Goal: Contribute content: Contribute content

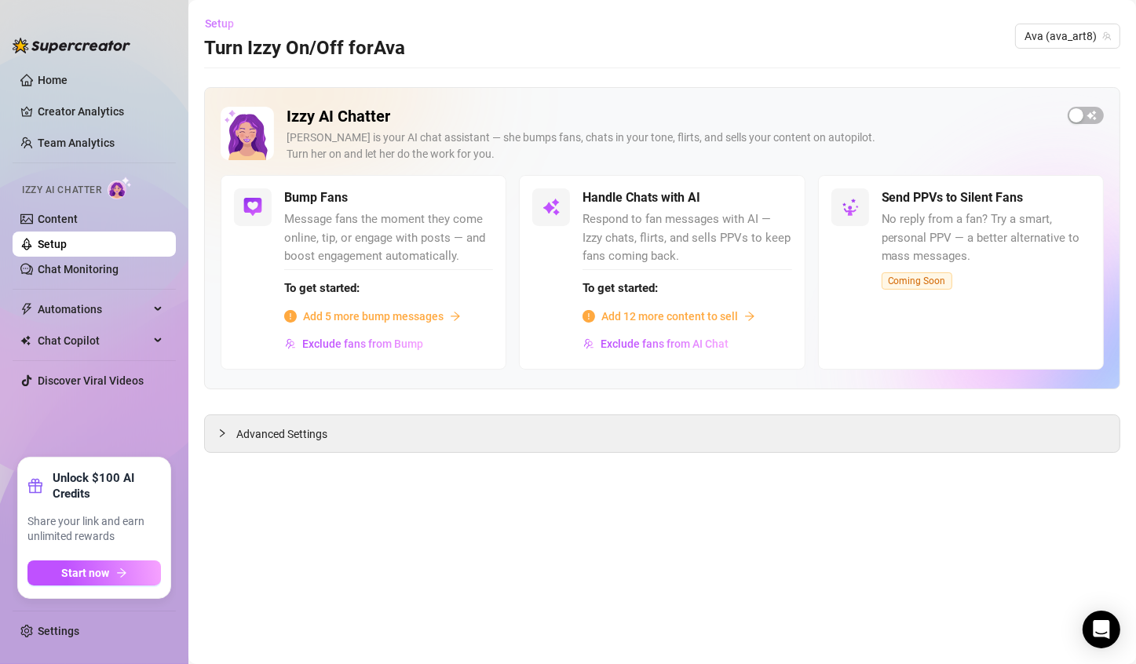
click at [210, 19] on span "Setup" at bounding box center [219, 23] width 29 height 13
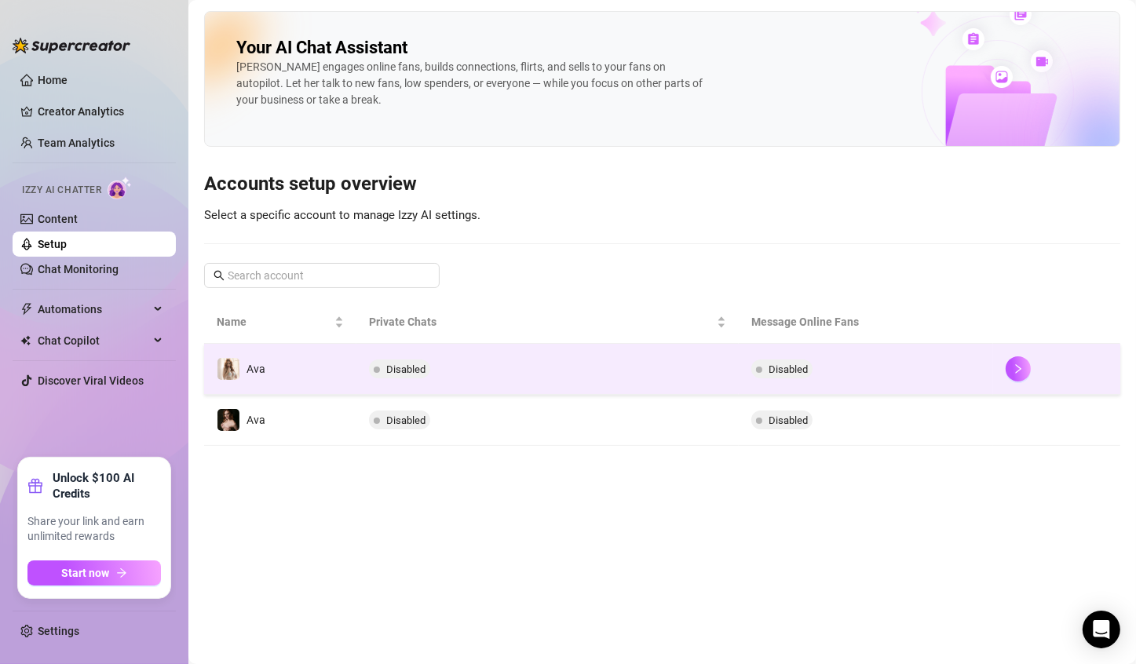
click at [1026, 378] on div at bounding box center [1056, 368] width 102 height 25
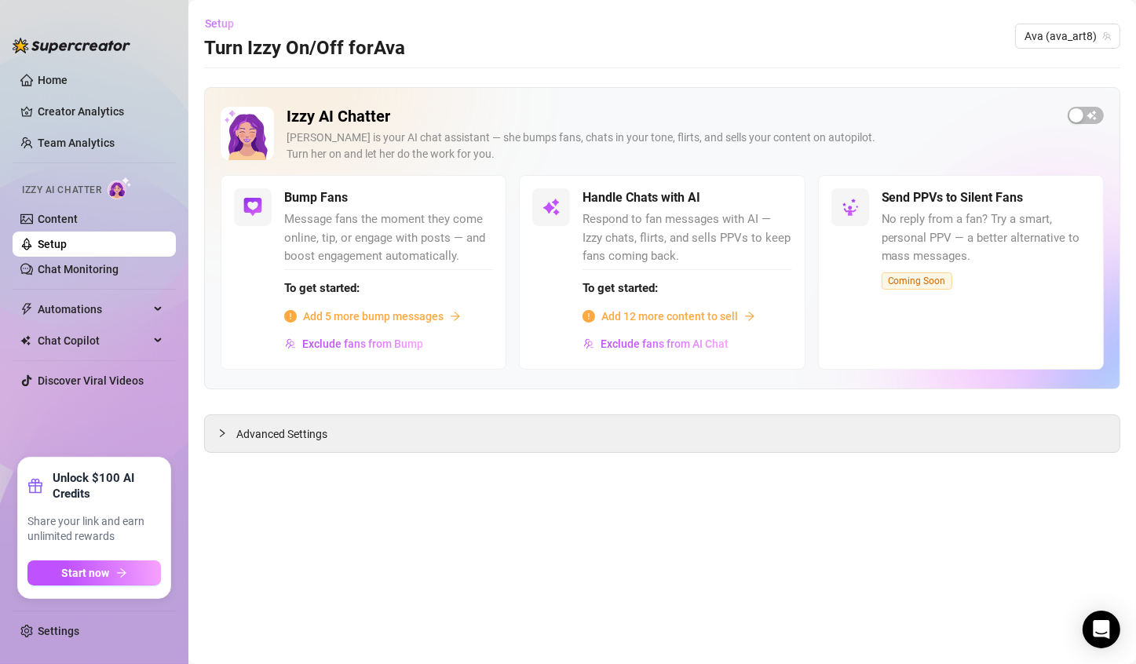
click at [217, 19] on span "Setup" at bounding box center [219, 23] width 29 height 13
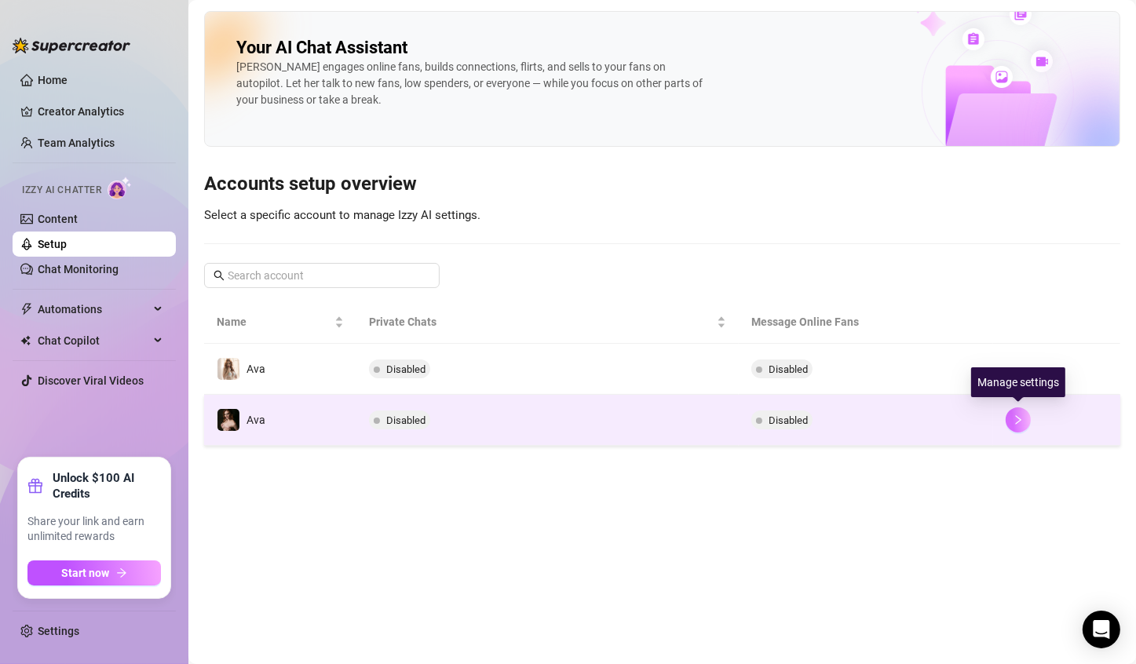
click at [1019, 427] on button "button" at bounding box center [1017, 419] width 25 height 25
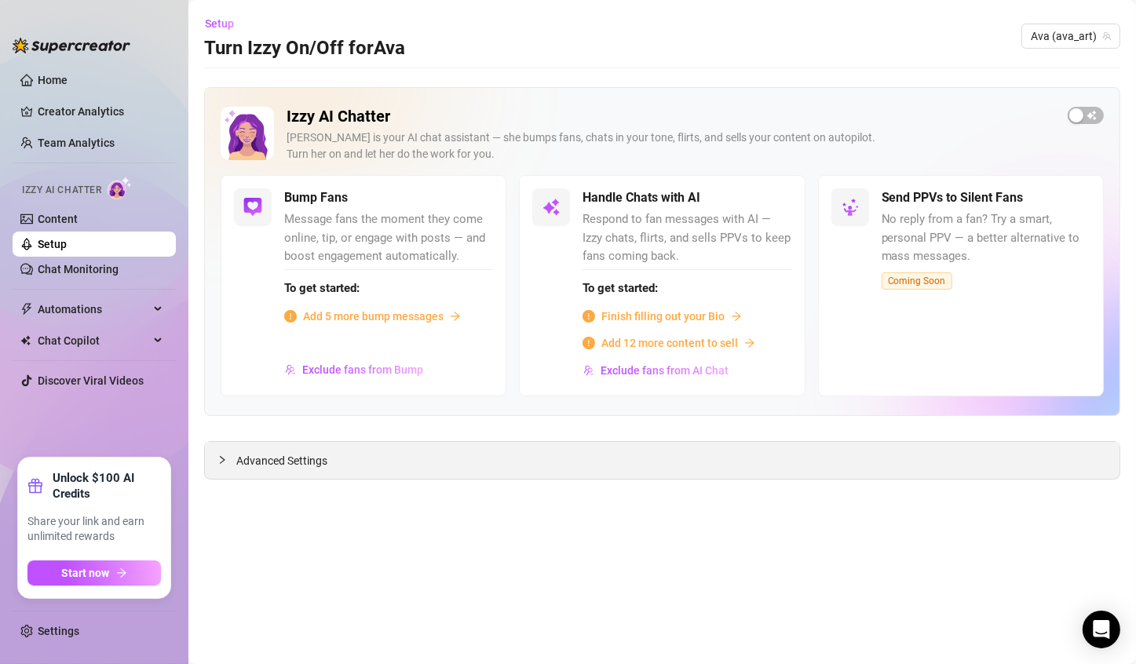
click at [242, 460] on span "Advanced Settings" at bounding box center [281, 460] width 91 height 17
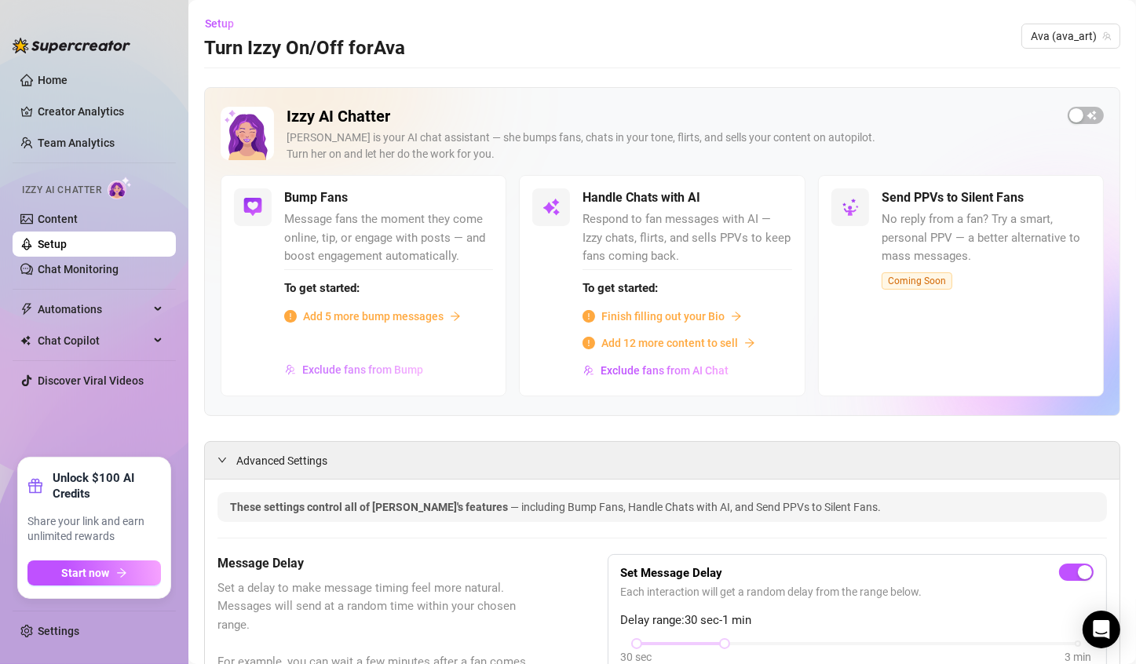
click at [325, 367] on span "Exclude fans from Bump" at bounding box center [362, 369] width 121 height 13
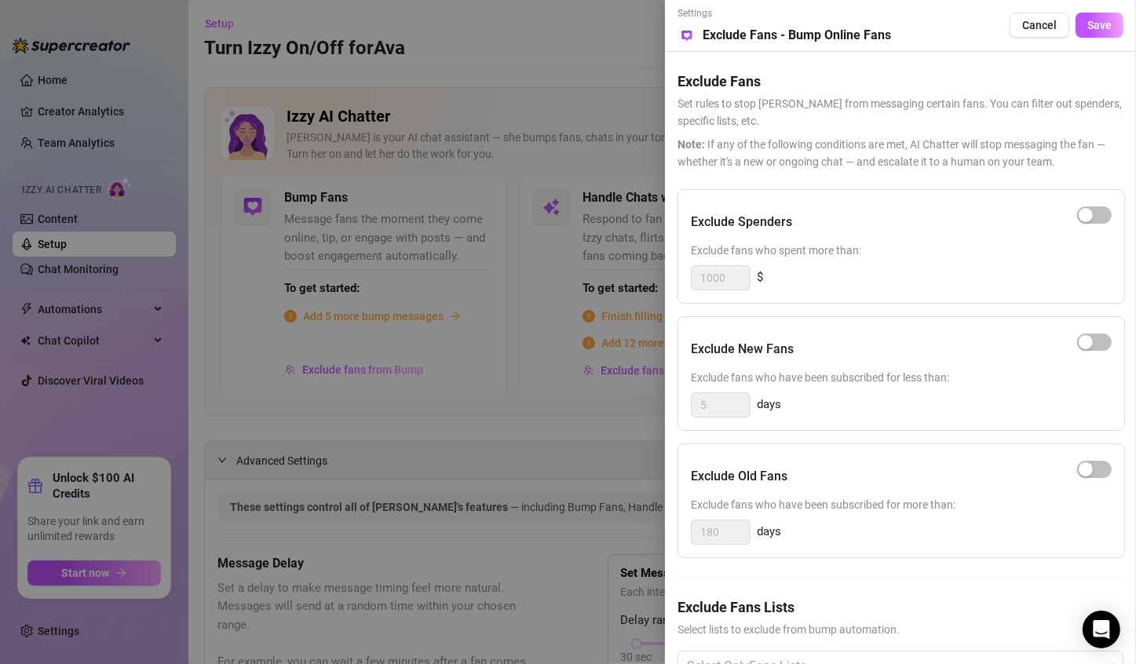
click at [962, 359] on div "Exclude New Fans" at bounding box center [901, 349] width 421 height 39
click at [1044, 27] on span "Cancel" at bounding box center [1039, 25] width 35 height 13
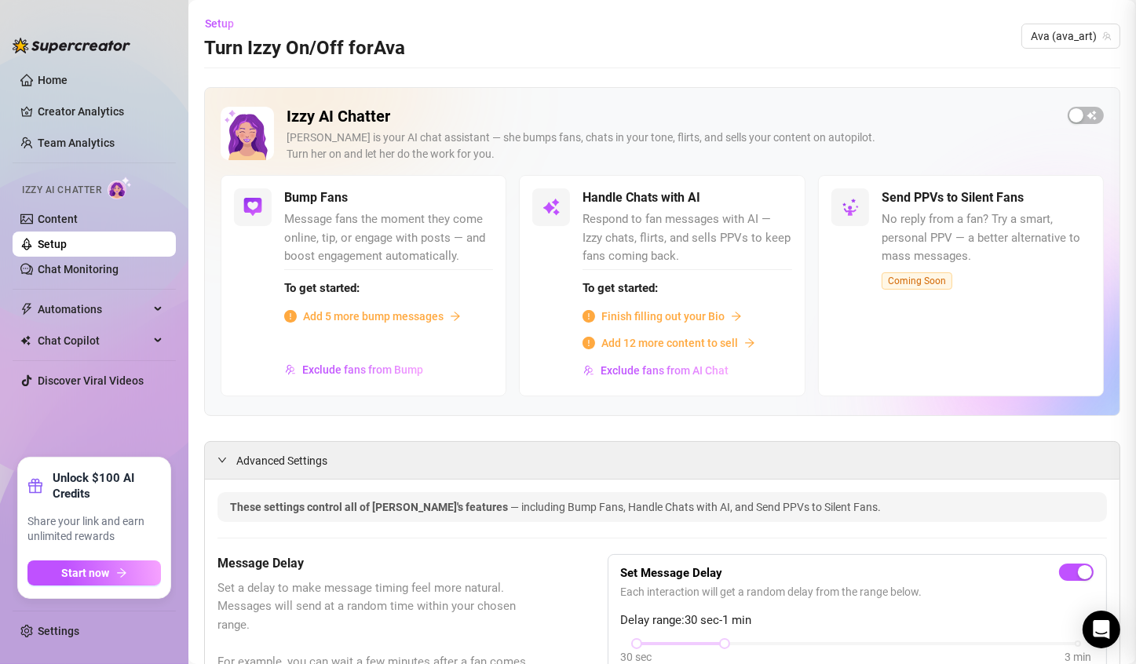
click at [1044, 27] on div "Settings Preview Exclude Fans - Bump Online Fans Cancel Save Exclude Fans Set r…" at bounding box center [568, 332] width 1136 height 664
click at [341, 313] on span "Add 5 more bump messages" at bounding box center [373, 316] width 140 height 17
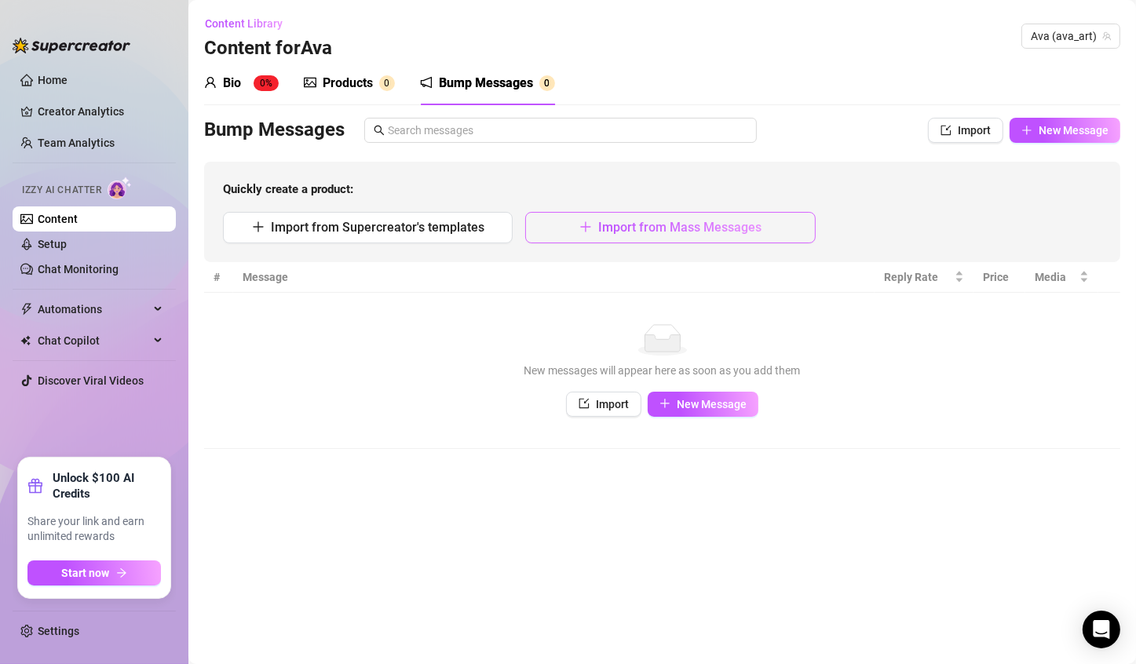
click at [622, 240] on button "Import from Mass Messages" at bounding box center [670, 227] width 290 height 31
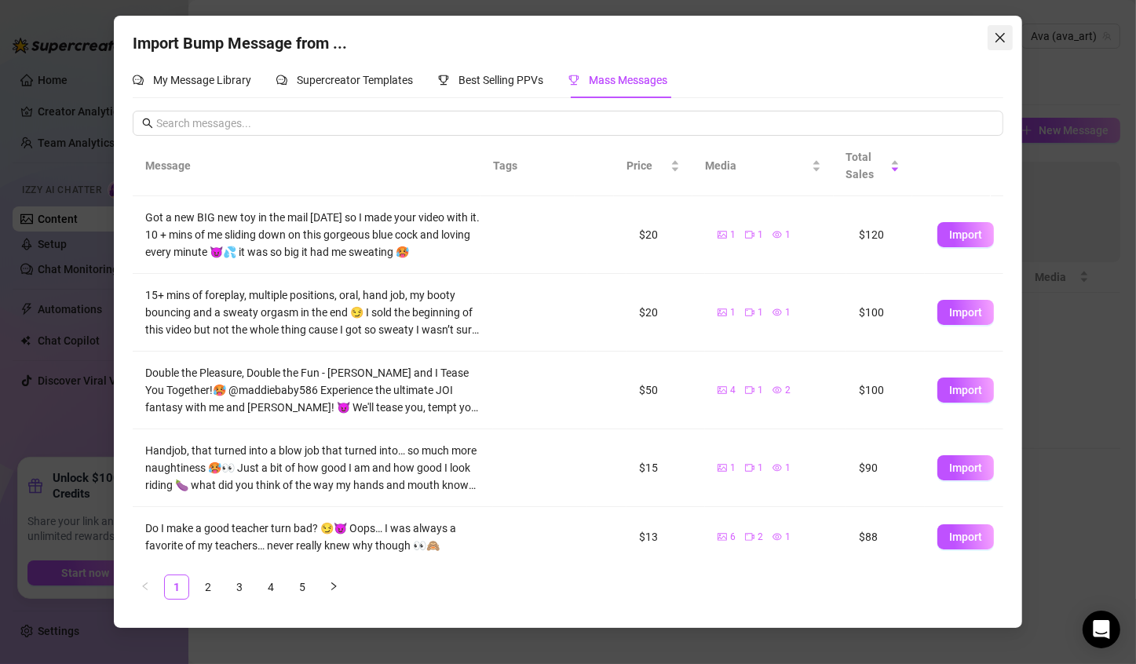
click at [1001, 34] on icon "close" at bounding box center [999, 37] width 13 height 13
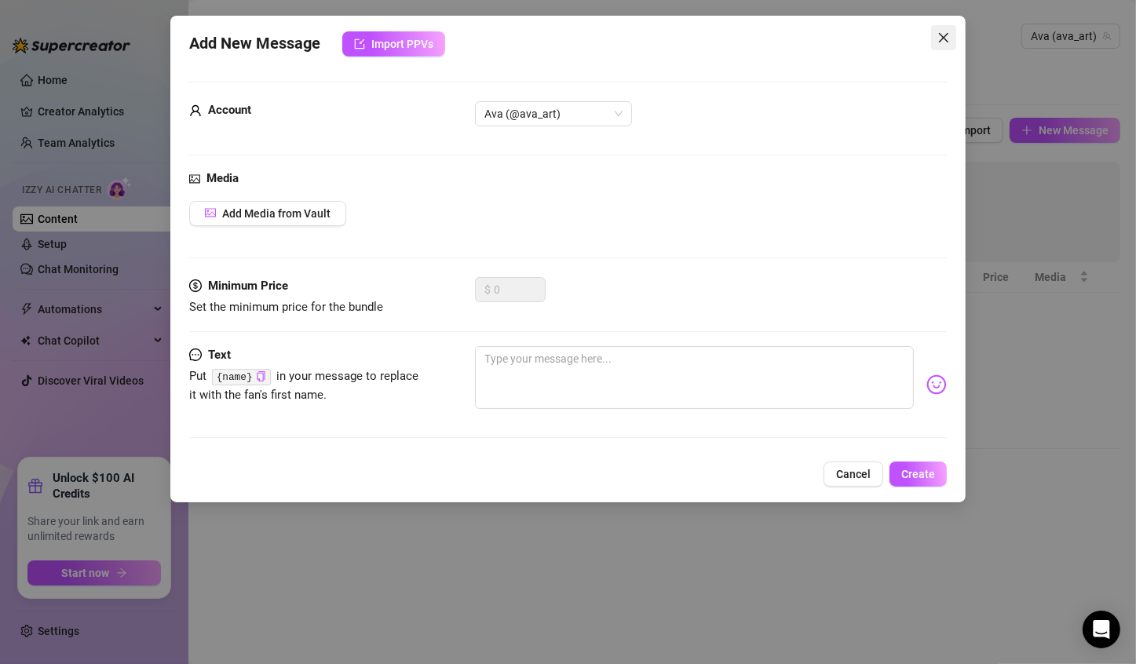
click at [953, 37] on span "Close" at bounding box center [943, 37] width 25 height 13
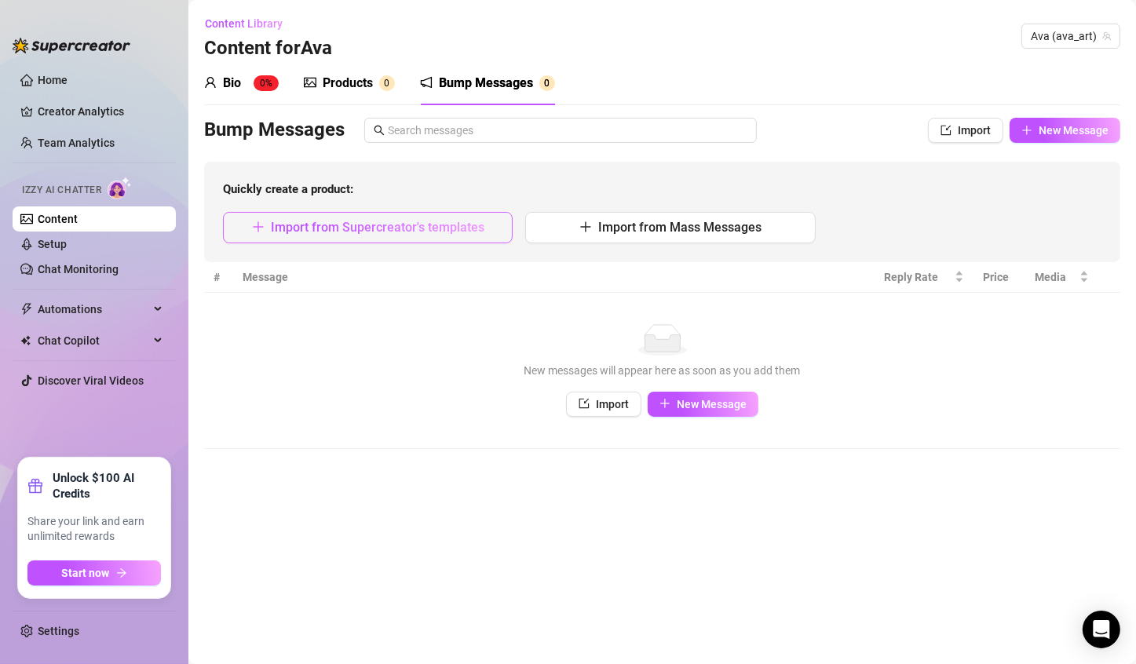
click at [361, 227] on span "Import from Supercreator's templates" at bounding box center [377, 227] width 213 height 15
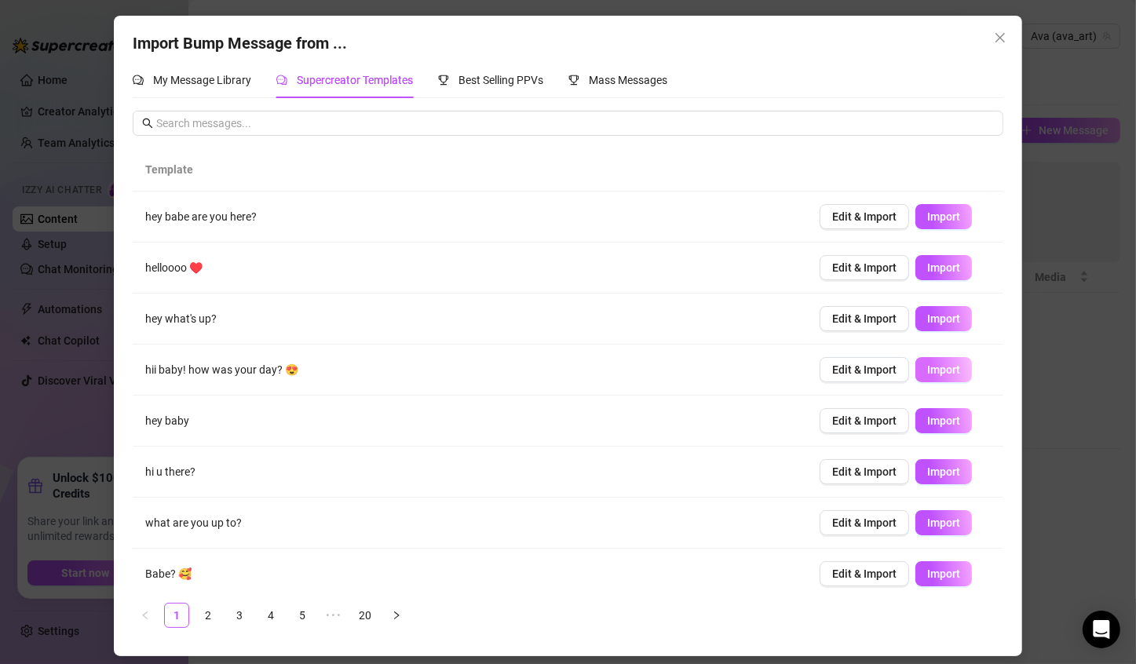
click at [915, 376] on button "Import" at bounding box center [943, 369] width 57 height 25
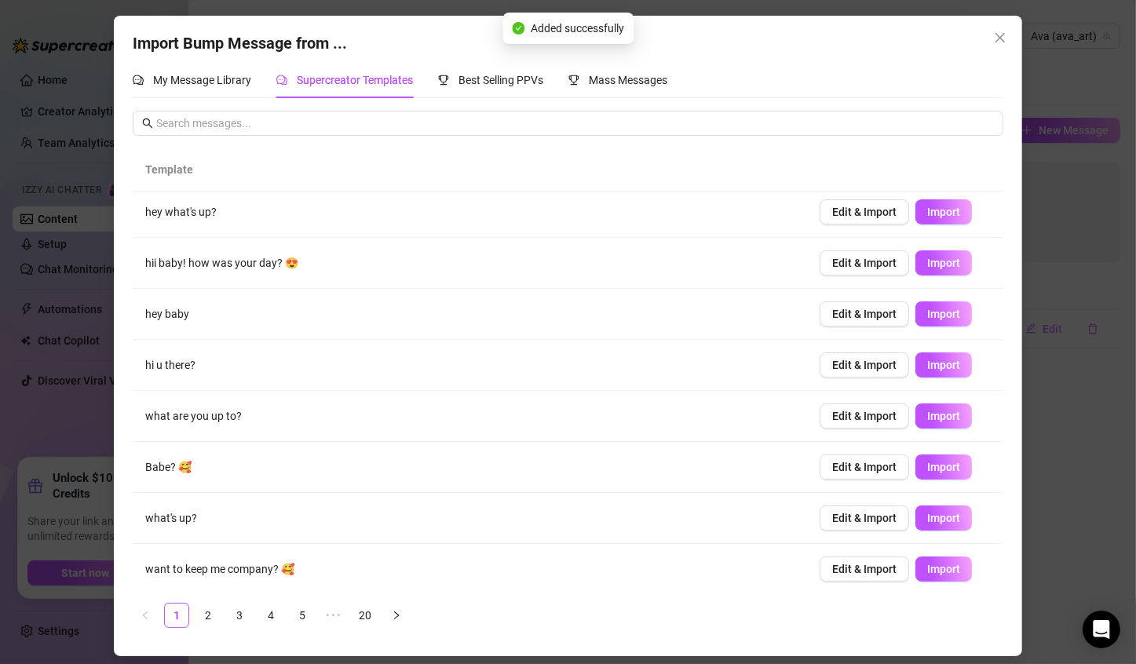
scroll to position [110, 0]
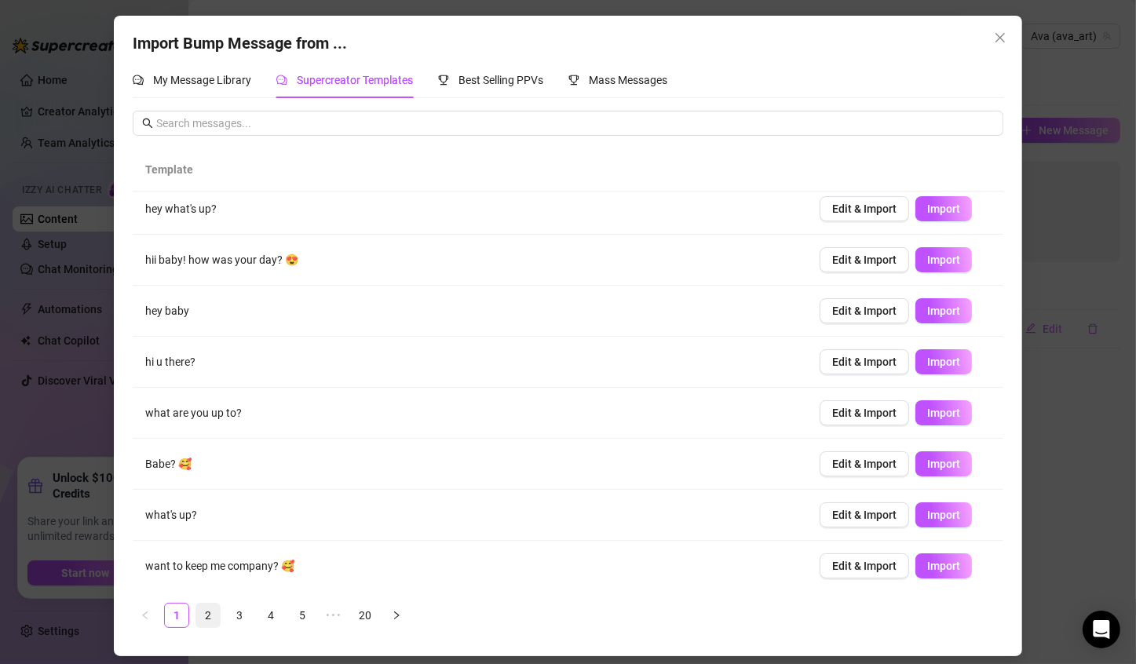
click at [213, 615] on link "2" at bounding box center [208, 615] width 24 height 24
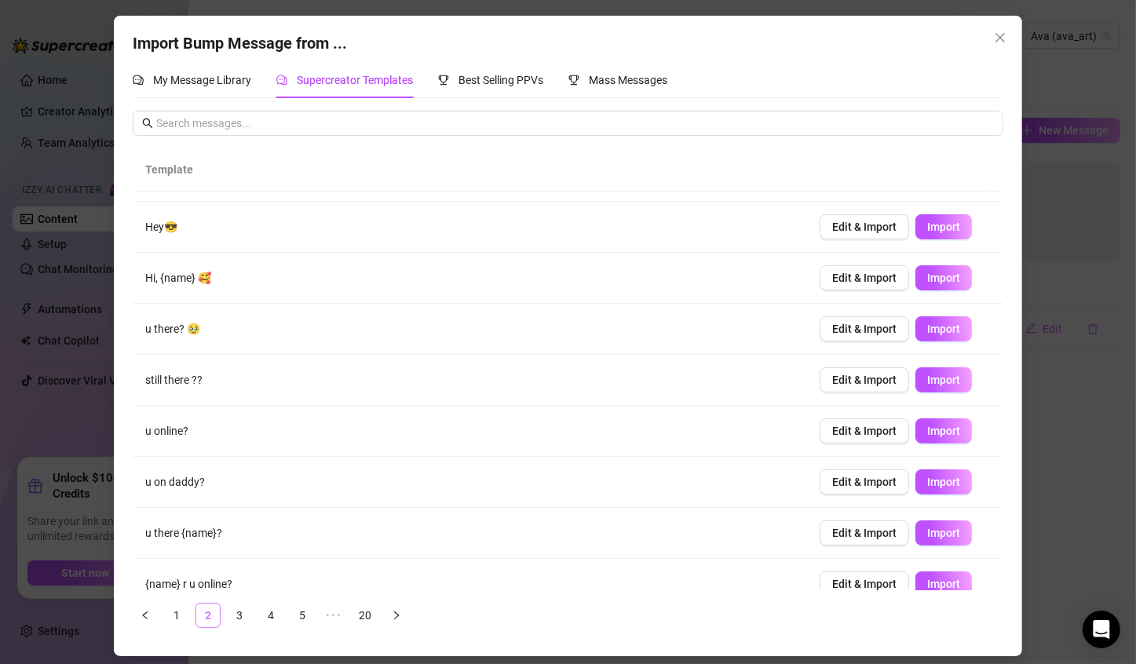
scroll to position [0, 0]
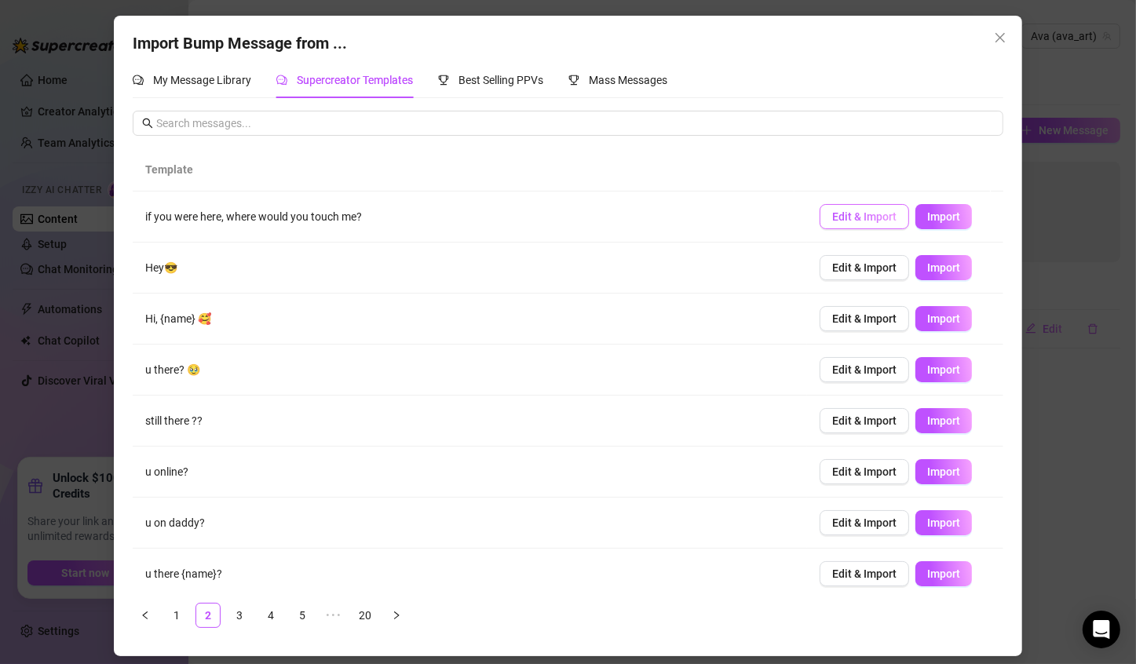
click at [858, 215] on span "Edit & Import" at bounding box center [864, 216] width 64 height 13
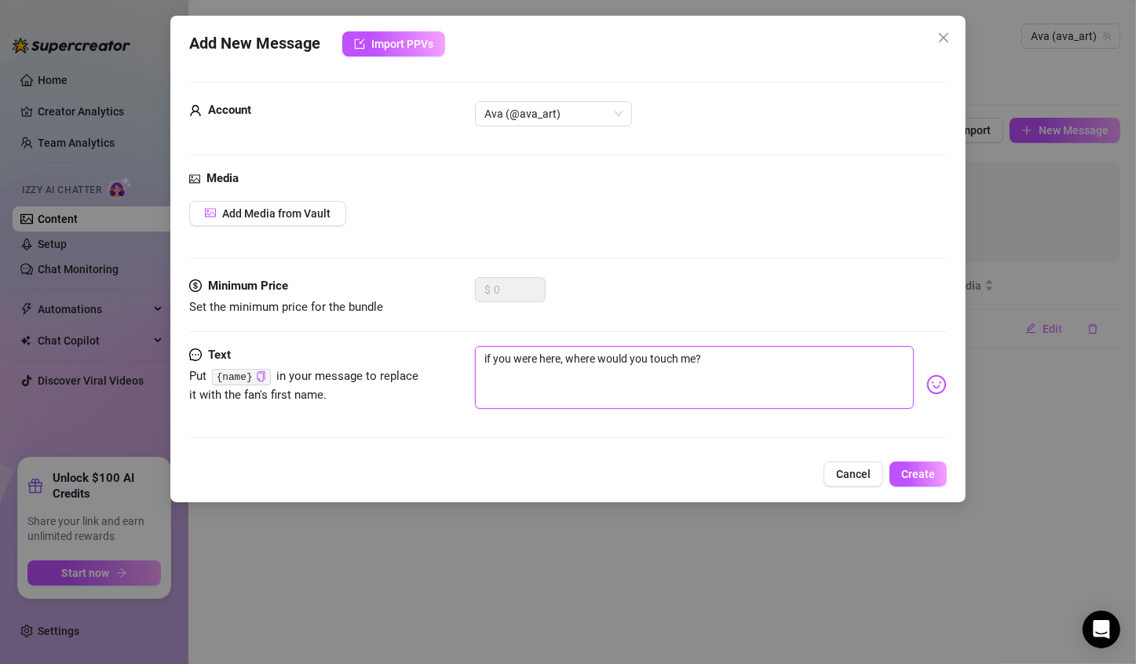
click at [737, 355] on textarea "if you were here, where would you touch me?" at bounding box center [694, 377] width 439 height 63
type textarea "if you were here, where would you touch me?"
click at [926, 379] on img at bounding box center [936, 384] width 20 height 20
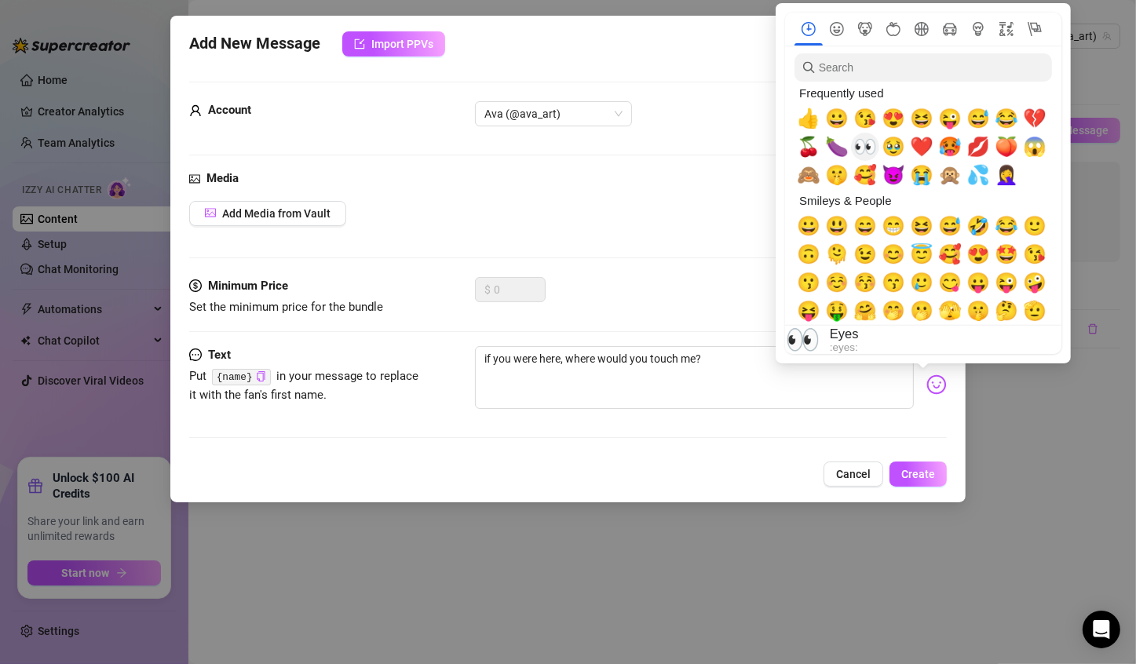
click at [867, 148] on span "👀" at bounding box center [865, 147] width 24 height 22
type textarea "if you were here, where would you touch me? 👀"
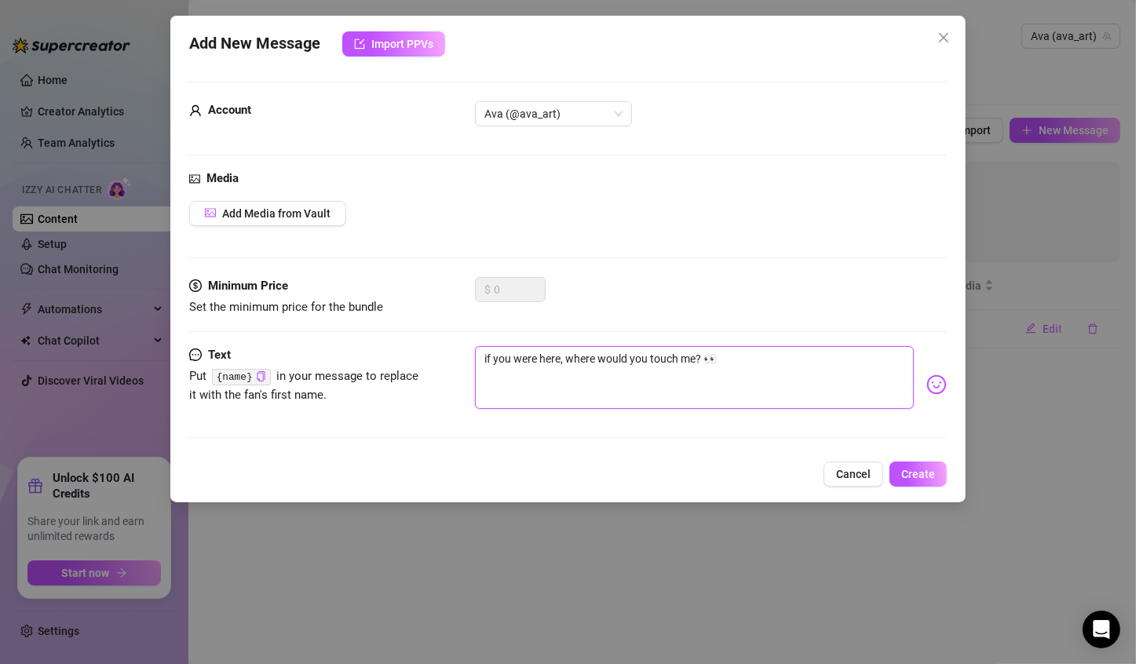
click at [481, 357] on textarea "if you were here, where would you touch me? 👀" at bounding box center [694, 377] width 439 height 63
type textarea "if you were here, where would you touch me? 👀"
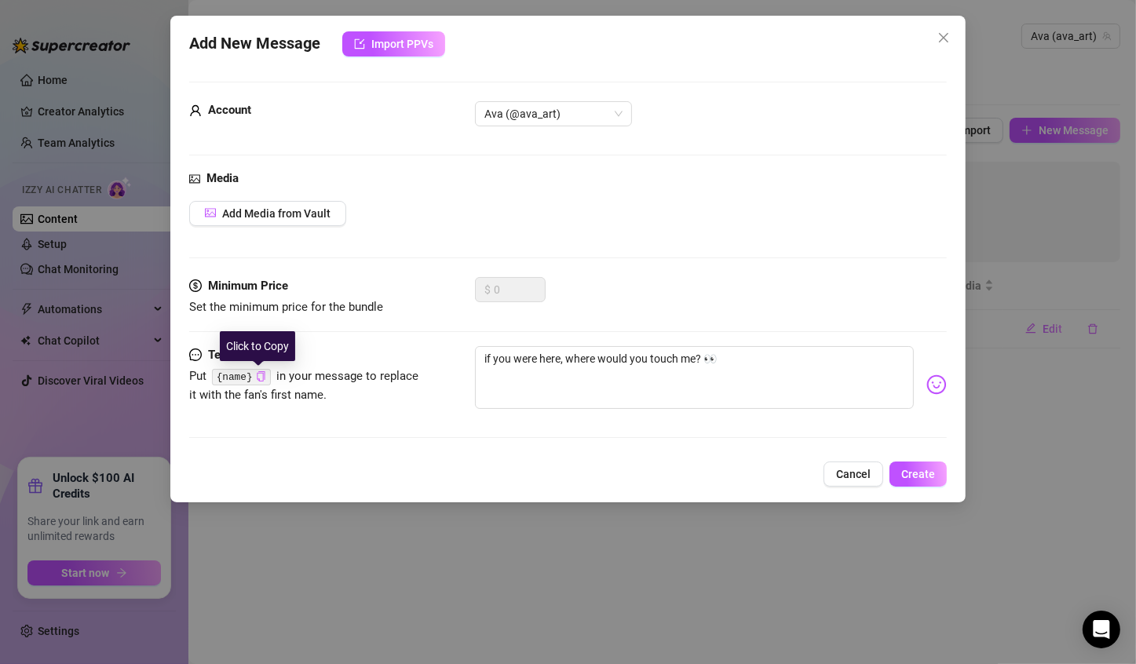
click at [256, 374] on icon "copy" at bounding box center [261, 376] width 10 height 10
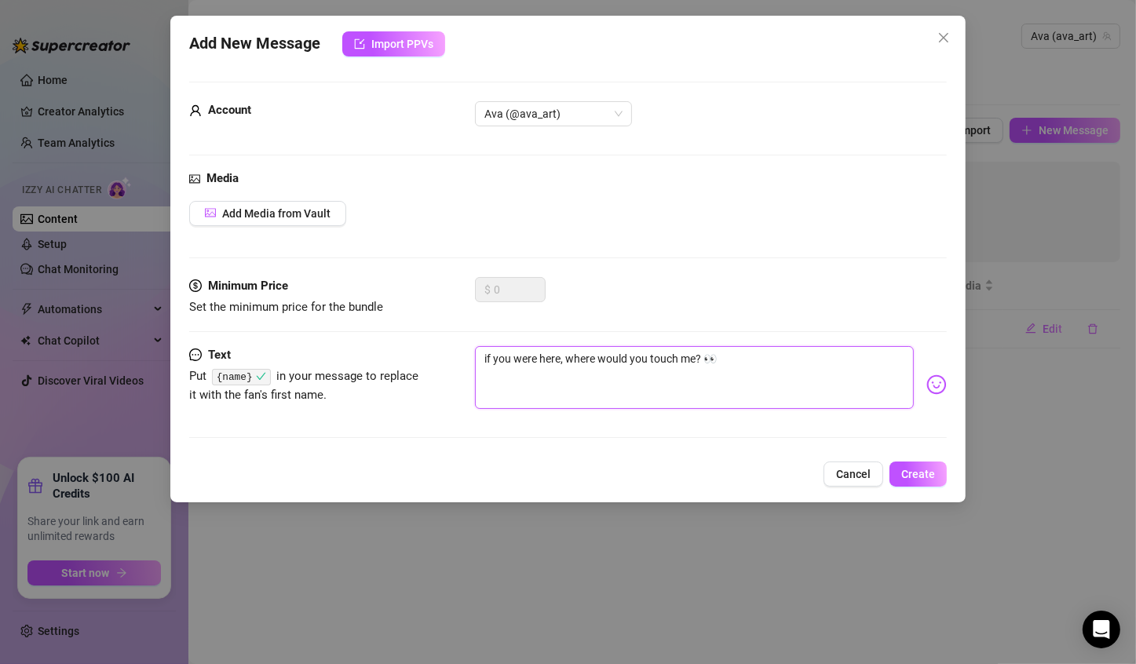
click at [479, 355] on textarea "if you were here, where would you touch me? 👀" at bounding box center [694, 377] width 439 height 63
paste textarea "{name}"
type textarea "{name}if you were here, where would you touch me? 👀"
type textarea "{name} if you were here, where would you touch me? 👀"
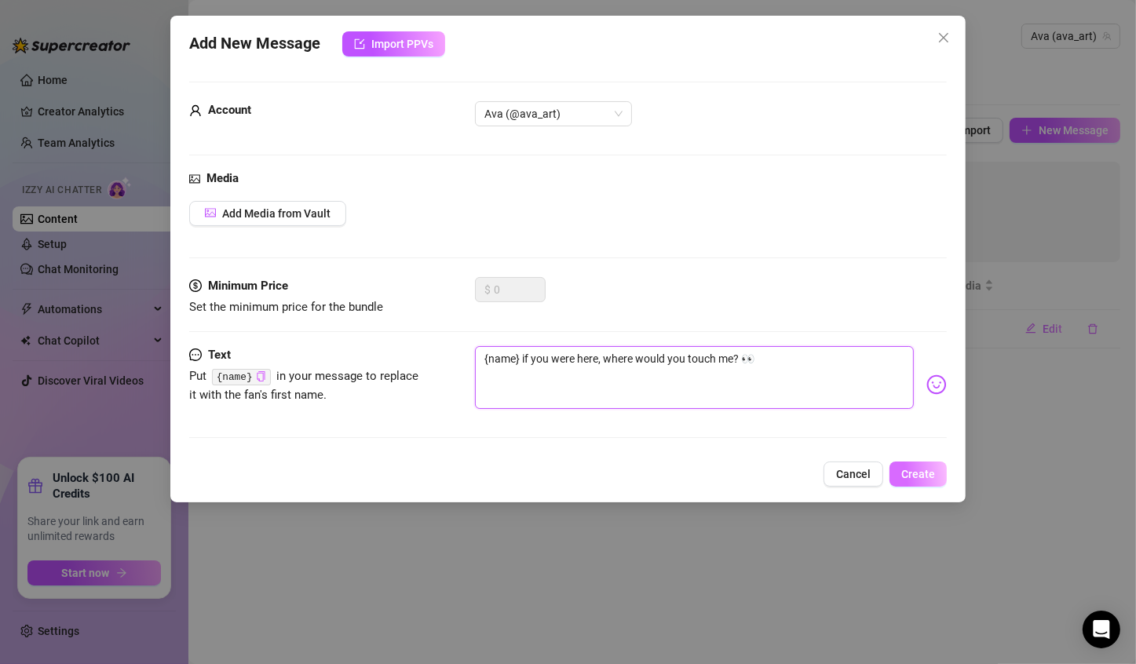
type textarea "{name} if you were here, where would you touch me? 👀"
click at [917, 475] on span "Create" at bounding box center [918, 474] width 34 height 13
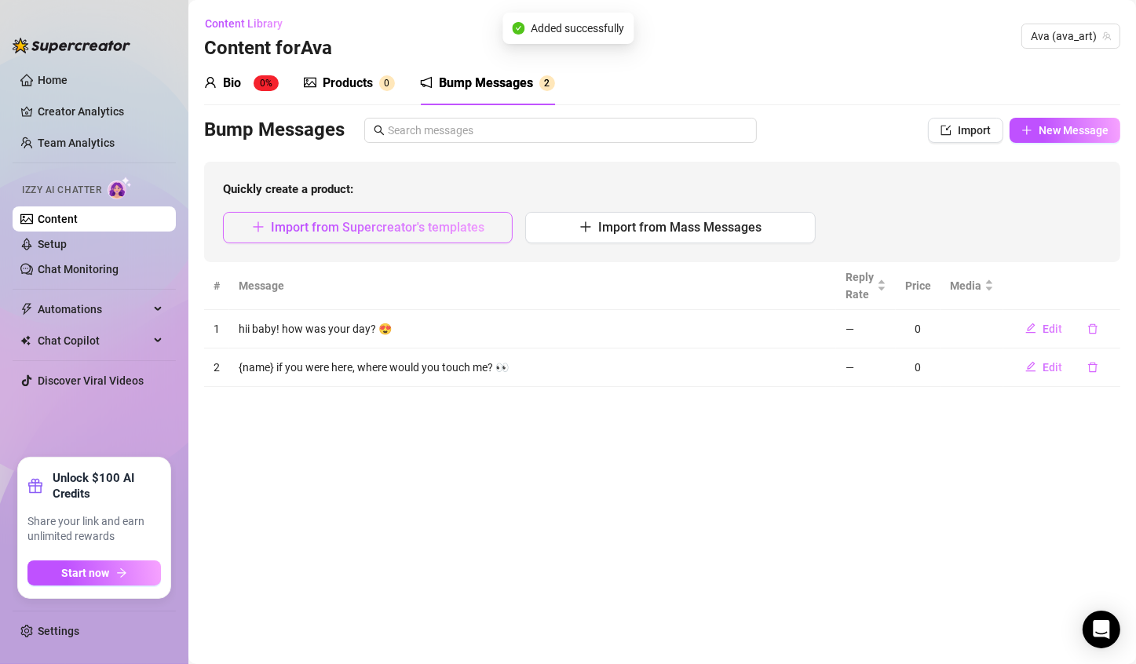
click at [408, 222] on span "Import from Supercreator's templates" at bounding box center [377, 227] width 213 height 15
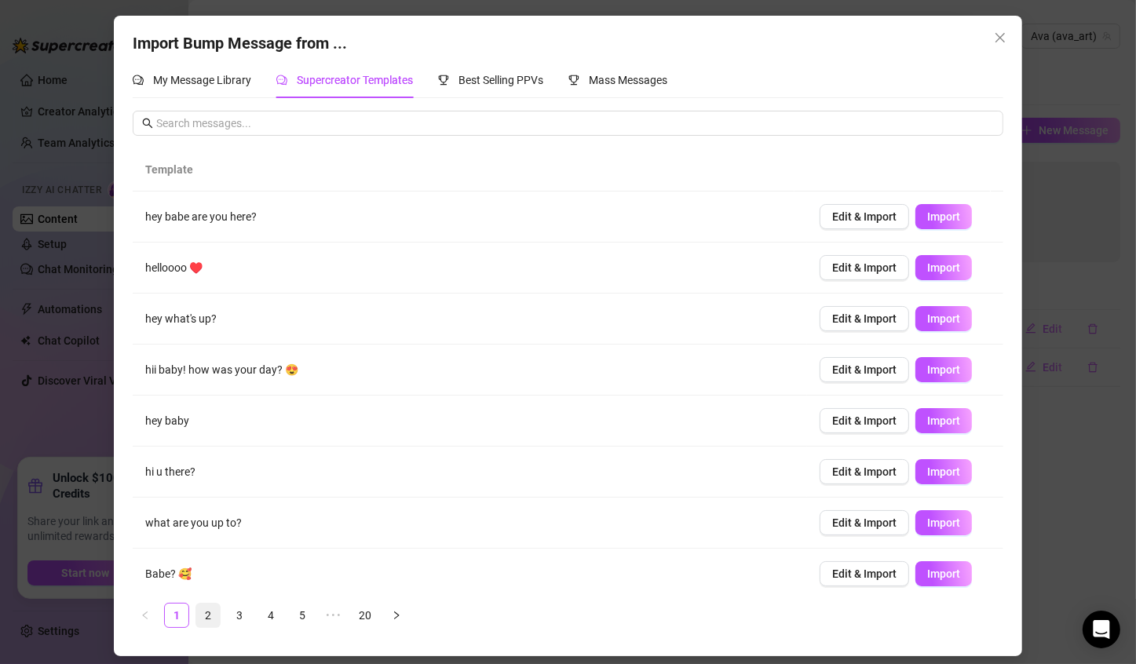
click at [199, 616] on link "2" at bounding box center [208, 615] width 24 height 24
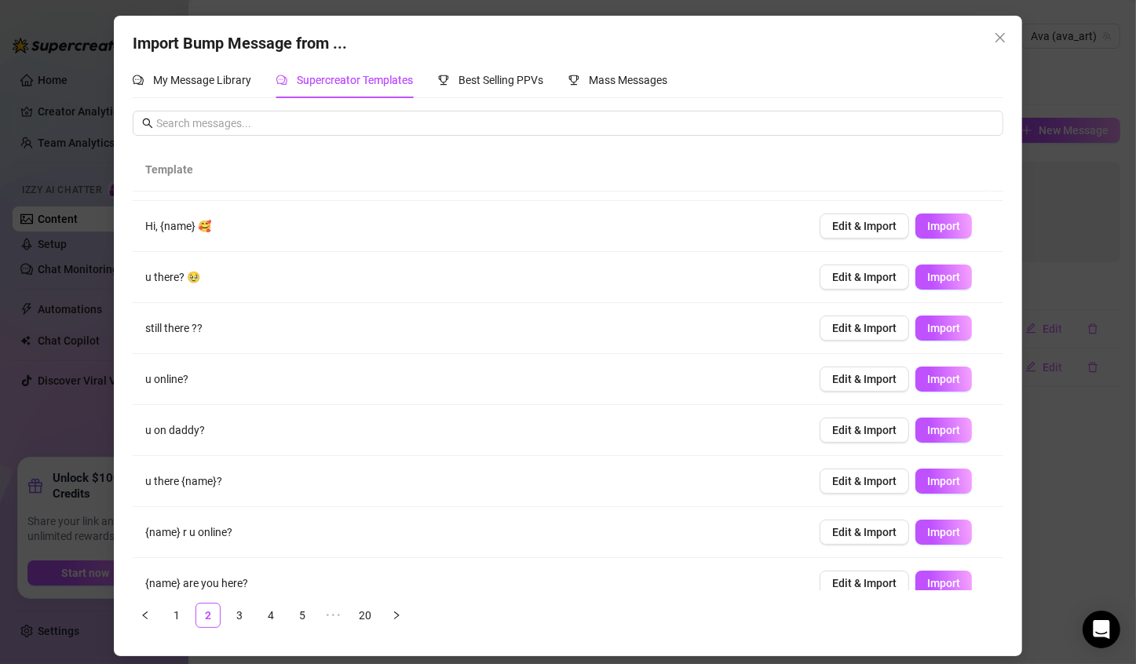
scroll to position [110, 0]
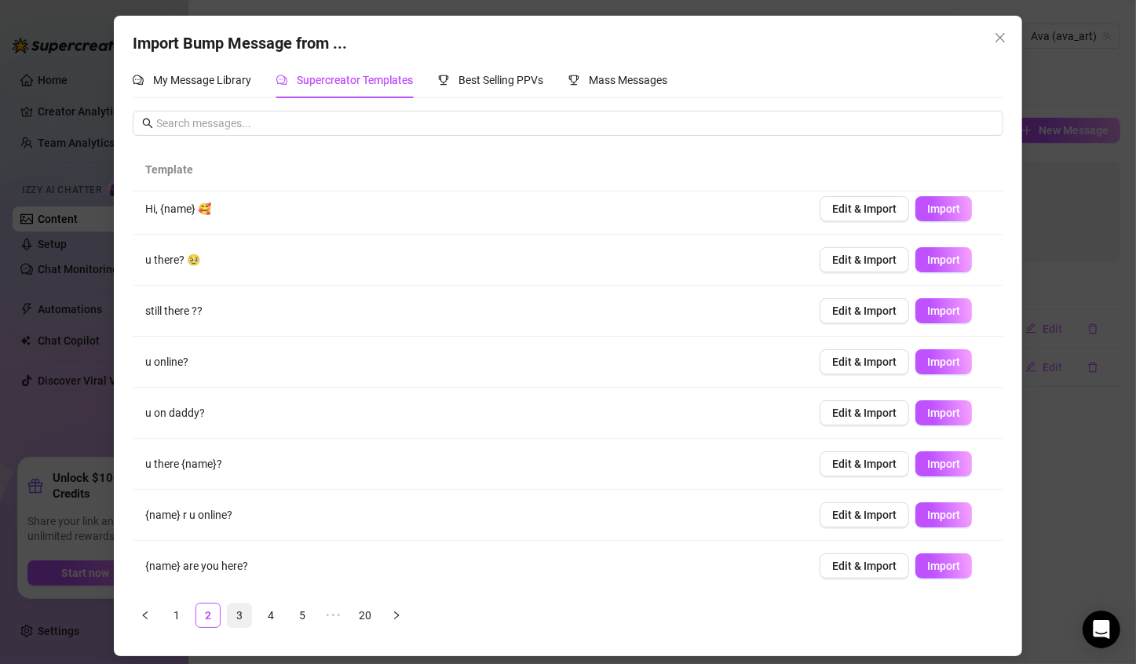
click at [239, 627] on li "3" at bounding box center [239, 615] width 25 height 25
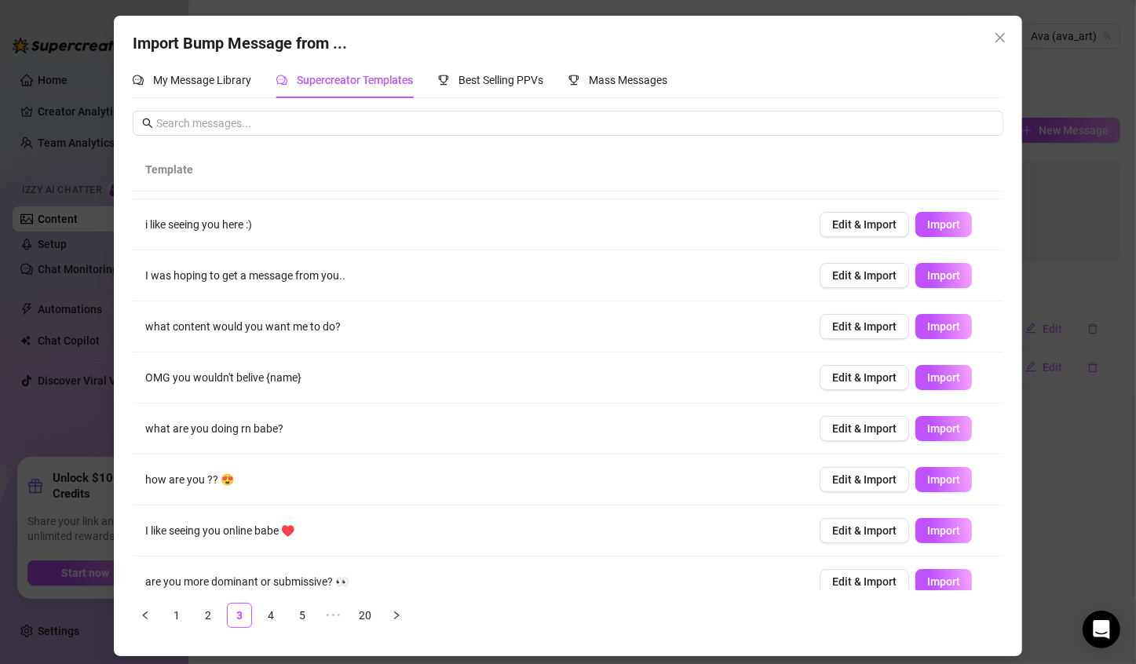
scroll to position [44, 0]
click at [845, 423] on span "Edit & Import" at bounding box center [864, 427] width 64 height 13
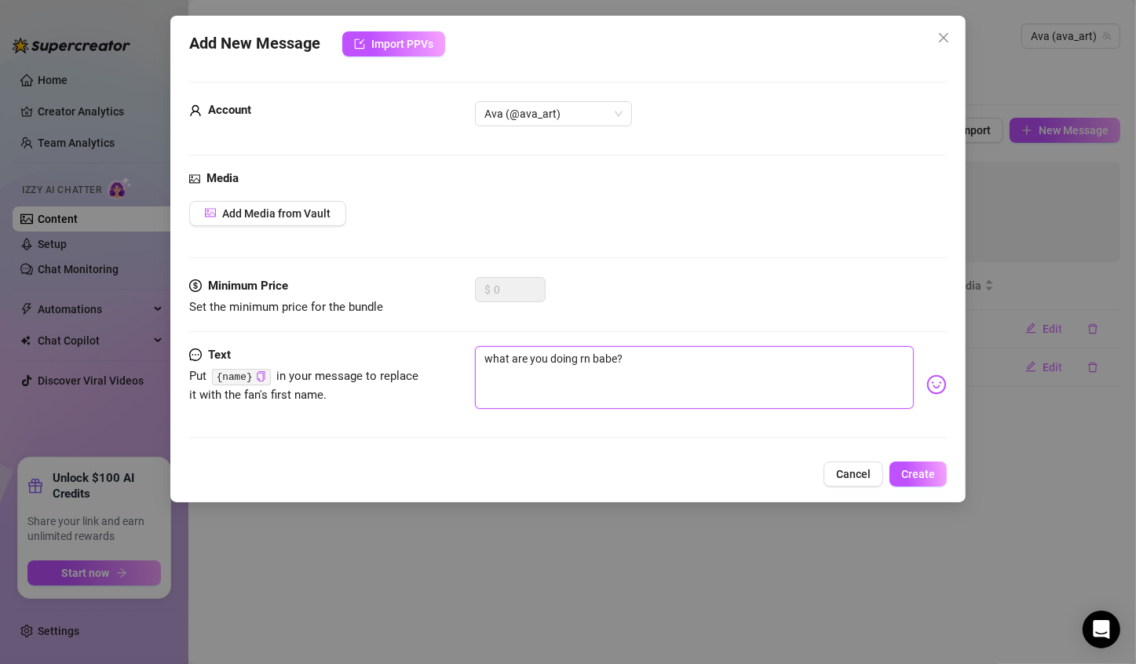
click at [608, 355] on textarea "what are you doing rn babe?" at bounding box center [694, 377] width 439 height 63
type textarea "what are you doing rn ?"
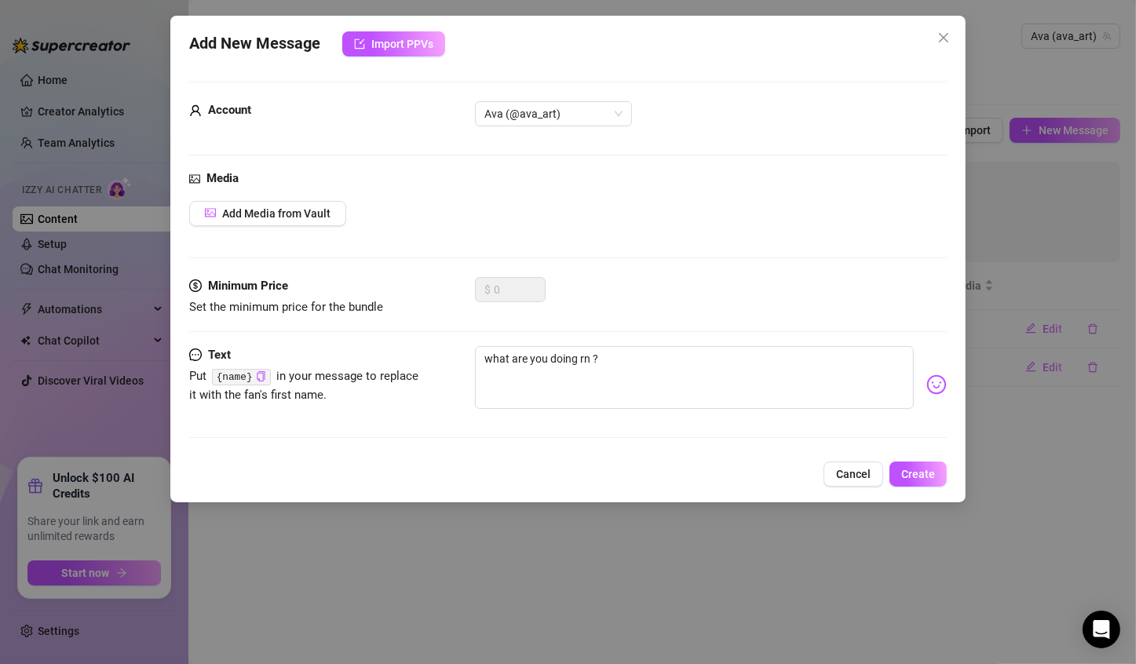
click at [243, 373] on code "{name}" at bounding box center [241, 377] width 59 height 16
click at [258, 373] on icon "copy" at bounding box center [261, 376] width 8 height 10
click at [589, 355] on textarea "what are you doing rn ?" at bounding box center [694, 377] width 439 height 63
type textarea "what are you doing rn ?"
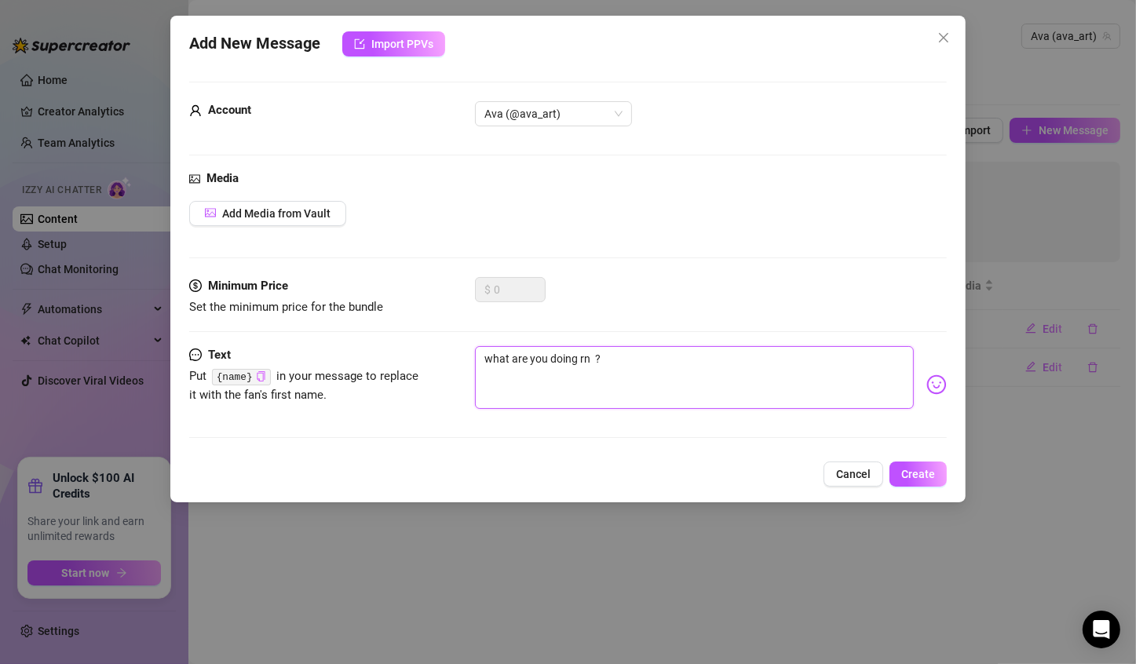
click at [589, 355] on textarea "what are you doing rn ?" at bounding box center [694, 377] width 439 height 63
paste textarea "{name}"
type textarea "what are you doing rn{name} ?"
click at [587, 359] on textarea "what are you doing rn{name} ?" at bounding box center [694, 377] width 439 height 63
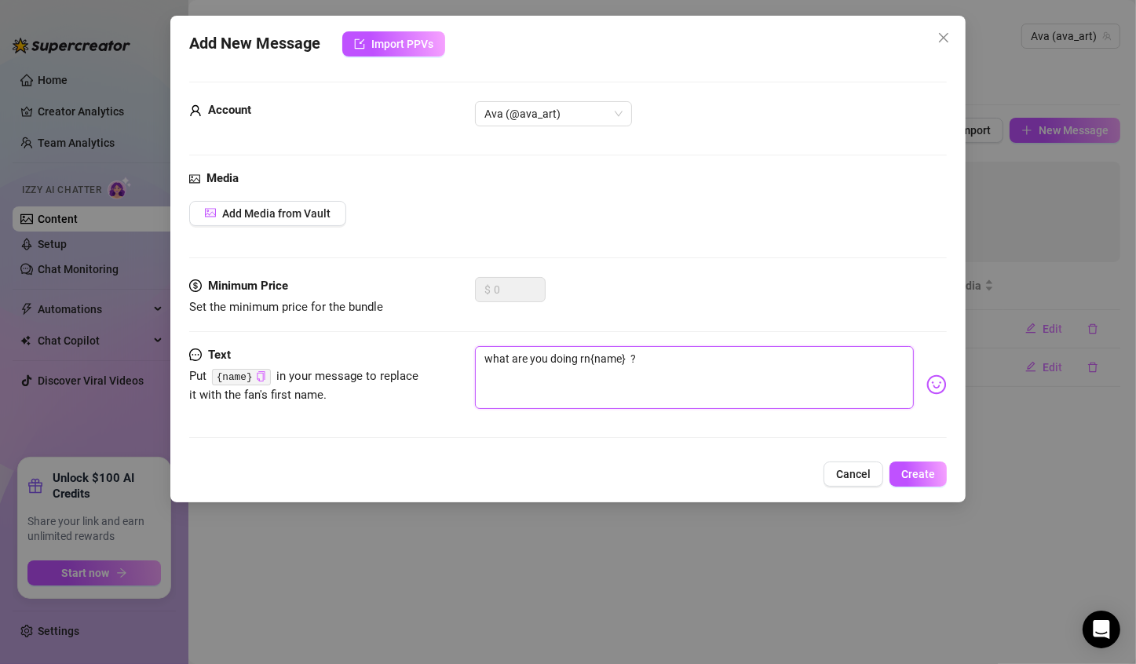
type textarea "what are you doing rn {name} ?"
click at [633, 354] on textarea "what are you doing rn {name} ?" at bounding box center [694, 377] width 439 height 63
type textarea "what are you doing rn {name} ?"
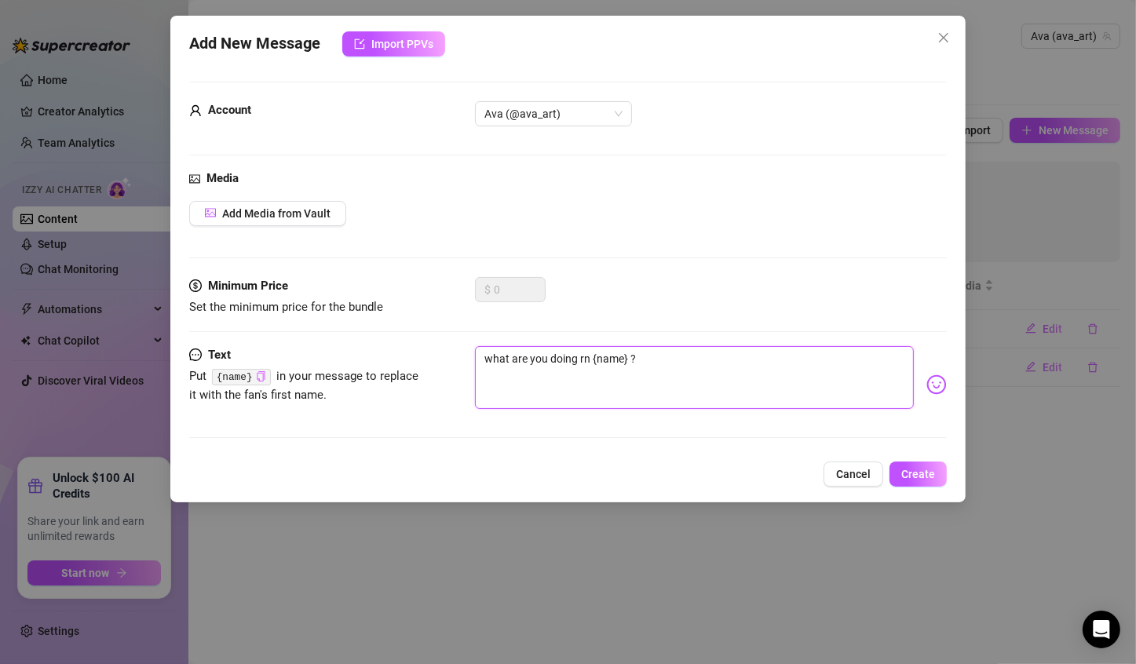
type textarea "what are you doing rn {name}?"
click at [490, 355] on textarea "what are you doing rn {name}?" at bounding box center [694, 377] width 439 height 63
type textarea "hat are you doing rn {name}?"
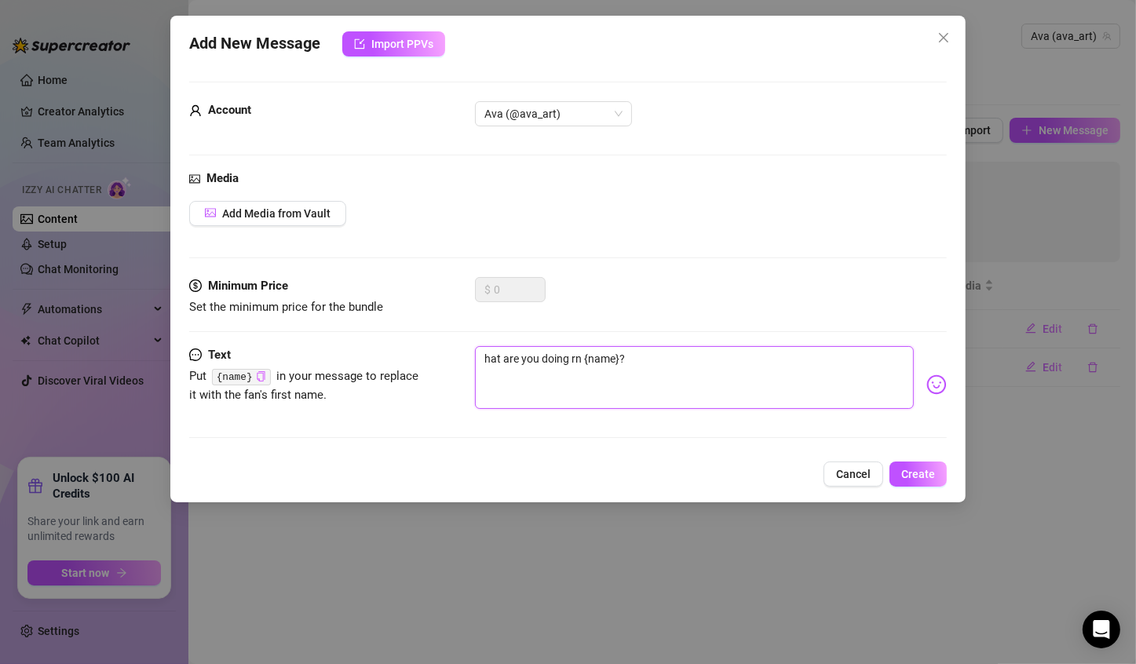
type textarea "What are you doing rn {name}?"
click at [662, 370] on textarea "What are you doing rn {name}?" at bounding box center [694, 377] width 439 height 63
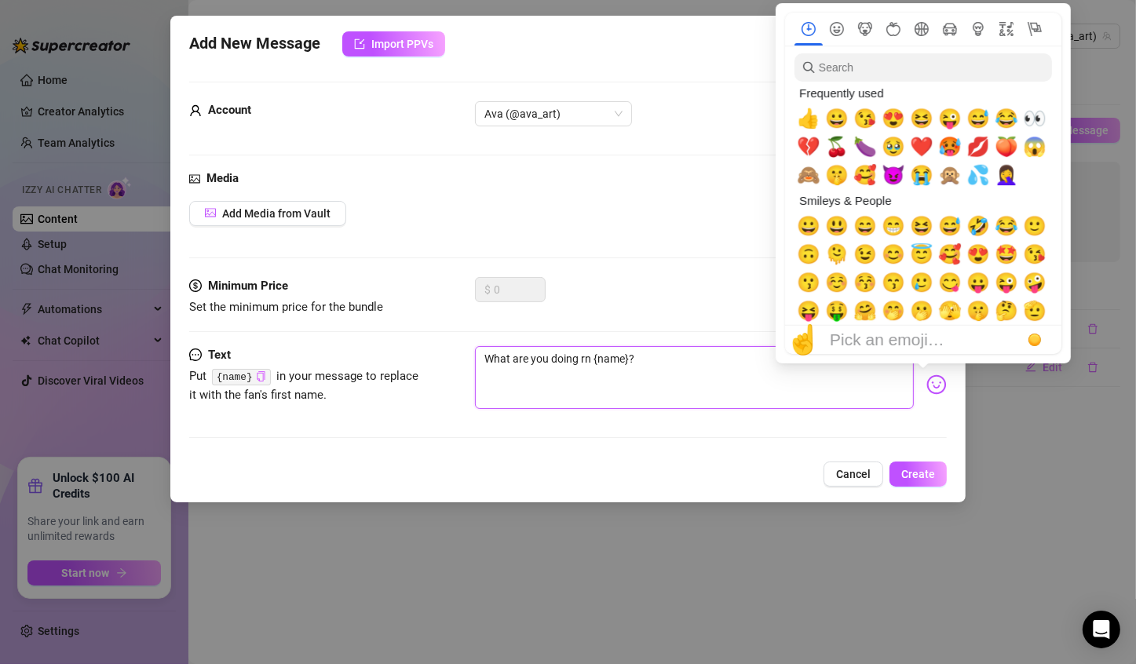
type textarea "What are you doing rn {name}?"
click at [926, 377] on img at bounding box center [936, 384] width 20 height 20
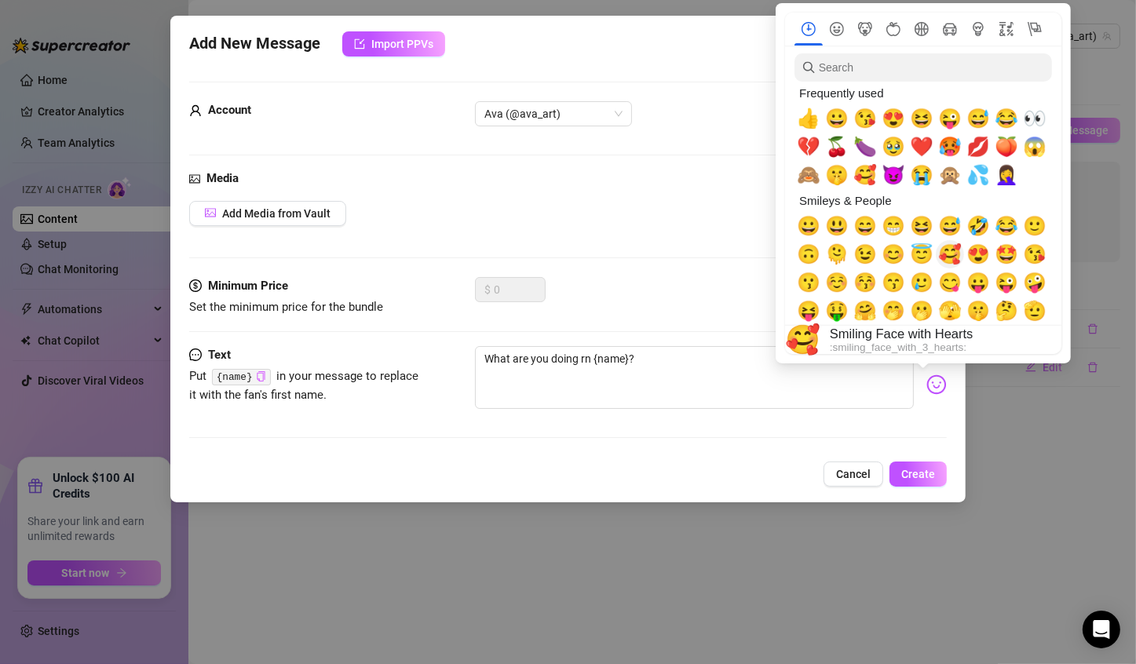
click at [953, 250] on span "🥰" at bounding box center [950, 254] width 24 height 22
type textarea "What are you doing rn {name}?🥰"
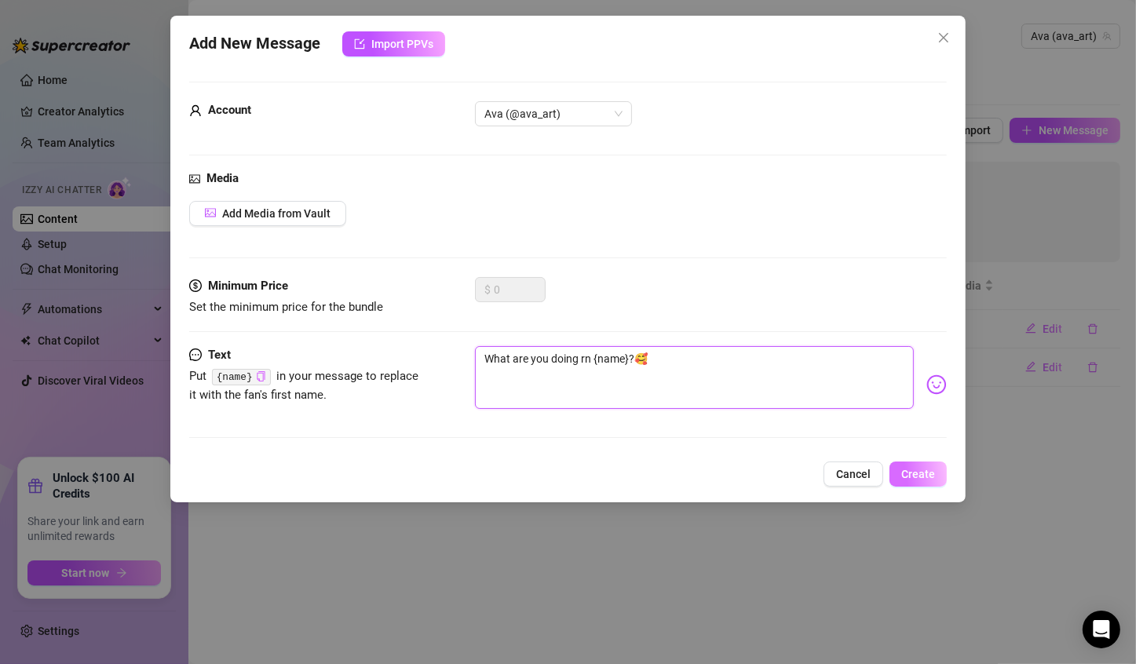
type textarea "What are you doing rn {name}?🥰"
click at [910, 480] on button "Create" at bounding box center [917, 473] width 57 height 25
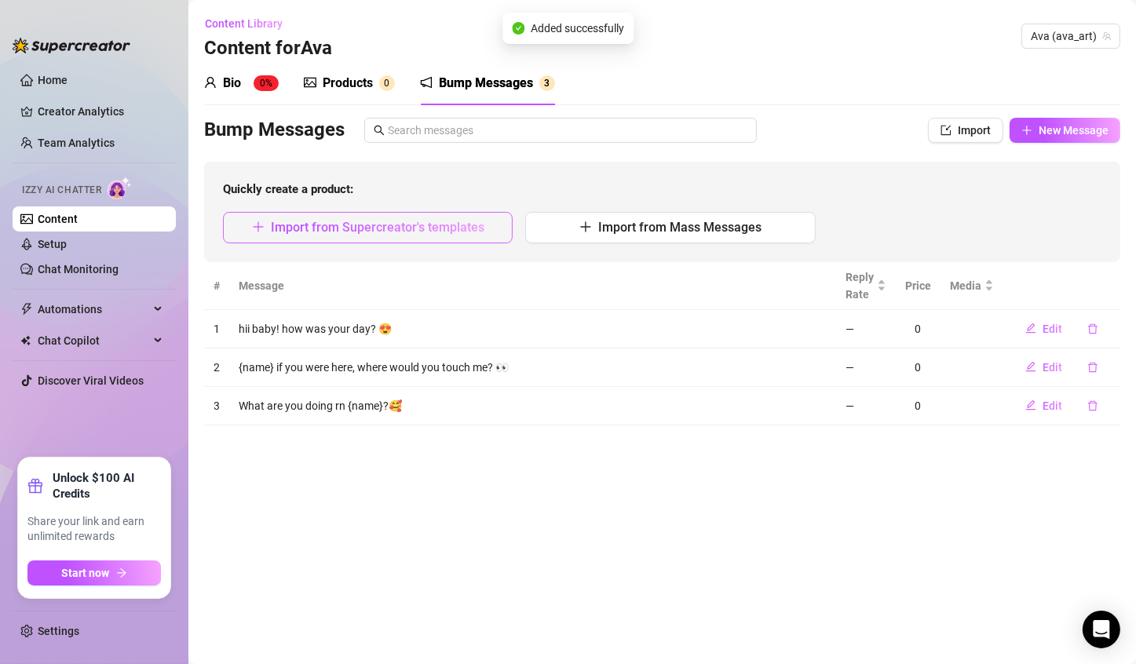
click at [475, 224] on span "Import from Supercreator's templates" at bounding box center [377, 227] width 213 height 15
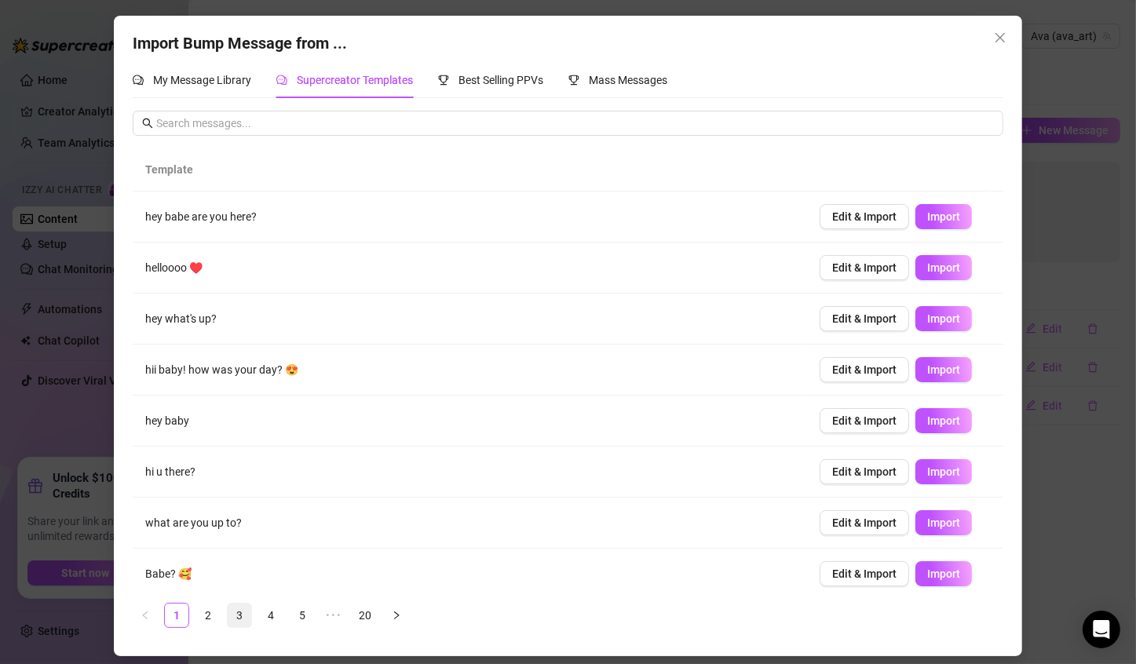
click at [238, 614] on link "3" at bounding box center [240, 615] width 24 height 24
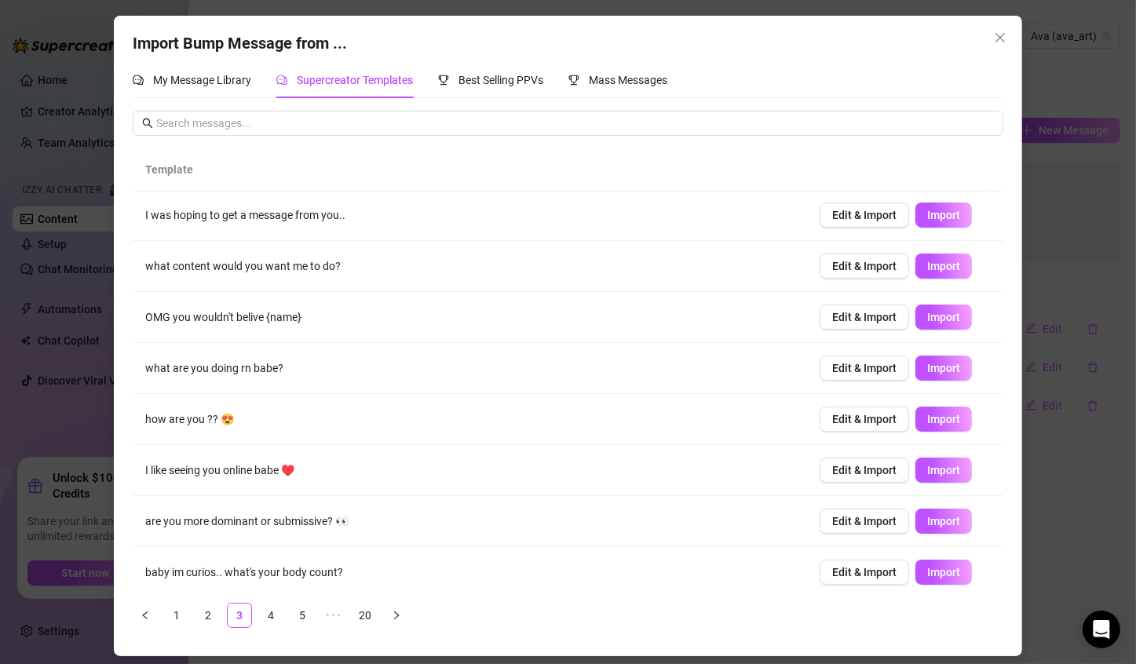
scroll to position [110, 0]
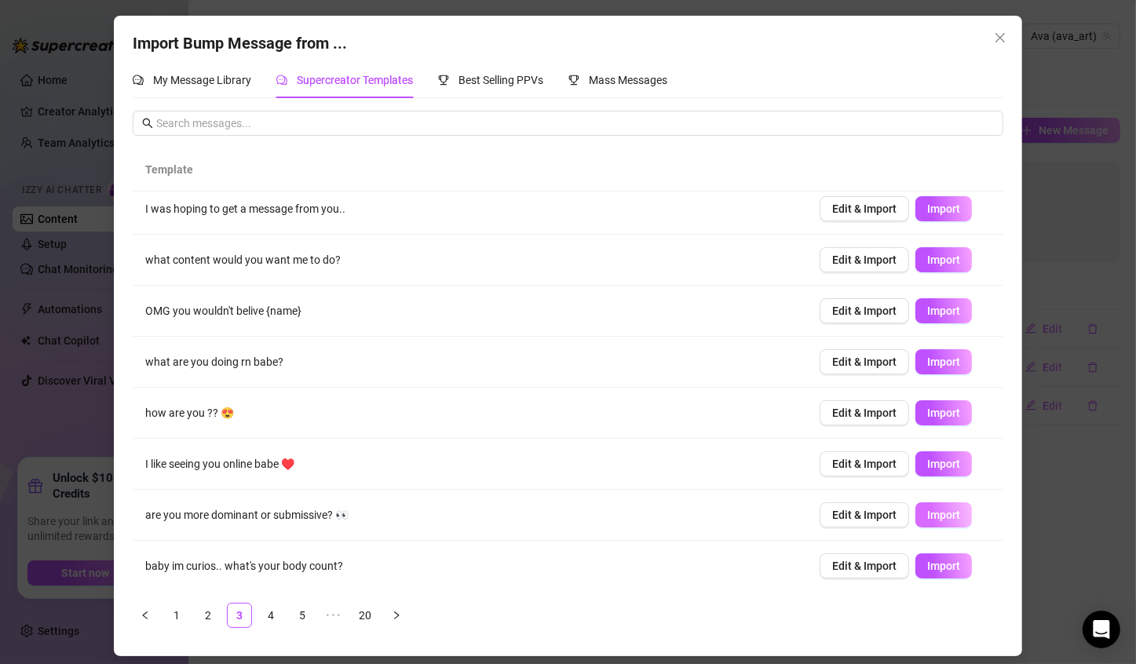
click at [927, 509] on span "Import" at bounding box center [943, 515] width 33 height 13
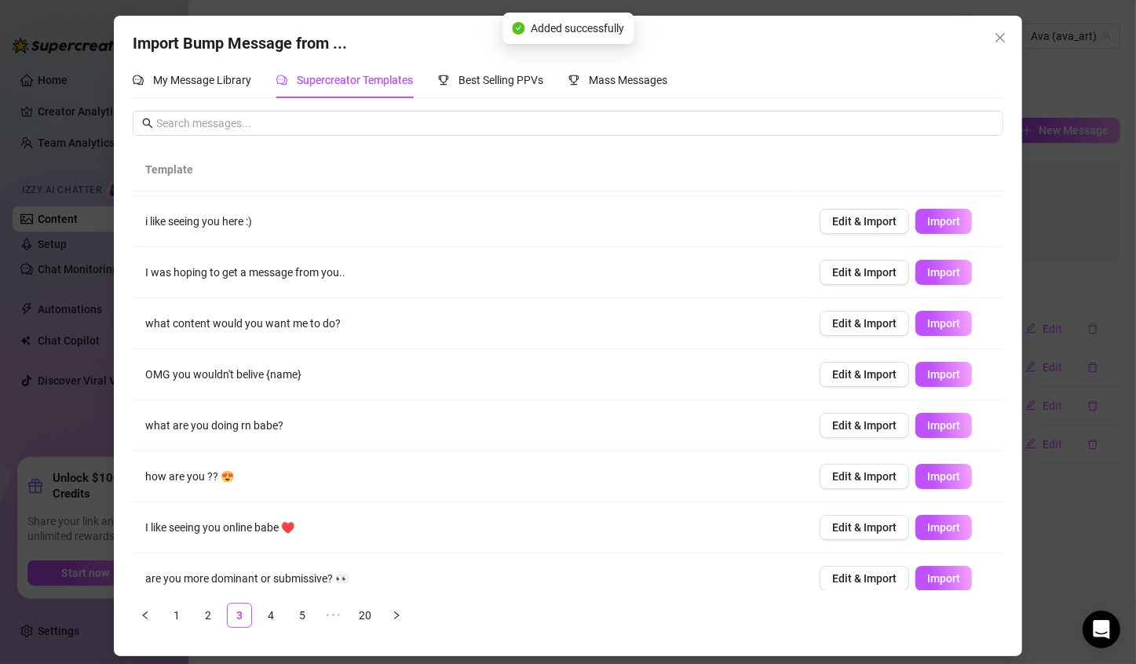
scroll to position [0, 0]
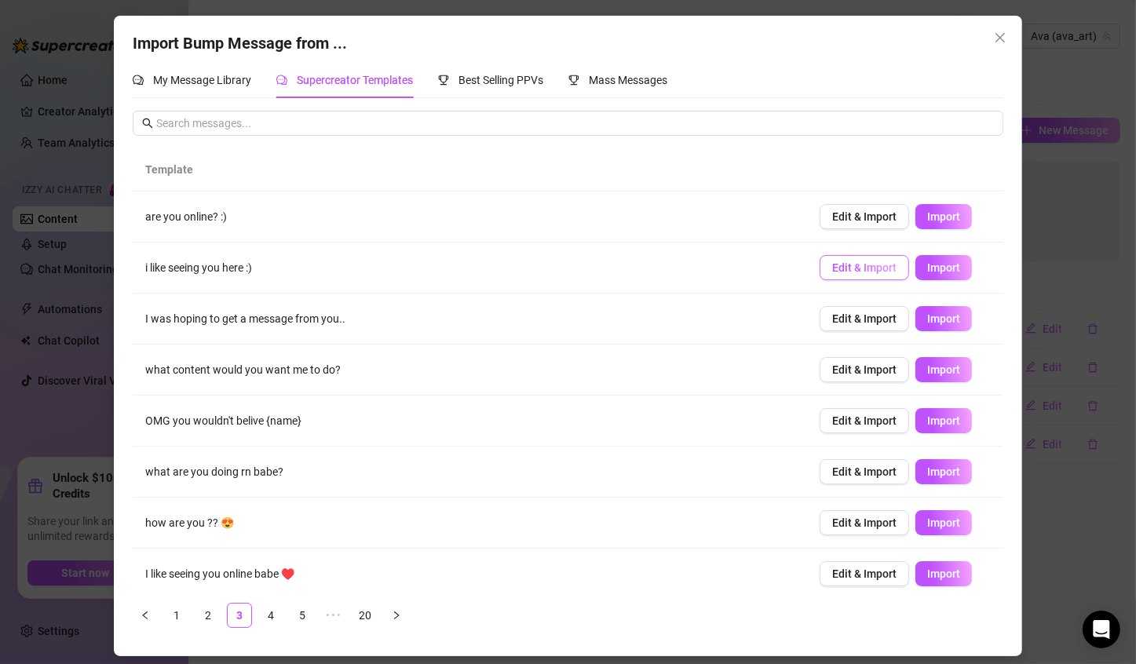
click at [847, 259] on button "Edit & Import" at bounding box center [863, 267] width 89 height 25
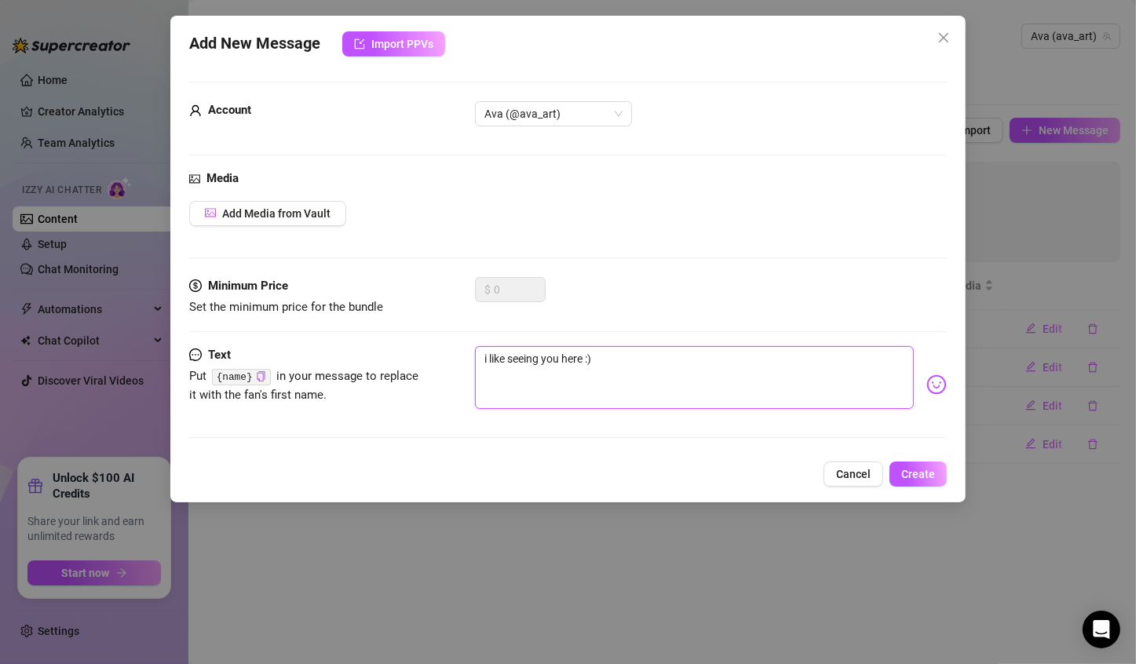
click at [481, 358] on textarea "i like seeing you here :)" at bounding box center [694, 377] width 439 height 63
paste textarea "{name}"
type textarea "{name}i like seeing you here :)"
type textarea "{name} i like seeing you here :)"
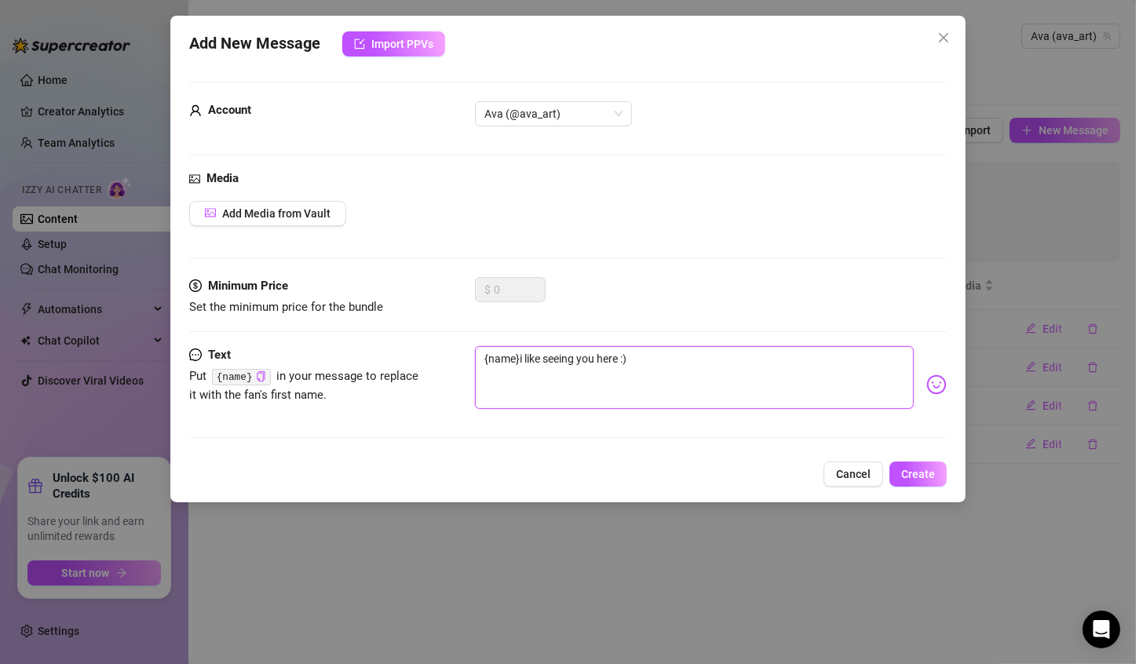
type textarea "{name} i like seeing you here :)"
type textarea "{name} like seeing you here :)"
type textarea "{name} I like seeing you here :)"
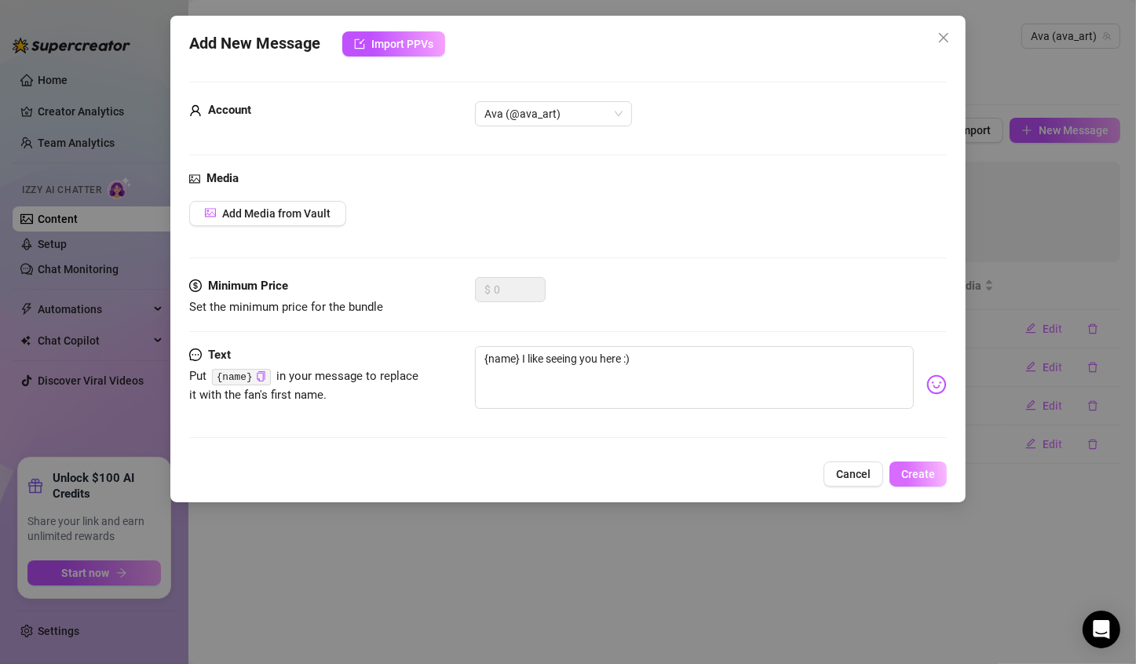
click at [906, 468] on span "Create" at bounding box center [918, 474] width 34 height 13
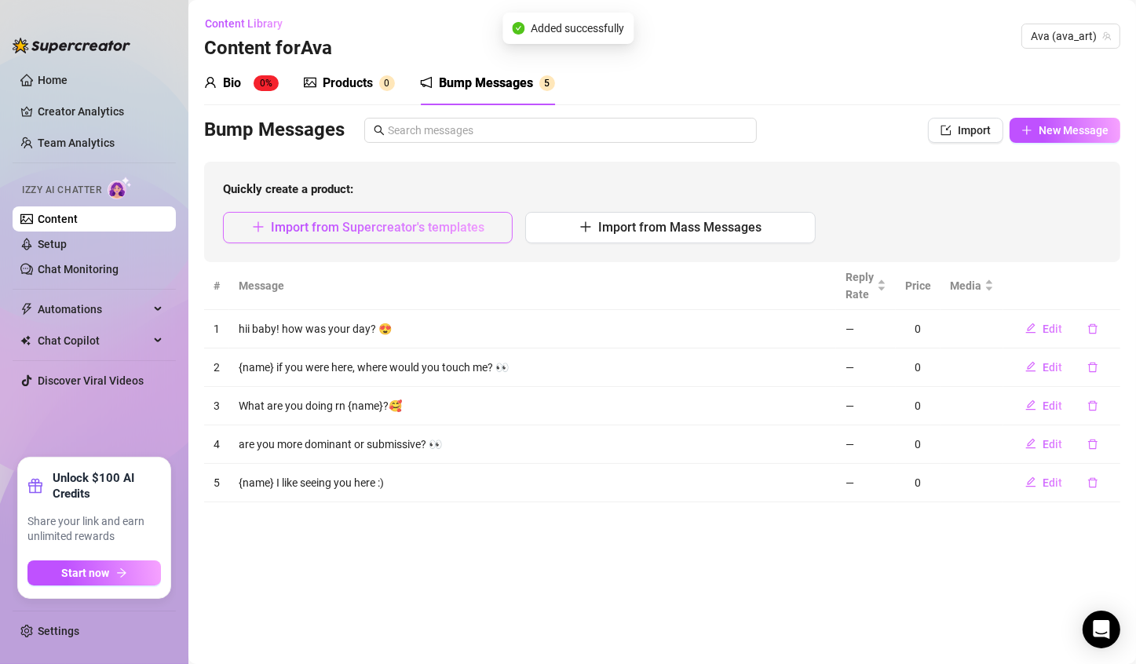
click at [439, 225] on span "Import from Supercreator's templates" at bounding box center [377, 227] width 213 height 15
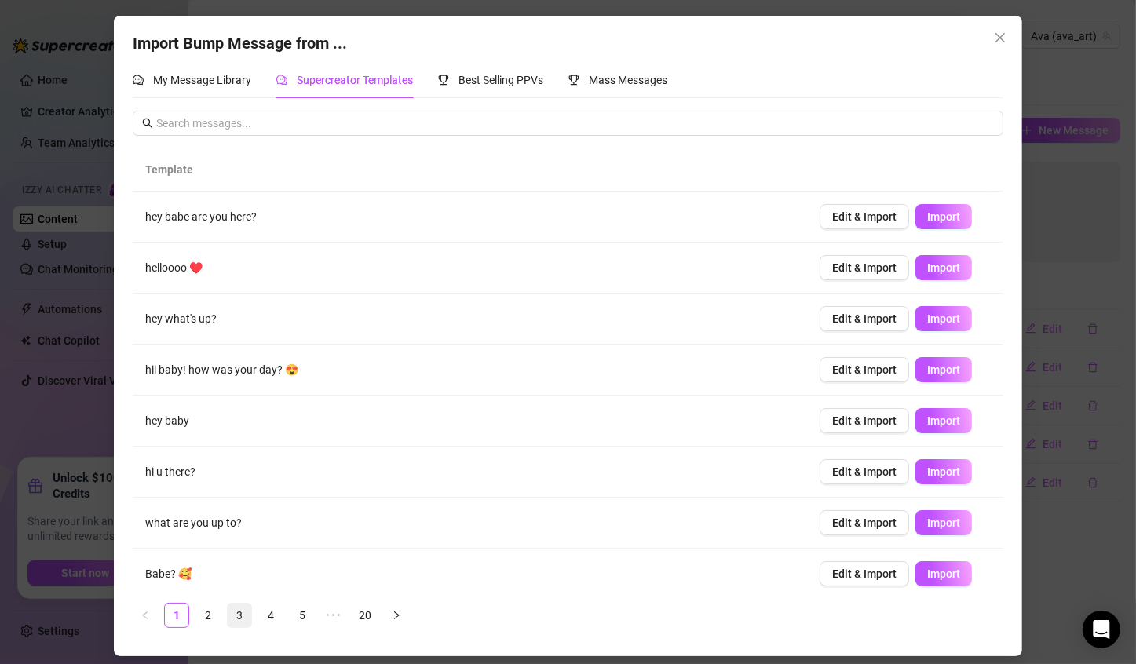
click at [244, 614] on link "3" at bounding box center [240, 615] width 24 height 24
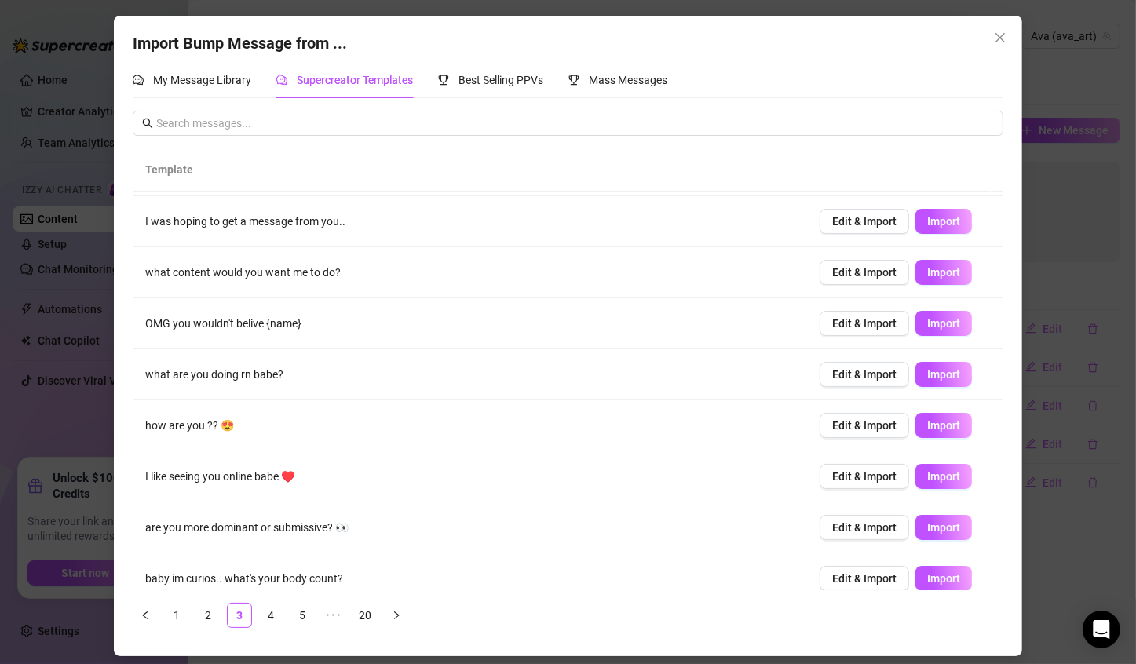
scroll to position [110, 0]
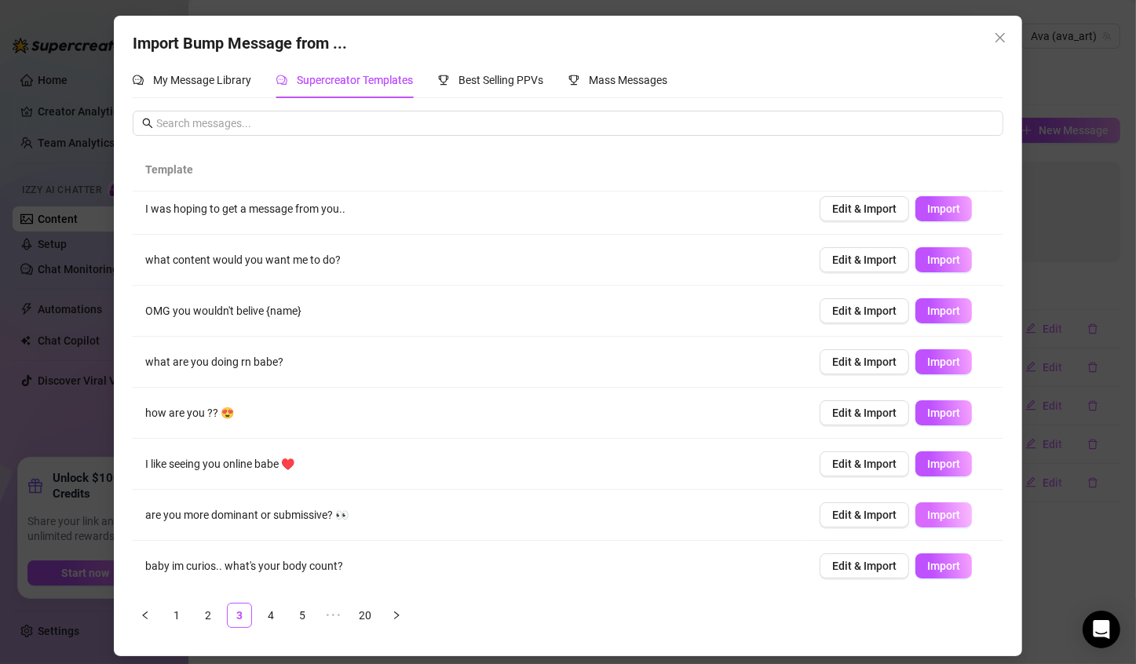
click at [927, 518] on span "Import" at bounding box center [943, 515] width 33 height 13
click at [269, 614] on link "4" at bounding box center [271, 615] width 24 height 24
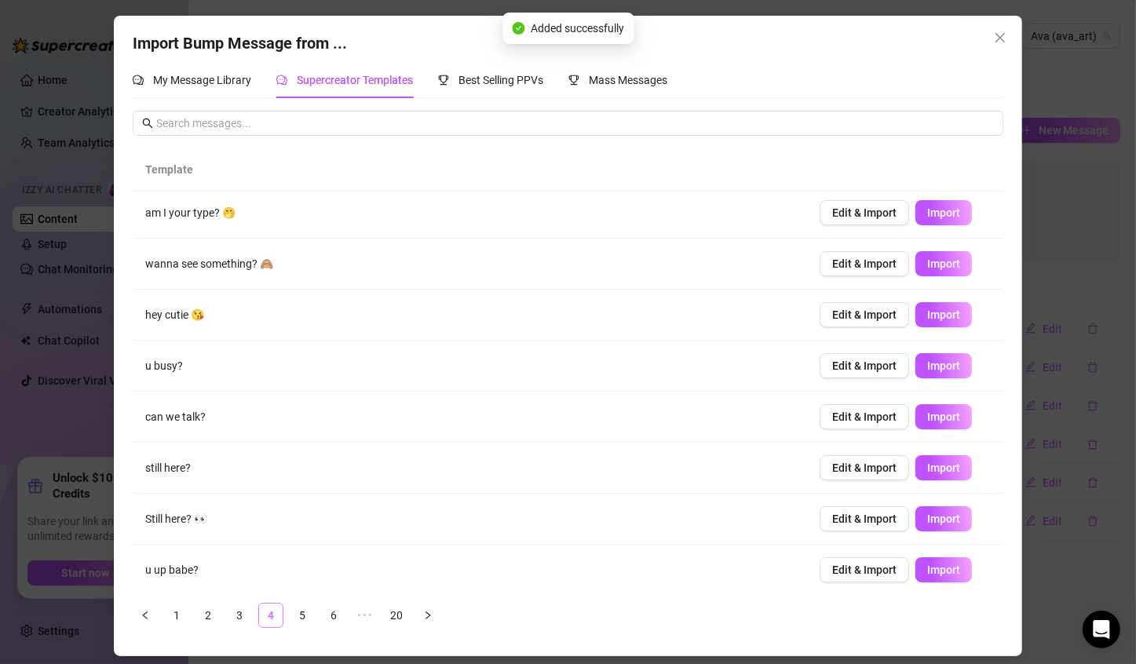
scroll to position [0, 0]
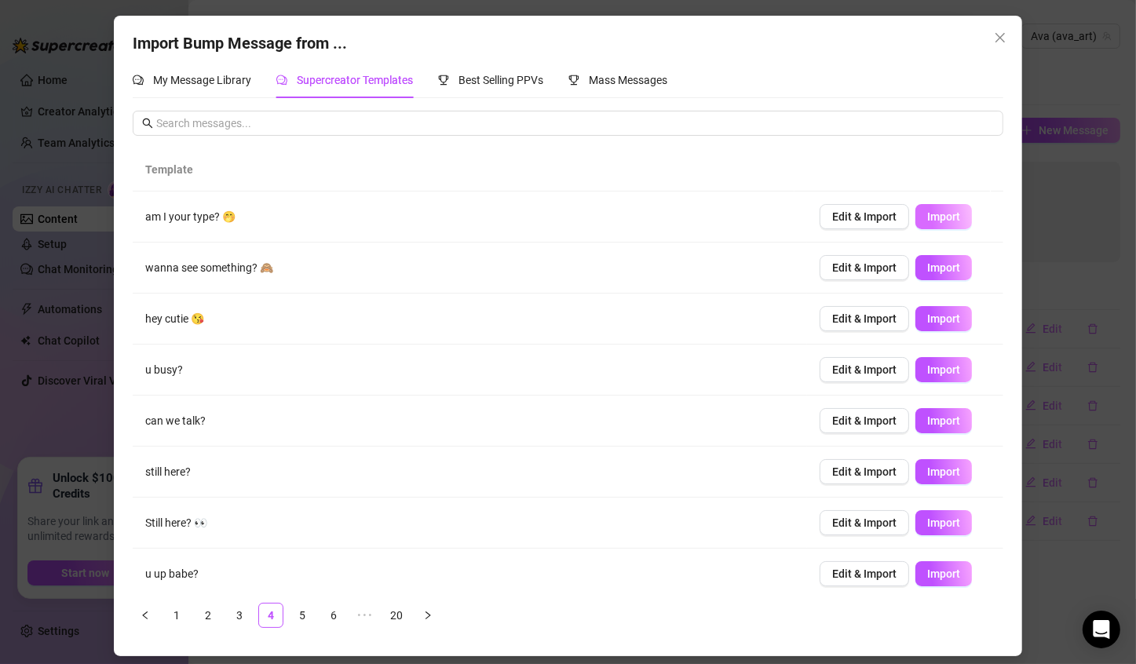
click at [927, 216] on span "Import" at bounding box center [943, 216] width 33 height 13
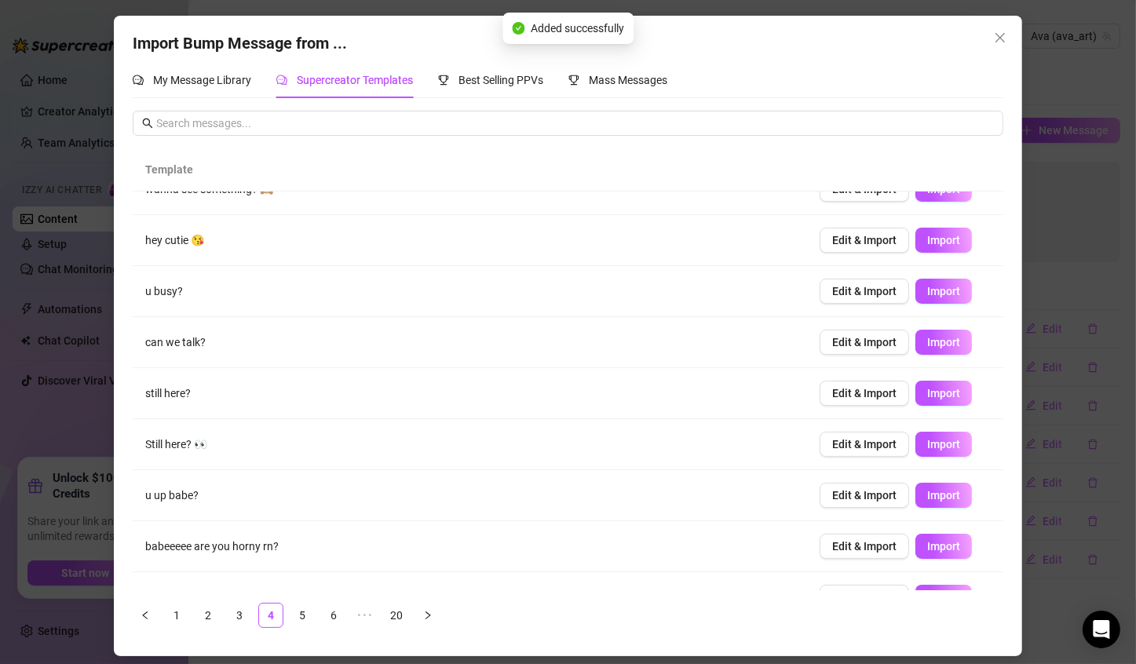
scroll to position [110, 0]
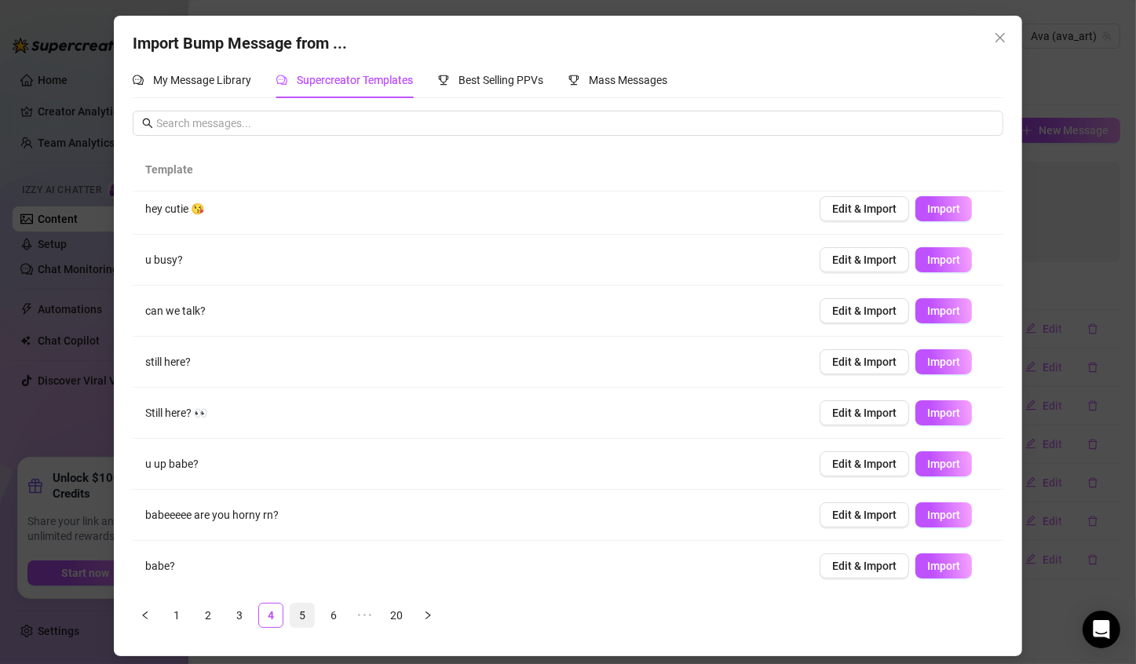
click at [307, 615] on link "5" at bounding box center [302, 615] width 24 height 24
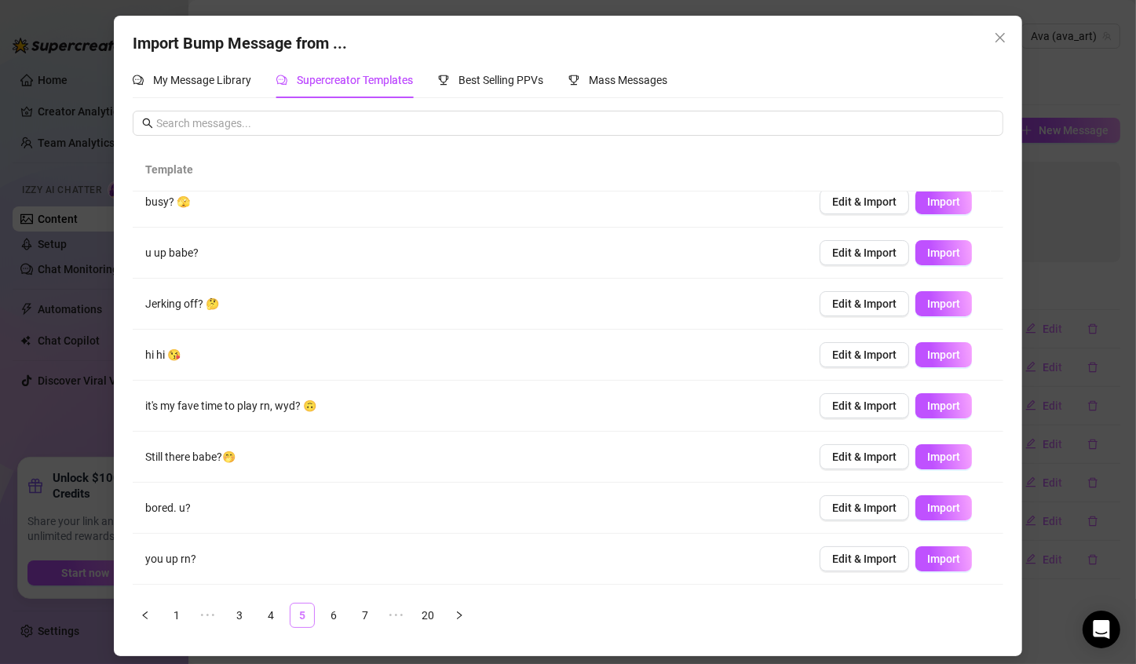
scroll to position [0, 0]
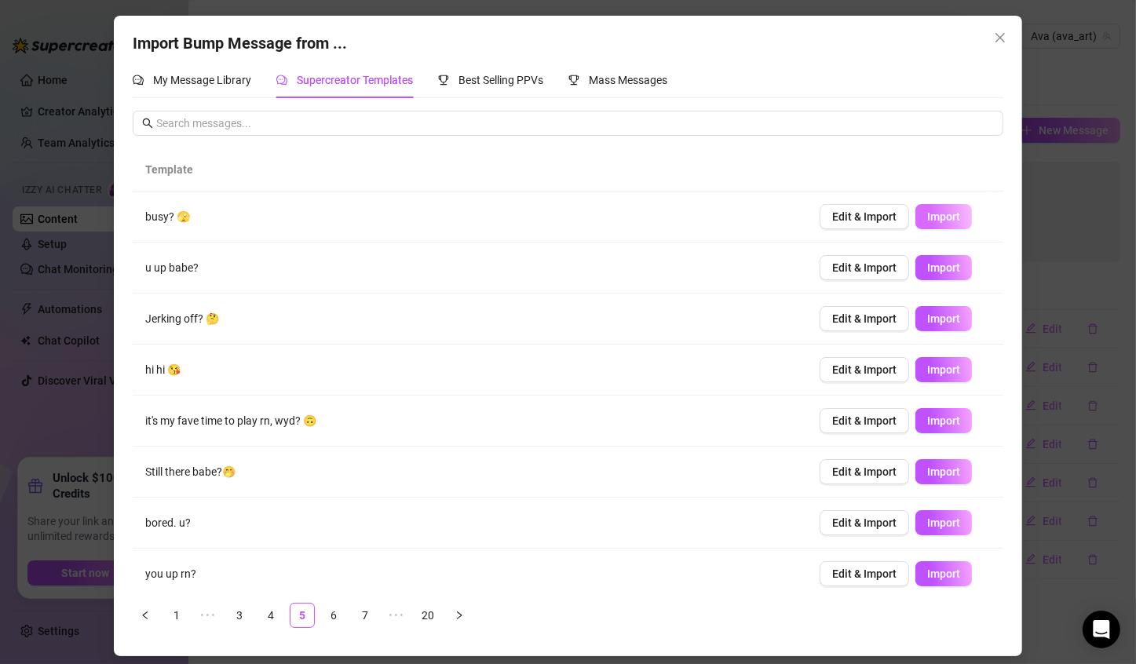
click at [938, 210] on span "Import" at bounding box center [943, 216] width 33 height 13
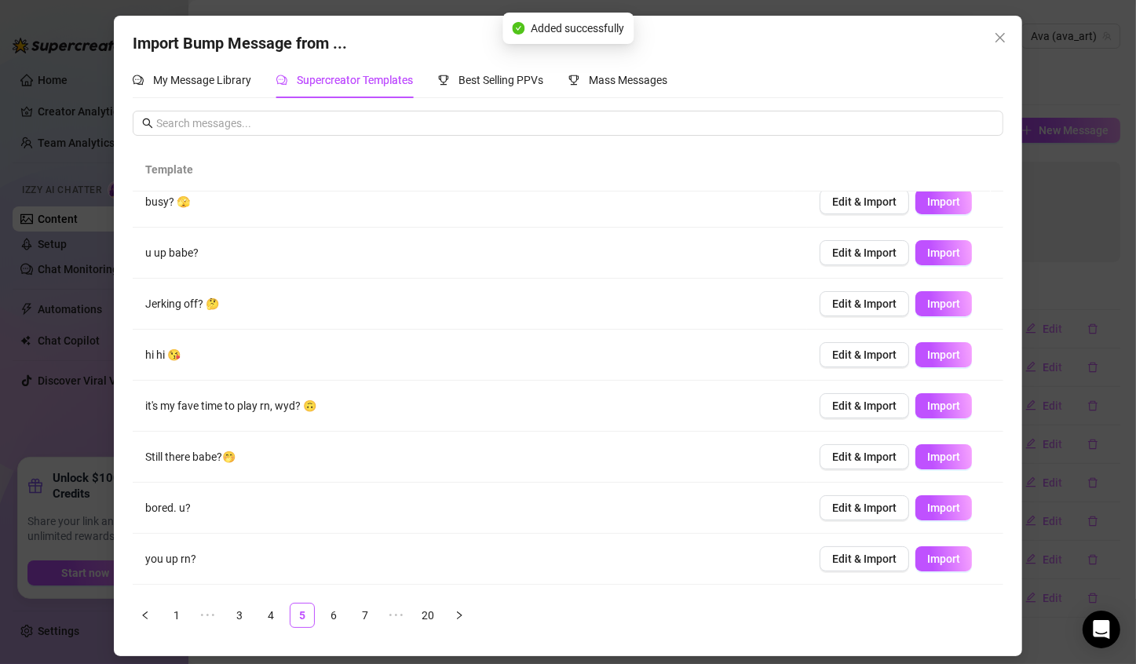
scroll to position [16, 0]
click at [927, 407] on span "Import" at bounding box center [943, 405] width 33 height 13
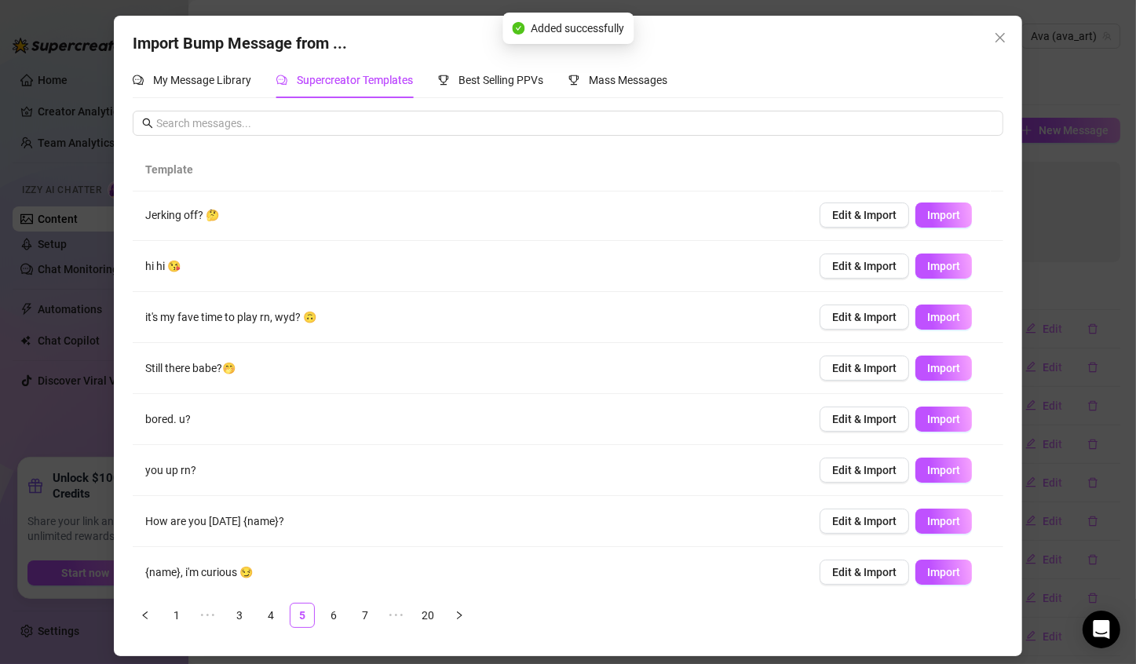
scroll to position [110, 0]
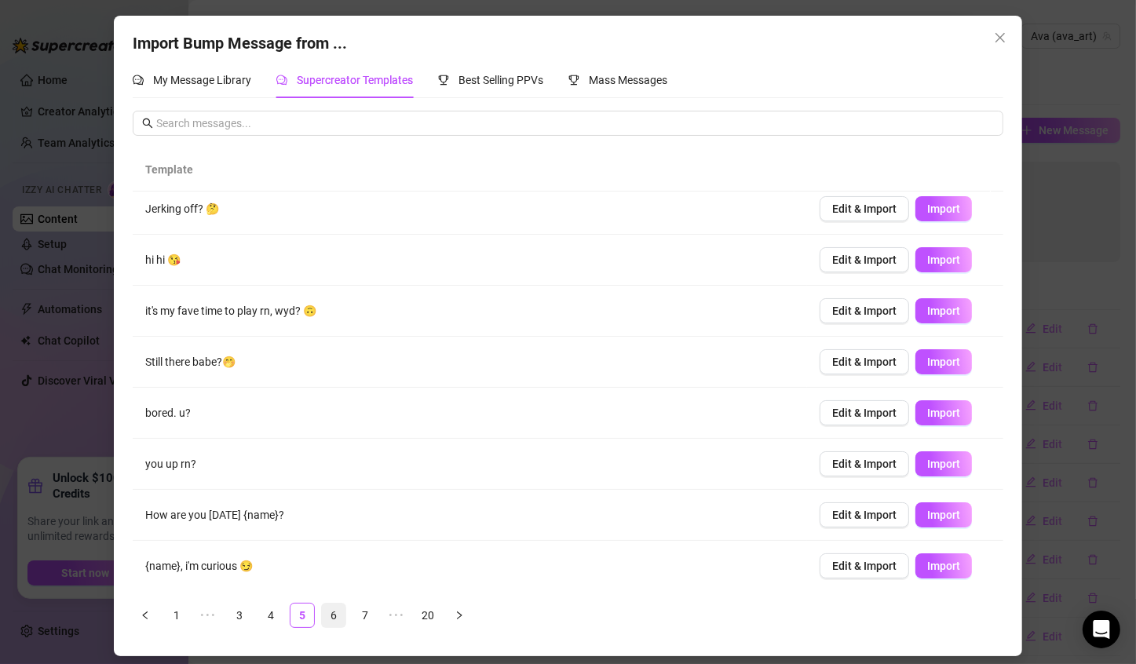
click at [332, 612] on link "6" at bounding box center [334, 615] width 24 height 24
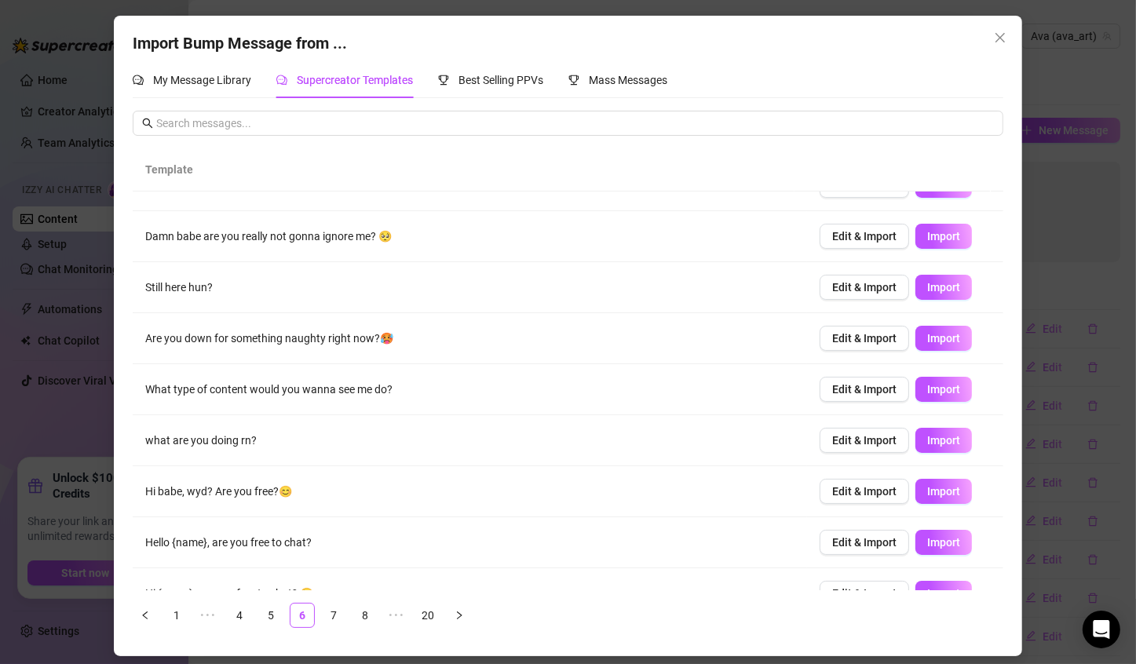
scroll to position [31, 0]
click at [942, 342] on span "Import" at bounding box center [943, 338] width 33 height 13
click at [832, 391] on span "Edit & Import" at bounding box center [864, 389] width 64 height 13
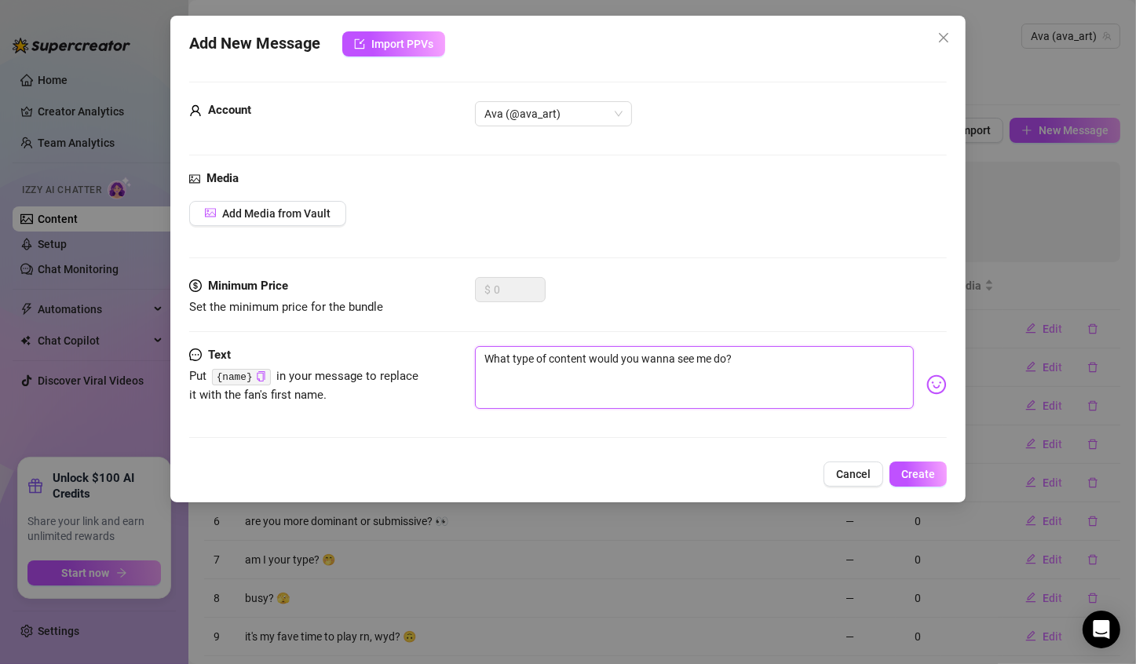
click at [485, 352] on textarea "What type of content would you wanna see me do?" at bounding box center [694, 377] width 439 height 63
paste textarea "{name}"
type textarea "{name}What type of content would you wanna see me do?"
type textarea "{name} What type of content would you wanna see me do?"
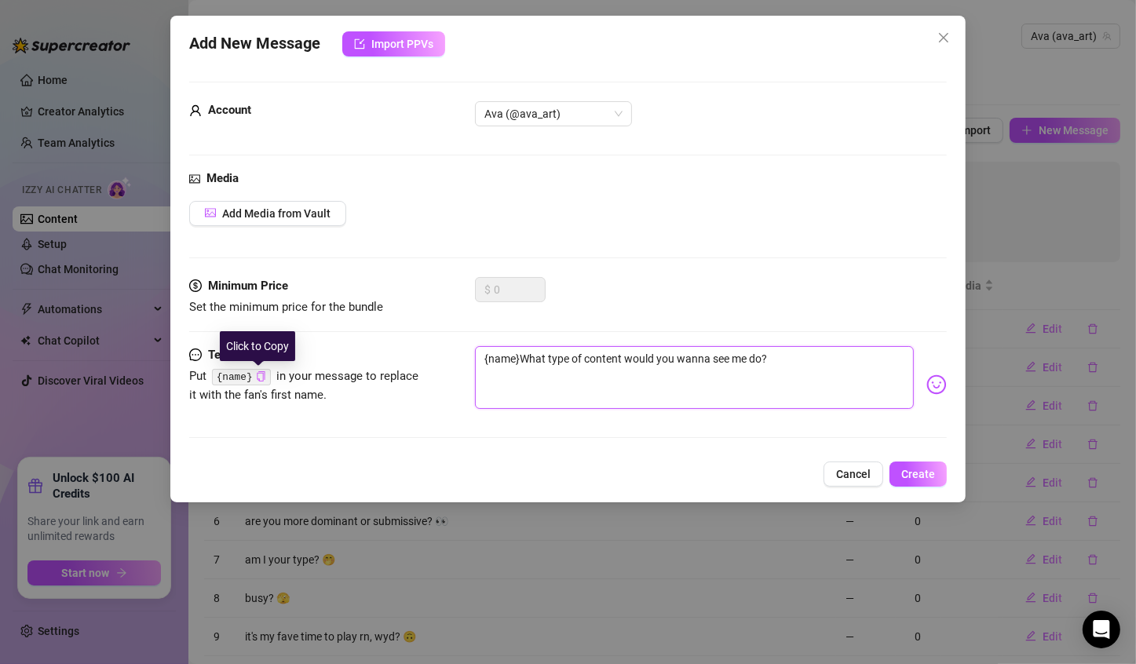
type textarea "{name} What type of content would you wanna see me do?"
click at [787, 367] on textarea "{name} What type of content would you wanna see me do?" at bounding box center [694, 377] width 439 height 63
type textarea "{name} What type of content would you wanna see me do?"
type textarea "{name} What type of content would you wanna see me do? I"
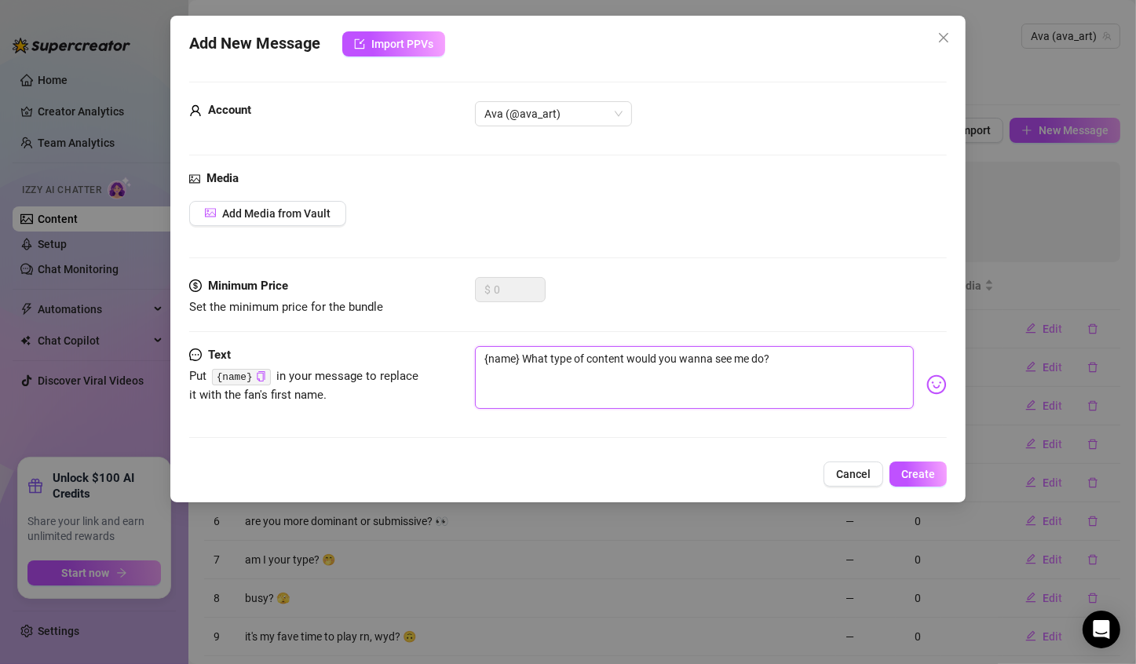
type textarea "{name} What type of content would you wanna see me do? I"
type textarea "{name} What type of content would you wanna see me do? Iw"
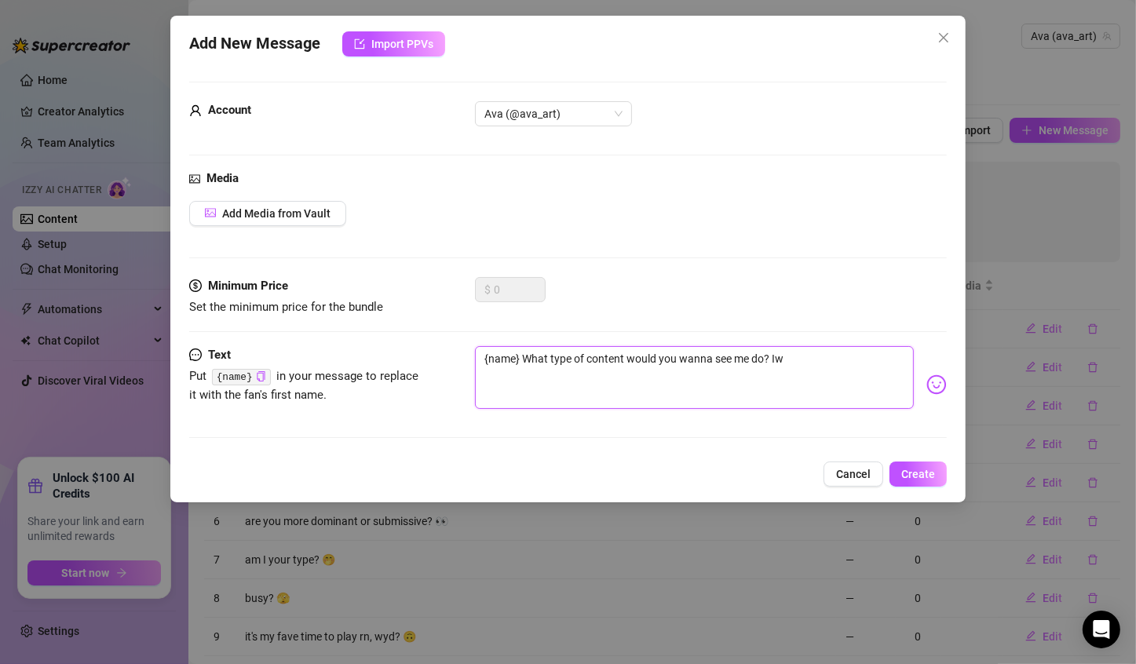
type textarea "{name} What type of content would you wanna see me do? Iw"
type textarea "{name} What type of content would you wanna see me do? I"
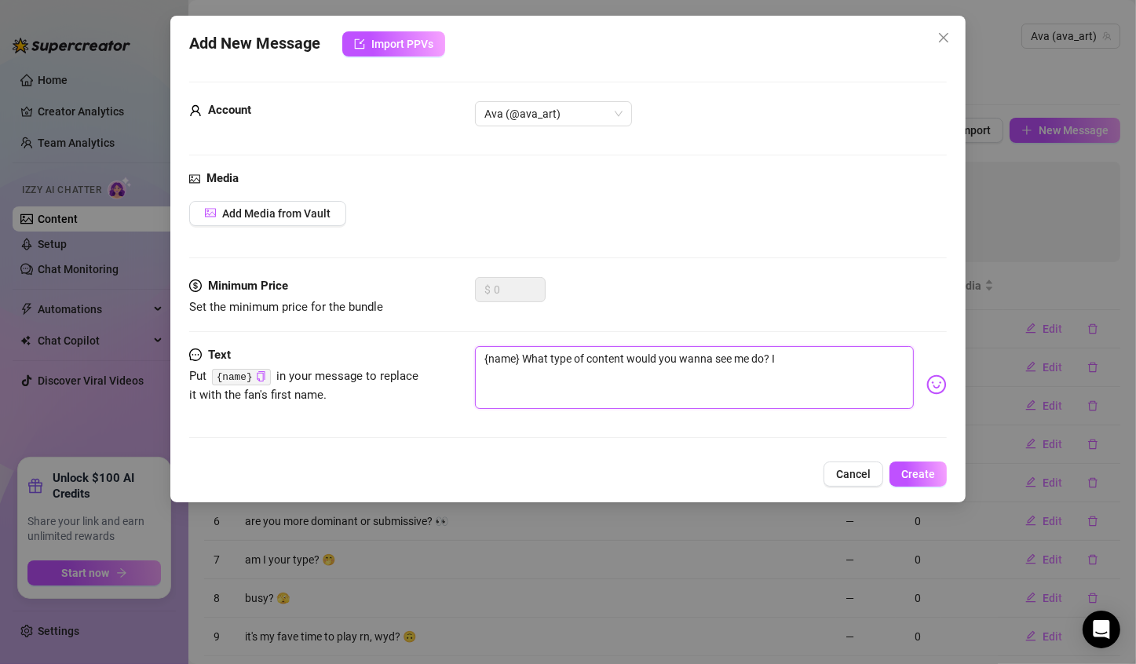
type textarea "{name} What type of content would you wanna see me do? I"
type textarea "{name} What type of content would you wanna see me do? I w"
type textarea "{name} What type of content would you wanna see me do? I wa"
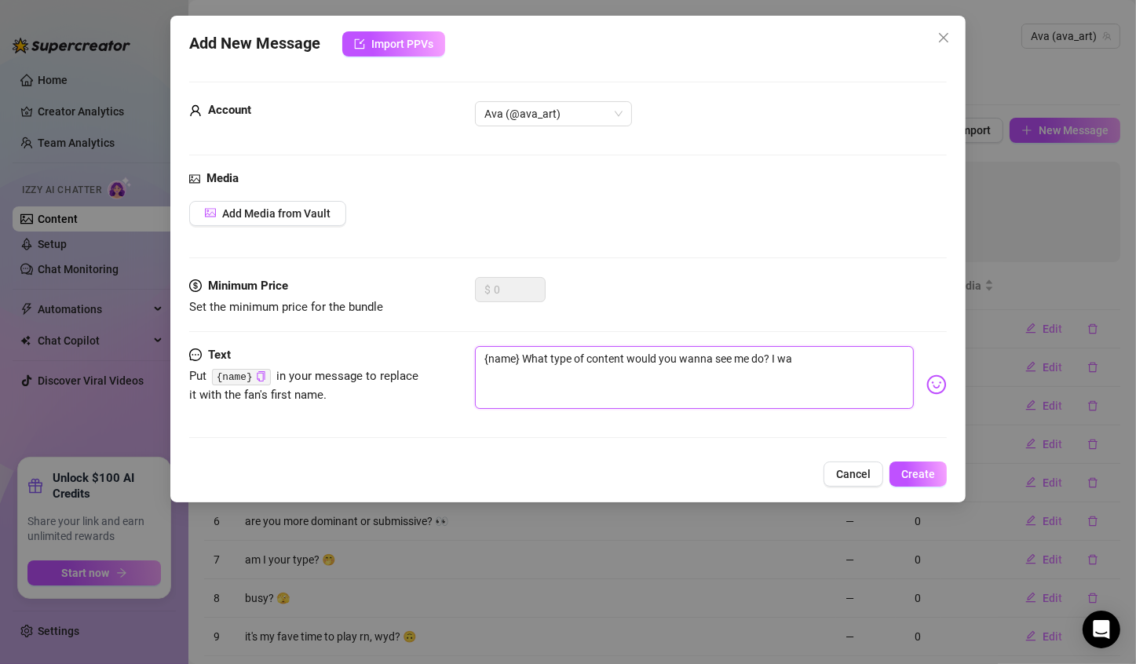
type textarea "{name} What type of content would you wanna see me do? I wan"
type textarea "{name} What type of content would you wanna see me do? I want"
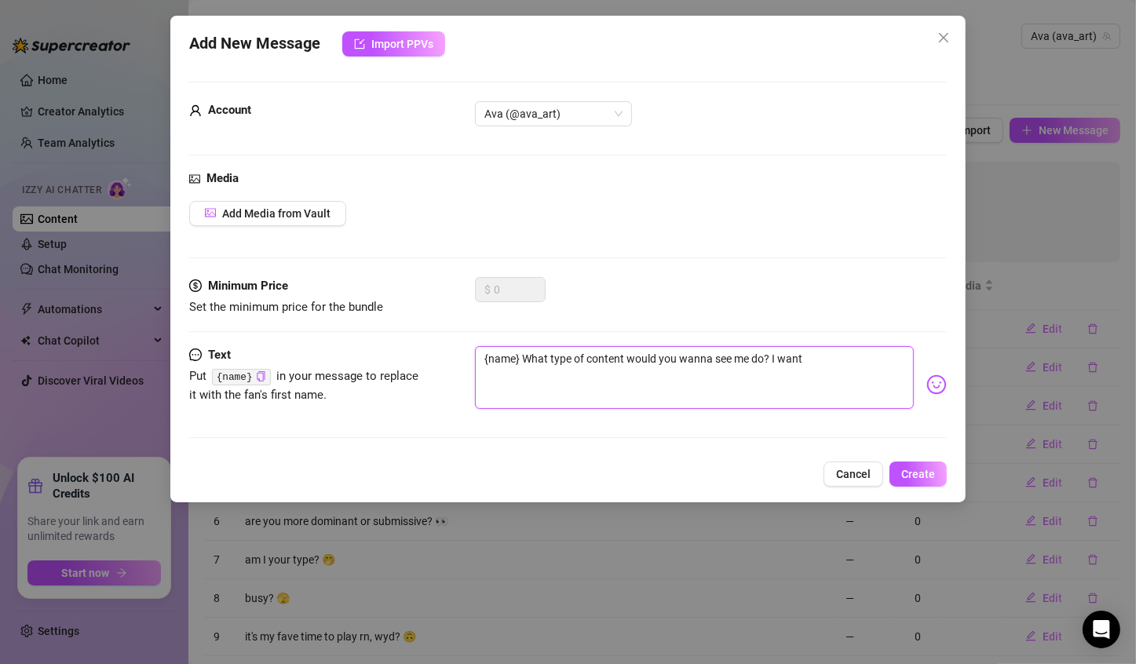
type textarea "{name} What type of content would you wanna see me do? I want"
type textarea "{name} What type of content would you wanna see me do? I want t"
type textarea "{name} What type of content would you wanna see me do? I want to"
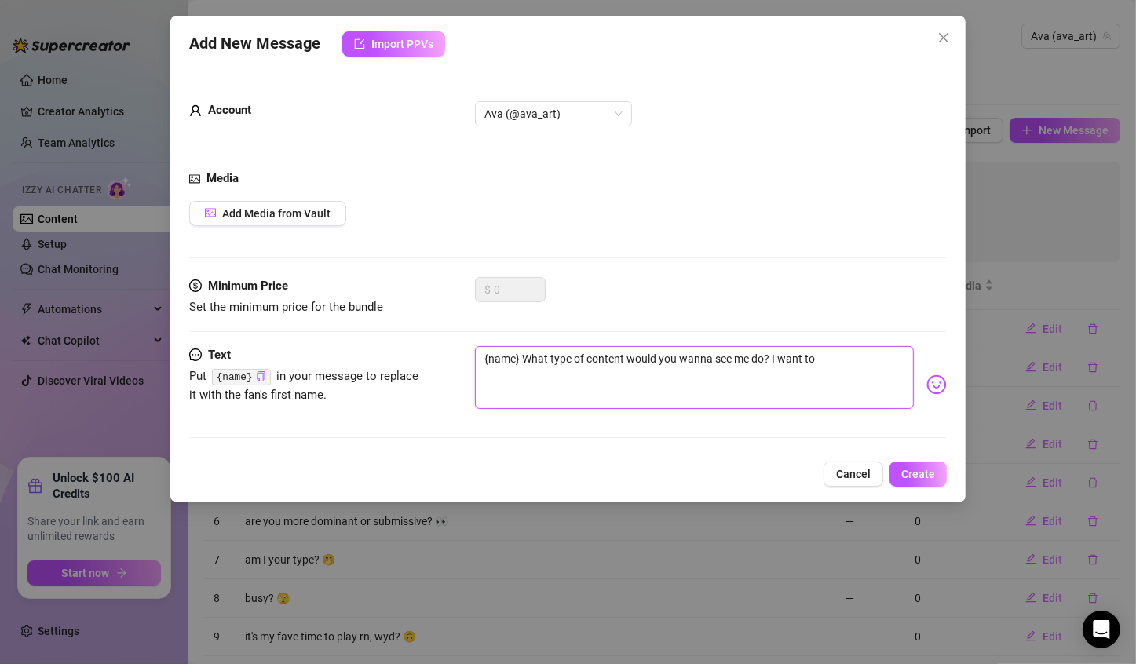
type textarea "{name} What type of content would you wanna see me do? I want to"
type textarea "{name} What type of content would you wanna see me do? I want to m"
type textarea "{name} What type of content would you wanna see me do? I want to ma"
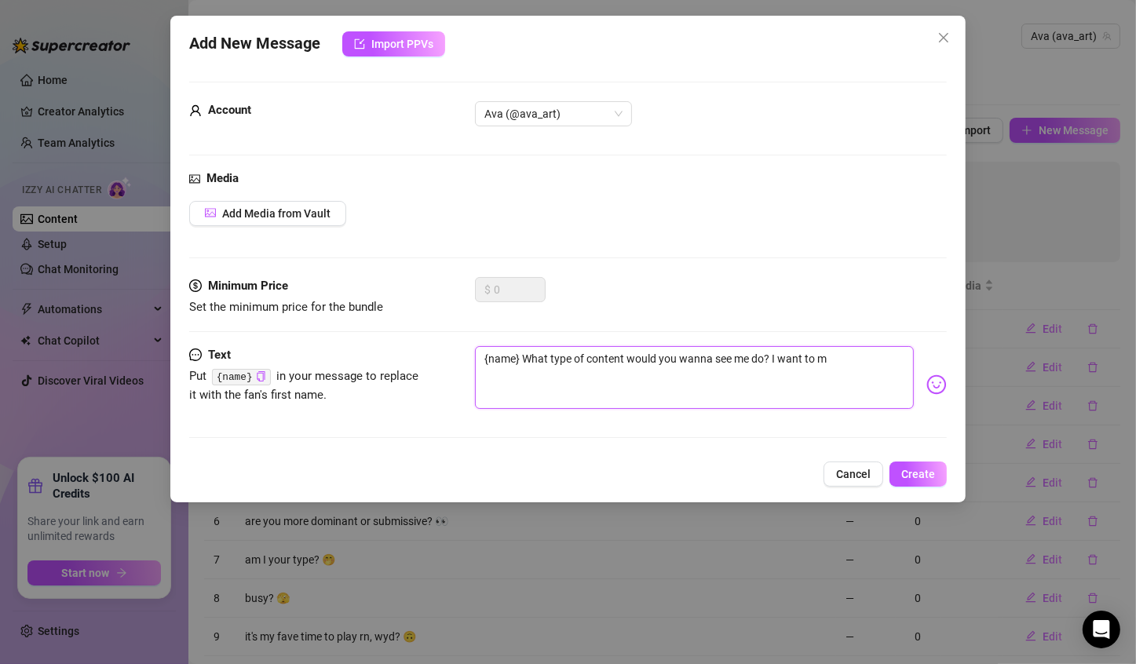
type textarea "{name} What type of content would you wanna see me do? I want to ma"
type textarea "{name} What type of content would you wanna see me do? I want to mak"
type textarea "{name} What type of content would you wanna see me do? I want to make"
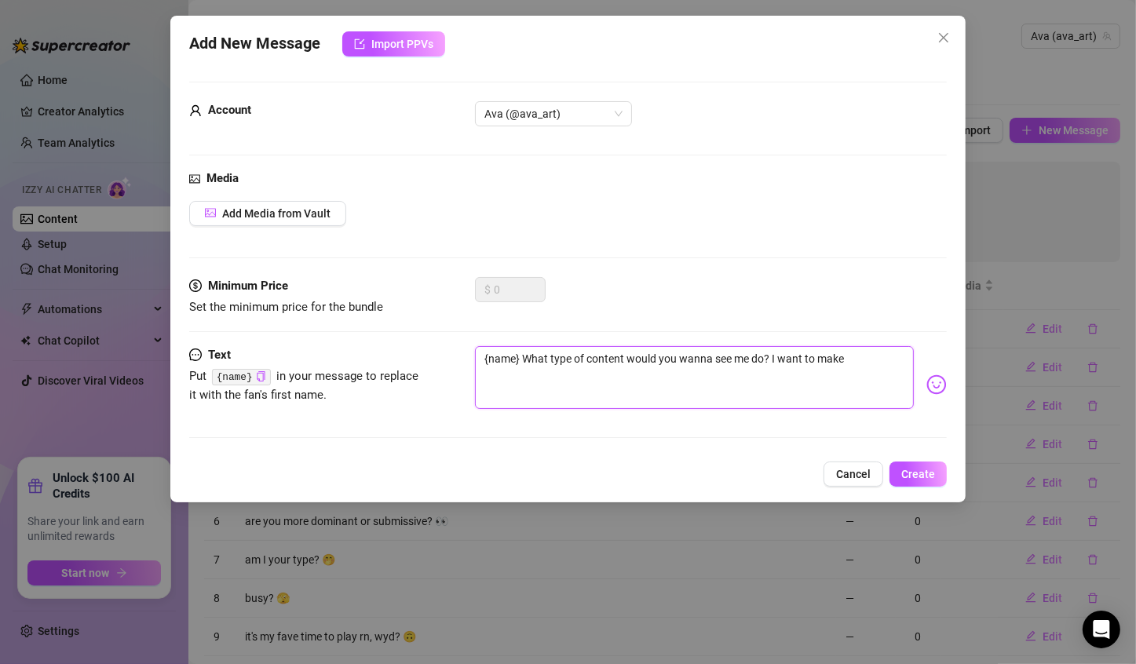
type textarea "{name} What type of content would you wanna see me do? I want to make"
type textarea "{name} What type of content would you wanna see me do? I want to make s"
type textarea "{name} What type of content would you wanna see me do? I want to make so"
type textarea "{name} What type of content would you wanna see me do? I want to make som"
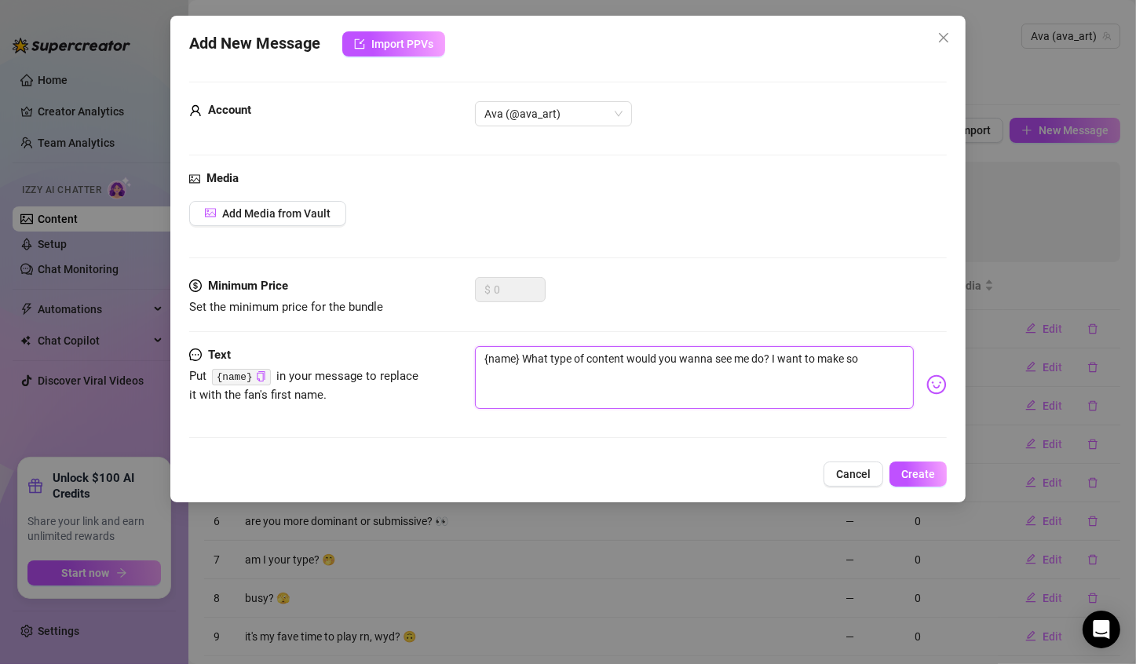
type textarea "{name} What type of content would you wanna see me do? I want to make som"
type textarea "{name} What type of content would you wanna see me do? I want to make some"
type textarea "{name} What type of content would you wanna see me do? I want to make somet"
type textarea "{name} What type of content would you wanna see me do? I want to make someth"
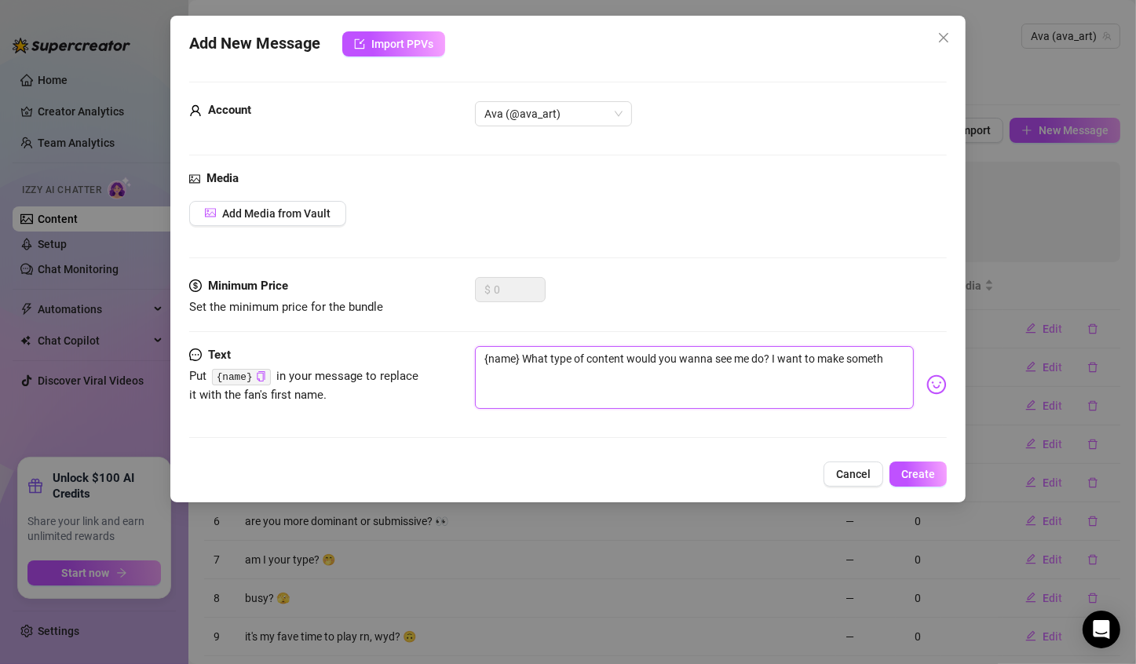
type textarea "{name} What type of content would you wanna see me do? I want to make someth"
type textarea "{name} What type of content would you wanna see me do? I want to make somethi"
type textarea "{name} What type of content would you wanna see me do? I want to make somethin"
type textarea "{name} What type of content would you wanna see me do? I want to make something"
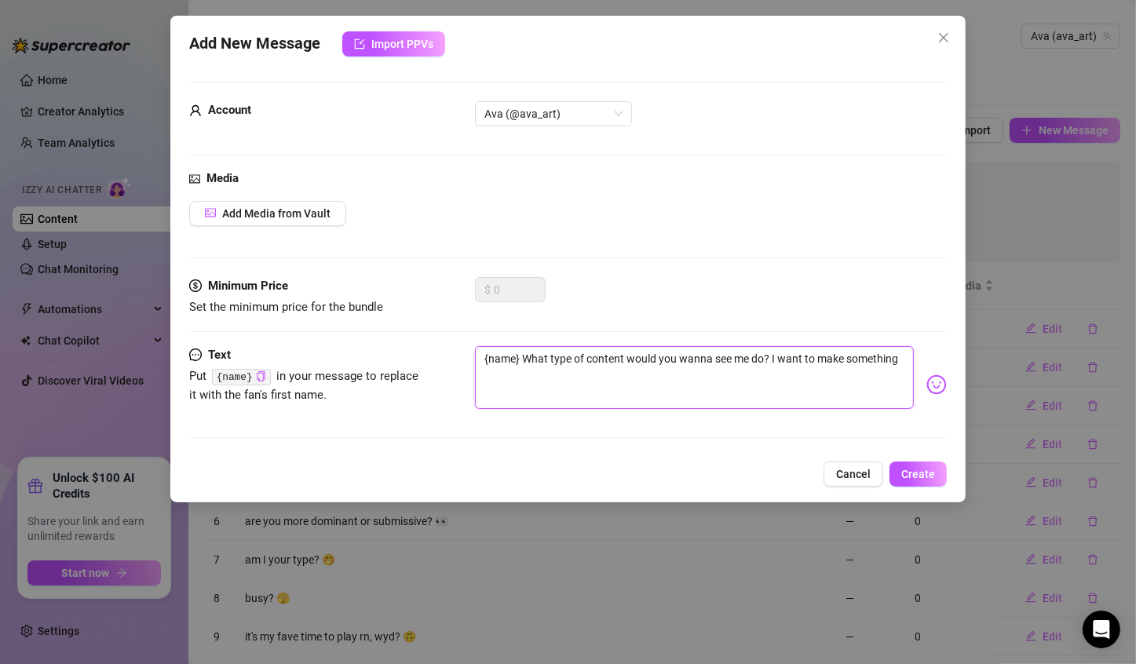
type textarea "{name} What type of content would you wanna see me do? I want to make something"
type textarea "{name} What type of content would you wanna see me do? I want to make something…"
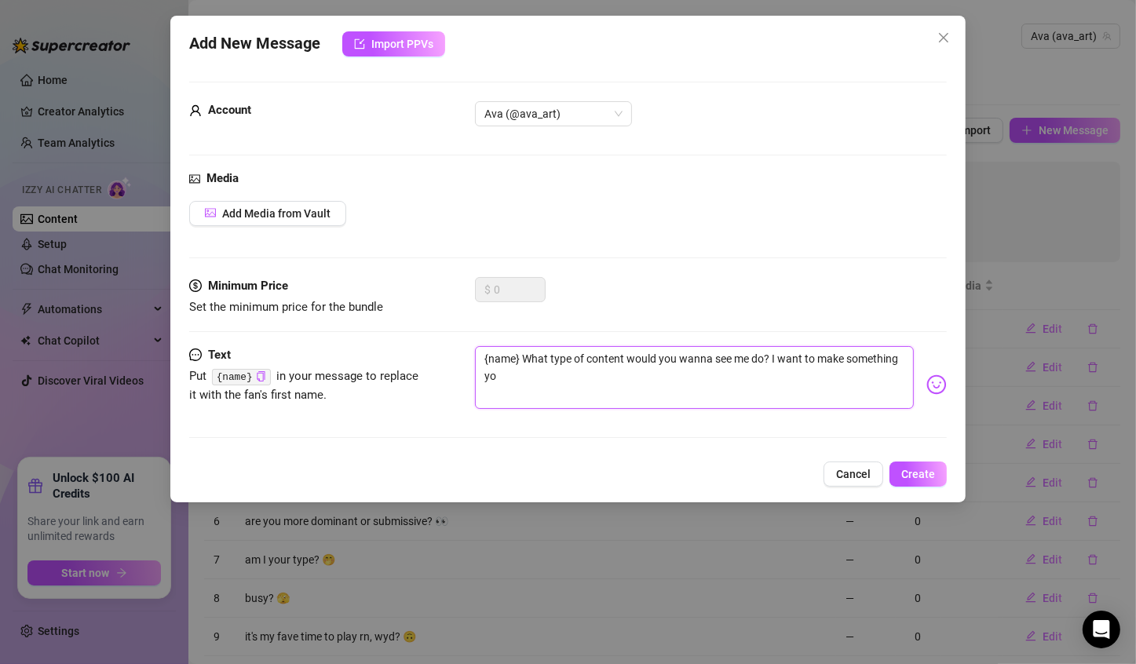
type textarea "{name} What type of content would you wanna see me do? I want to make something…"
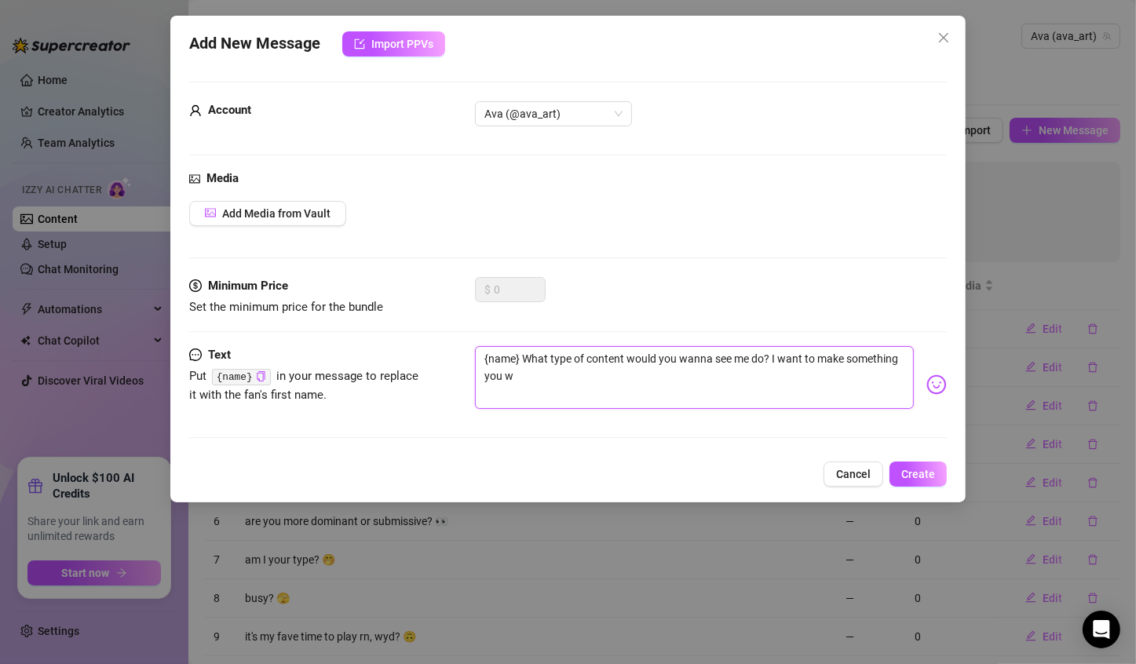
type textarea "{name} What type of content would you wanna see me do? I want to make something…"
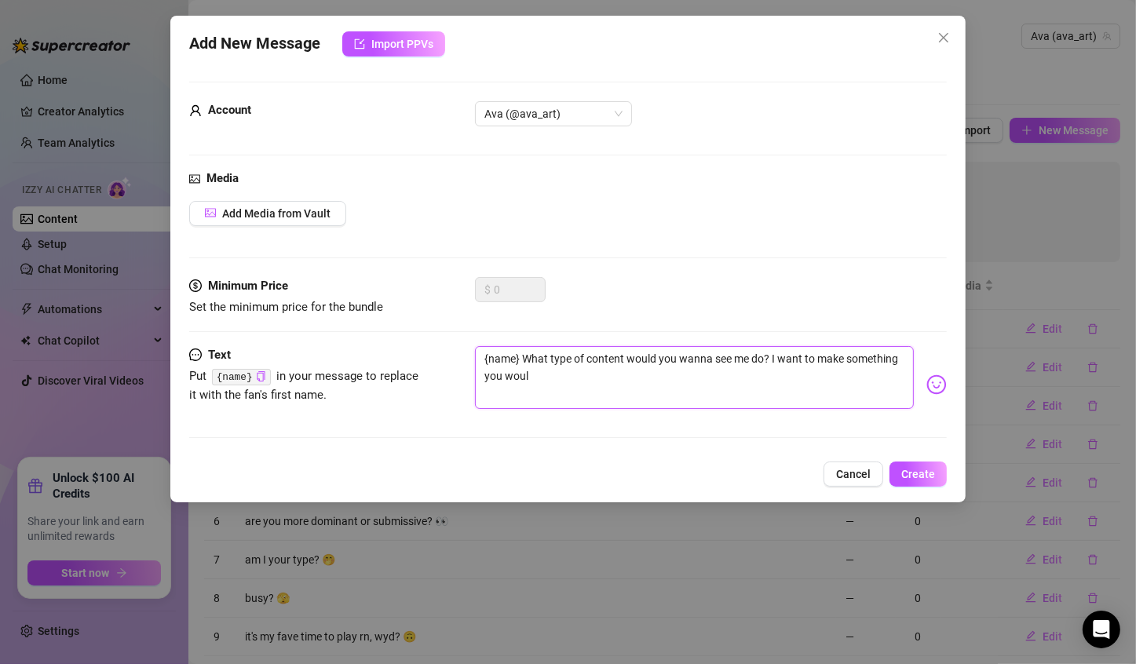
type textarea "{name} What type of content would you wanna see me do? I want to make something…"
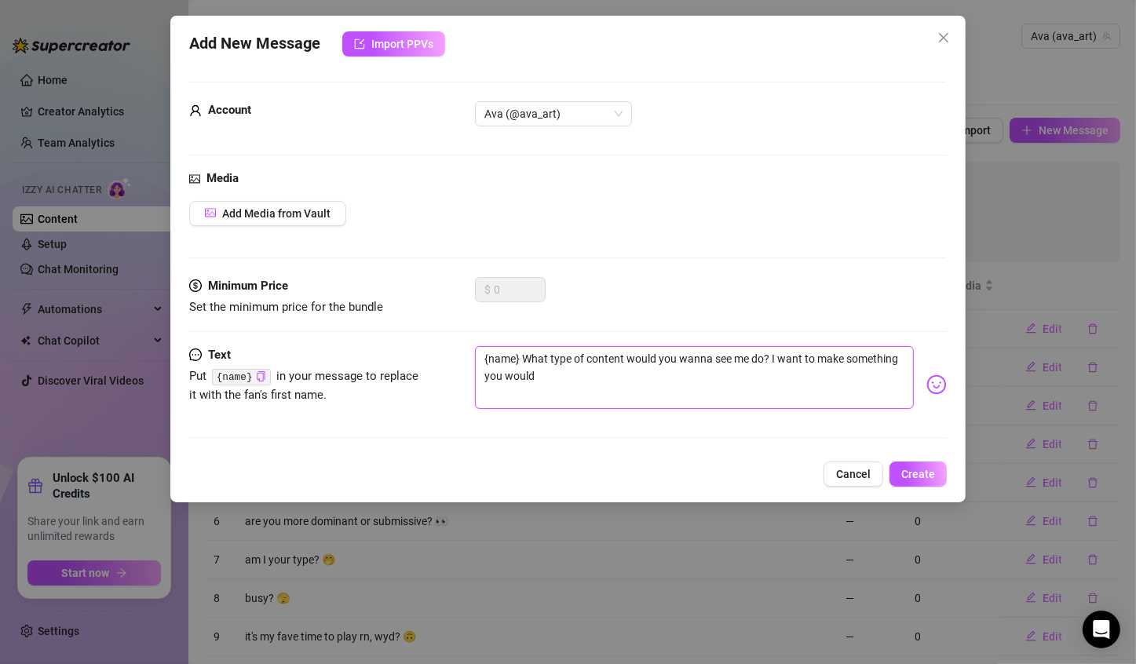
type textarea "{name} What type of content would you wanna see me do? I want to make something…"
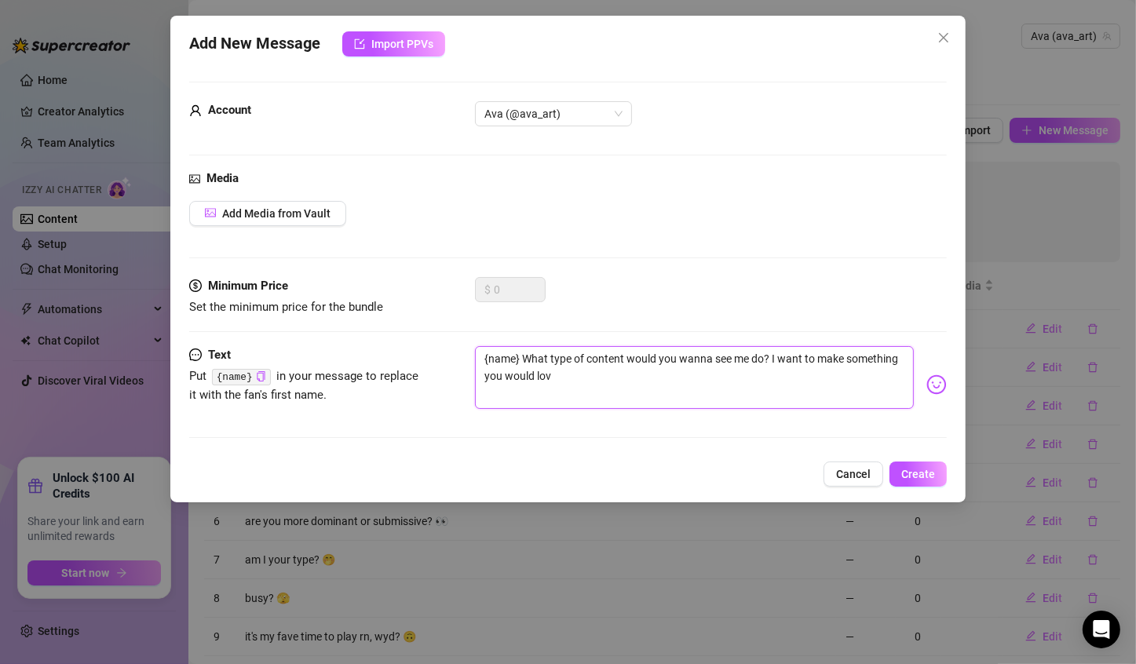
type textarea "{name} What type of content would you wanna see me do? I want to make something…"
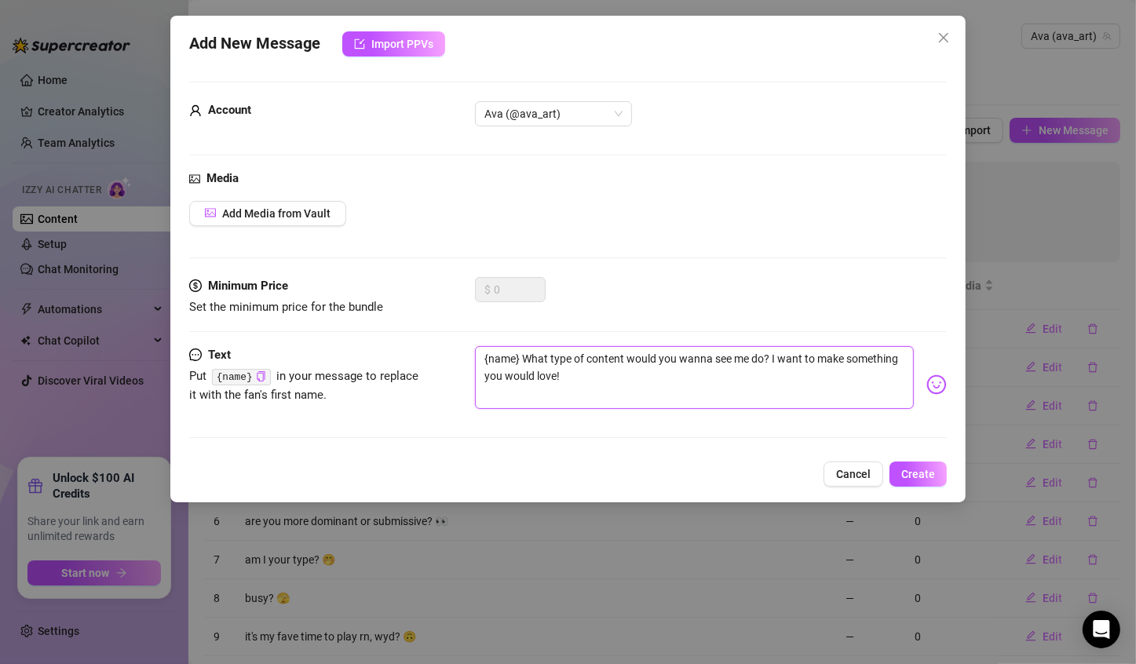
type textarea "{name} What type of content would you wanna see me do? I want to make something…"
click at [932, 377] on img at bounding box center [936, 384] width 20 height 20
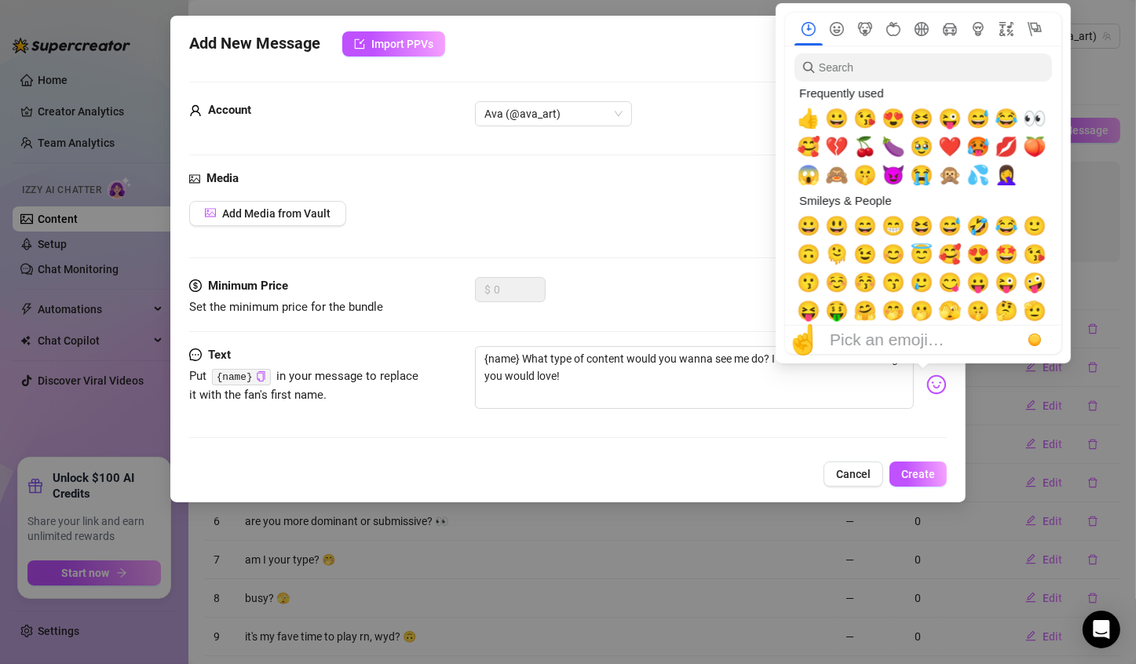
click at [932, 377] on img at bounding box center [936, 384] width 20 height 20
click at [840, 286] on span "☺️" at bounding box center [837, 283] width 24 height 22
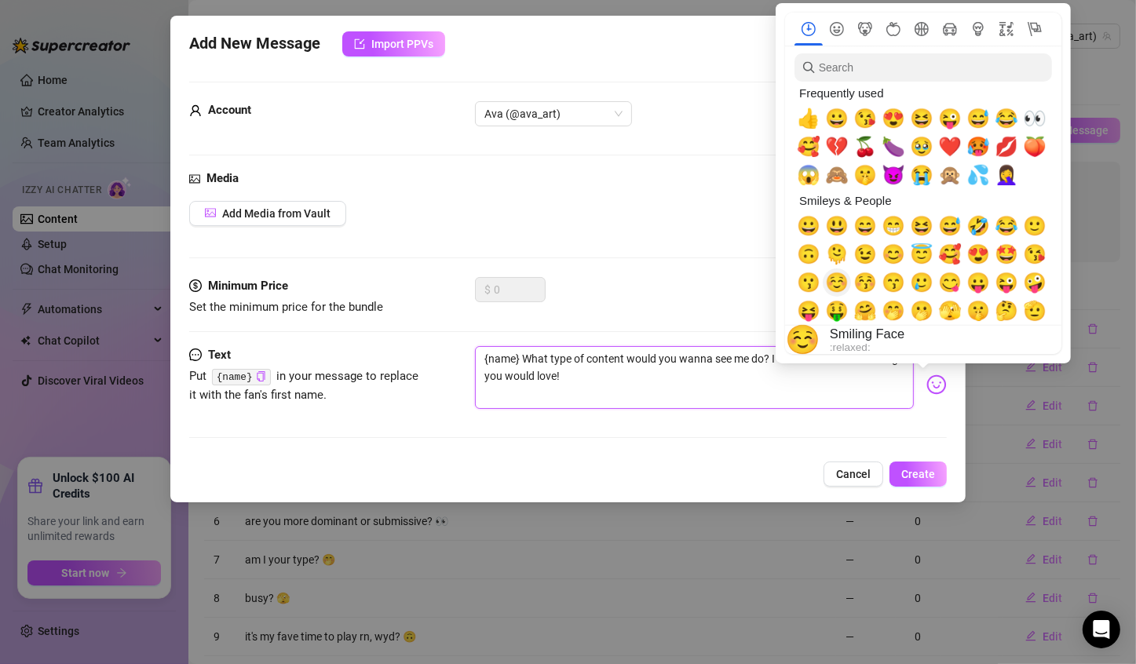
type textarea "{name} What type of content would you wanna see me do? I want to make something…"
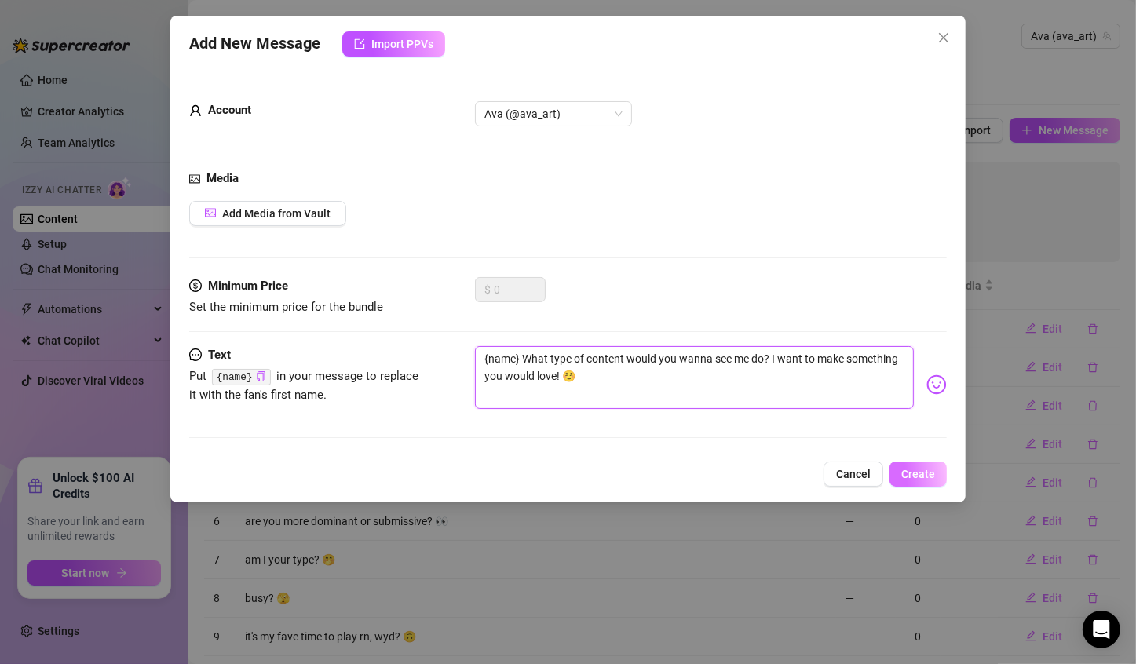
type textarea "{name} What type of content would you wanna see me do? I want to make something…"
click at [910, 468] on span "Create" at bounding box center [918, 474] width 34 height 13
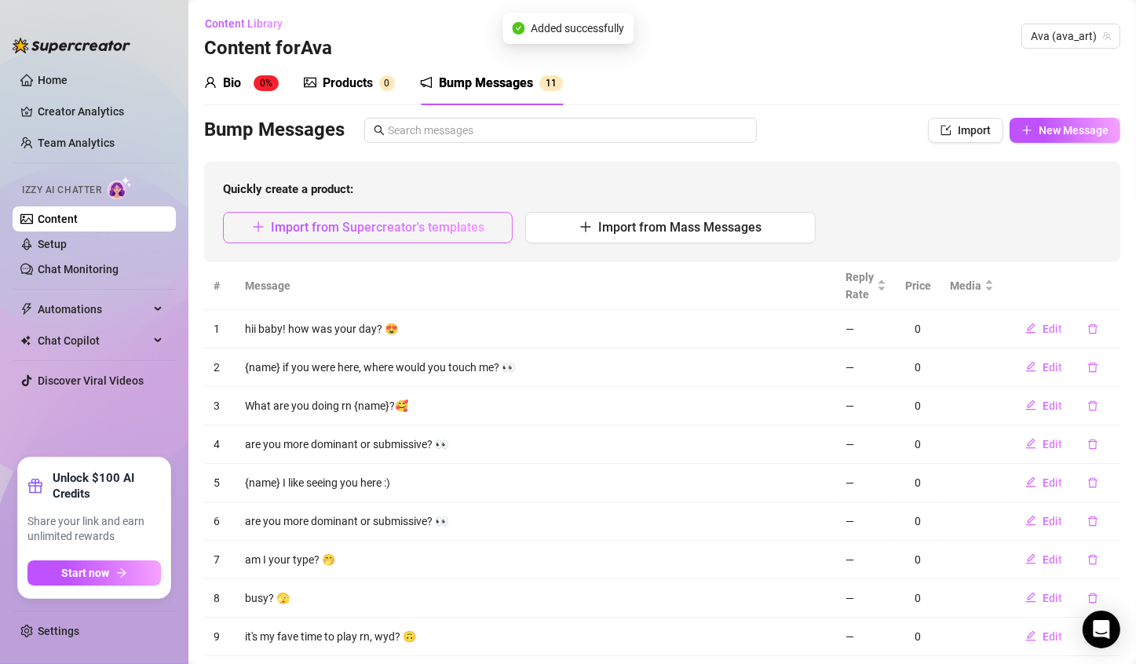
click at [454, 237] on button "Import from Supercreator's templates" at bounding box center [368, 227] width 290 height 31
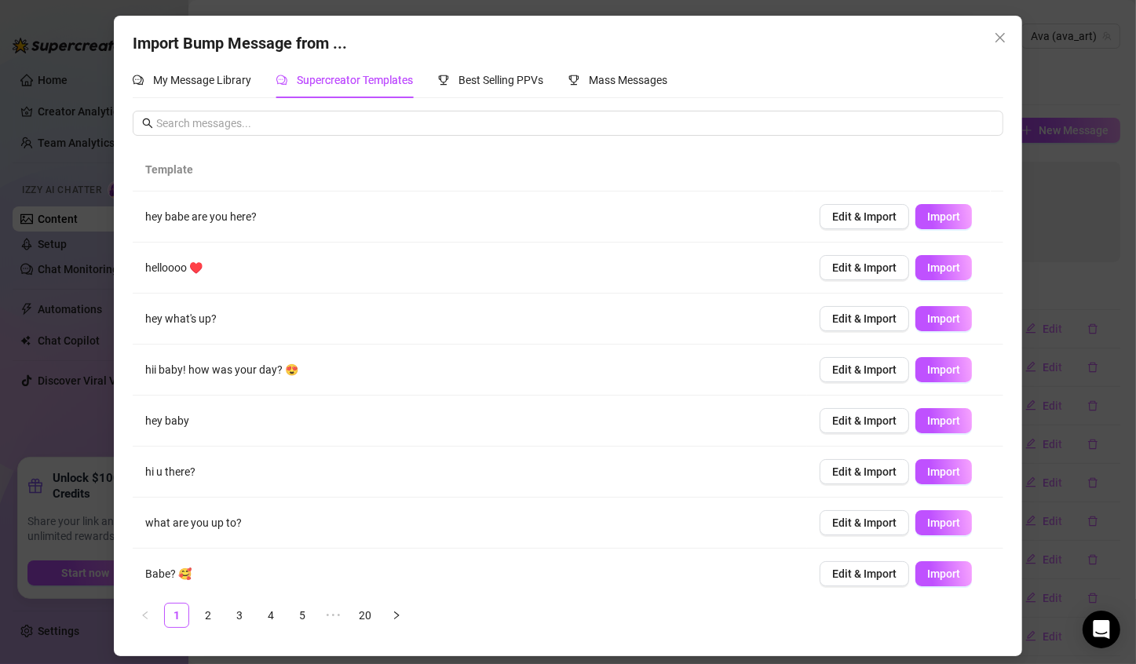
scroll to position [110, 0]
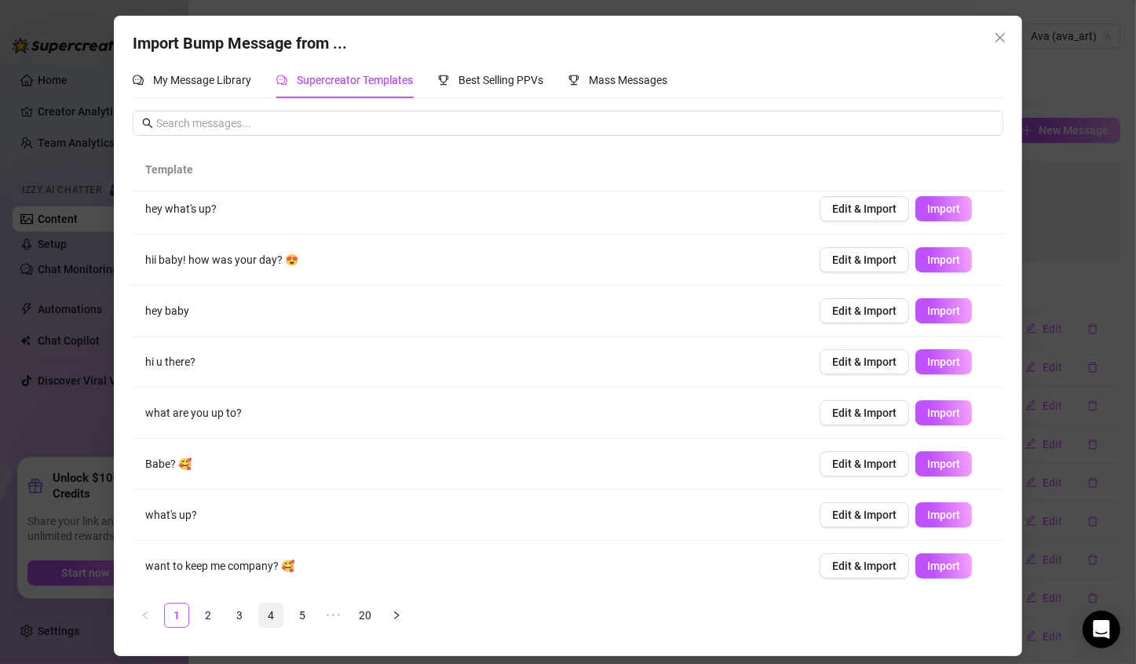
click at [275, 616] on link "4" at bounding box center [271, 615] width 24 height 24
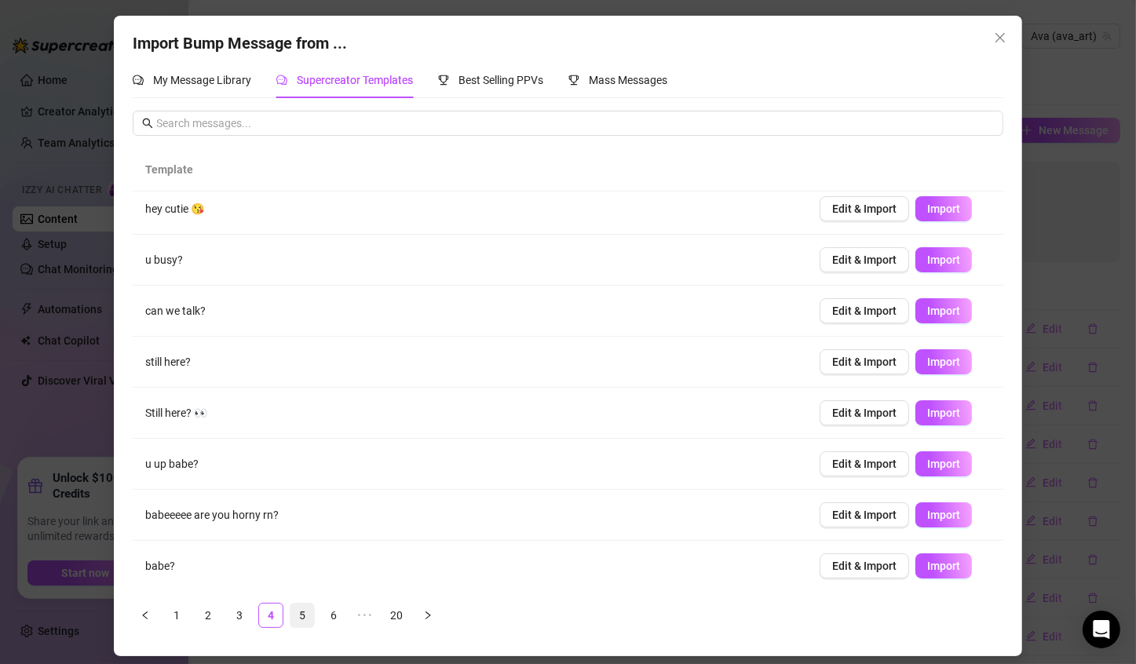
click at [301, 607] on link "5" at bounding box center [302, 615] width 24 height 24
click at [338, 613] on link "6" at bounding box center [334, 615] width 24 height 24
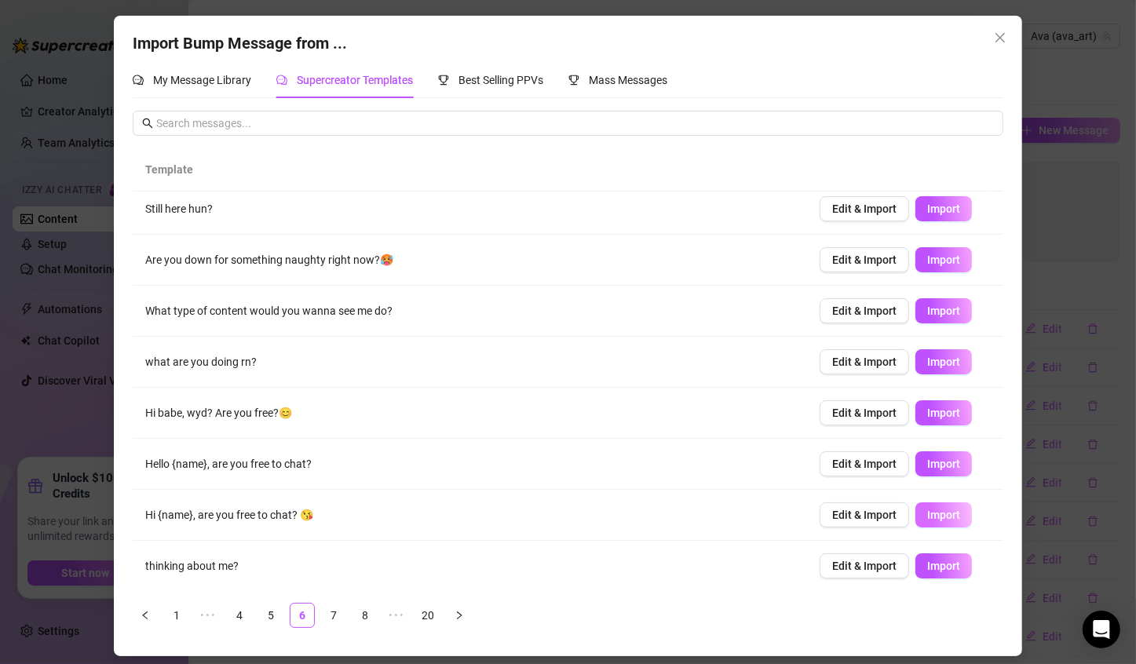
click at [915, 510] on button "Import" at bounding box center [943, 514] width 57 height 25
click at [330, 613] on link "7" at bounding box center [334, 615] width 24 height 24
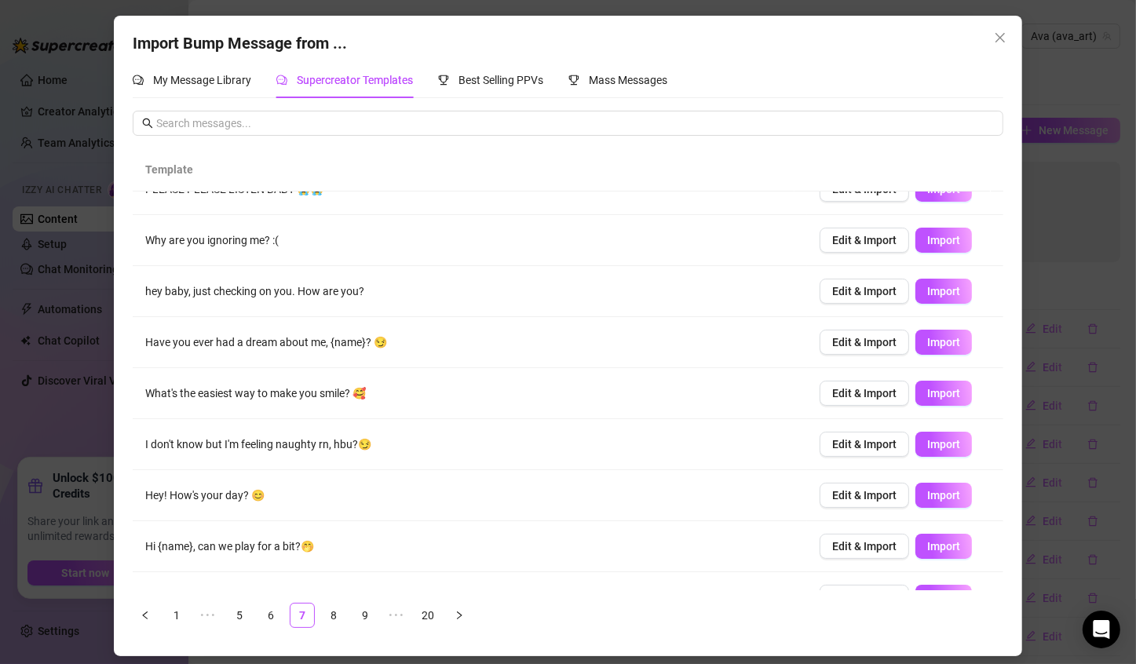
scroll to position [28, 0]
click at [927, 293] on span "Import" at bounding box center [943, 290] width 33 height 13
click at [927, 337] on span "Import" at bounding box center [943, 341] width 33 height 13
click at [927, 396] on span "Import" at bounding box center [943, 392] width 33 height 13
click at [919, 450] on button "Import" at bounding box center [943, 443] width 57 height 25
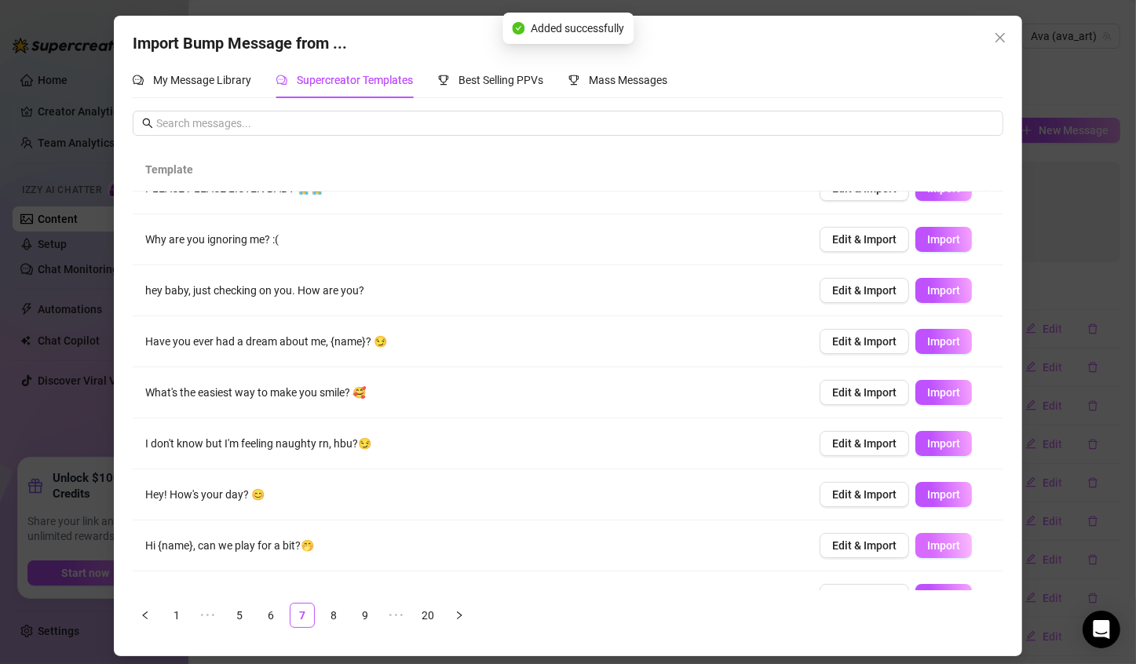
click at [927, 545] on span "Import" at bounding box center [943, 545] width 33 height 13
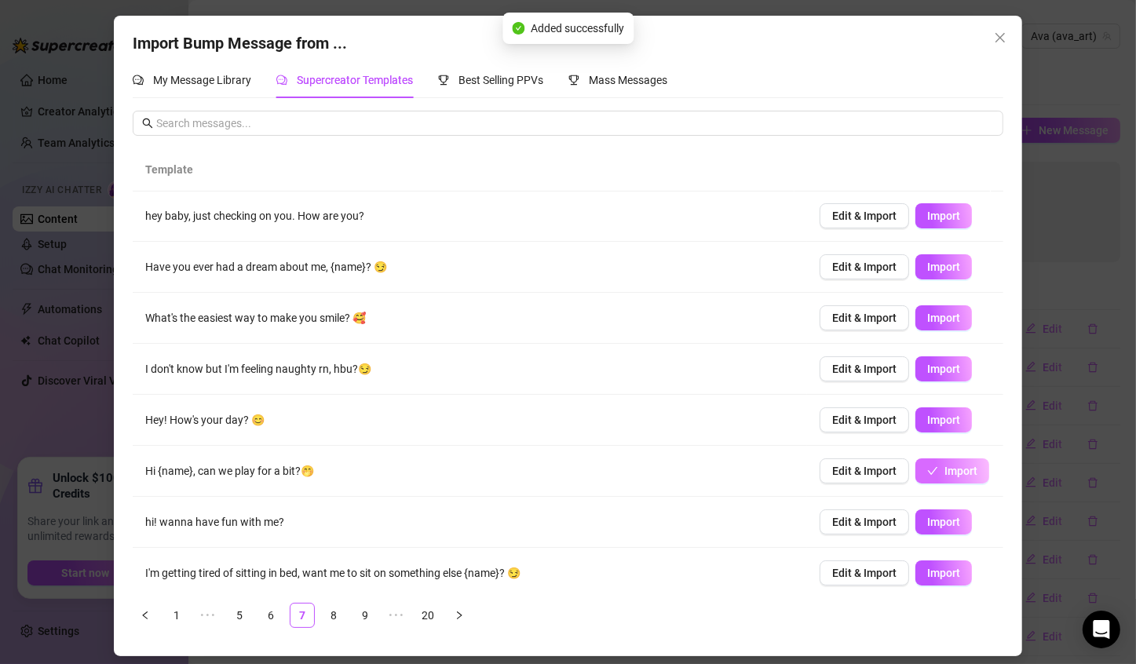
scroll to position [110, 0]
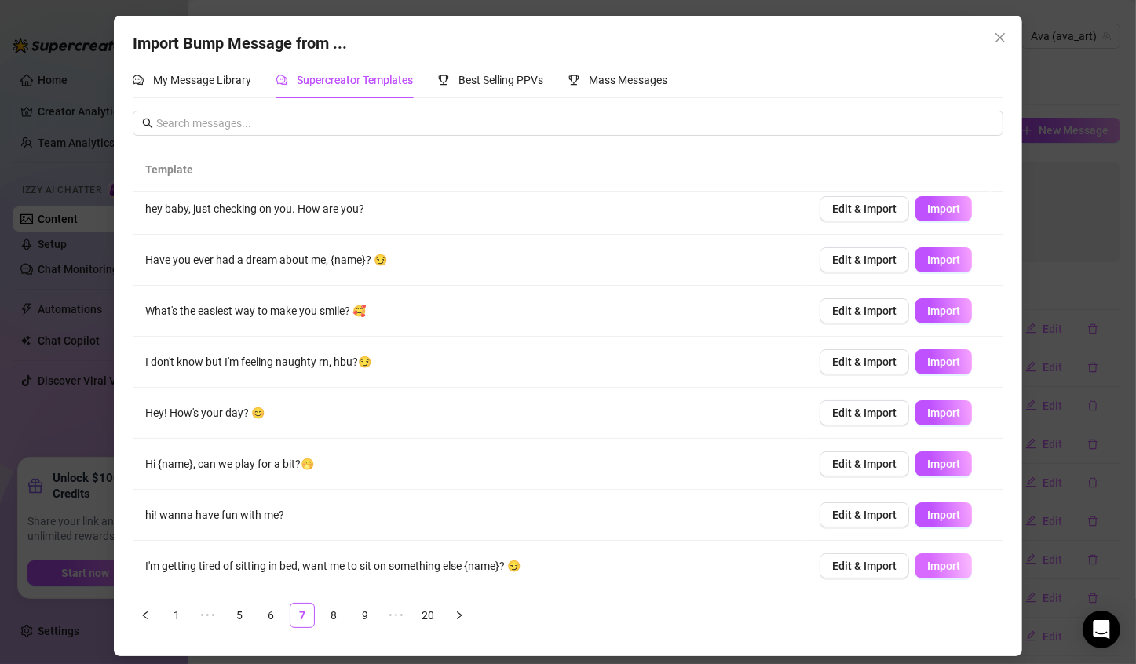
click at [929, 570] on span "Import" at bounding box center [943, 566] width 33 height 13
click at [332, 614] on link "8" at bounding box center [334, 615] width 24 height 24
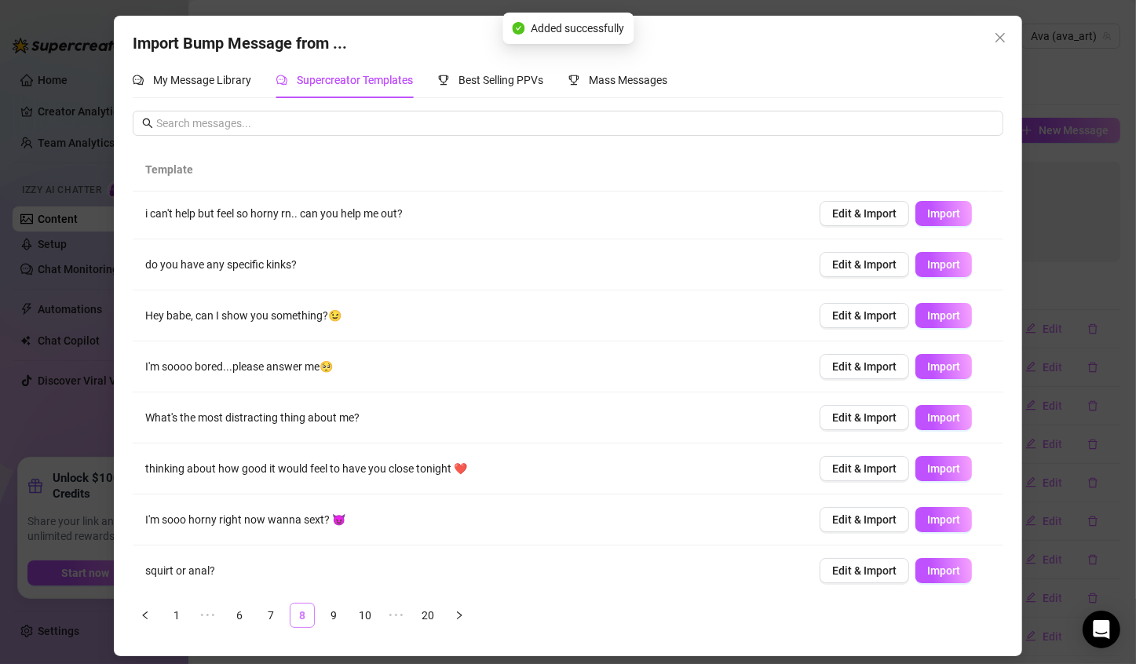
scroll to position [0, 0]
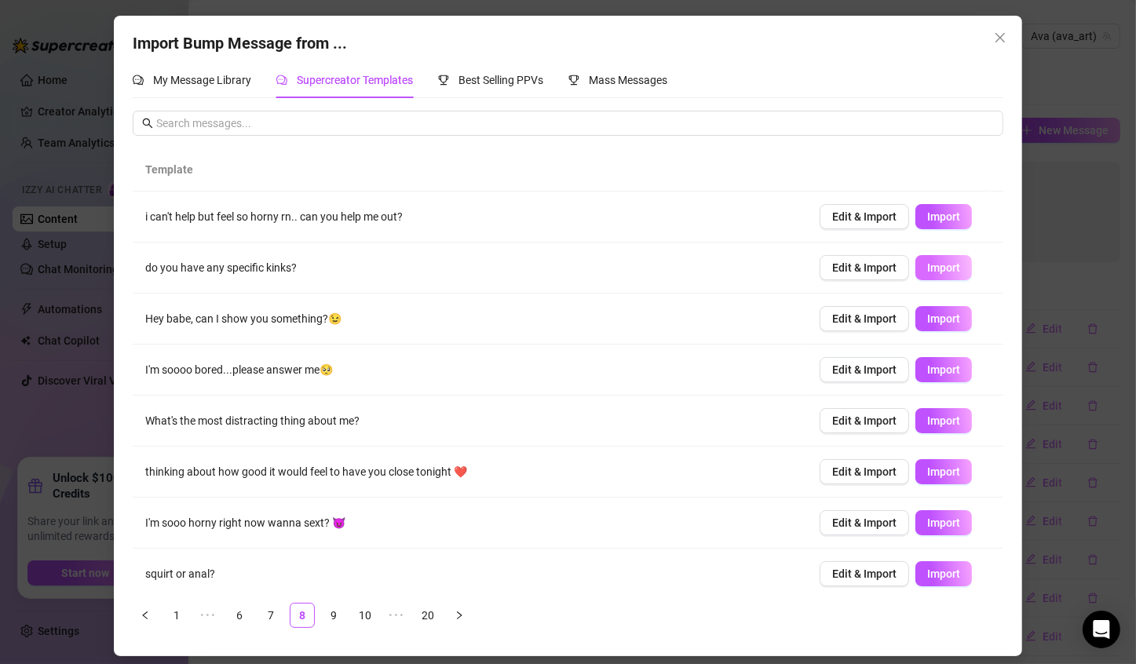
click at [927, 267] on span "Import" at bounding box center [943, 267] width 33 height 13
click at [847, 374] on span "Edit & Import" at bounding box center [864, 369] width 64 height 13
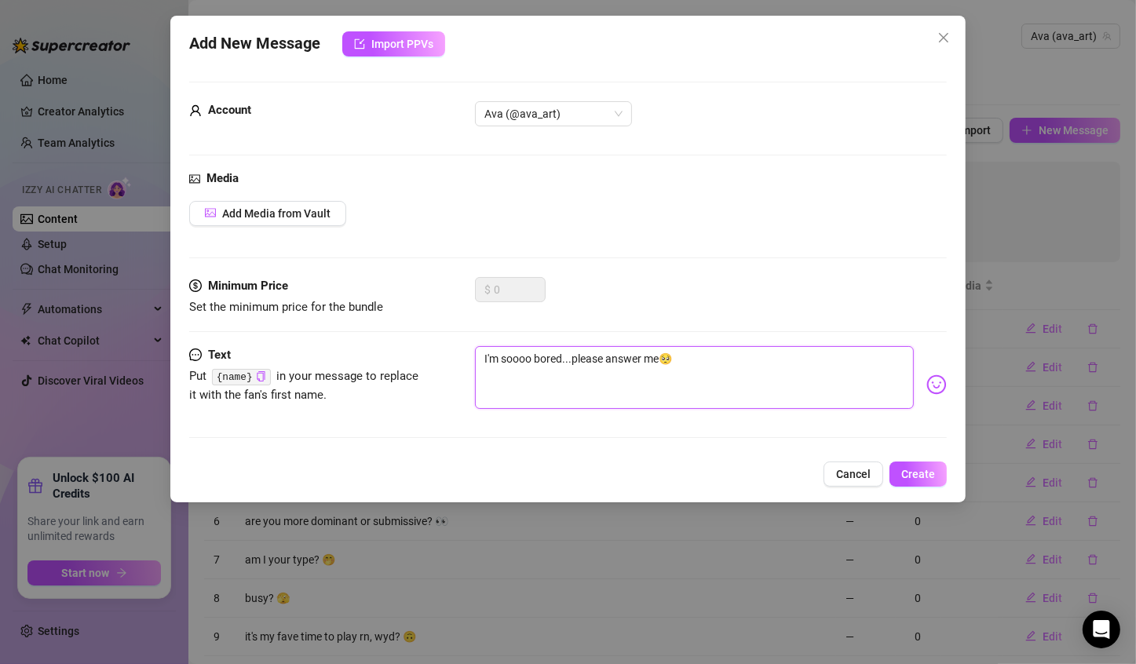
click at [480, 370] on textarea "I'm soooo bored...please answer me🥺" at bounding box center [694, 377] width 439 height 63
paste textarea "{name}"
type textarea "{name}I'm soooo bored...please answer me🥺"
type textarea "{name} I'm soooo bored...please answer me🥺"
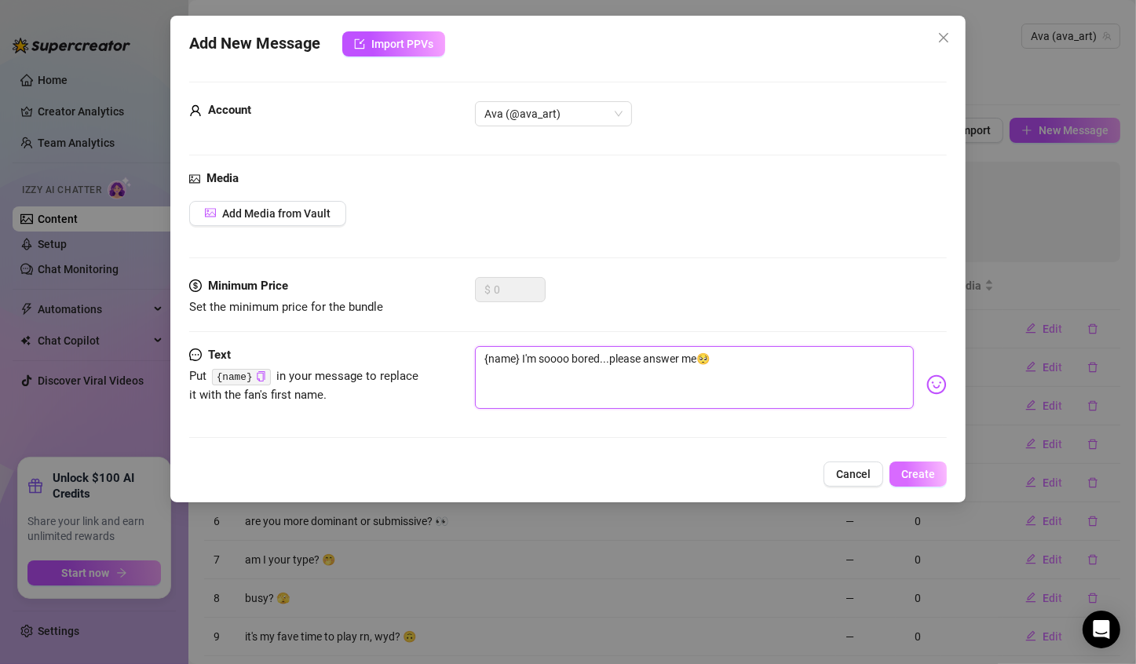
type textarea "{name} I'm soooo bored...please answer me🥺"
click at [935, 479] on button "Create" at bounding box center [917, 473] width 57 height 25
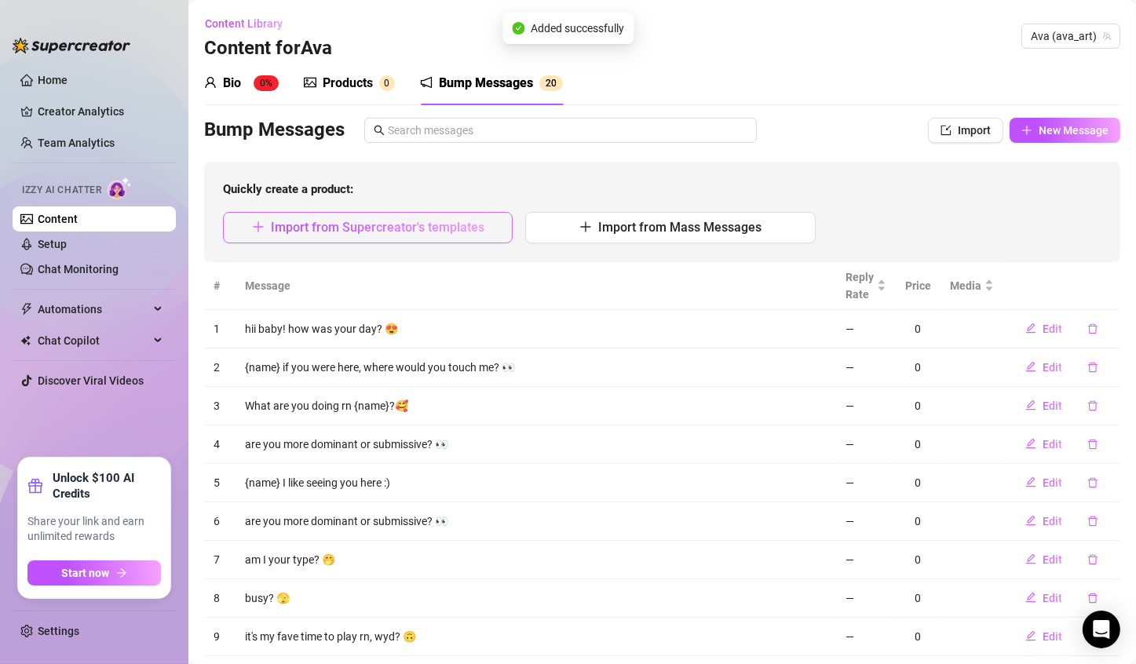
click at [357, 230] on span "Import from Supercreator's templates" at bounding box center [377, 227] width 213 height 15
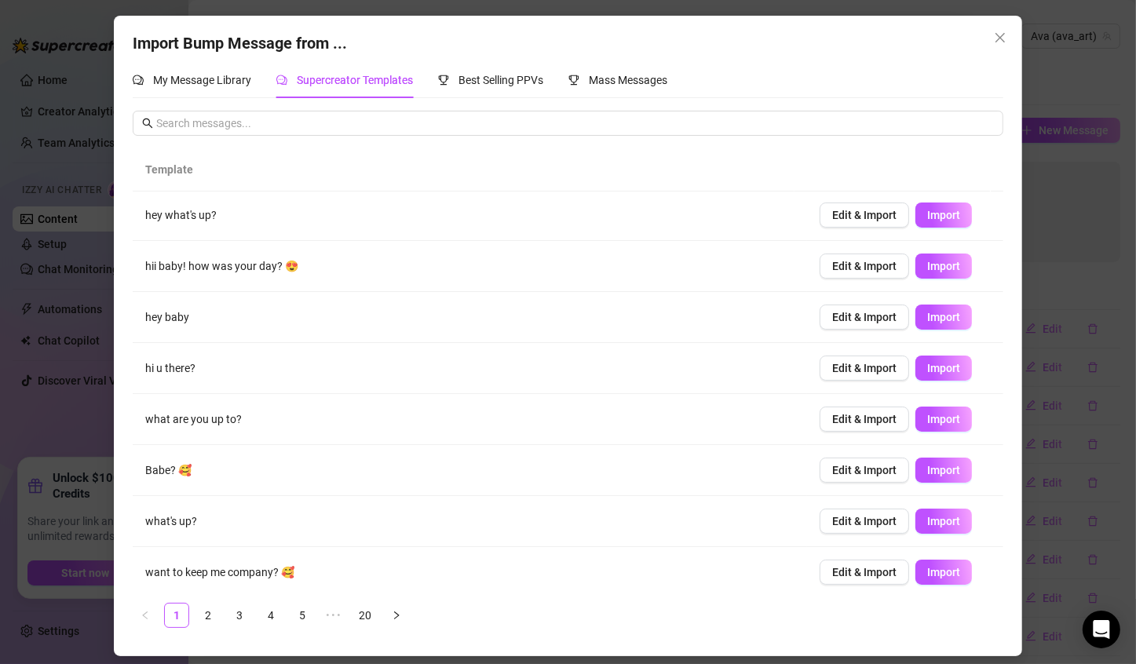
scroll to position [110, 0]
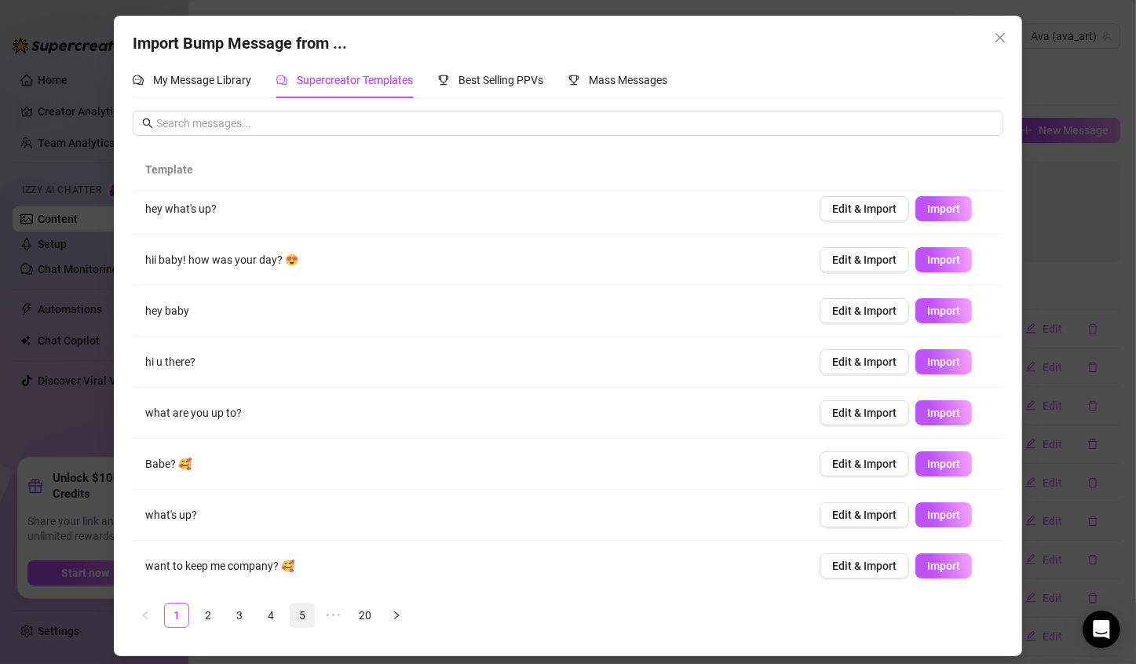
click at [301, 611] on link "5" at bounding box center [302, 615] width 24 height 24
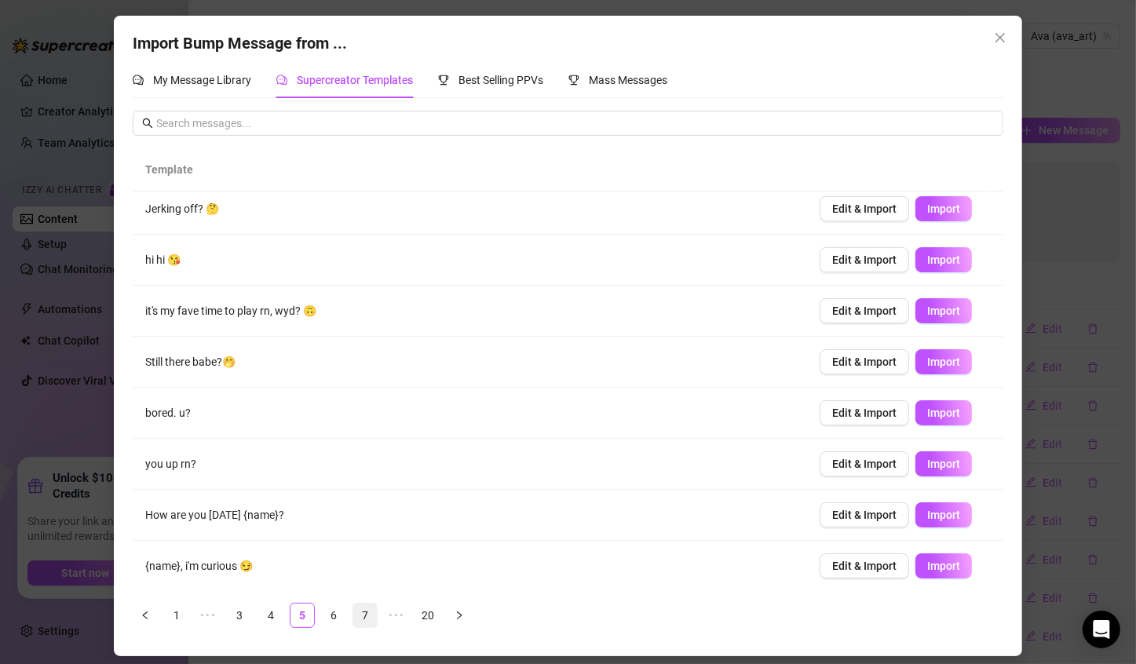
click at [359, 607] on link "7" at bounding box center [365, 615] width 24 height 24
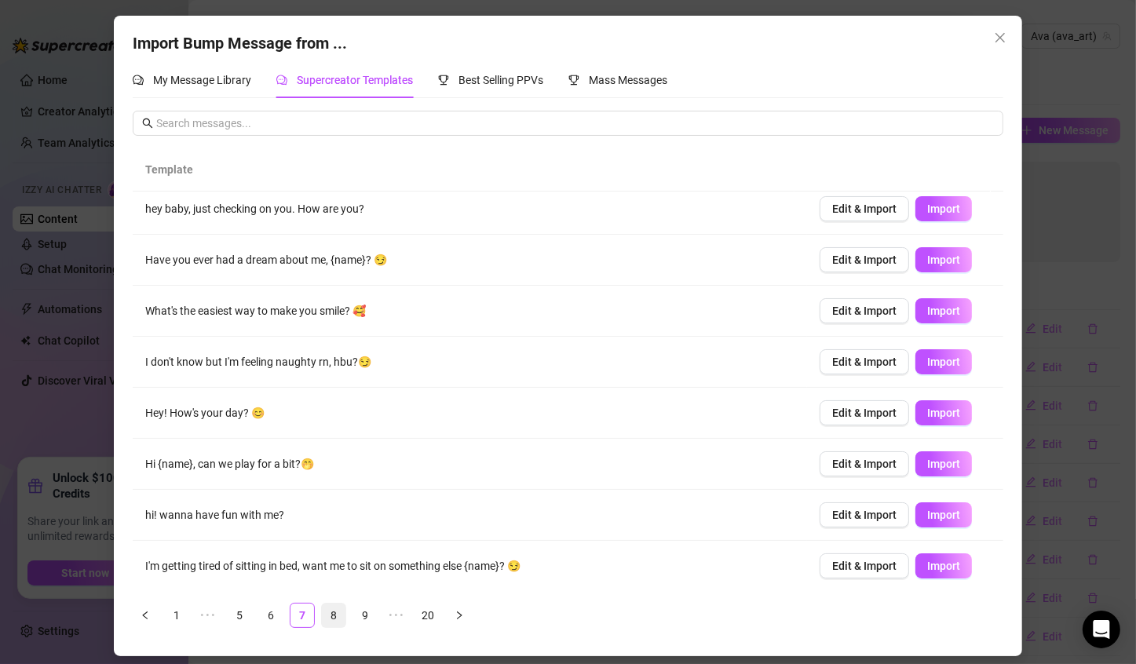
click at [339, 622] on link "8" at bounding box center [334, 615] width 24 height 24
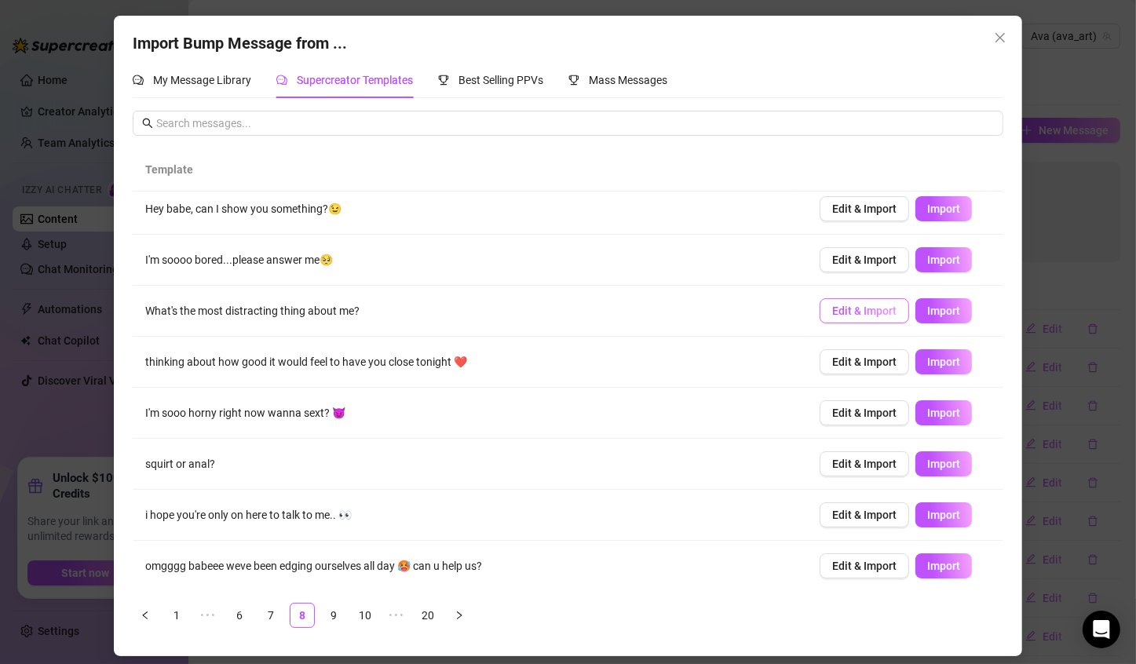
click at [854, 320] on button "Edit & Import" at bounding box center [863, 310] width 89 height 25
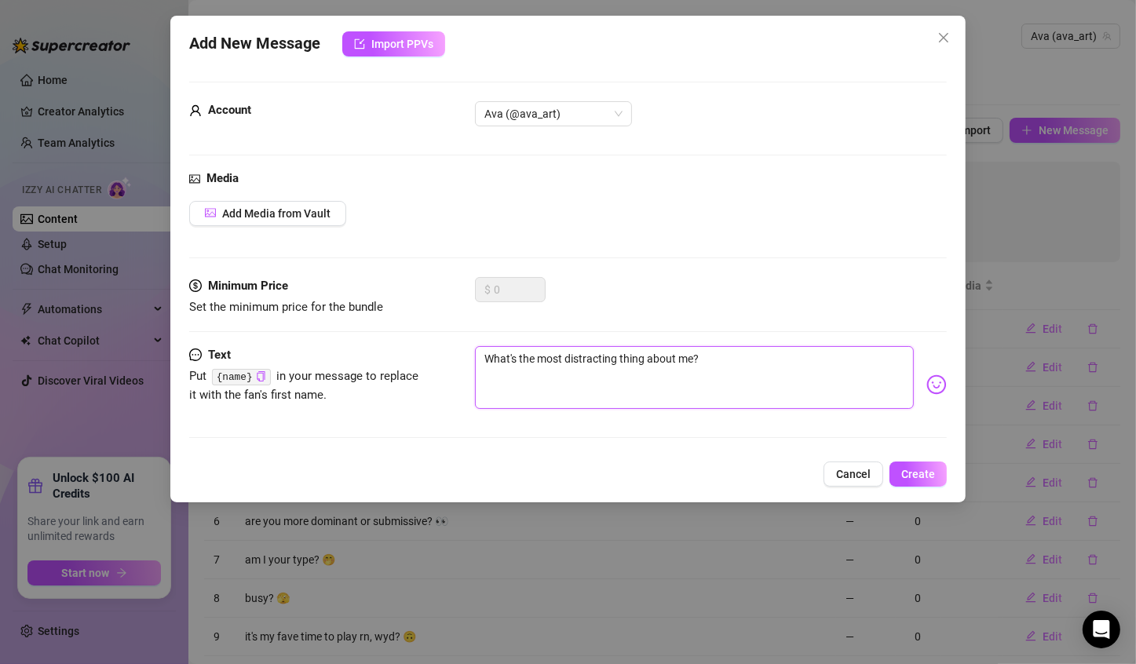
click at [720, 359] on textarea "What's the most distracting thing about me?" at bounding box center [694, 377] width 439 height 63
type textarea "What's the most distracting thing about me?"
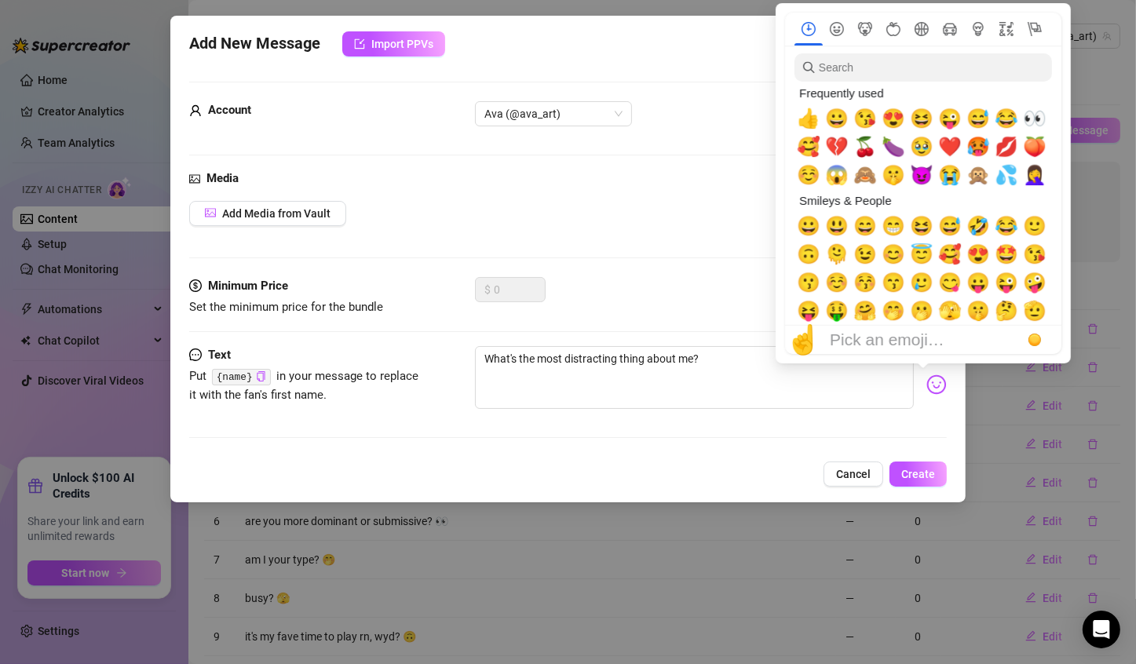
click at [926, 386] on img at bounding box center [936, 384] width 20 height 20
click at [866, 184] on span "🙈" at bounding box center [865, 175] width 24 height 22
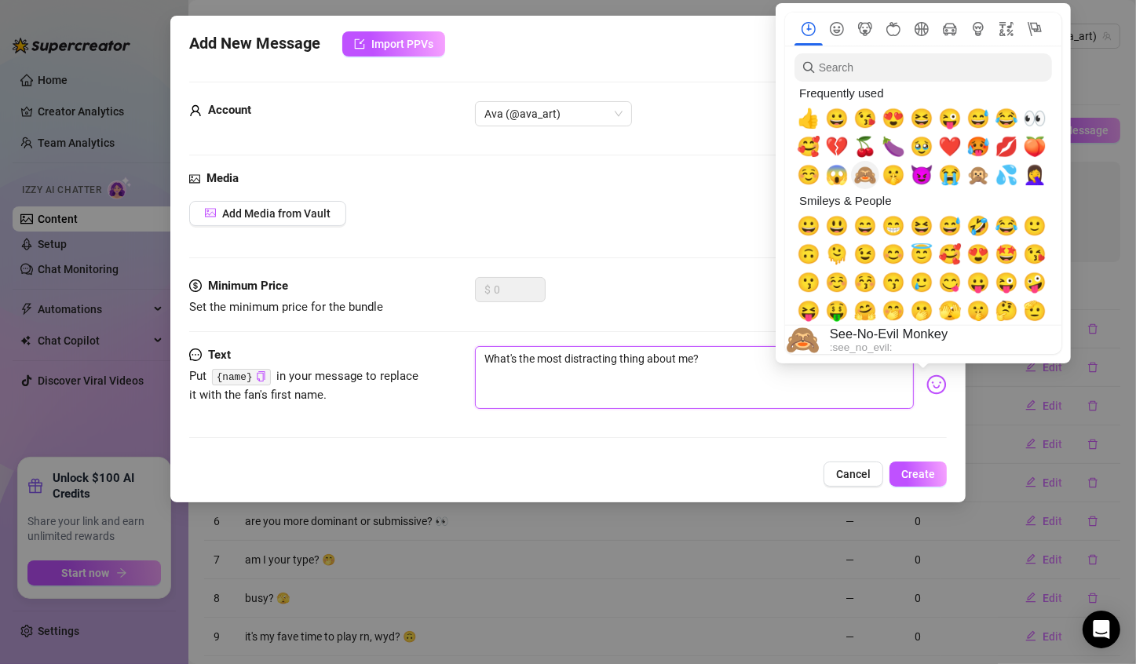
type textarea "What's the most distracting thing about me? 🙈"
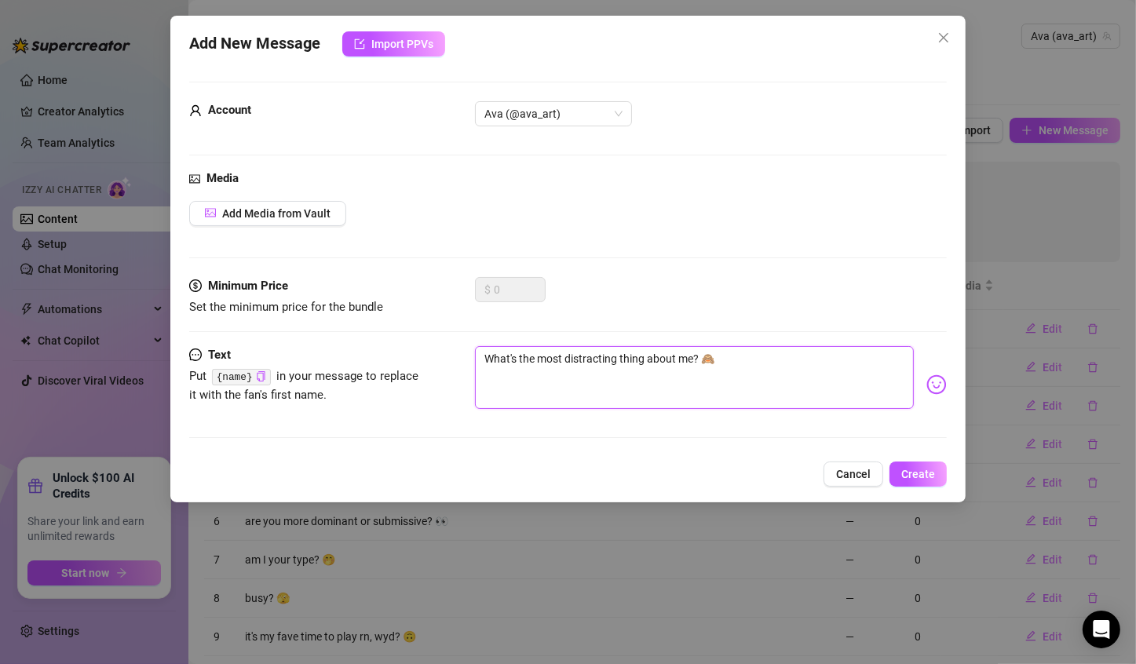
click at [479, 362] on textarea "What's the most distracting thing about me? 🙈" at bounding box center [694, 377] width 439 height 63
type textarea "What's the most distracting thing about me? 🙈"
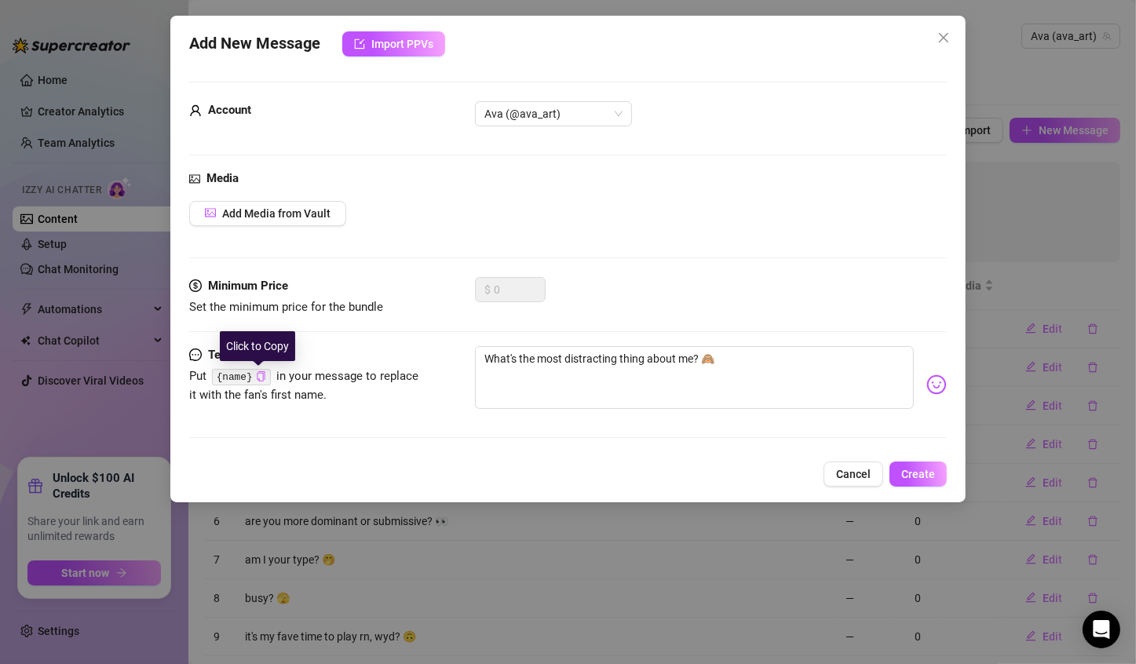
click at [256, 374] on icon "copy" at bounding box center [261, 376] width 10 height 10
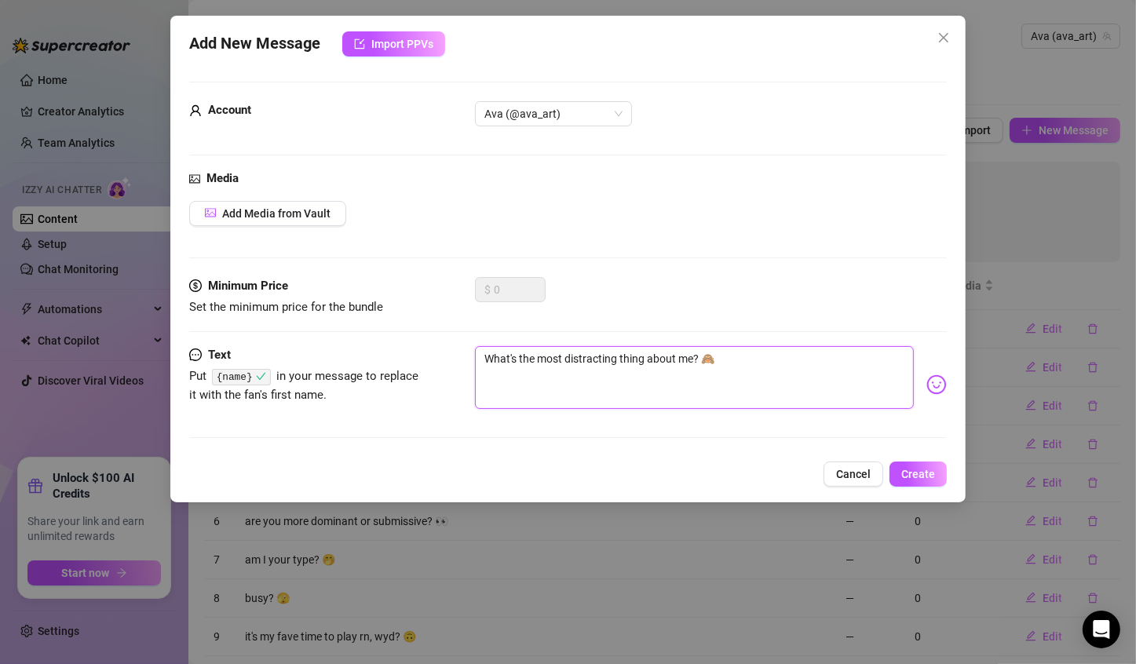
click at [479, 352] on textarea "What's the most distracting thing about me? 🙈" at bounding box center [694, 377] width 439 height 63
paste textarea "{name}"
type textarea "{name}What's the most distracting thing about me? 🙈"
type textarea "{name} What's the most distracting thing about me? 🙈"
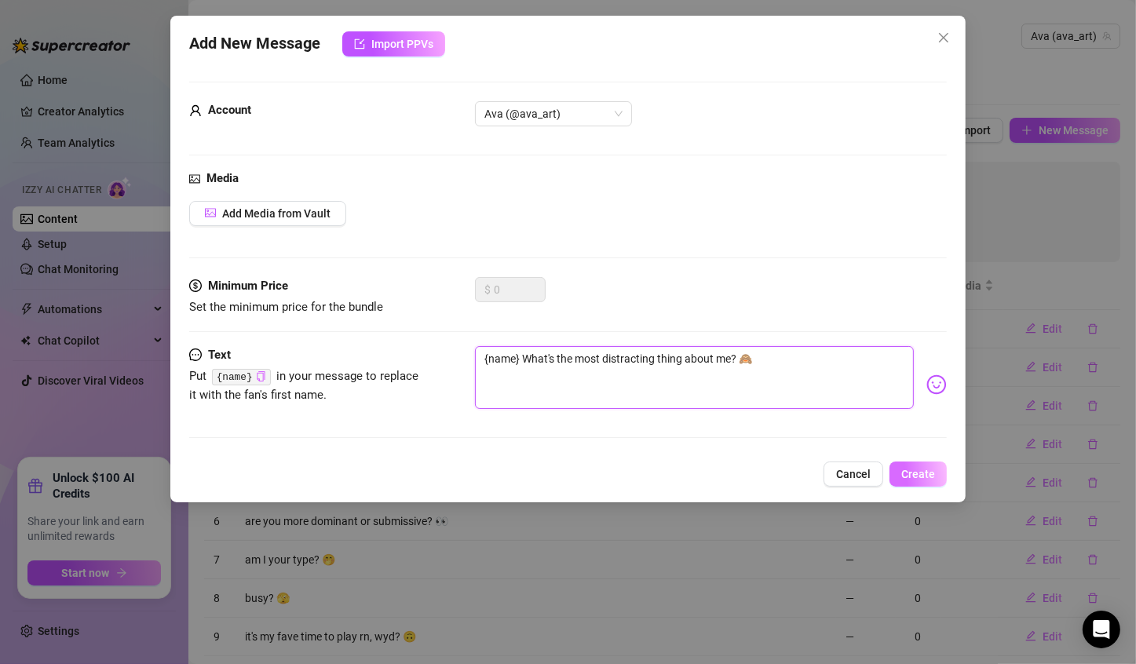
type textarea "{name} What's the most distracting thing about me? 🙈"
click at [922, 468] on span "Create" at bounding box center [918, 474] width 34 height 13
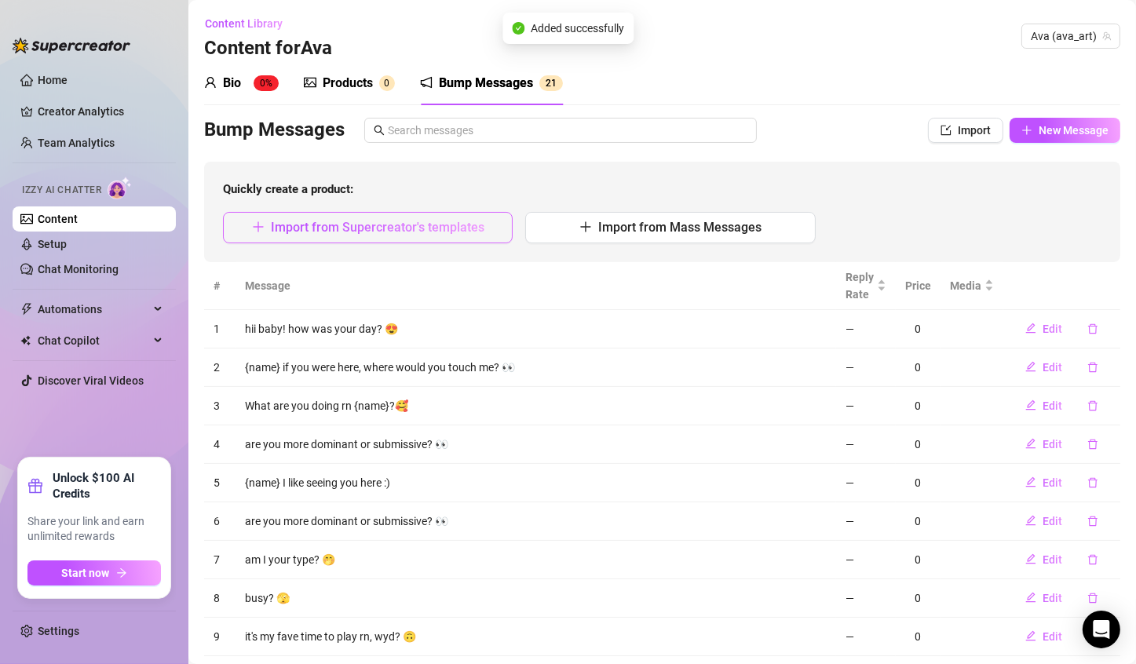
click at [436, 235] on button "Import from Supercreator's templates" at bounding box center [368, 227] width 290 height 31
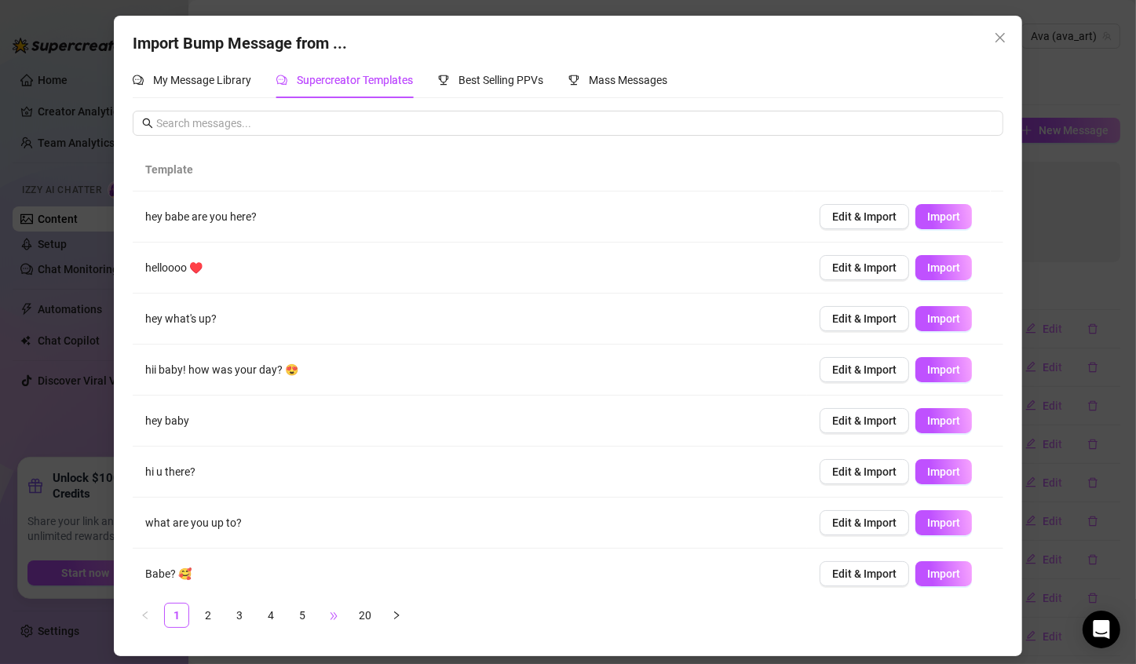
click at [330, 613] on span "•••" at bounding box center [333, 615] width 25 height 25
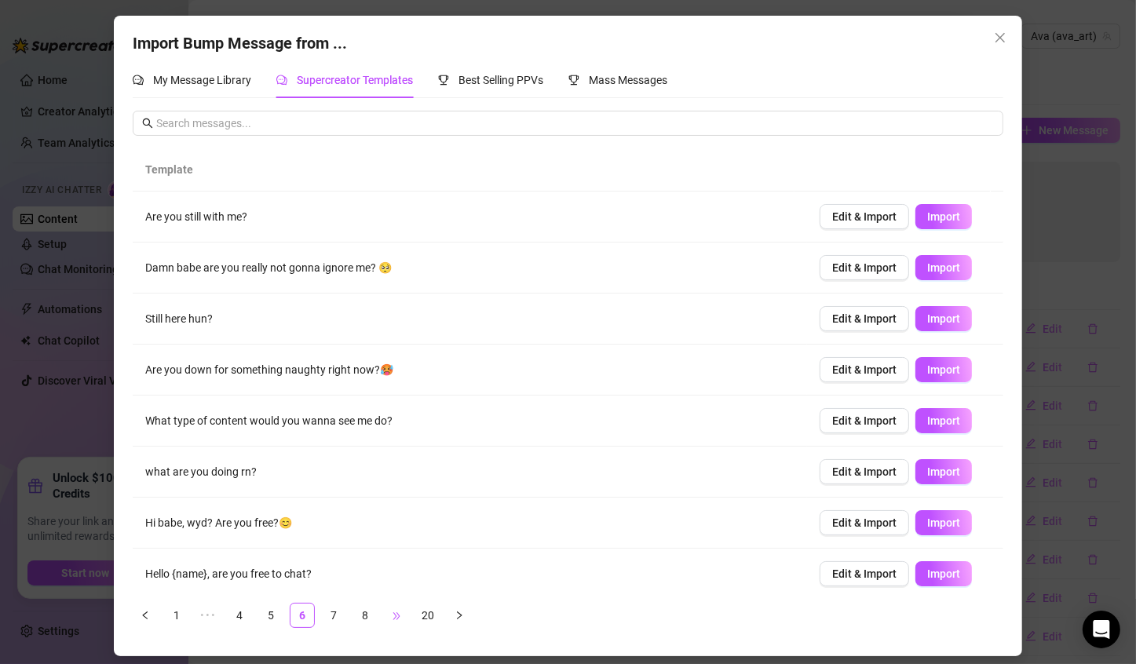
click at [391, 612] on span "•••" at bounding box center [396, 615] width 25 height 25
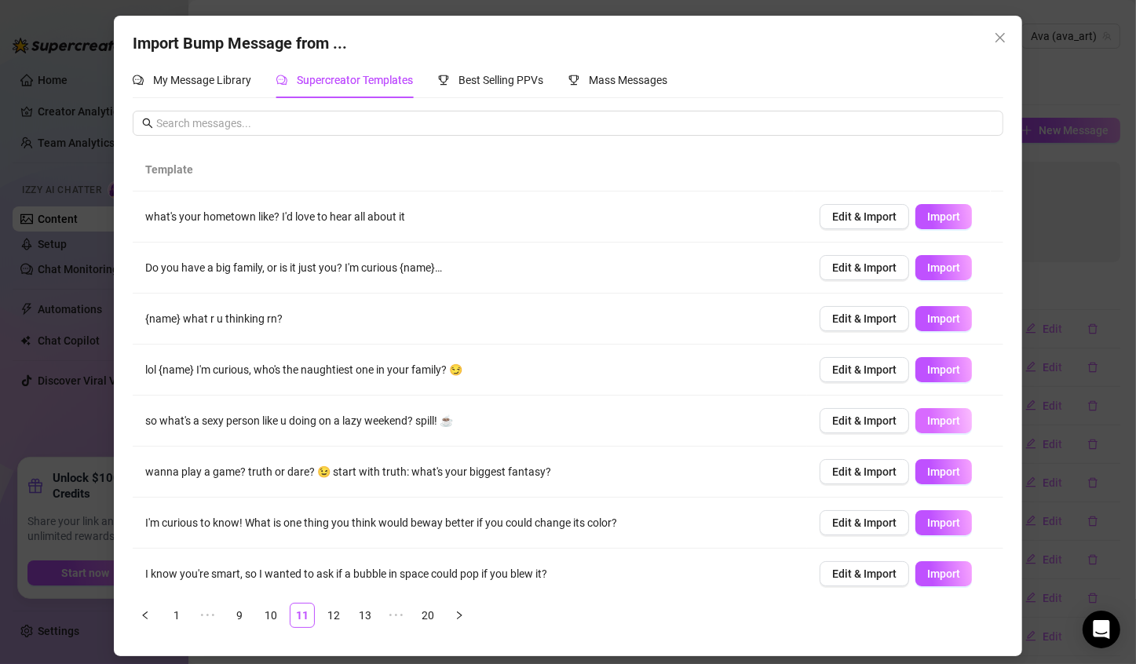
click at [928, 412] on button "Import" at bounding box center [943, 420] width 57 height 25
click at [916, 276] on button "Import" at bounding box center [943, 267] width 57 height 25
click at [915, 323] on button "Import" at bounding box center [943, 318] width 57 height 25
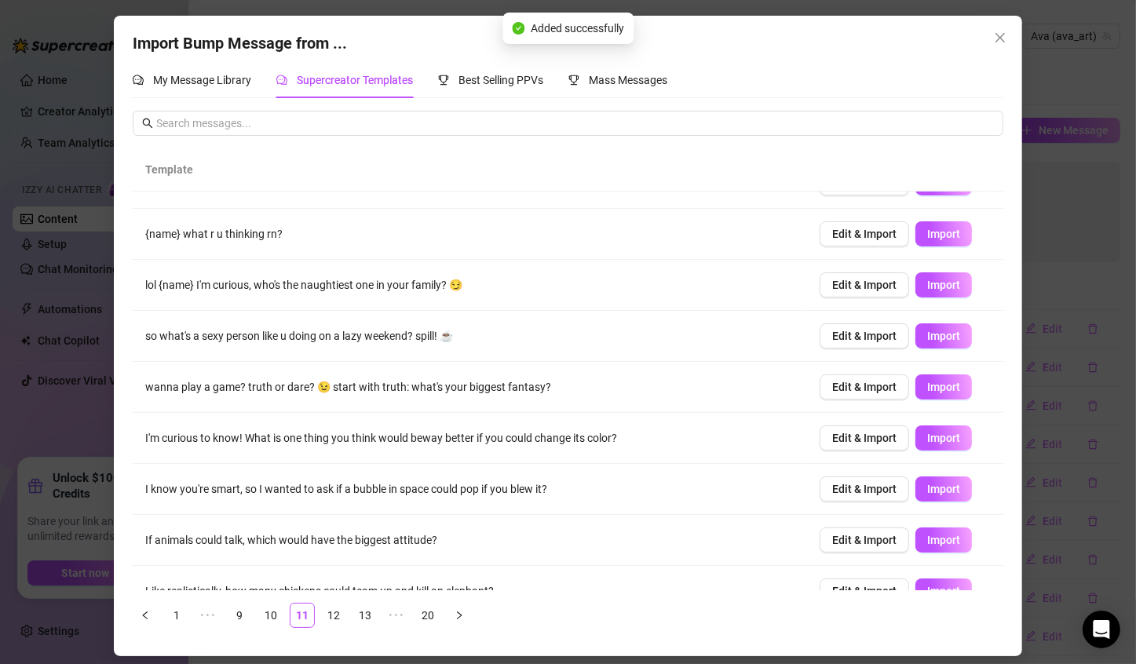
scroll to position [87, 0]
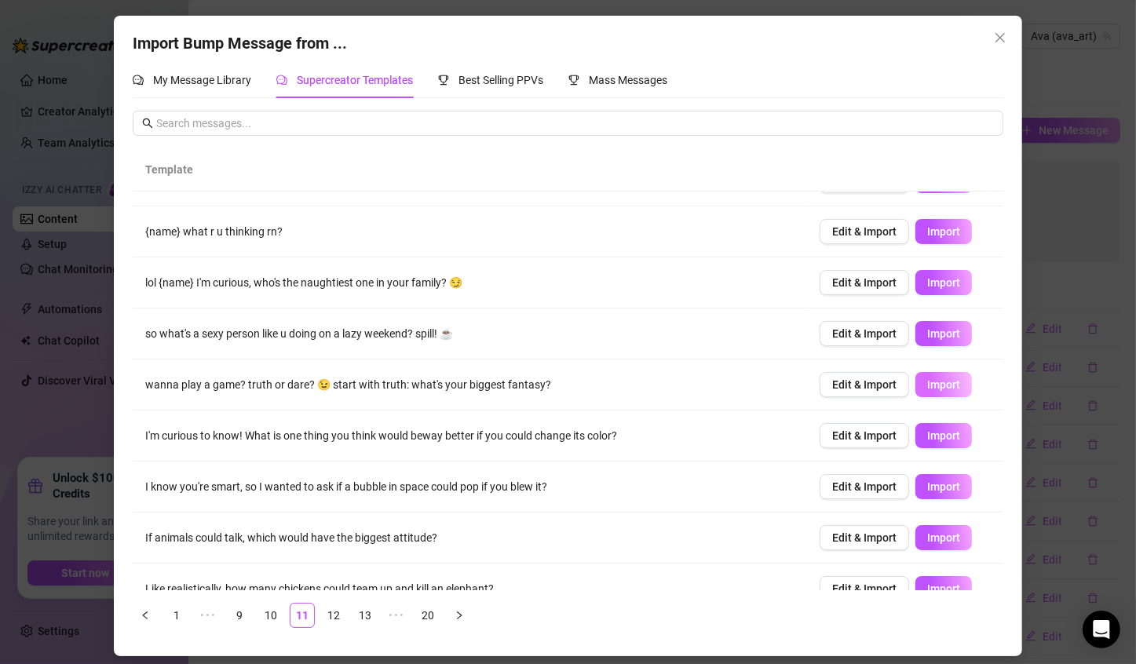
click at [928, 389] on span "Import" at bounding box center [943, 384] width 33 height 13
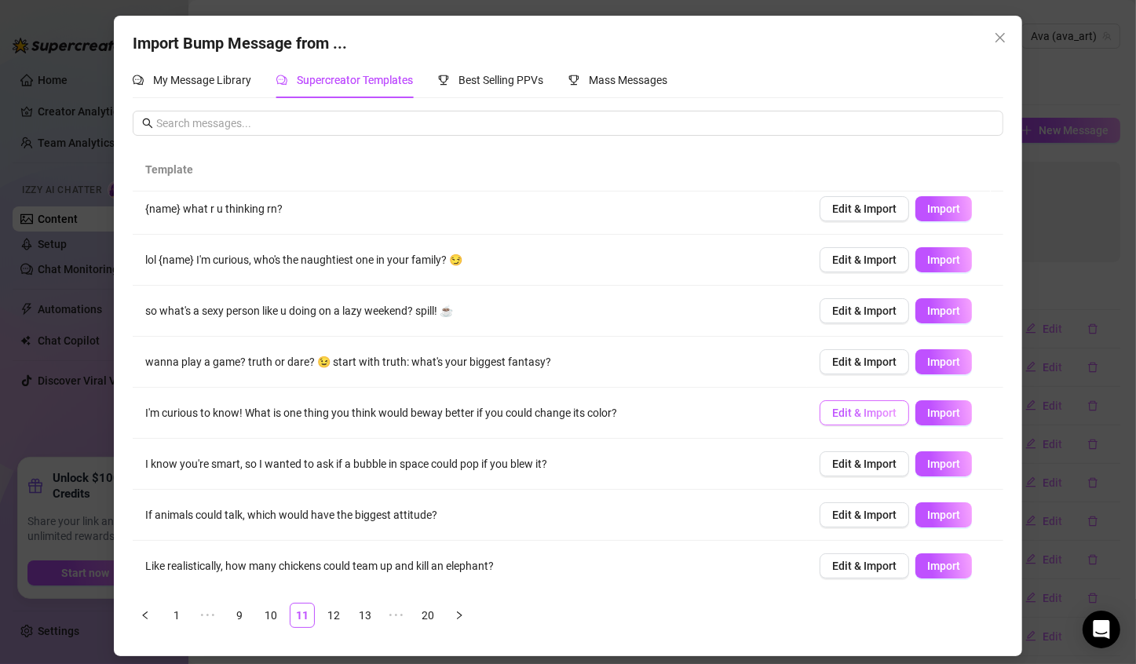
click at [832, 406] on span "Edit & Import" at bounding box center [864, 412] width 64 height 13
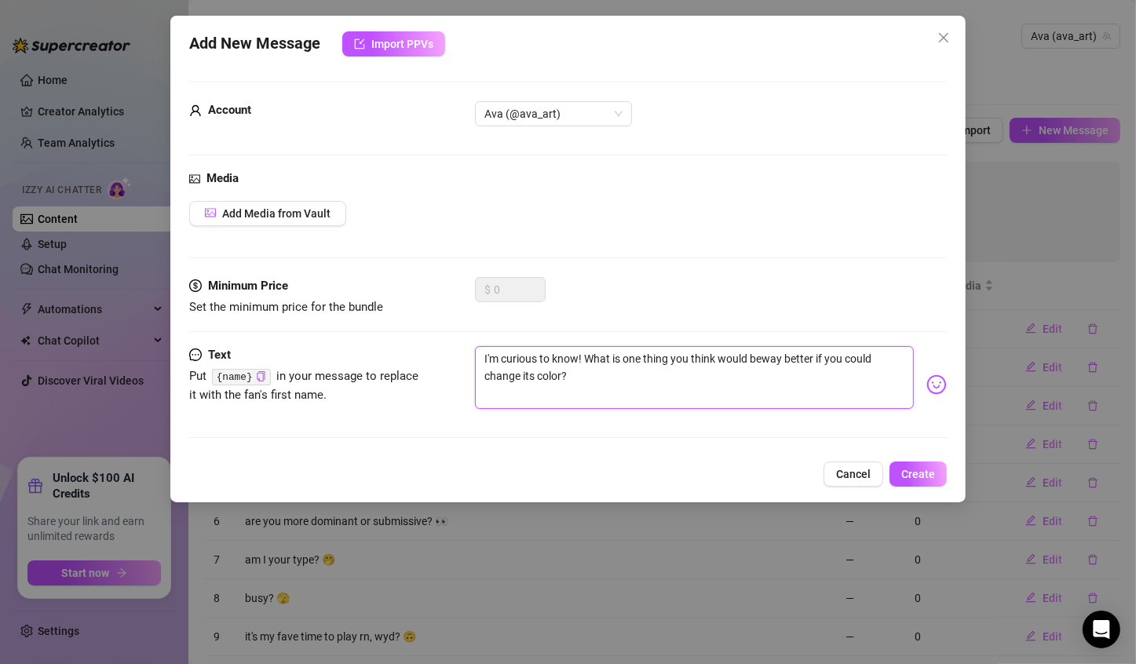
click at [762, 363] on textarea "I'm curious to know! What is one thing you think would beway better if you coul…" at bounding box center [694, 377] width 439 height 63
type textarea "I'm curious to know! What is one thing you think would be way better if you cou…"
click at [650, 386] on textarea "I'm curious to know! What is one thing you think would be way better if you cou…" at bounding box center [694, 377] width 439 height 63
type textarea "I'm curious to know! What is one thing you think would be way better if you cou…"
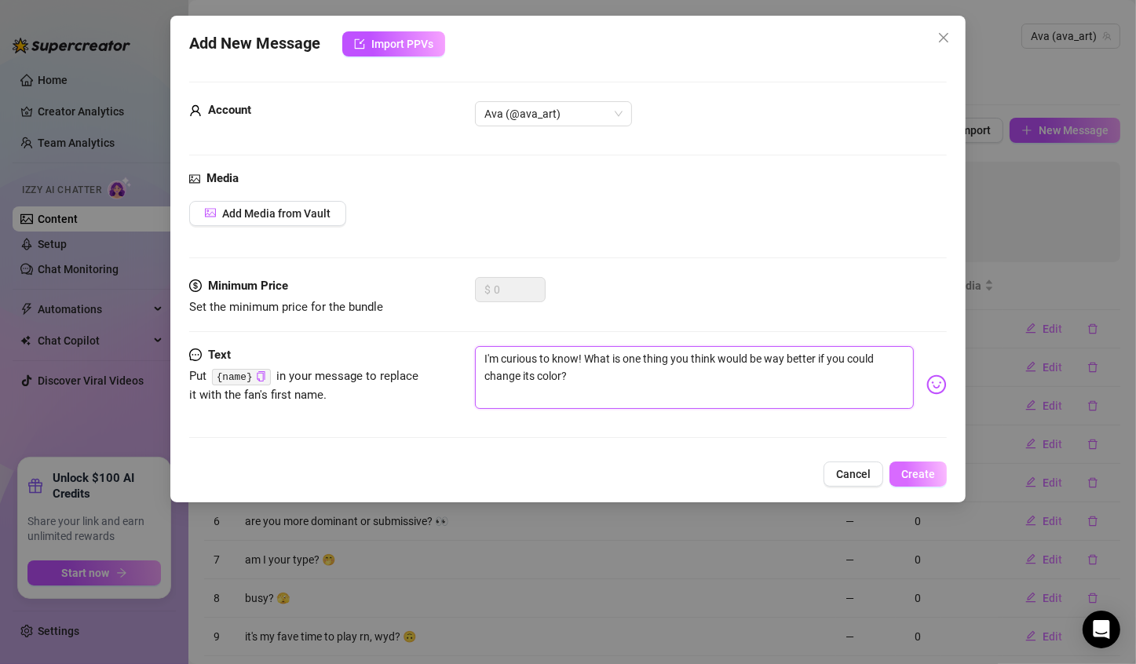
type textarea "I'm curious to know! What is one thing you think would be way better if you cou…"
click at [903, 468] on span "Create" at bounding box center [918, 474] width 34 height 13
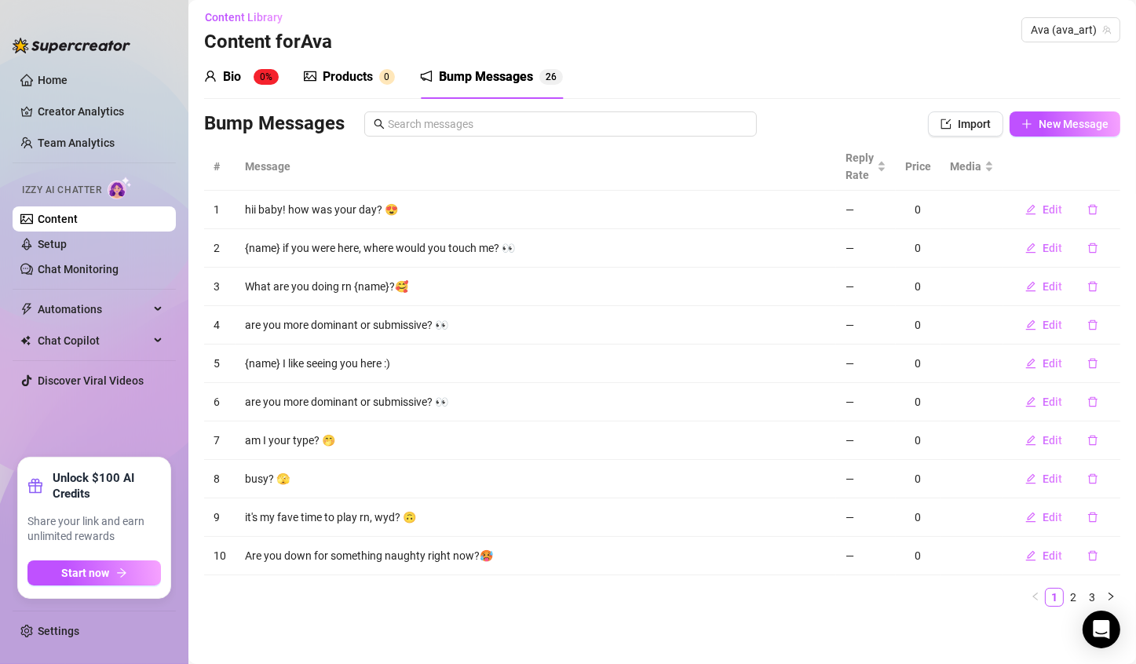
scroll to position [0, 0]
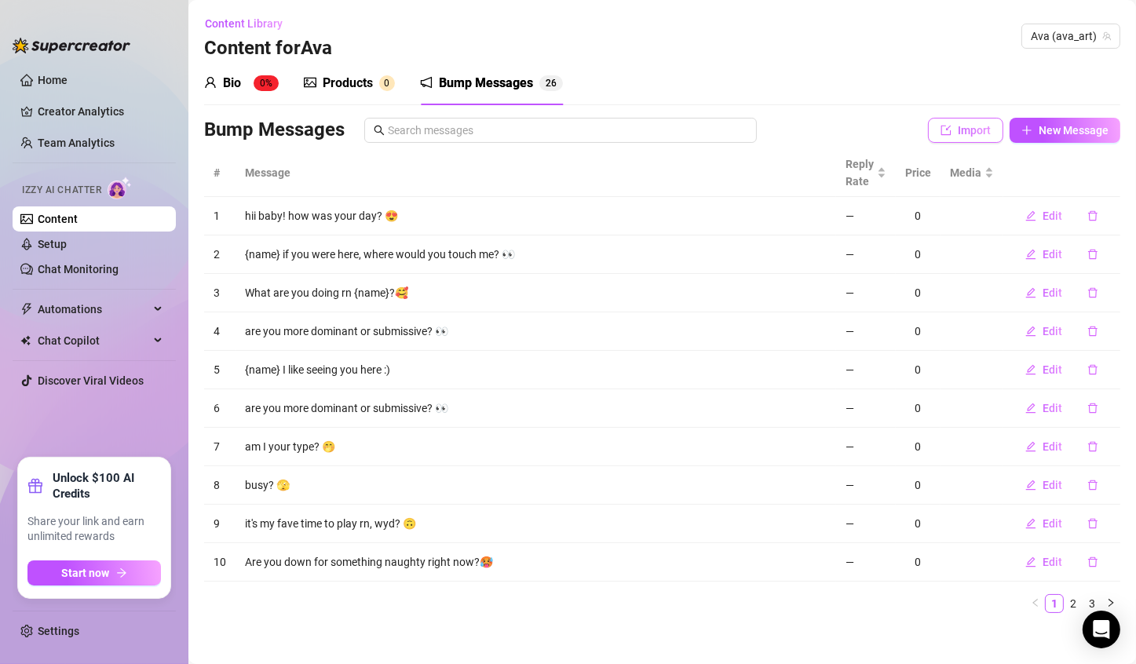
click at [957, 132] on span "Import" at bounding box center [973, 130] width 33 height 13
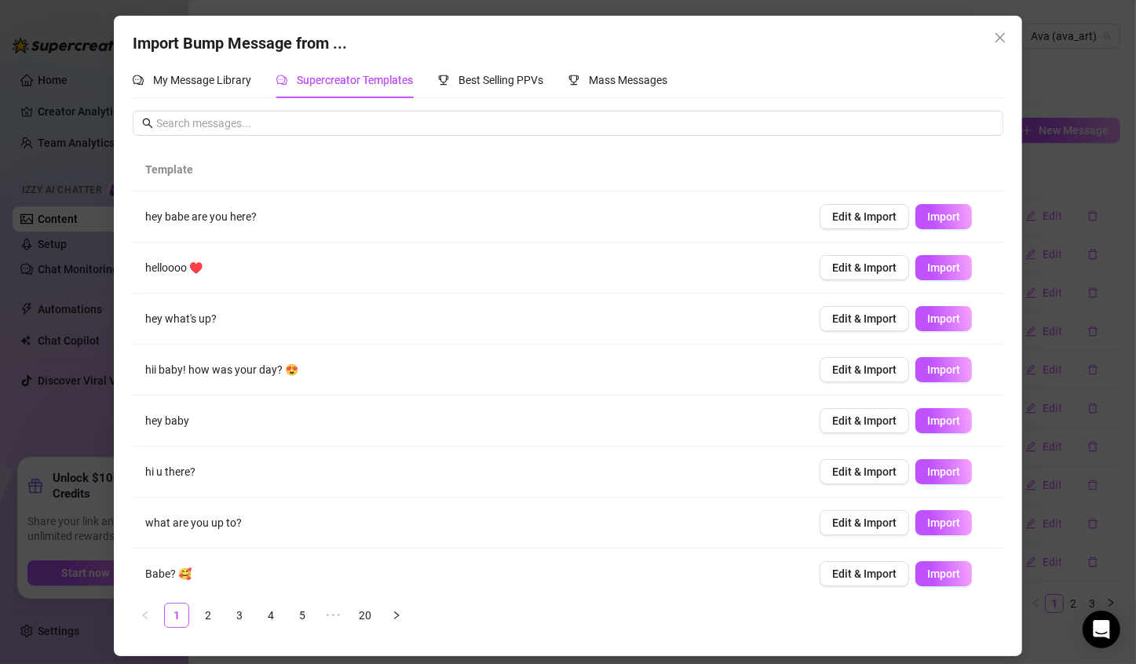
scroll to position [110, 0]
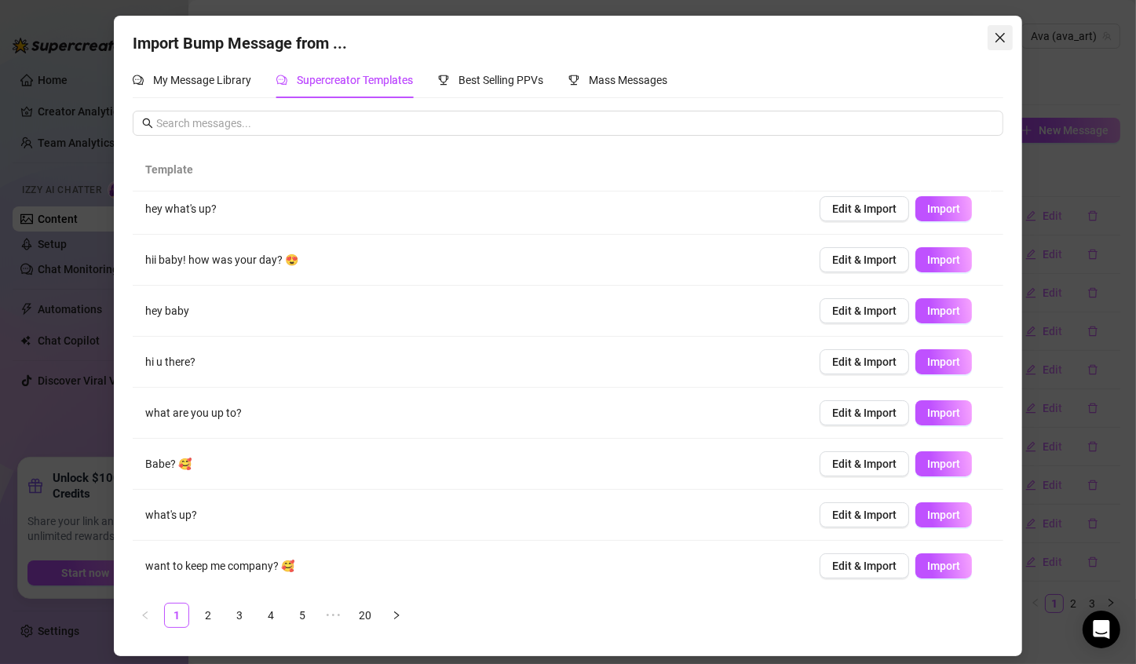
click at [1004, 25] on button "Close" at bounding box center [999, 37] width 25 height 25
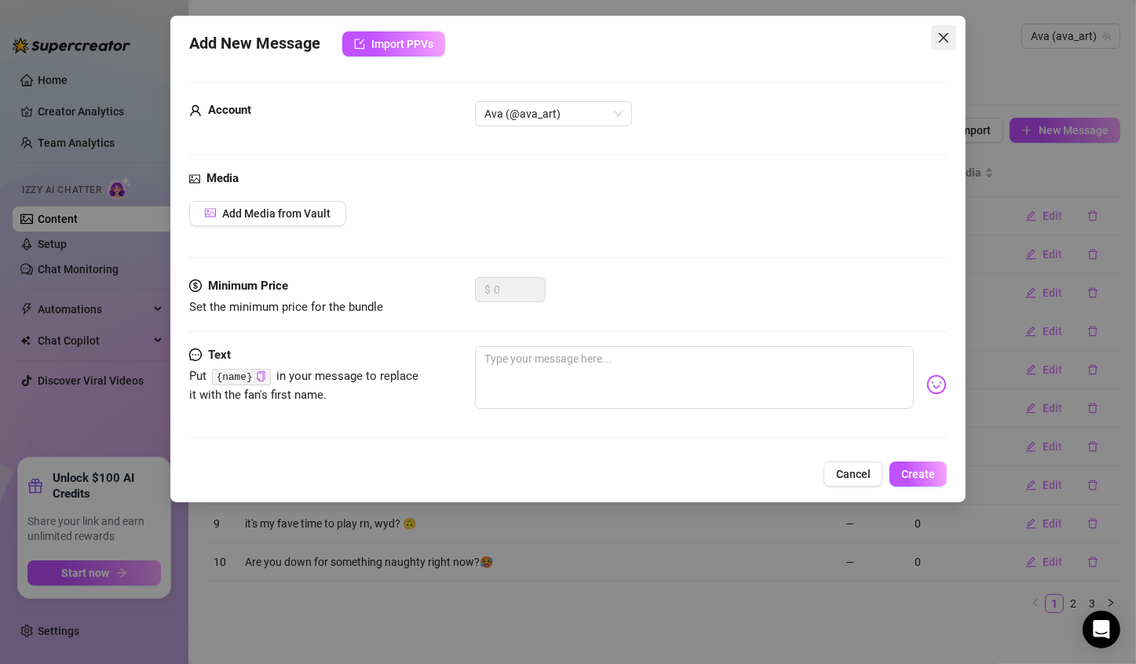
click at [939, 44] on button "Close" at bounding box center [943, 37] width 25 height 25
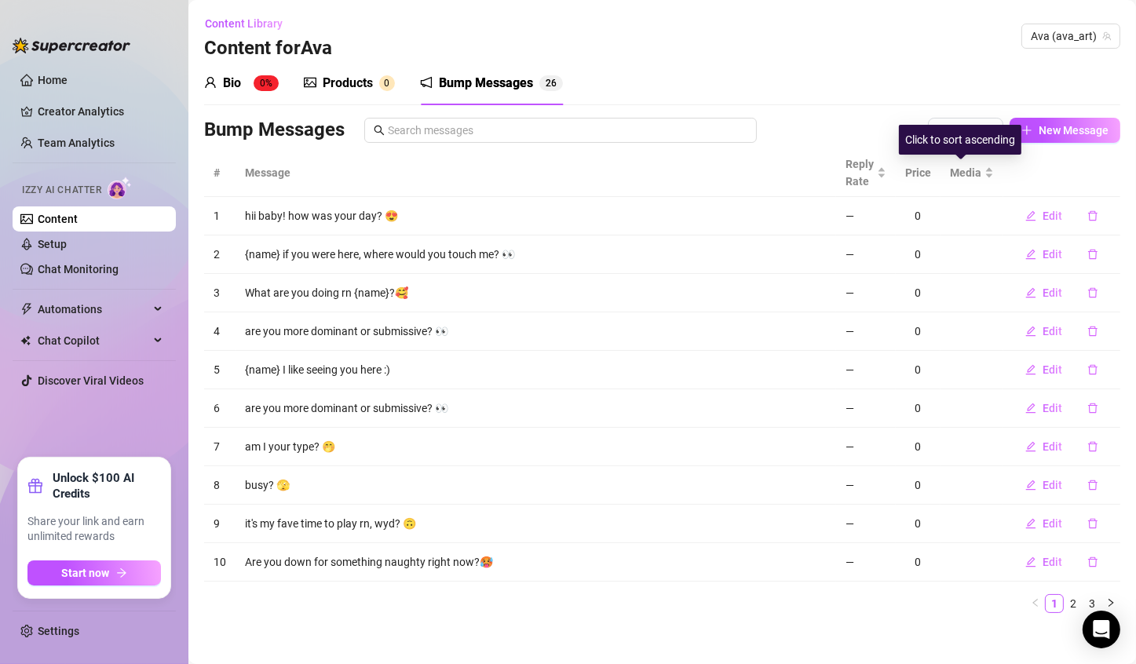
click at [936, 138] on div "Click to sort ascending" at bounding box center [960, 140] width 122 height 30
click at [958, 132] on span "Import" at bounding box center [973, 130] width 33 height 13
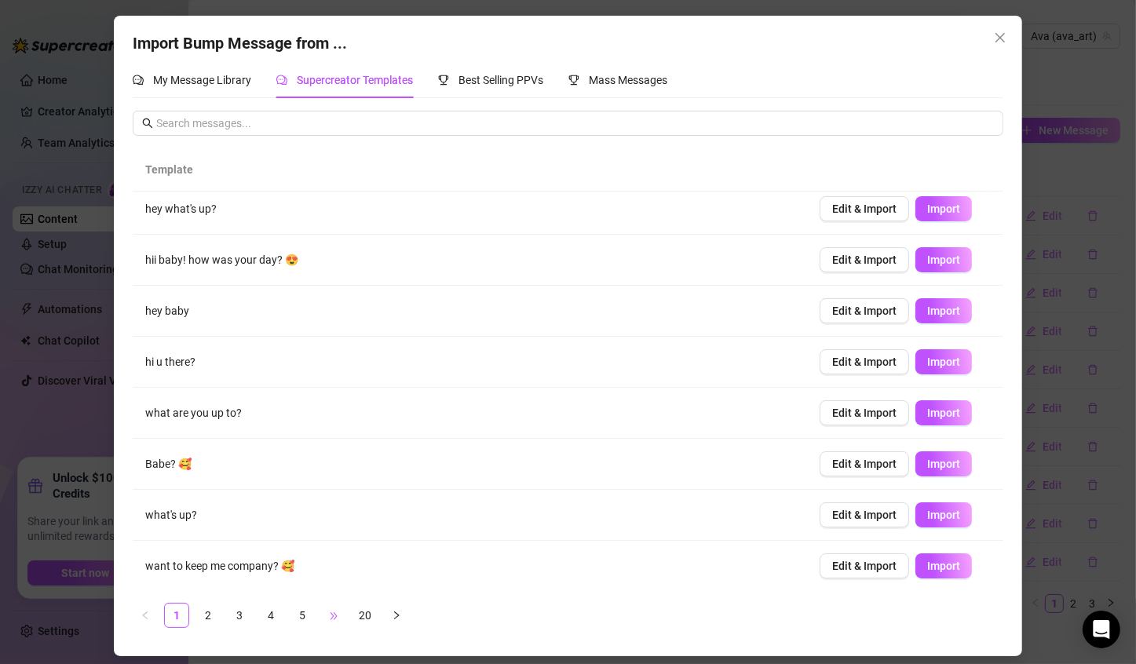
click at [332, 612] on span "•••" at bounding box center [333, 615] width 25 height 25
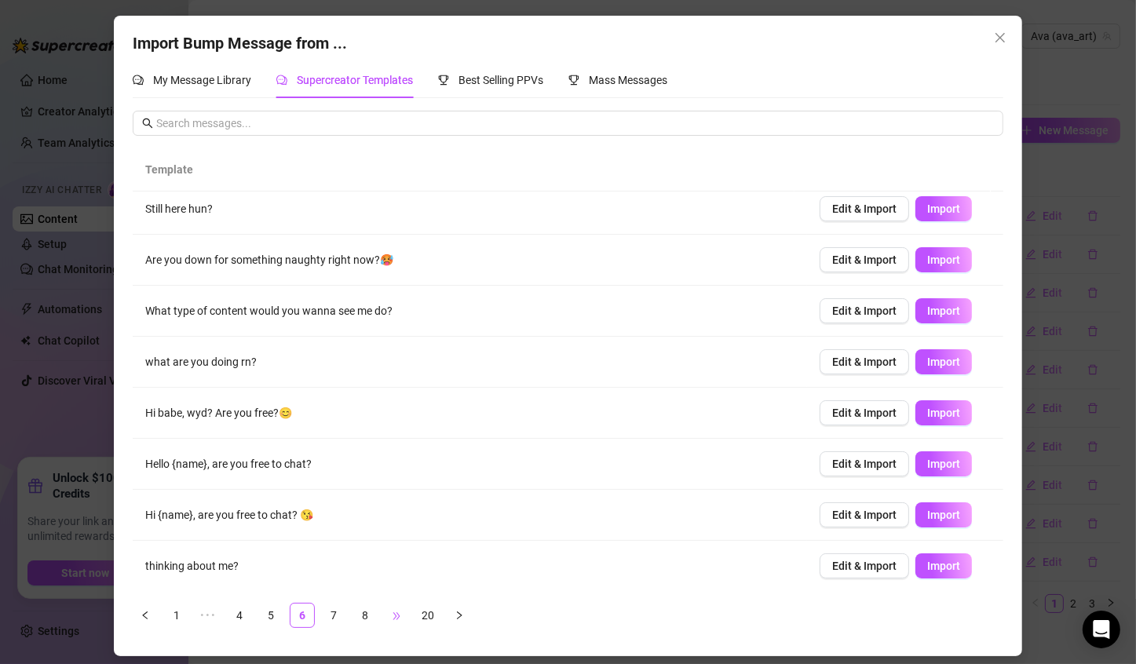
click at [404, 614] on span "•••" at bounding box center [396, 615] width 25 height 25
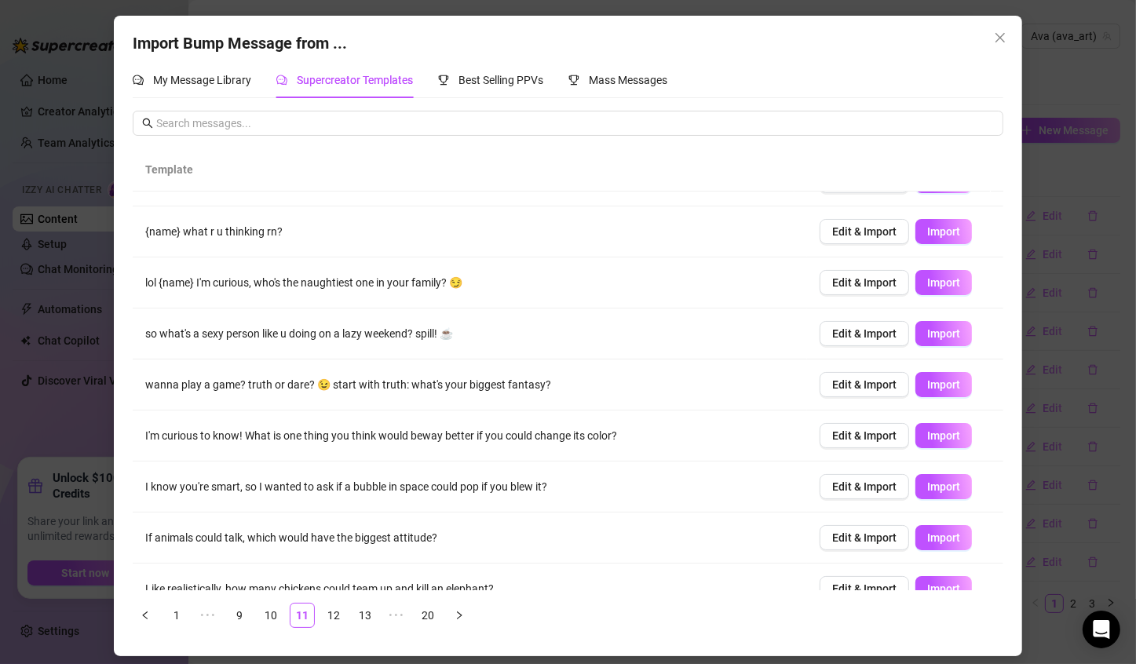
scroll to position [94, 0]
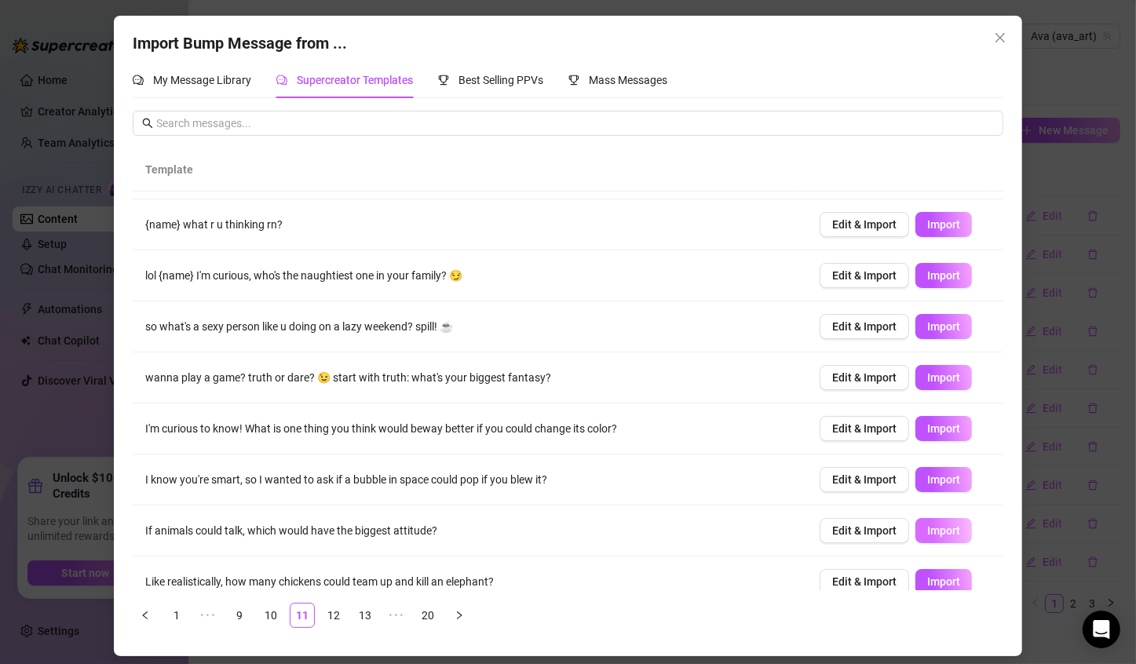
click at [916, 537] on button "Import" at bounding box center [943, 530] width 57 height 25
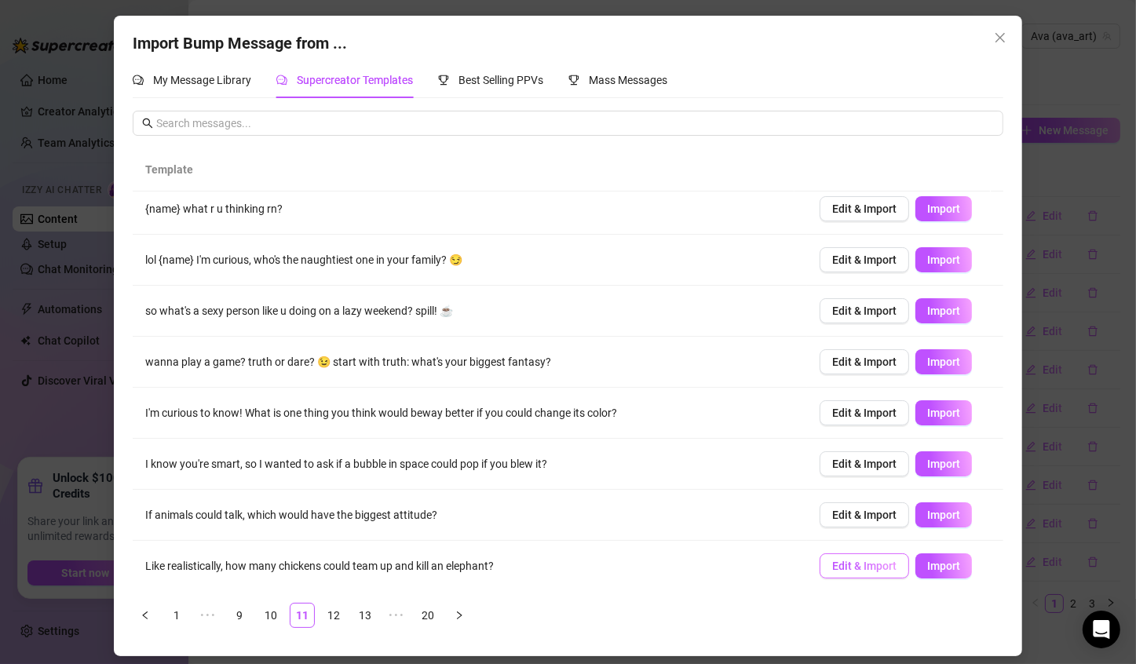
click at [846, 563] on span "Edit & Import" at bounding box center [864, 566] width 64 height 13
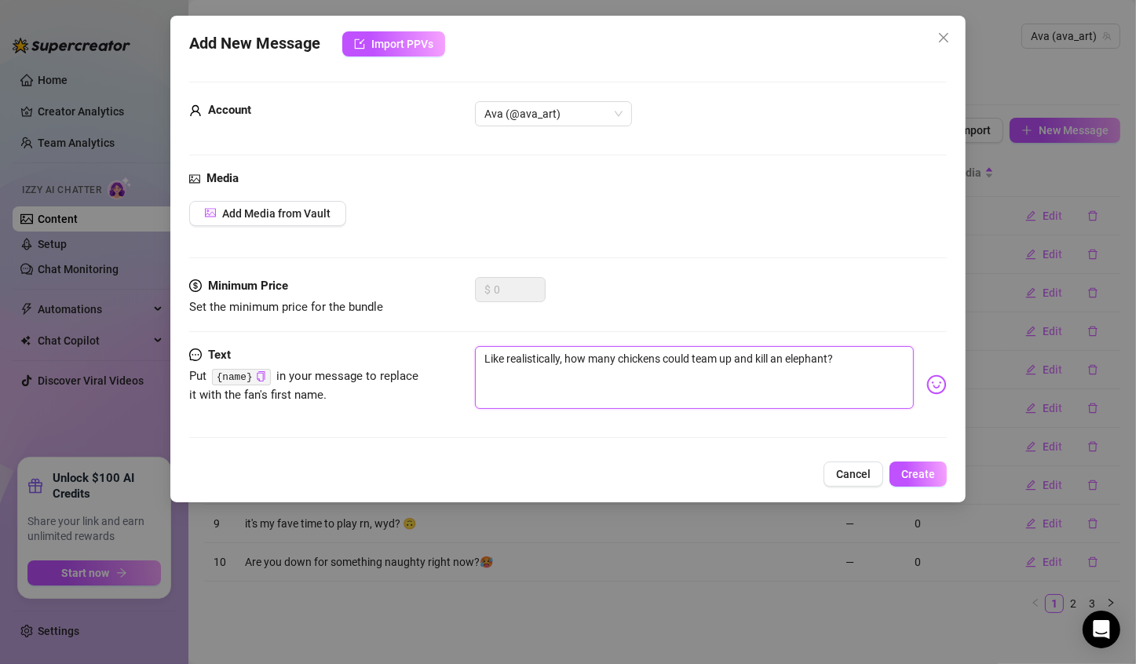
click at [482, 359] on textarea "Like realistically, how many chickens could team up and kill an elephant?" at bounding box center [694, 377] width 439 height 63
type textarea "RLike realistically, how many chickens could team up and kill an elephant?"
type textarea "RaLike realistically, how many chickens could team up and kill an elephant?"
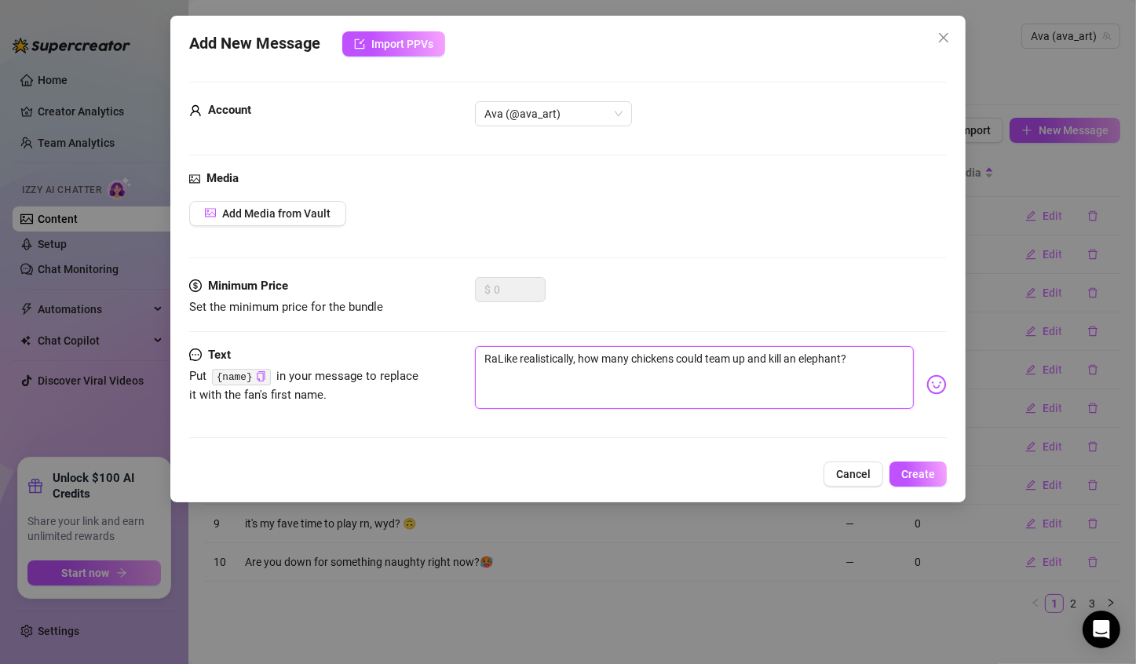
type textarea "RanLike realistically, how many chickens could team up and kill an elephant?"
type textarea "RandLike realistically, how many chickens could team up and kill an elephant?"
type textarea "RandoLike realistically, how many chickens could team up and kill an elephant?"
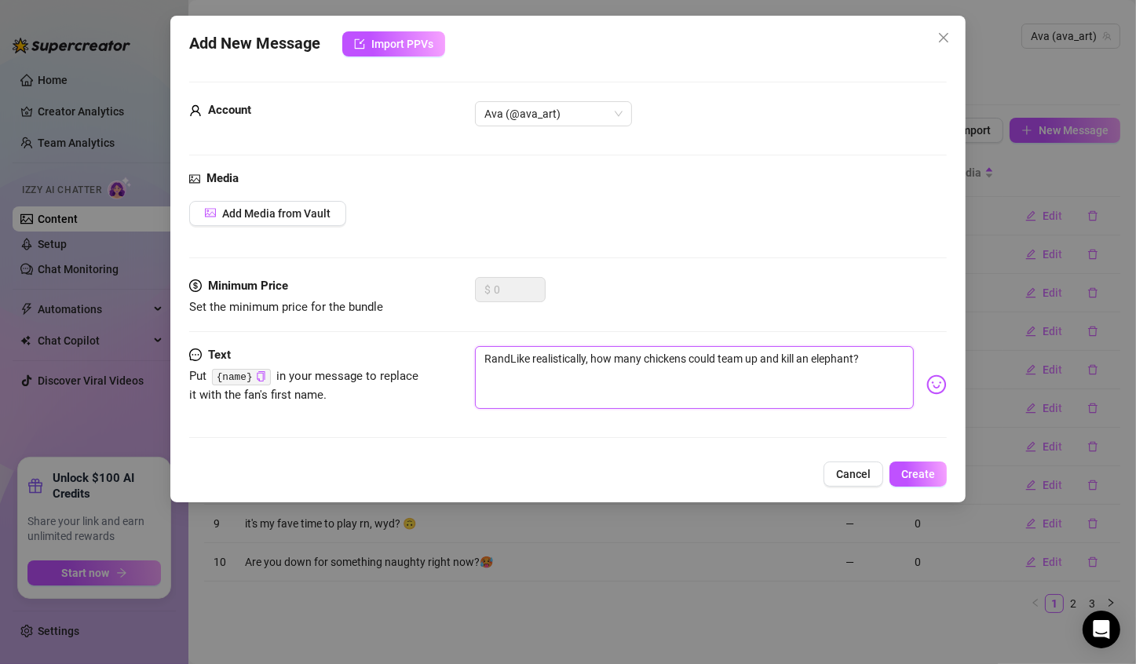
type textarea "RandoLike realistically, how many chickens could team up and kill an elephant?"
type textarea "RandomLike realistically, how many chickens could team up and kill an elephant?"
type textarea "Random Like realistically, how many chickens could team up and kill an elephant?"
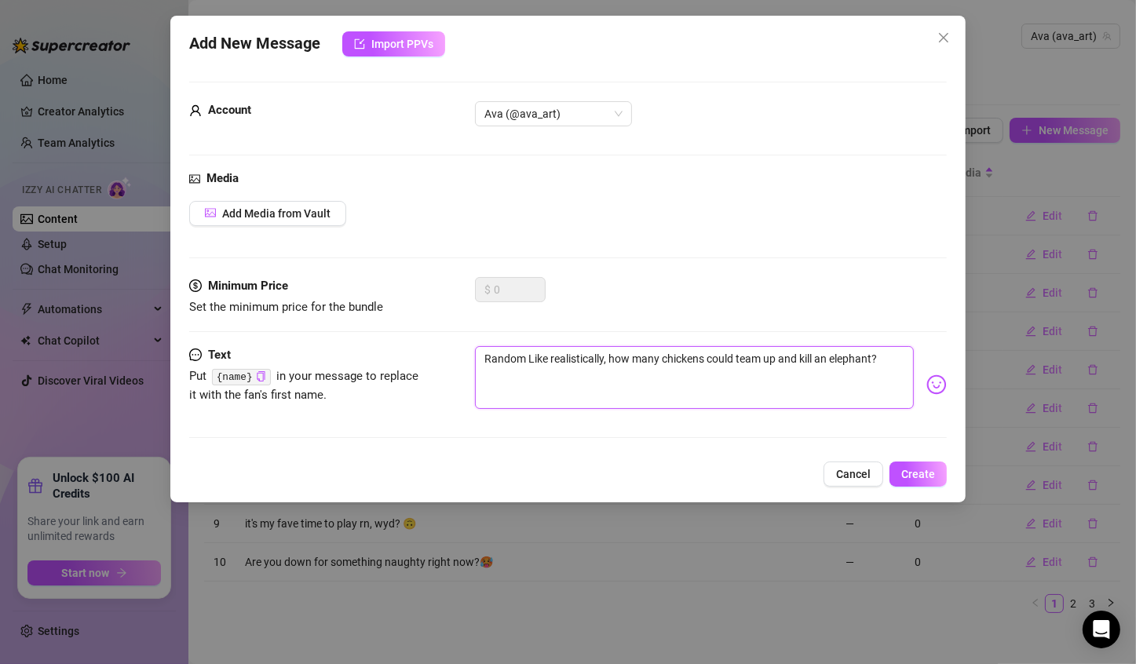
type textarea "Random tLike realistically, how many chickens could team up and kill an elephan…"
type textarea "Random thLike realistically, how many chickens could team up and kill an elepha…"
type textarea "Random thoLike realistically, how many chickens could team up and kill an eleph…"
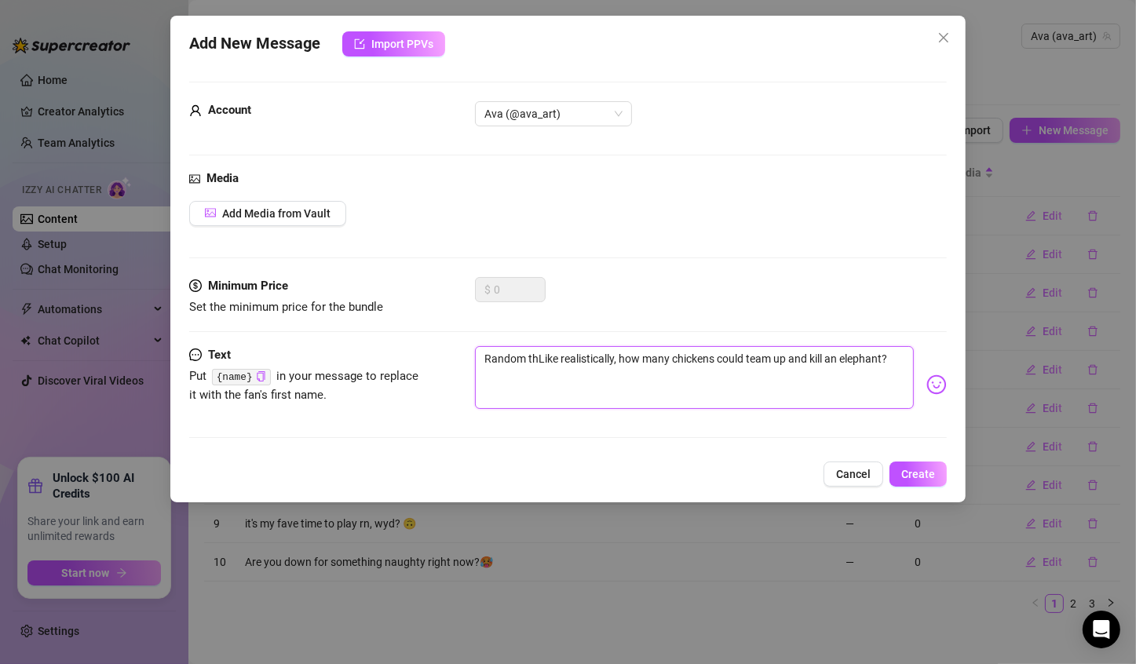
type textarea "Random thoLike realistically, how many chickens could team up and kill an eleph…"
type textarea "Random thouLike realistically, how many chickens could team up and kill an elep…"
type textarea "Random thougLike realistically, how many chickens could team up and kill an ele…"
type textarea "Random thoughLike realistically, how many chickens could team up and kill an el…"
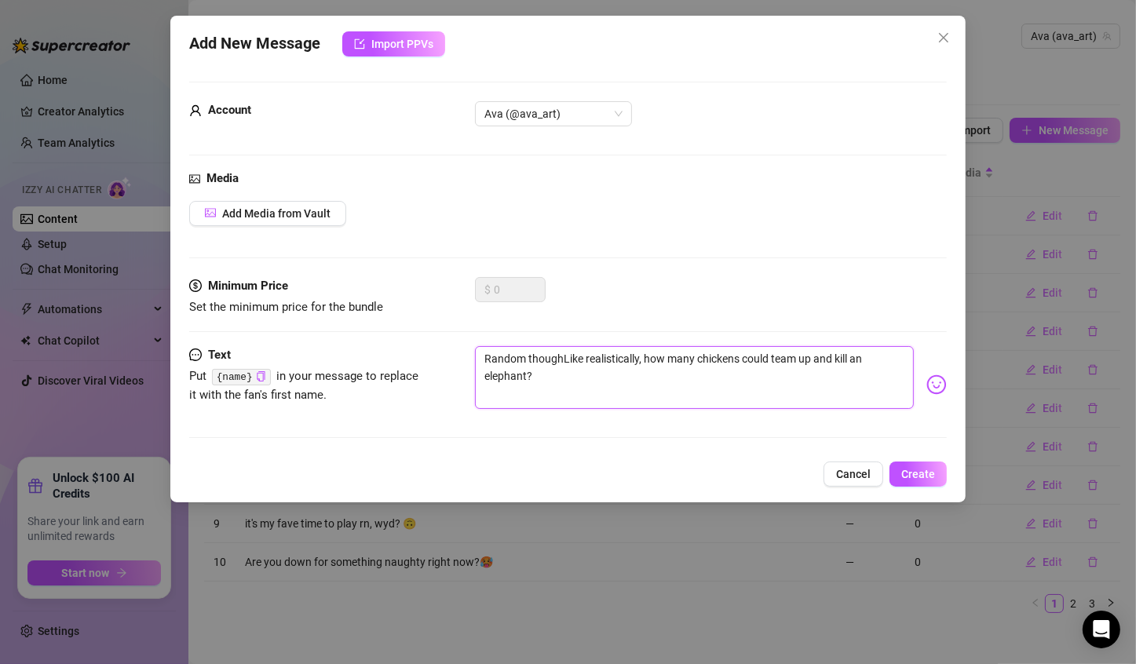
type textarea "Random thoughtLike realistically, how many chickens could team up and kill an e…"
type textarea "Random [DOMAIN_NAME] realistically, how many chickens could team up and kill an…"
type textarea "Random thought..Like realistically, how many chickens could team up and kill an…"
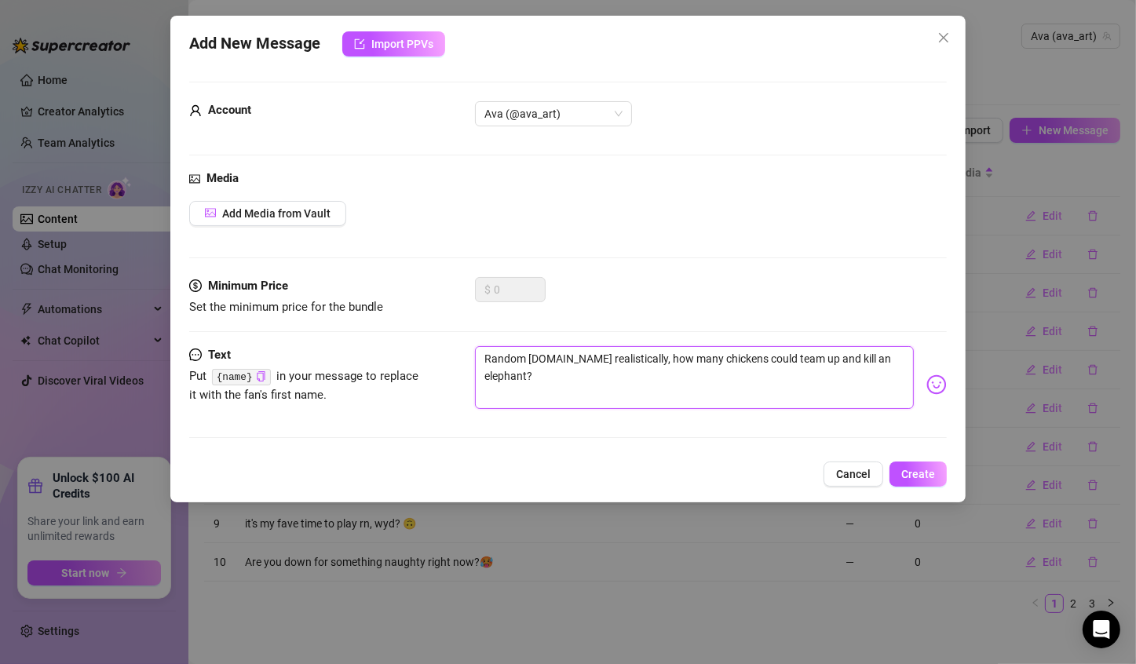
type textarea "Random thought..Like realistically, how many chickens could team up and kill an…"
type textarea "Random thought...Like realistically, how many chickens could team up and kill a…"
type textarea "Random thought....Like realistically, how many chickens could team up and kill …"
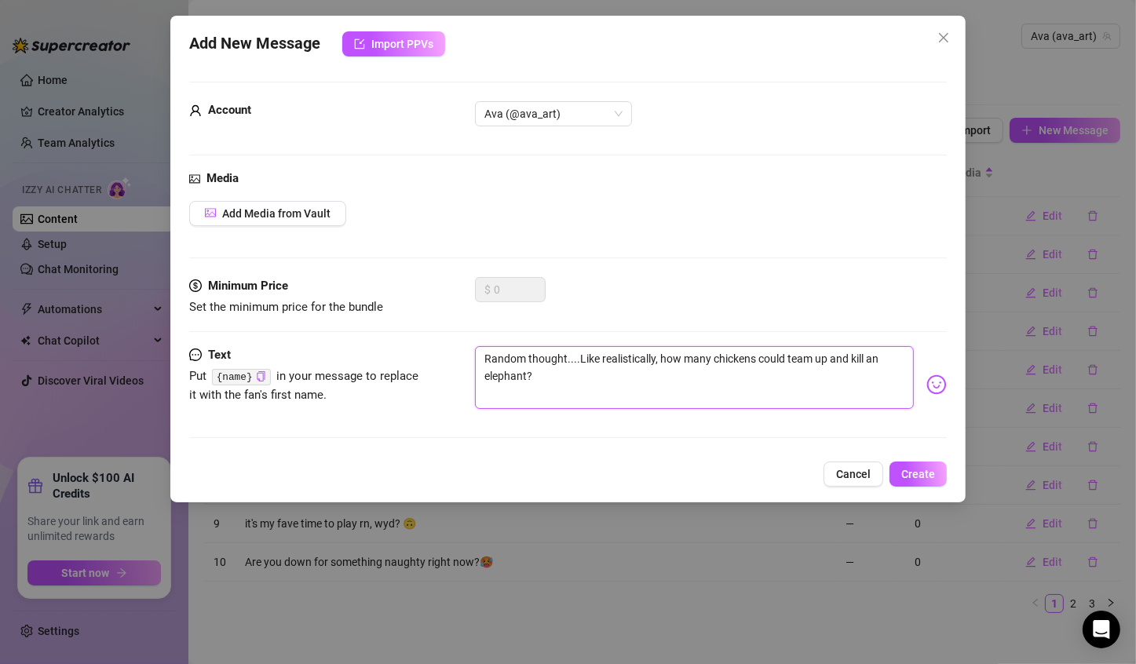
type textarea "Random thought....ike realistically, how many chickens could team up and kill a…"
type textarea "Random thought....like realistically, how many chickens could team up and kill …"
click at [541, 364] on textarea "Random thought....like realistically, how many chickens could team up and kill …" at bounding box center [694, 377] width 439 height 63
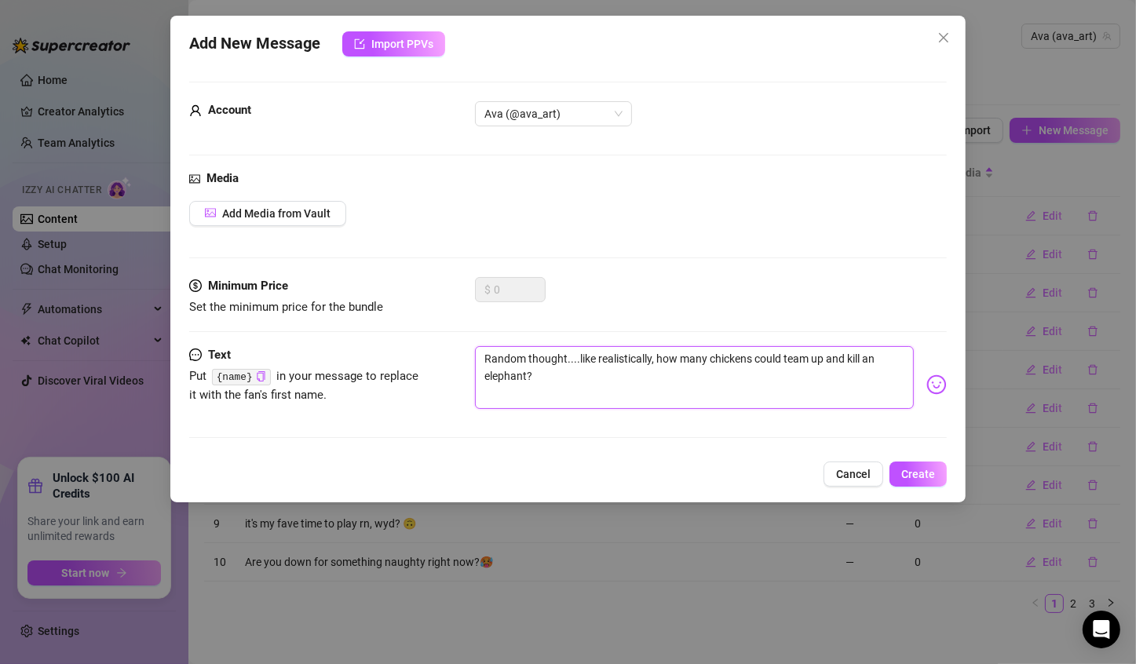
type textarea "Random thought....like realistically, how many chickens could team up and kill …"
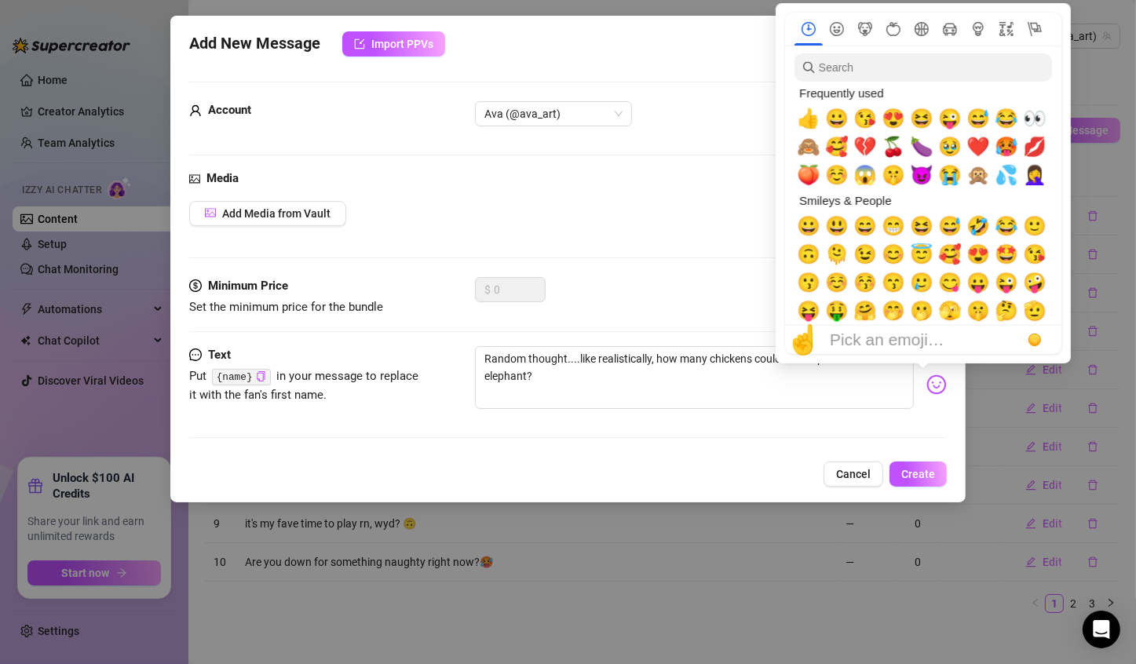
click at [926, 386] on img at bounding box center [936, 384] width 20 height 20
click at [975, 233] on span "🤣" at bounding box center [978, 226] width 24 height 22
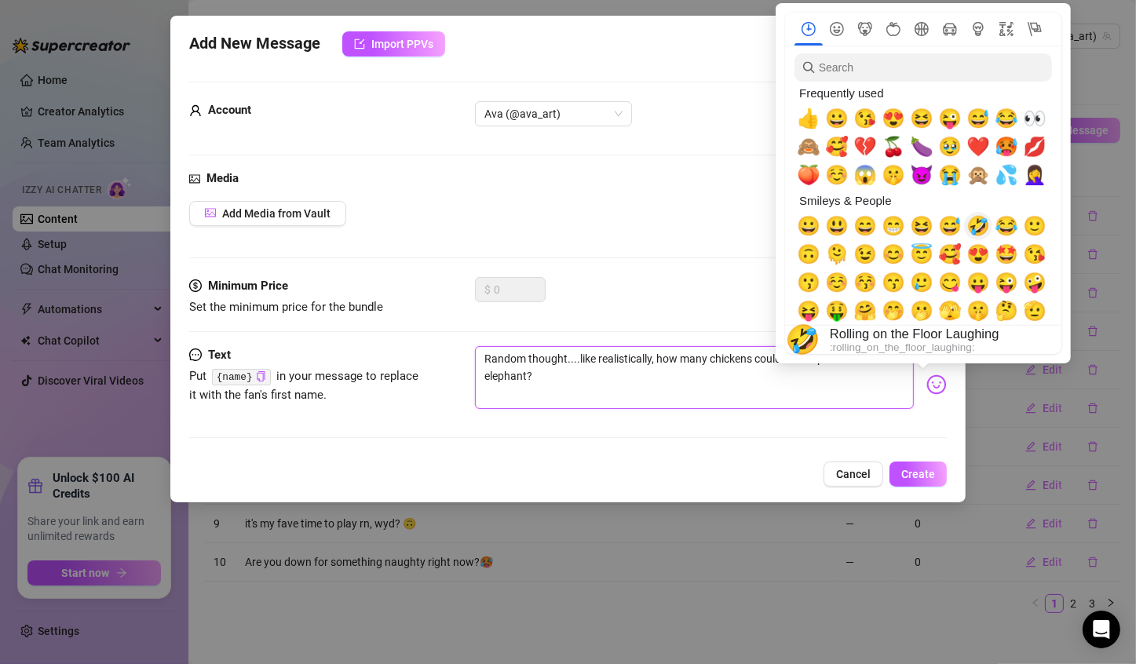
type textarea "Random thought....like realistically, how many chickens could team up and kill …"
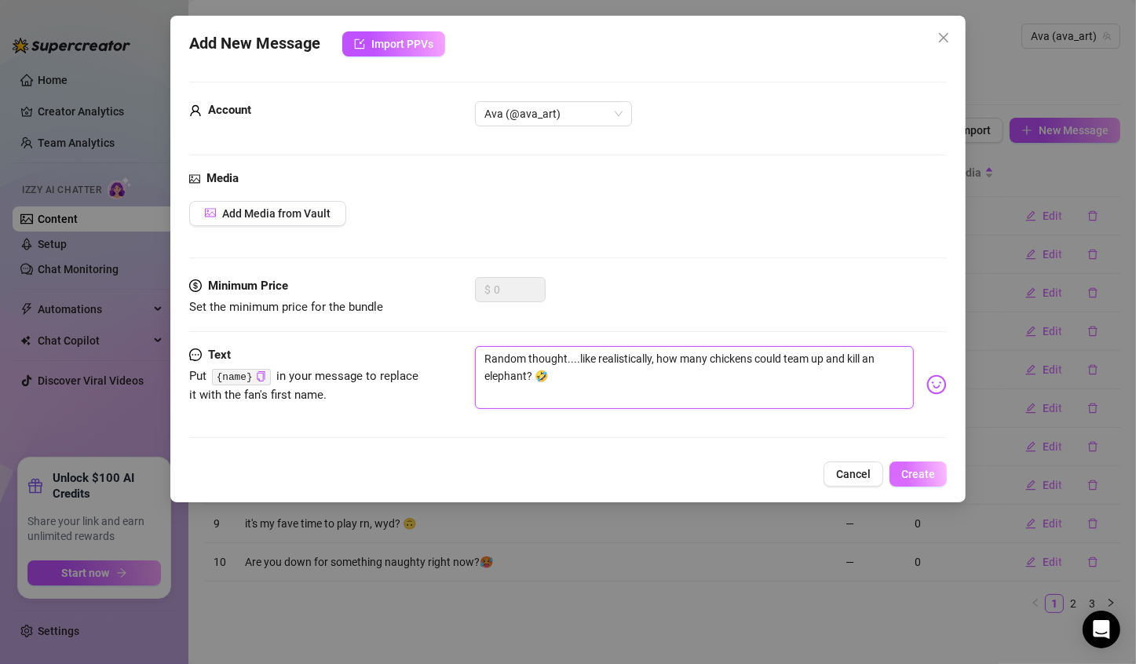
type textarea "Random thought....like realistically, how many chickens could team up and kill …"
click at [913, 477] on span "Create" at bounding box center [918, 474] width 34 height 13
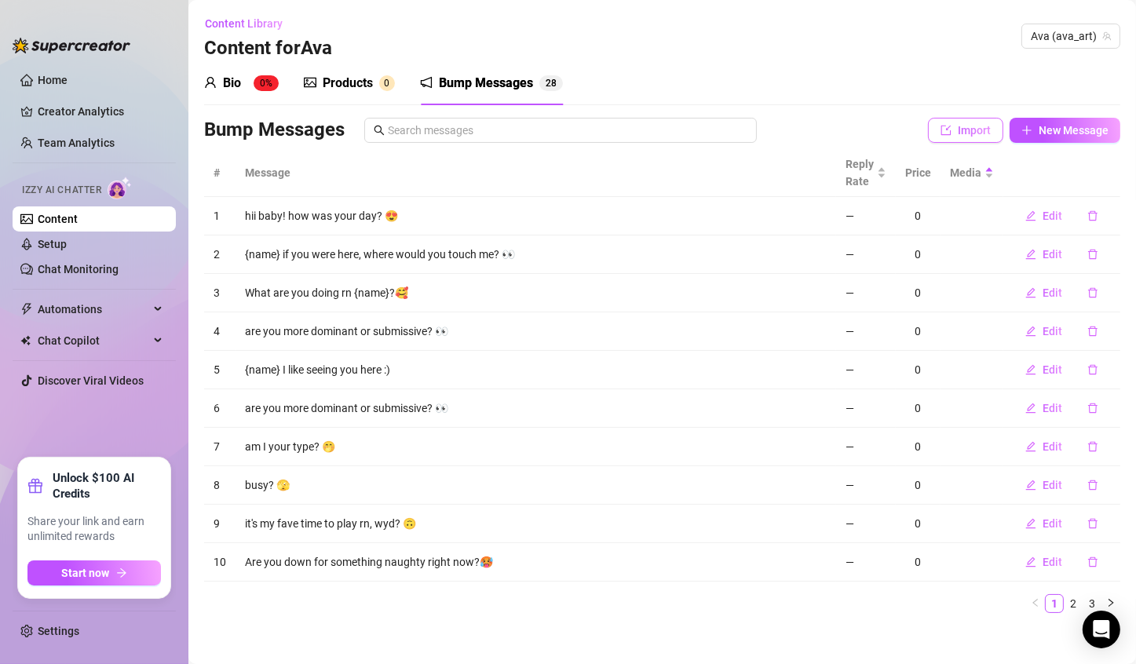
click at [940, 132] on icon "import" at bounding box center [945, 130] width 11 height 11
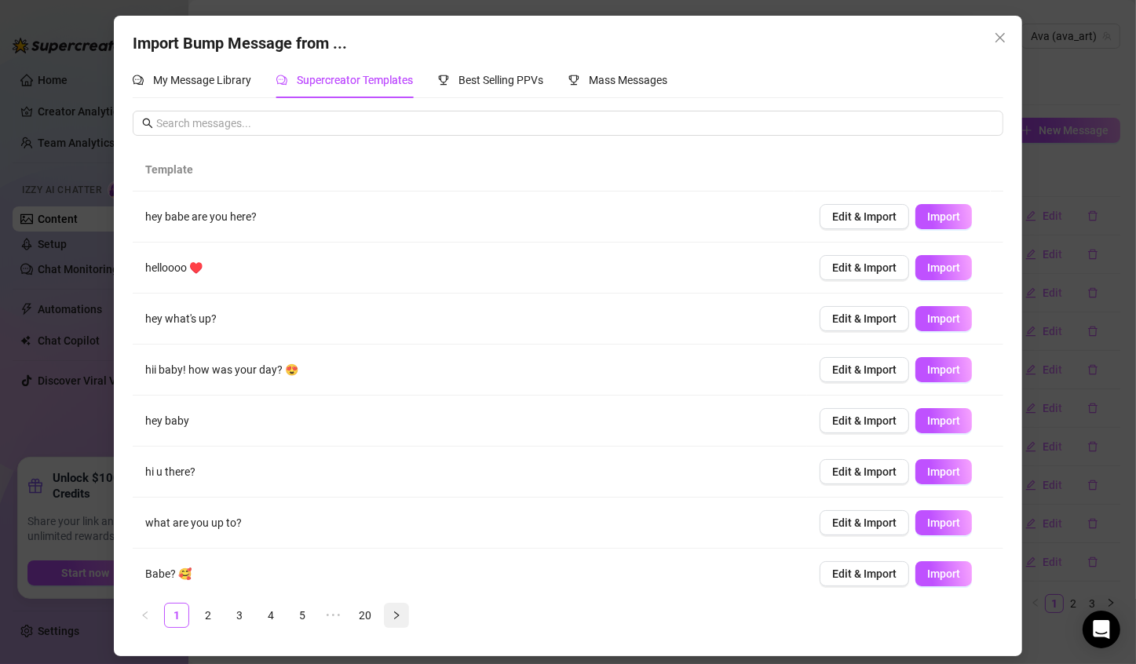
click at [388, 615] on button "button" at bounding box center [396, 615] width 25 height 25
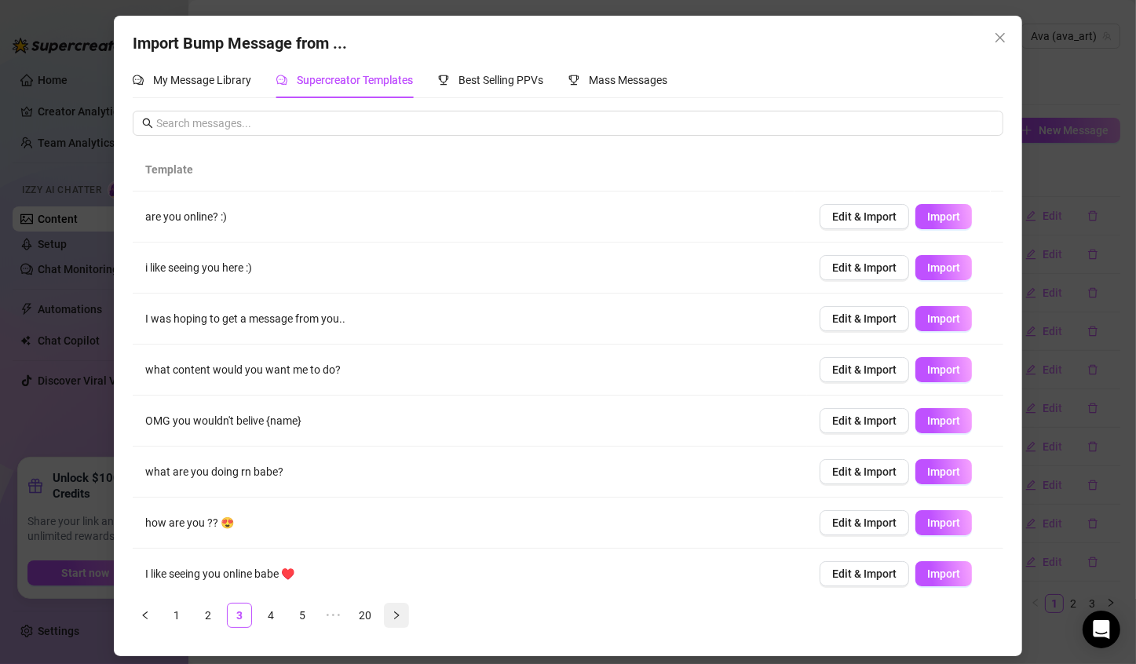
click at [388, 615] on button "button" at bounding box center [396, 615] width 25 height 25
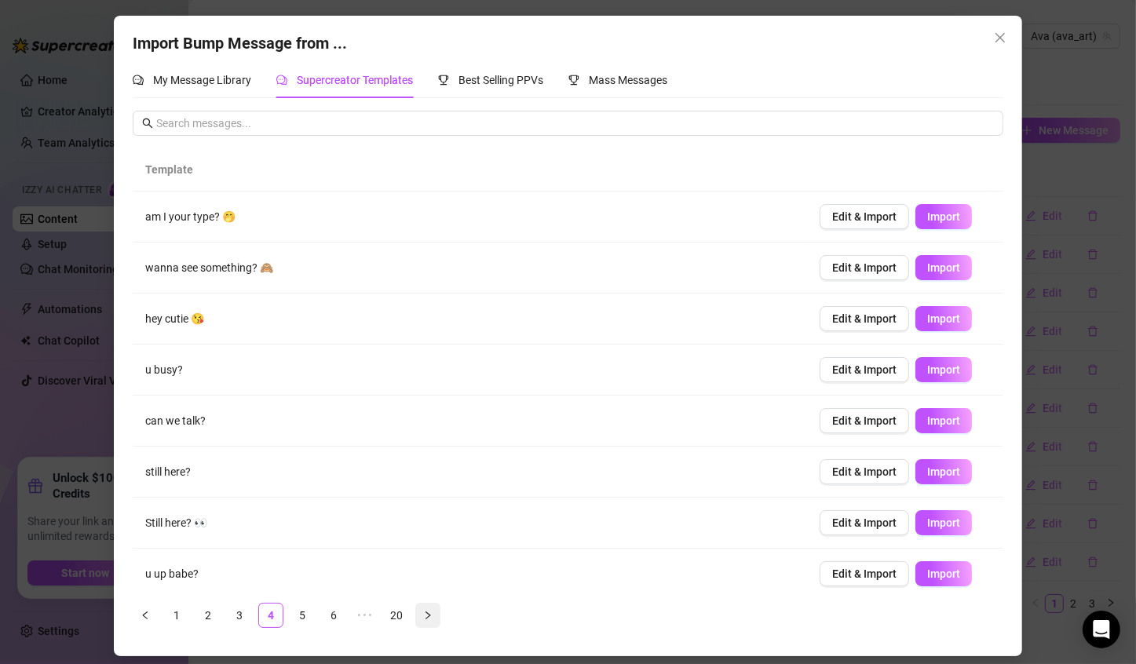
click at [388, 615] on link "20" at bounding box center [397, 615] width 24 height 24
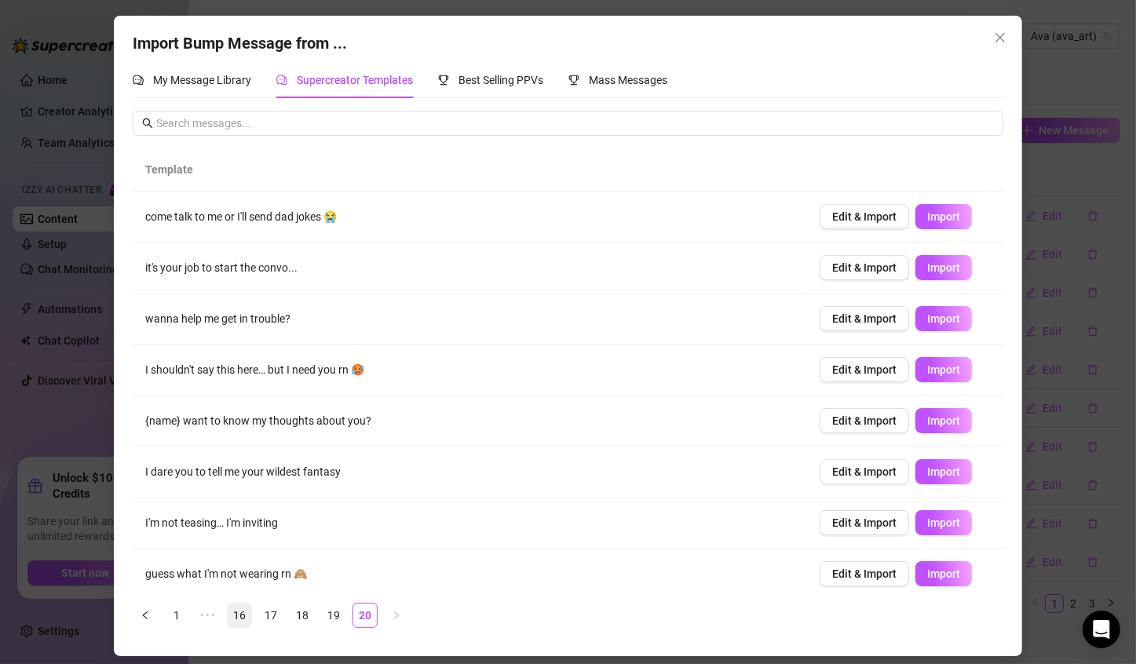
click at [246, 611] on link "16" at bounding box center [240, 615] width 24 height 24
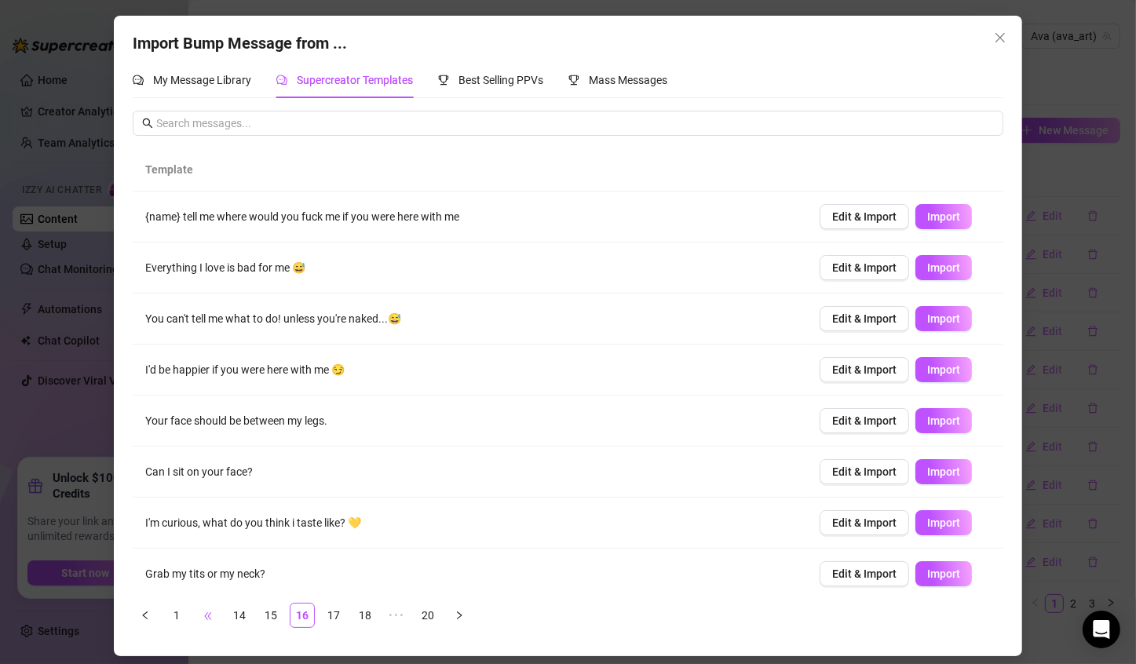
click at [205, 618] on span "•••" at bounding box center [207, 615] width 25 height 25
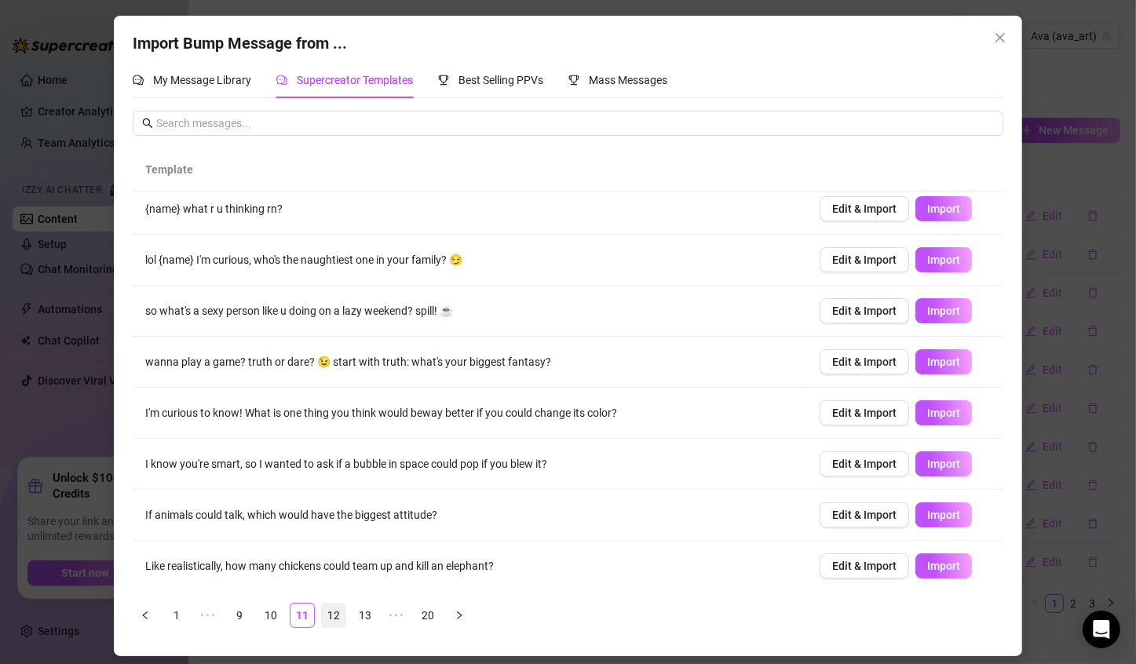
click at [337, 611] on link "12" at bounding box center [334, 615] width 24 height 24
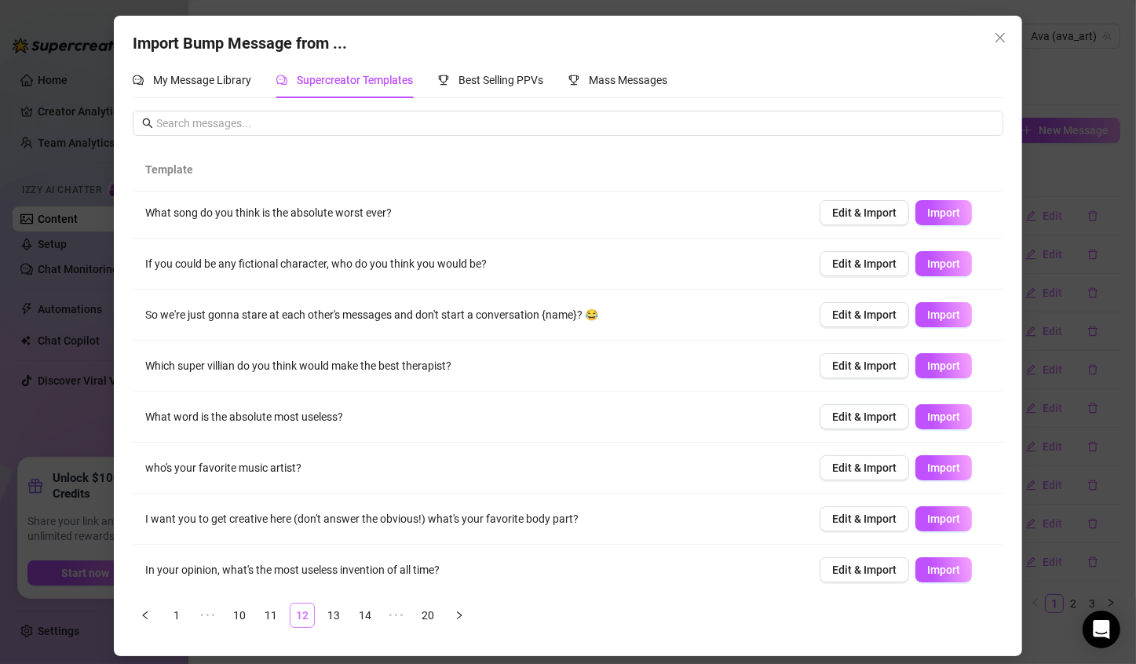
scroll to position [0, 0]
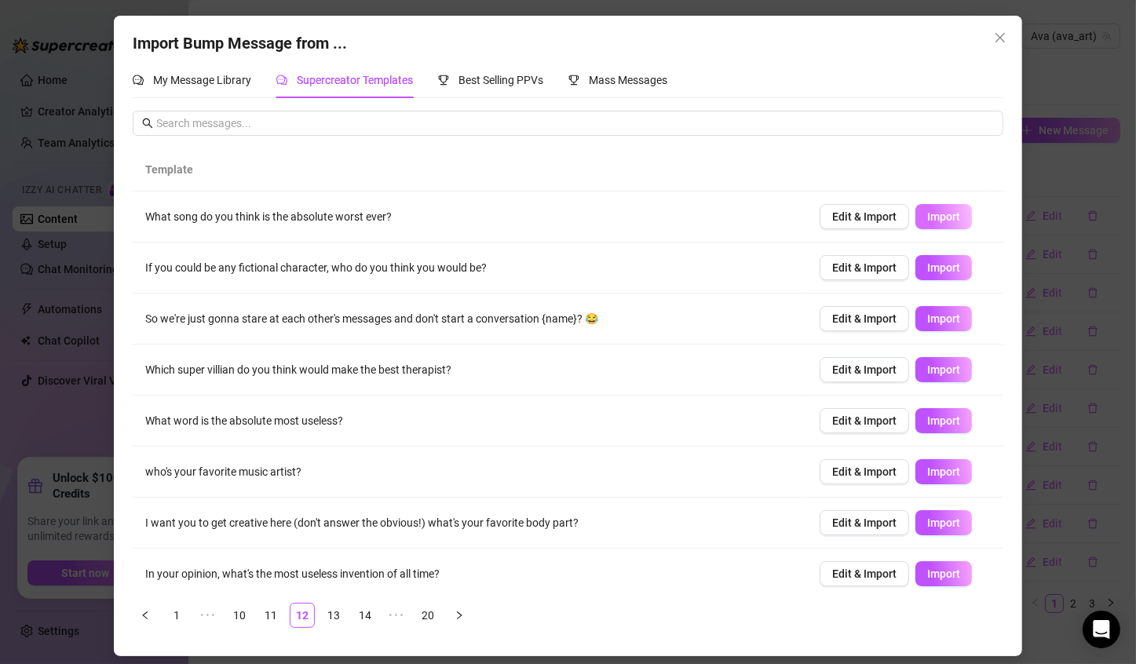
click at [927, 218] on span "Import" at bounding box center [943, 216] width 33 height 13
click at [928, 272] on span "Import" at bounding box center [943, 267] width 33 height 13
click at [927, 316] on span "Import" at bounding box center [943, 318] width 33 height 13
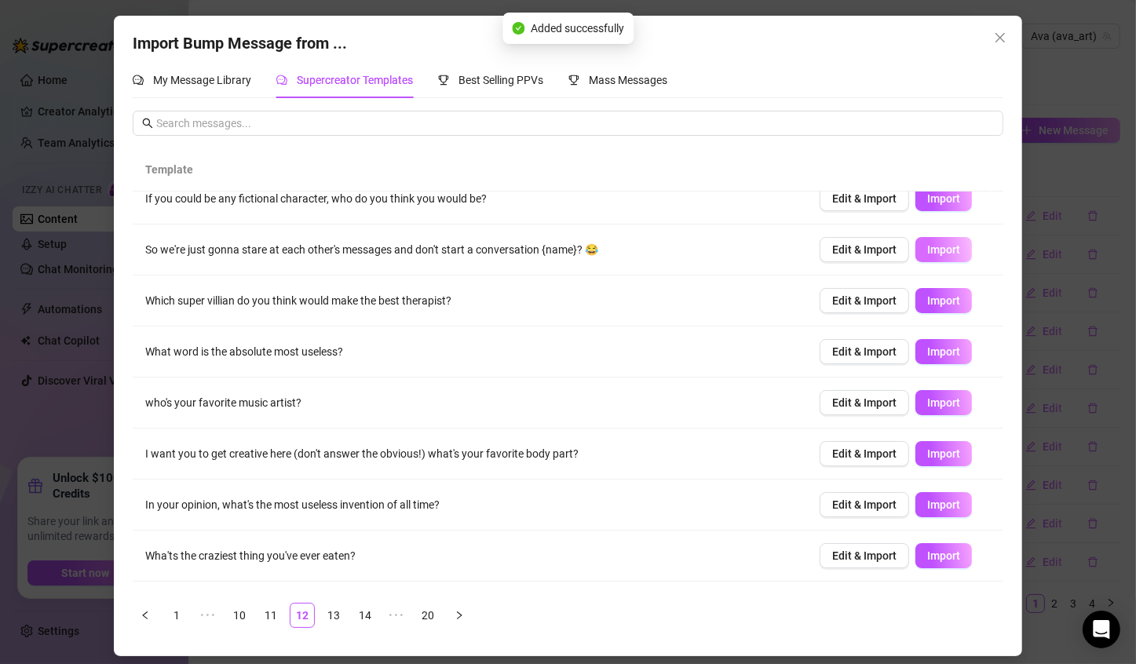
scroll to position [71, 0]
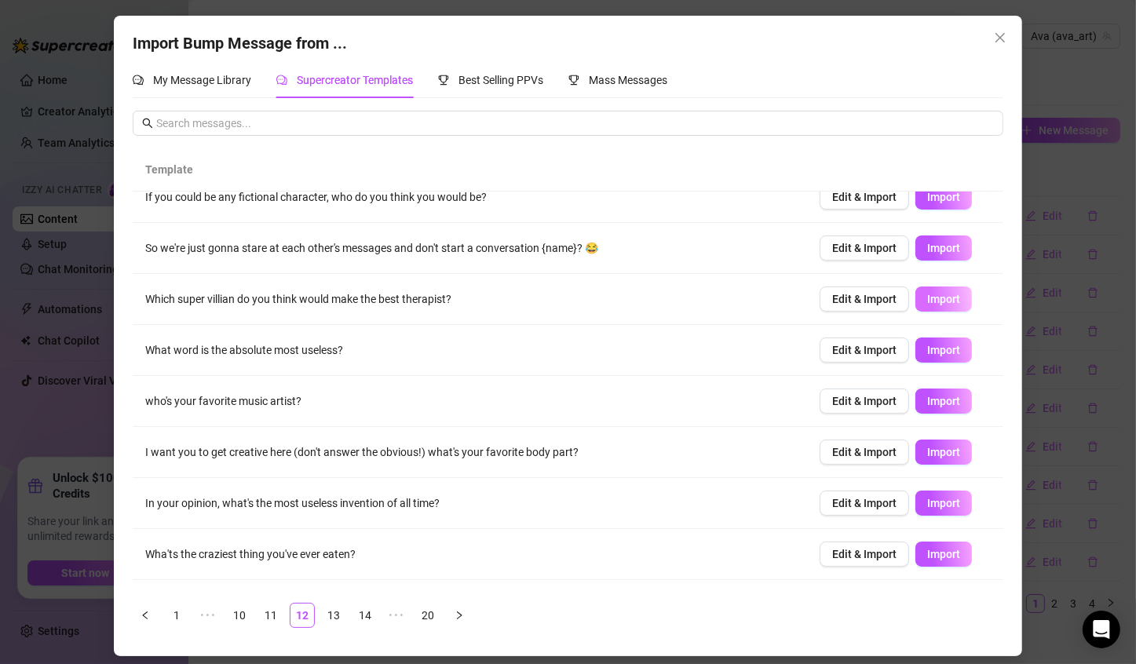
click at [928, 300] on span "Import" at bounding box center [943, 299] width 33 height 13
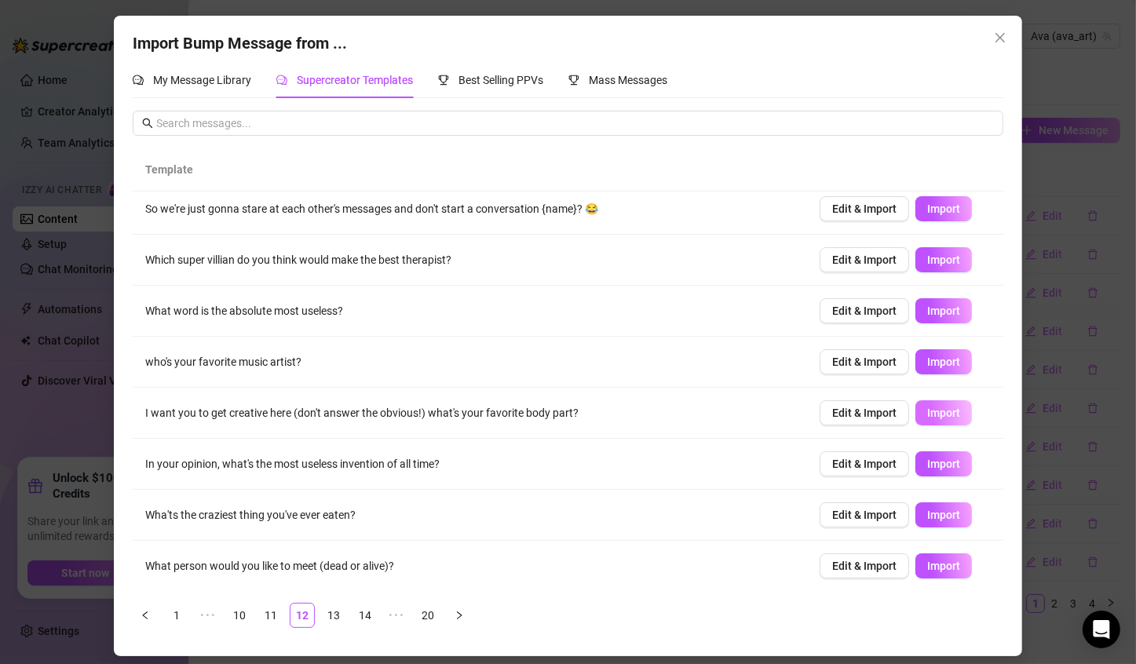
click at [925, 418] on button "Import" at bounding box center [943, 412] width 57 height 25
click at [927, 518] on span "Import" at bounding box center [943, 515] width 33 height 13
click at [333, 612] on link "13" at bounding box center [334, 615] width 24 height 24
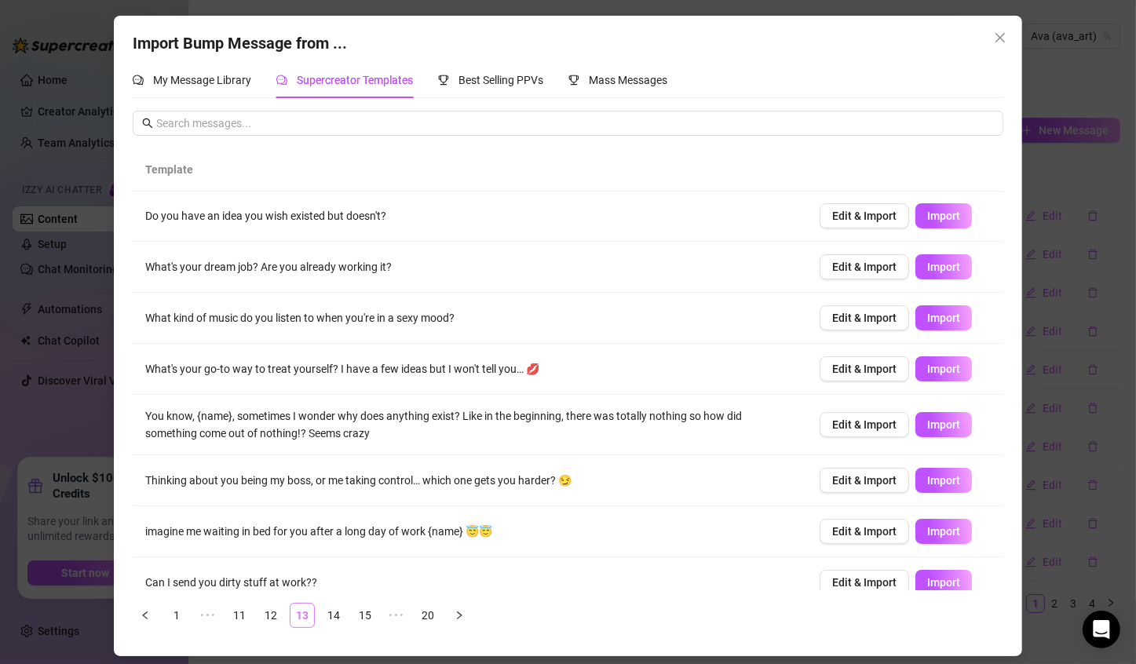
scroll to position [0, 0]
click at [832, 264] on span "Edit & Import" at bounding box center [864, 267] width 64 height 13
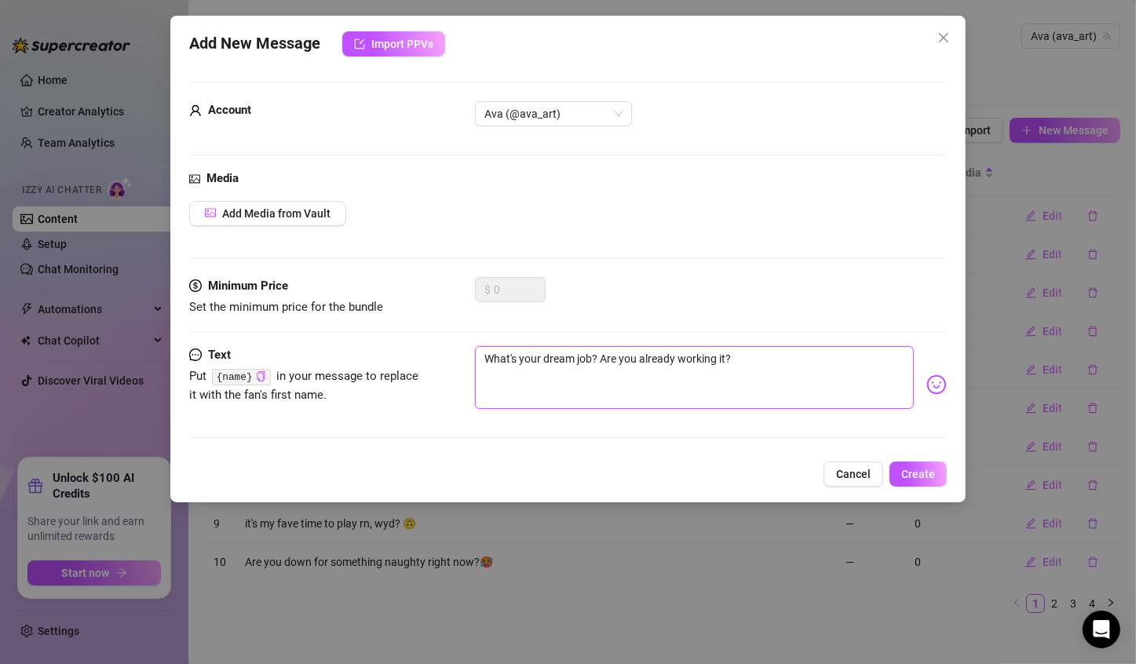
click at [602, 359] on textarea "What's your dream job? Are you already working it?" at bounding box center [694, 377] width 439 height 63
type textarea "What's your dream job? Are you already working it?"
type textarea "What's your dream job? OAre you already working it?"
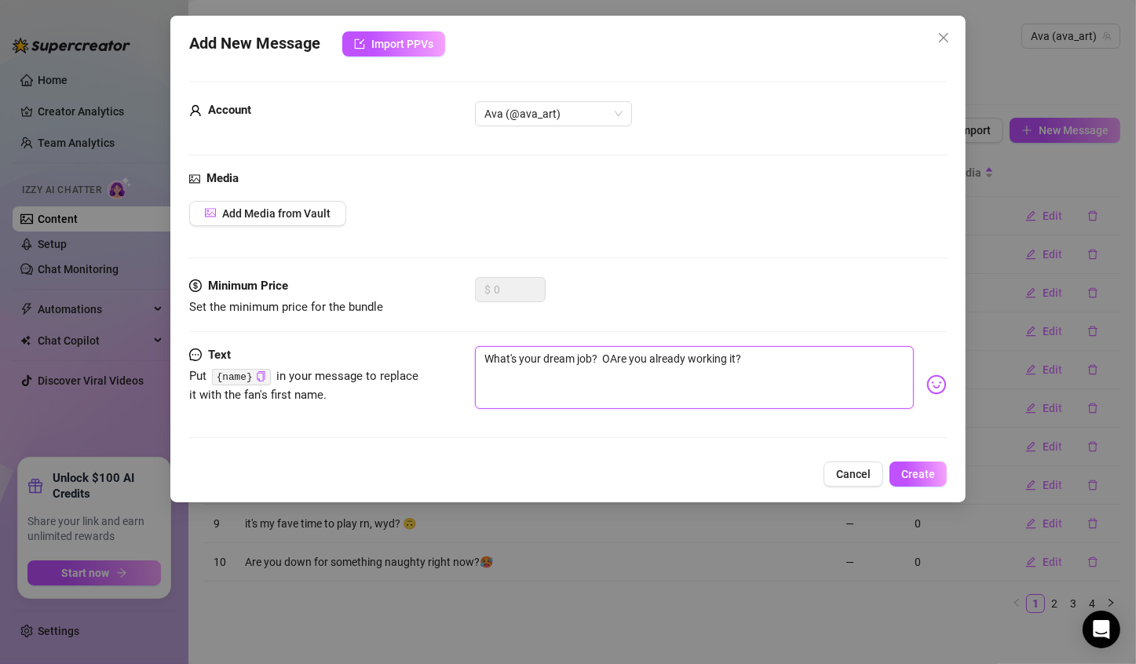
type textarea "What's your dream job? OrAre you already working it?"
type textarea "What's your dream job? Or Are you already working it?"
click at [764, 359] on textarea "What's your dream job? Or Are you already working it?" at bounding box center [694, 377] width 439 height 63
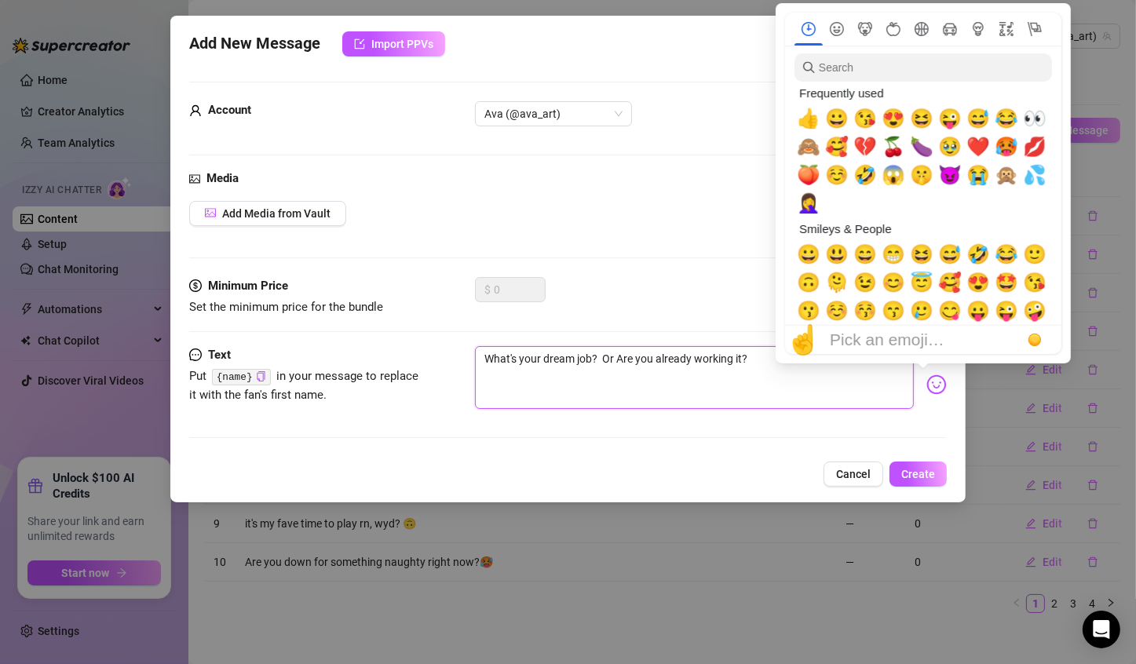
type textarea "What's your dream job? Or Are you already working it?"
click at [926, 385] on img at bounding box center [936, 384] width 20 height 20
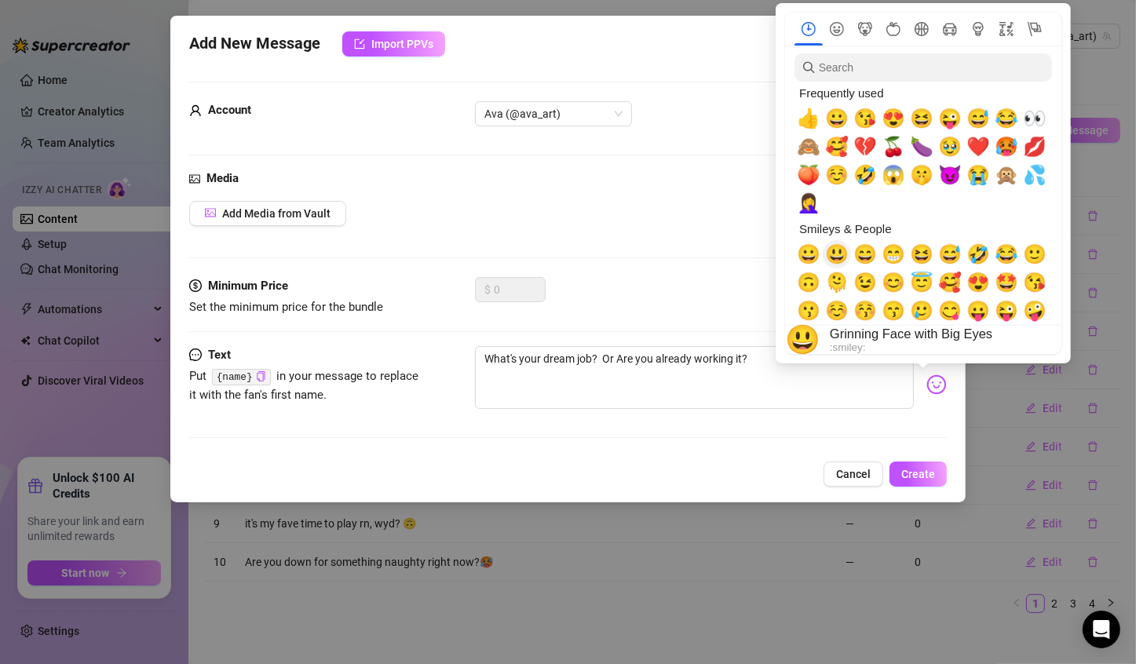
click at [843, 251] on span "😃" at bounding box center [837, 254] width 24 height 22
type textarea "What's your dream job? Or Are you already working it?😃"
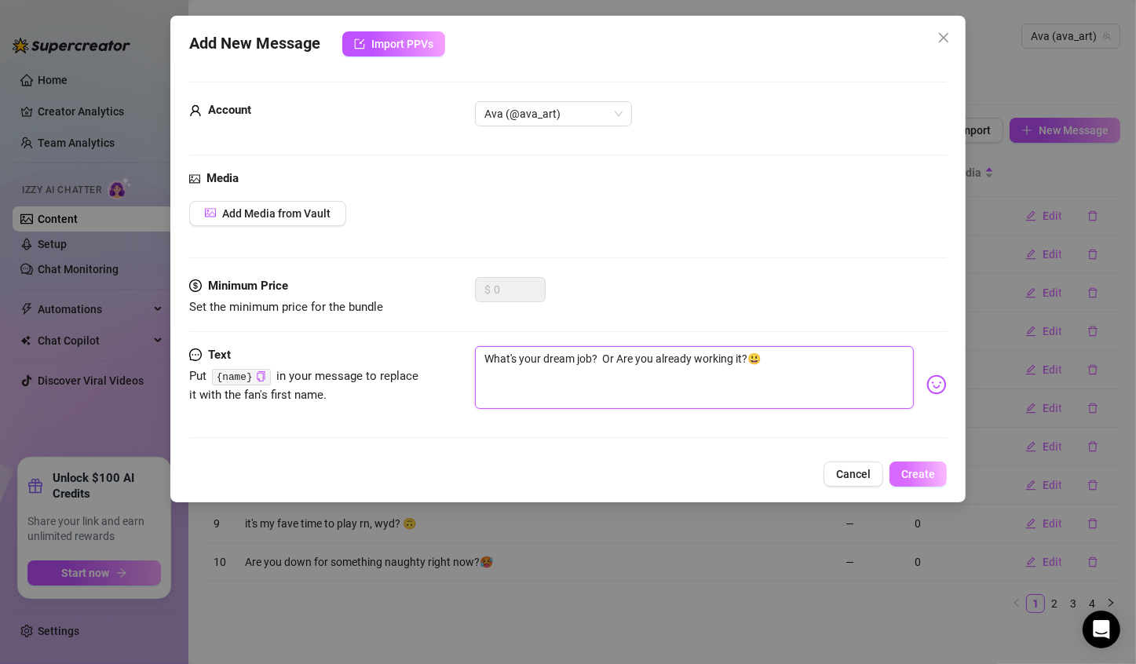
type textarea "What's your dream job? Or Are you already working it?😃"
click at [903, 464] on button "Create" at bounding box center [917, 473] width 57 height 25
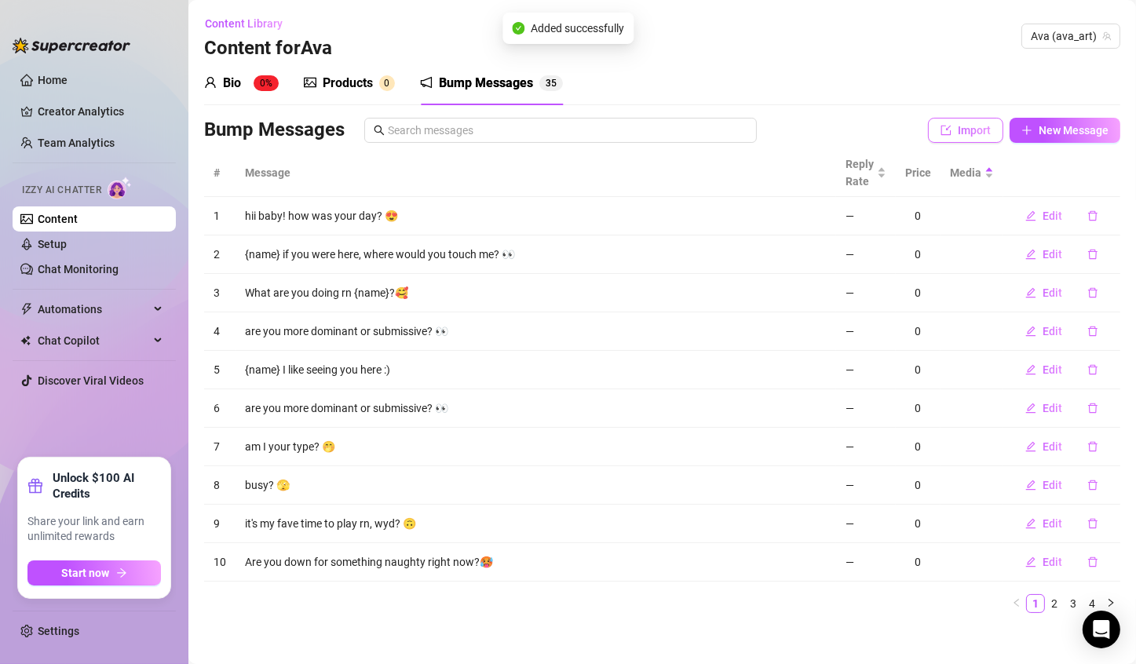
click at [957, 124] on span "Import" at bounding box center [973, 130] width 33 height 13
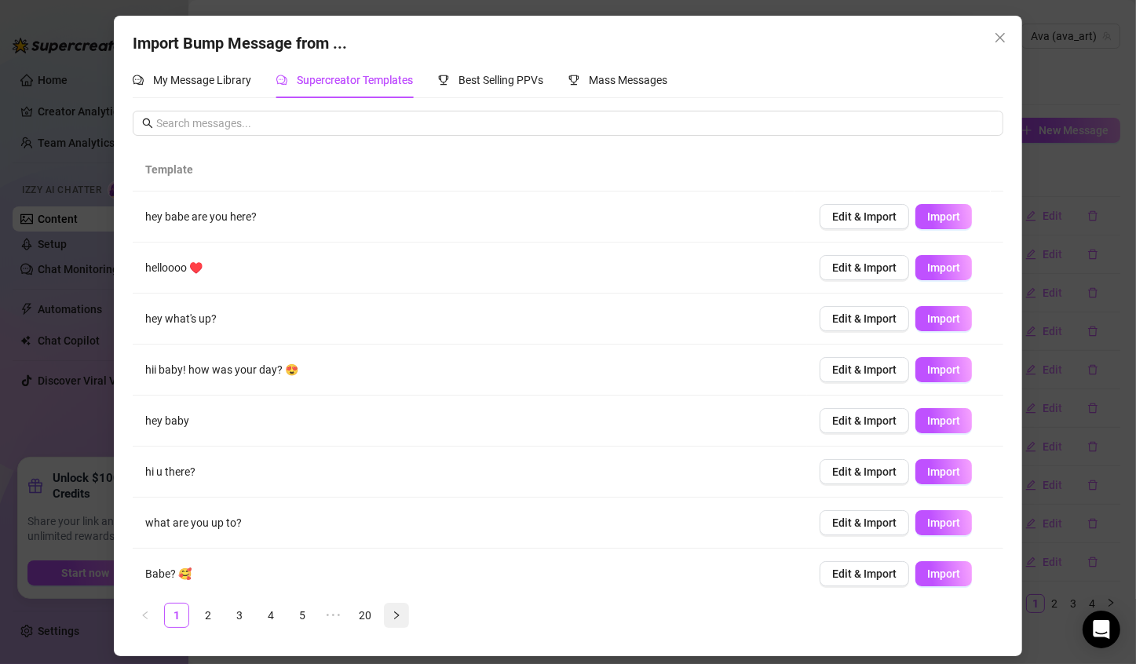
click at [392, 614] on icon "right" at bounding box center [396, 615] width 9 height 9
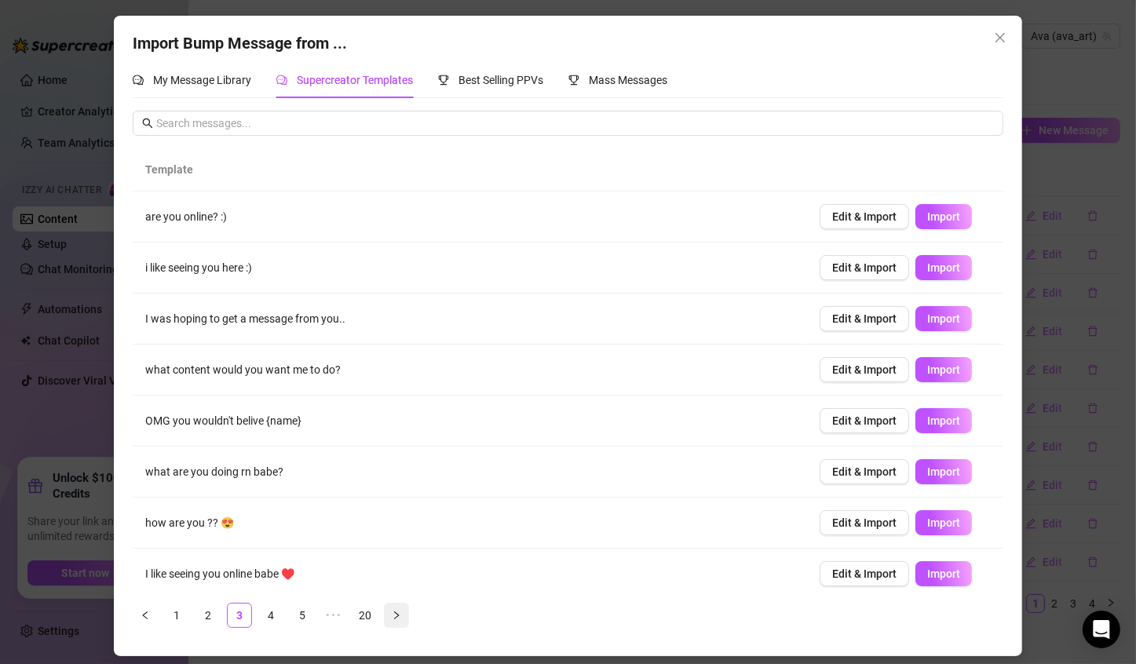
click at [392, 614] on icon "right" at bounding box center [396, 615] width 9 height 9
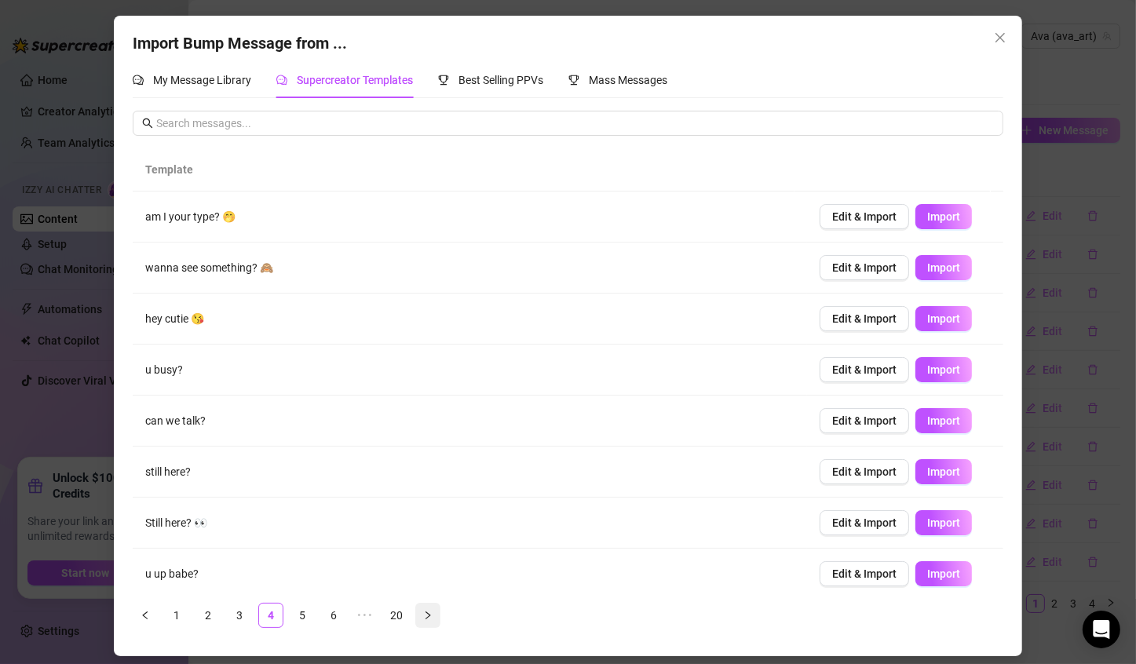
click at [392, 614] on link "20" at bounding box center [397, 615] width 24 height 24
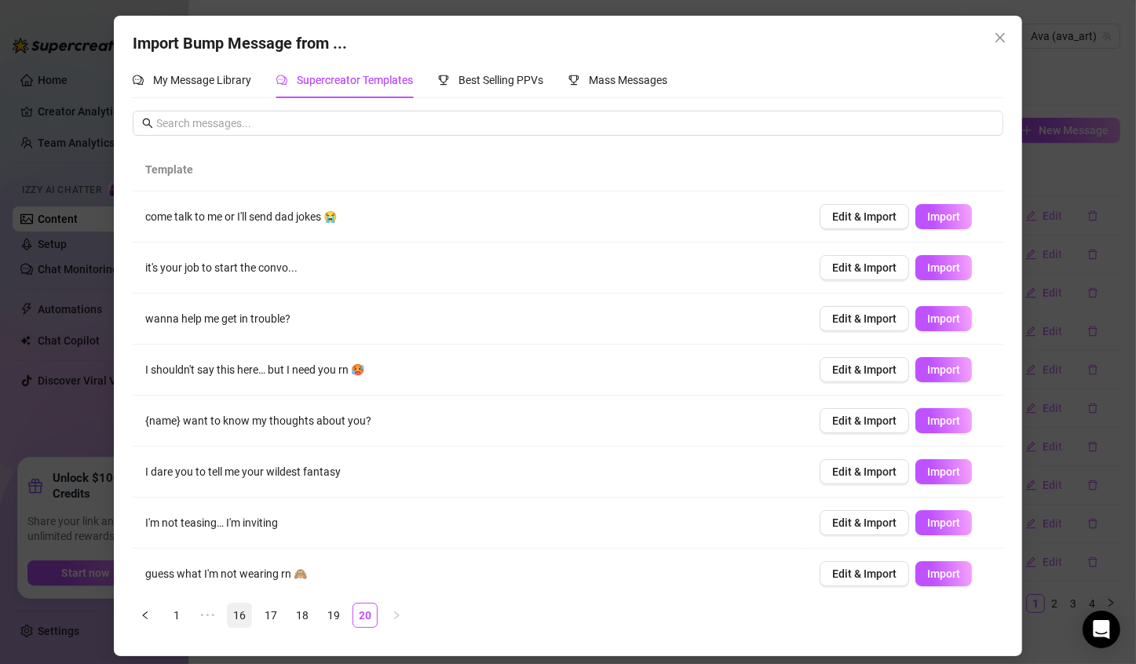
click at [235, 618] on link "16" at bounding box center [240, 615] width 24 height 24
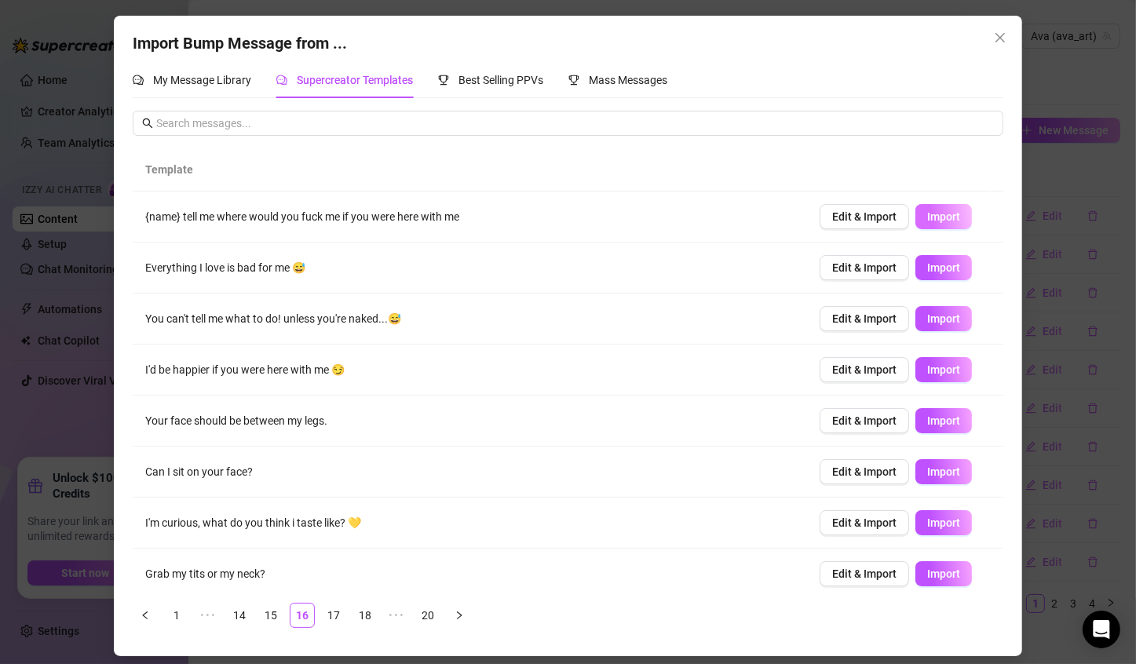
click at [933, 209] on button "Import" at bounding box center [943, 216] width 57 height 25
click at [927, 269] on span "Import" at bounding box center [943, 267] width 33 height 13
click at [927, 368] on span "Import" at bounding box center [943, 369] width 33 height 13
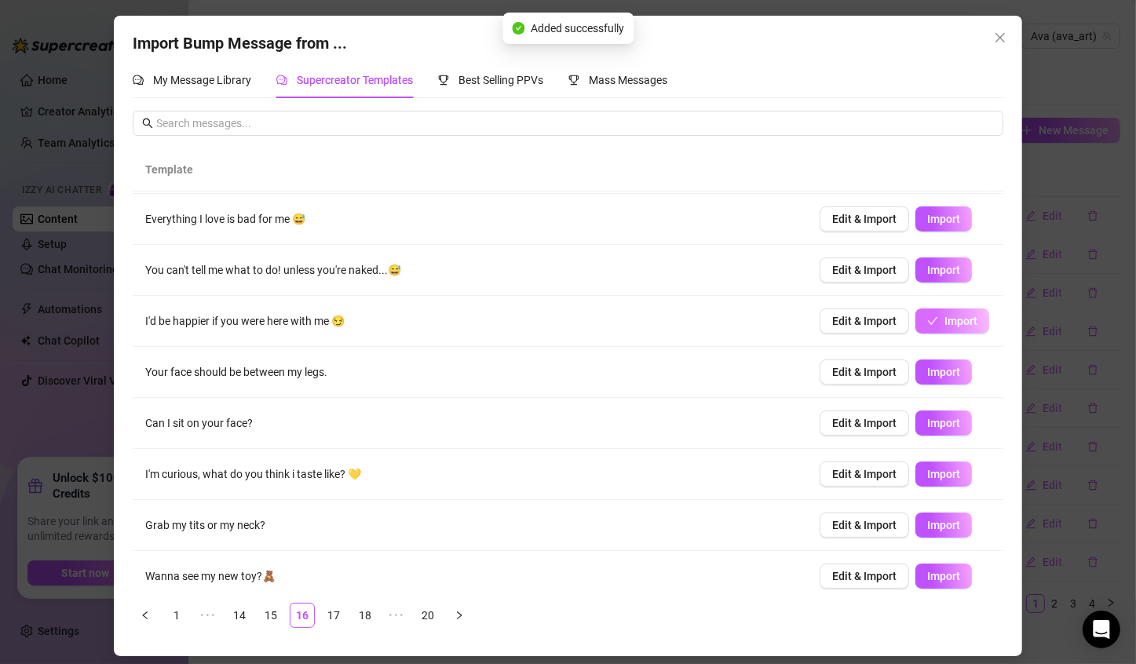
scroll to position [53, 0]
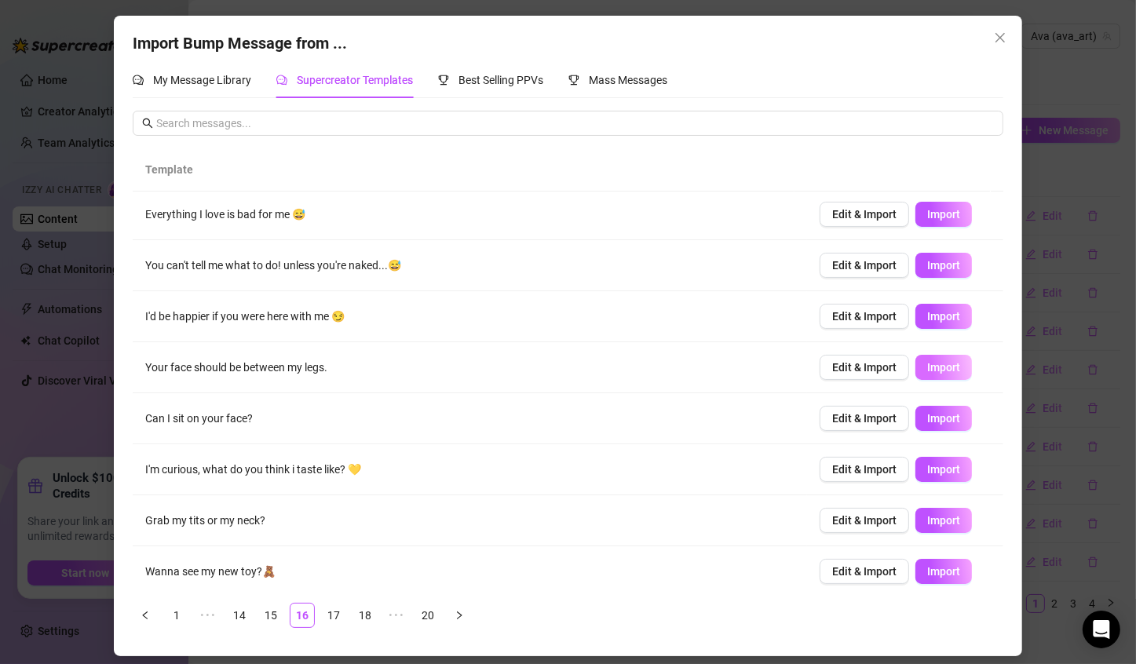
click at [931, 374] on button "Import" at bounding box center [943, 367] width 57 height 25
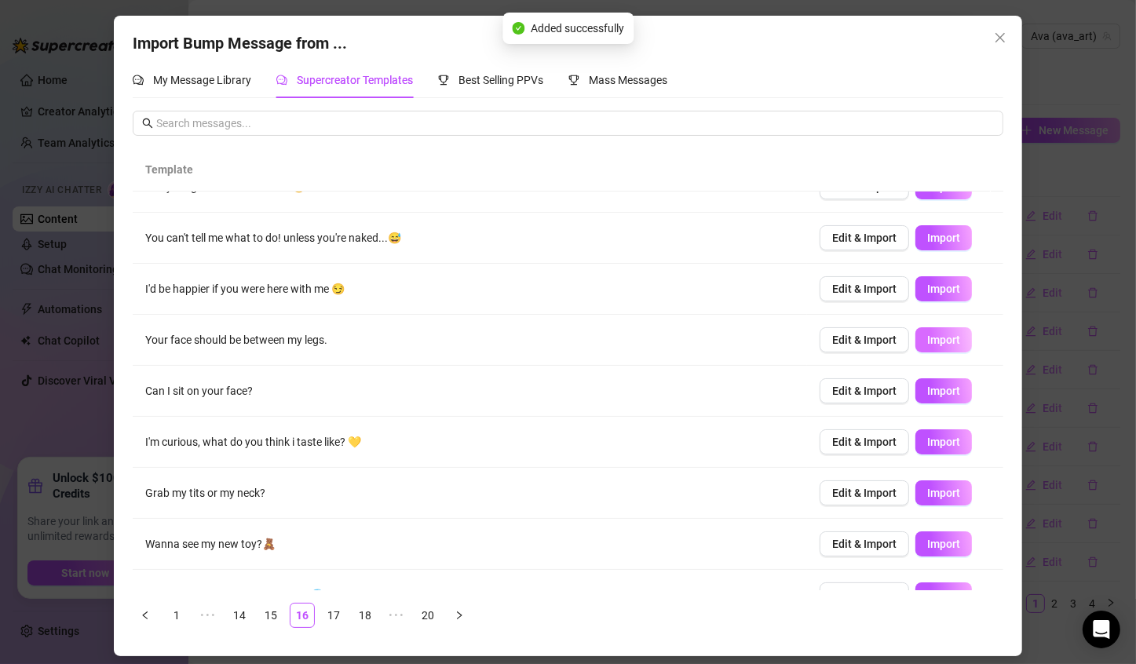
scroll to position [110, 0]
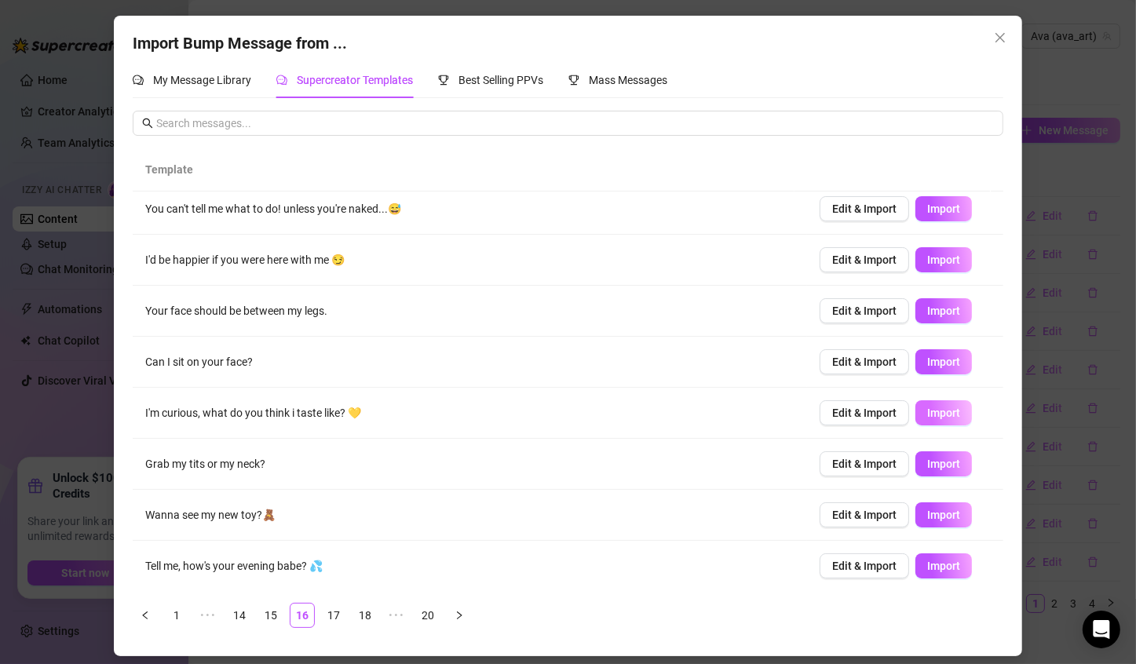
click at [930, 411] on span "Import" at bounding box center [943, 412] width 33 height 13
click at [927, 516] on span "Import" at bounding box center [943, 515] width 33 height 13
click at [927, 569] on span "Import" at bounding box center [943, 566] width 33 height 13
click at [334, 622] on link "17" at bounding box center [334, 615] width 24 height 24
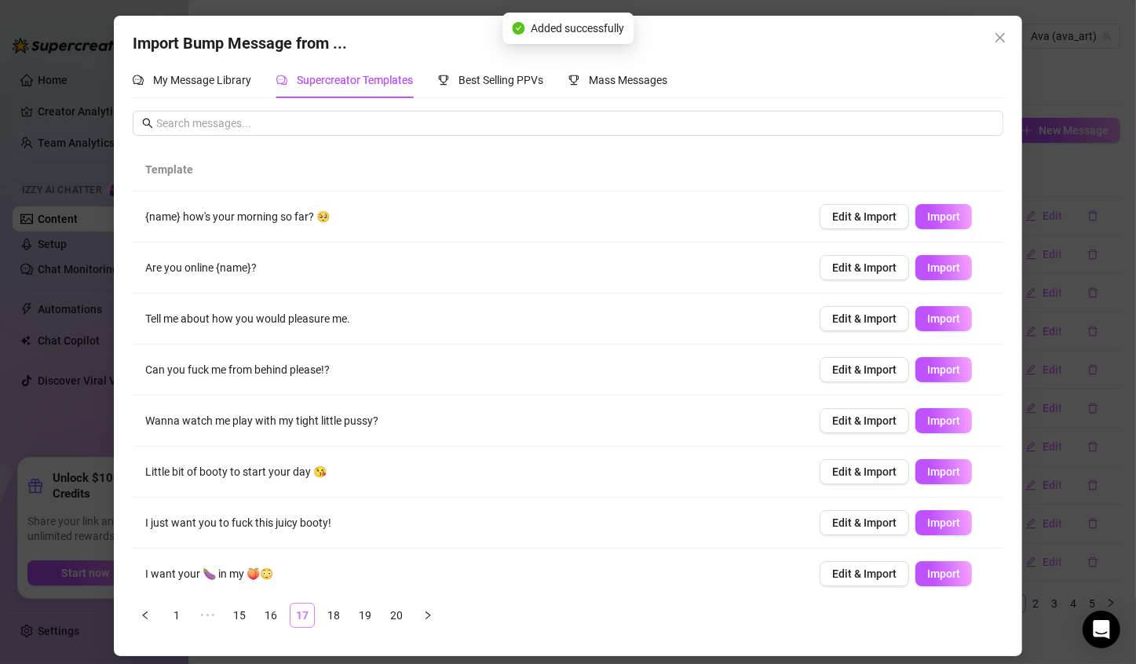
scroll to position [0, 0]
click at [938, 217] on span "Import" at bounding box center [943, 216] width 33 height 13
click at [928, 304] on td "Edit & Import Import" at bounding box center [905, 318] width 196 height 51
click at [928, 312] on span "Import" at bounding box center [943, 318] width 33 height 13
click at [924, 376] on button "Import" at bounding box center [943, 369] width 57 height 25
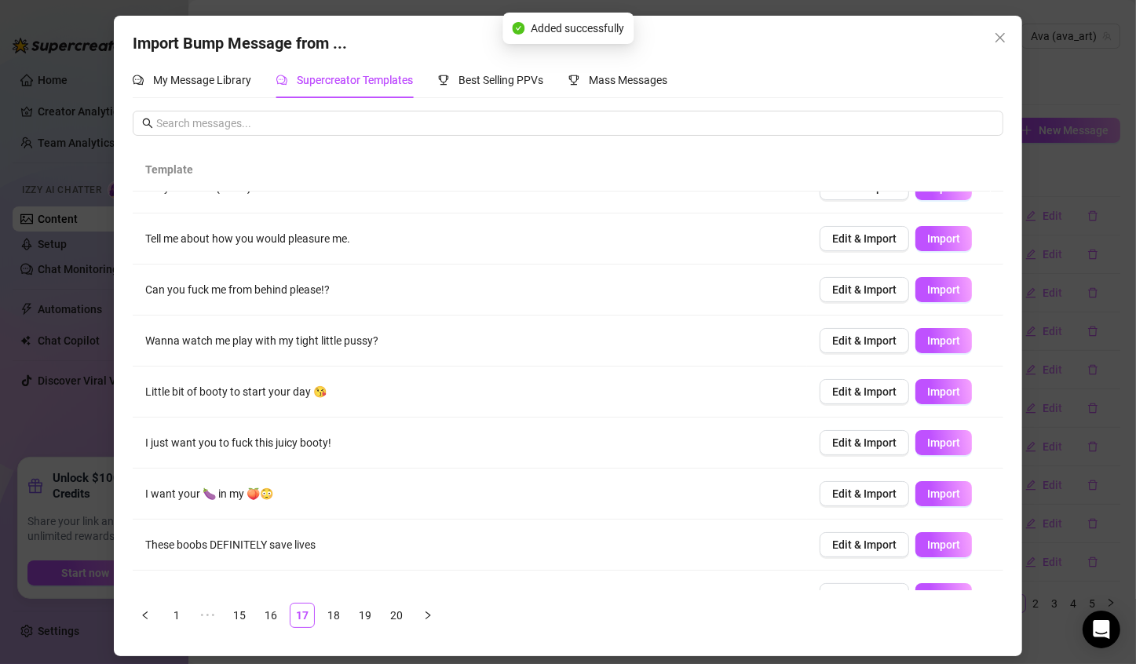
scroll to position [94, 0]
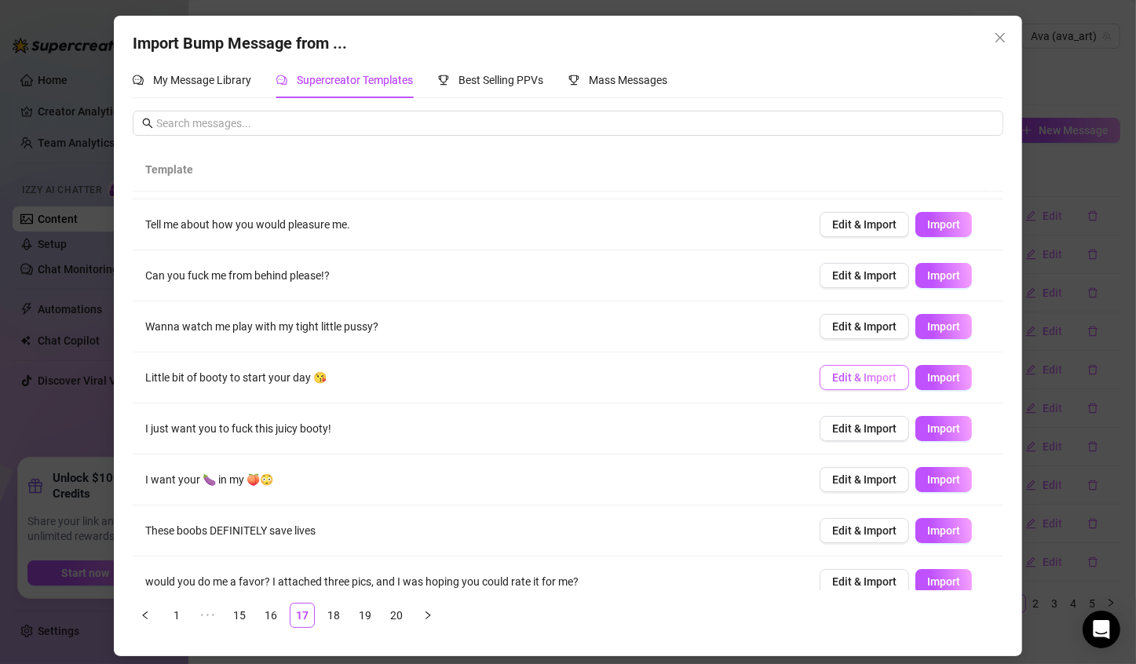
click at [867, 371] on span "Edit & Import" at bounding box center [864, 377] width 64 height 13
type textarea "Little bit of booty to start your day 😘"
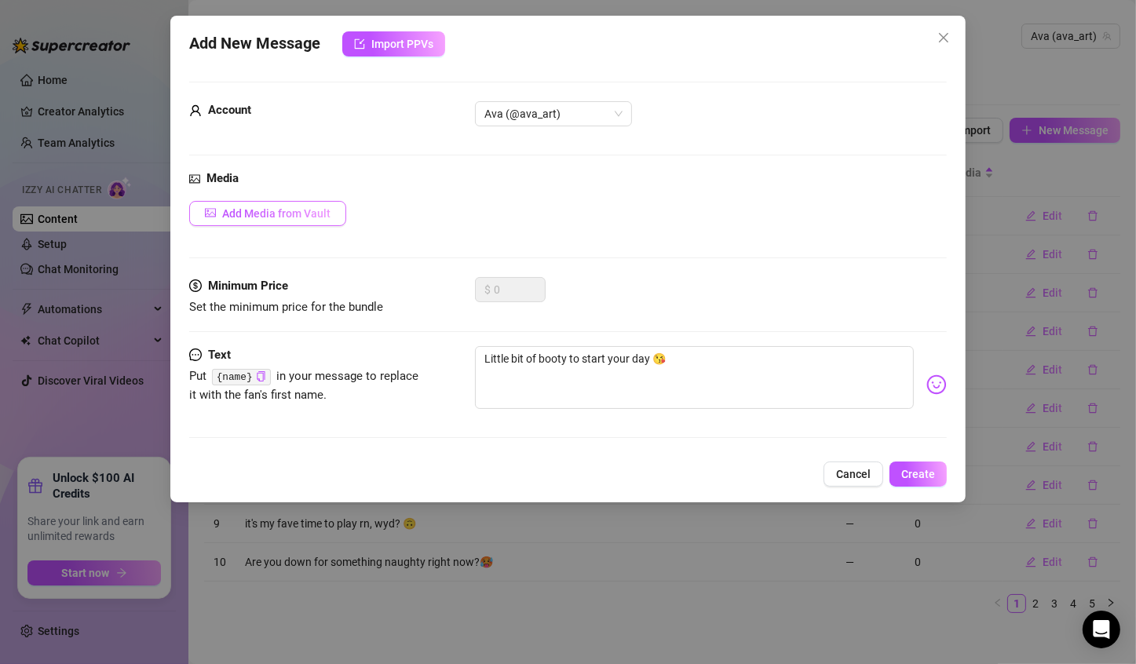
click at [310, 214] on span "Add Media from Vault" at bounding box center [276, 213] width 108 height 13
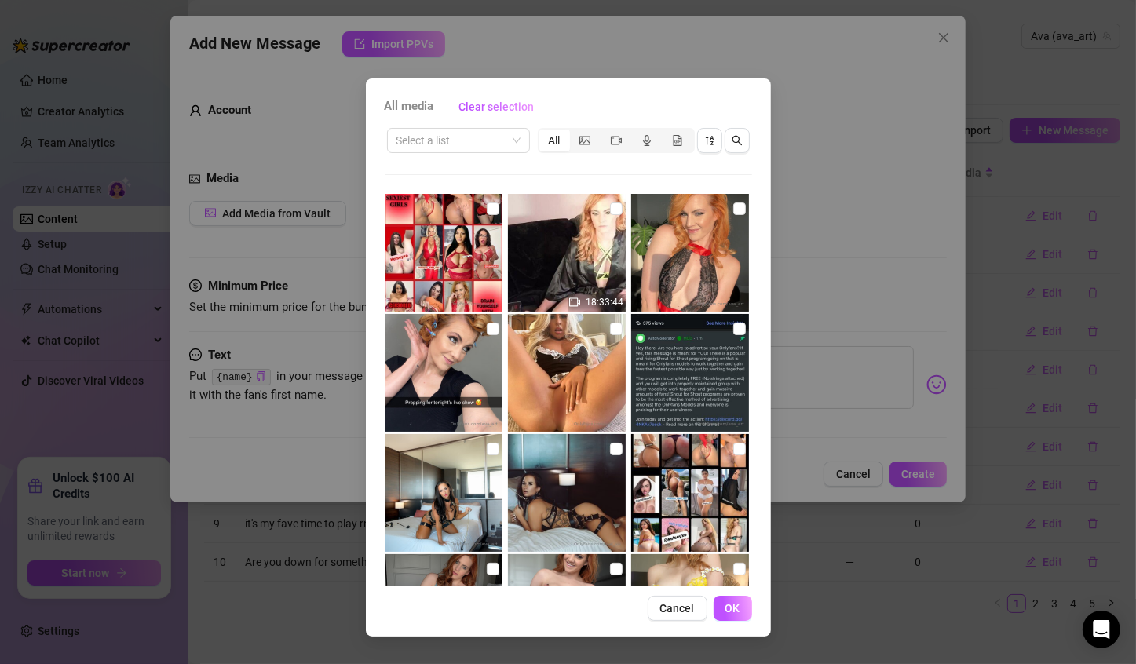
scroll to position [591, 0]
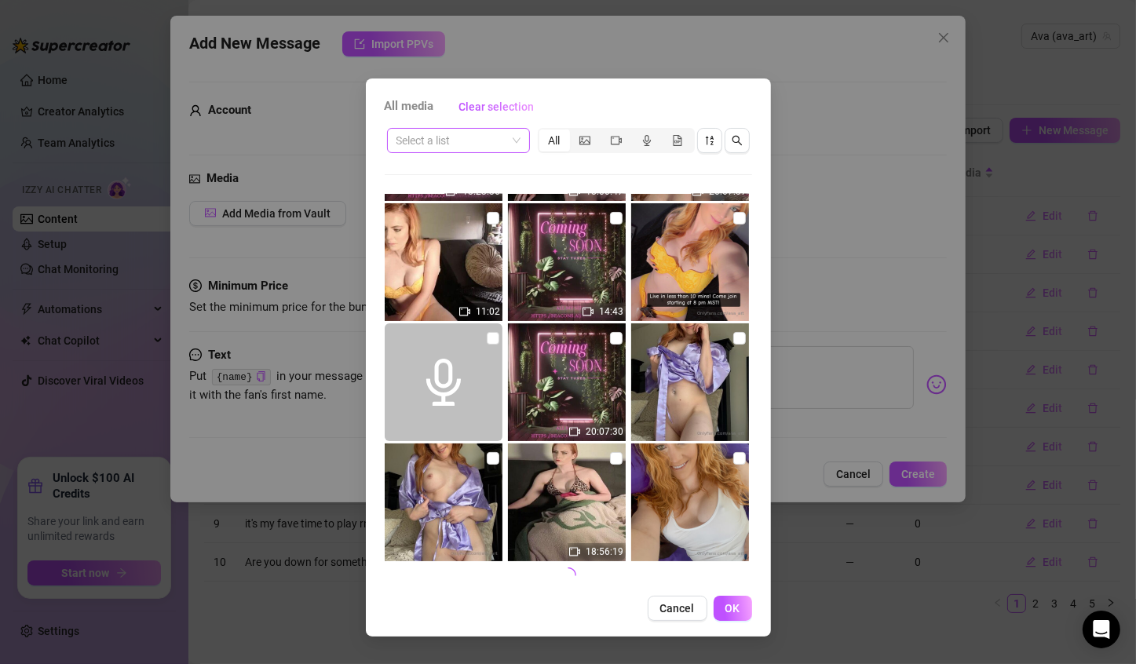
click at [519, 151] on span at bounding box center [458, 141] width 124 height 24
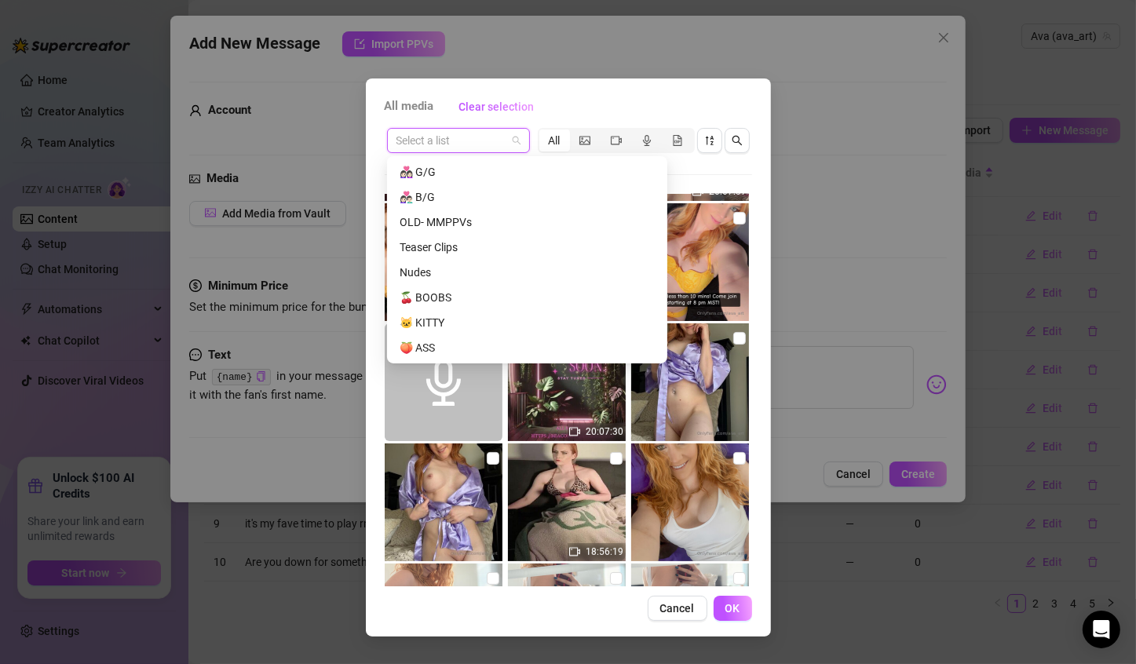
scroll to position [651, 0]
click at [476, 319] on div "🍑 ASS" at bounding box center [526, 323] width 255 height 17
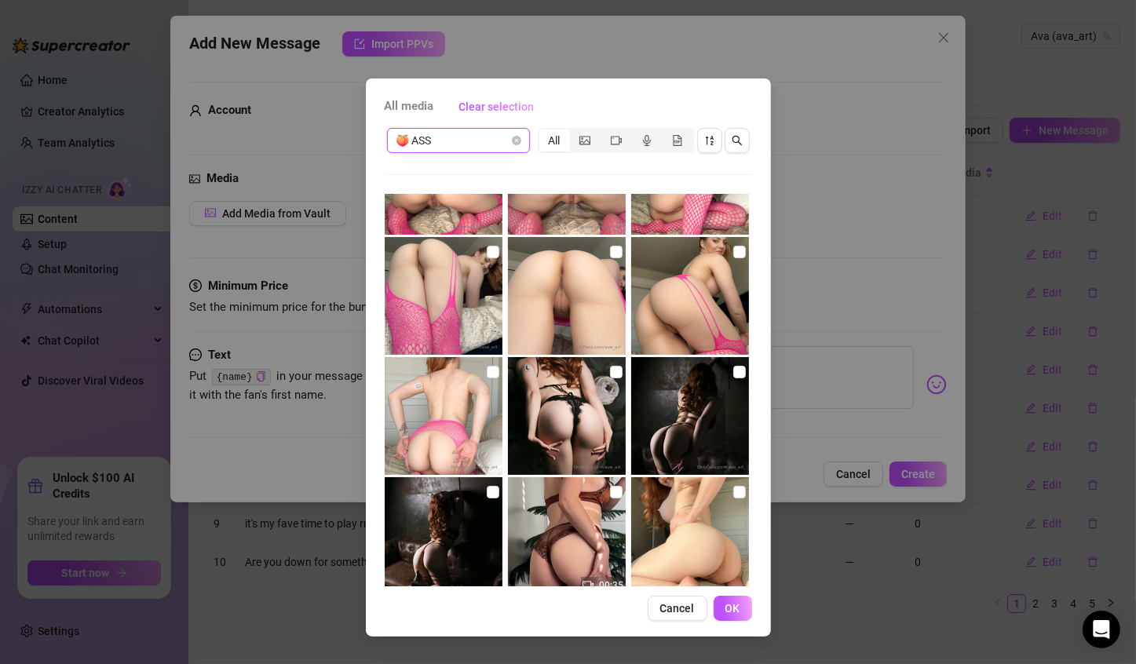
scroll to position [591, 0]
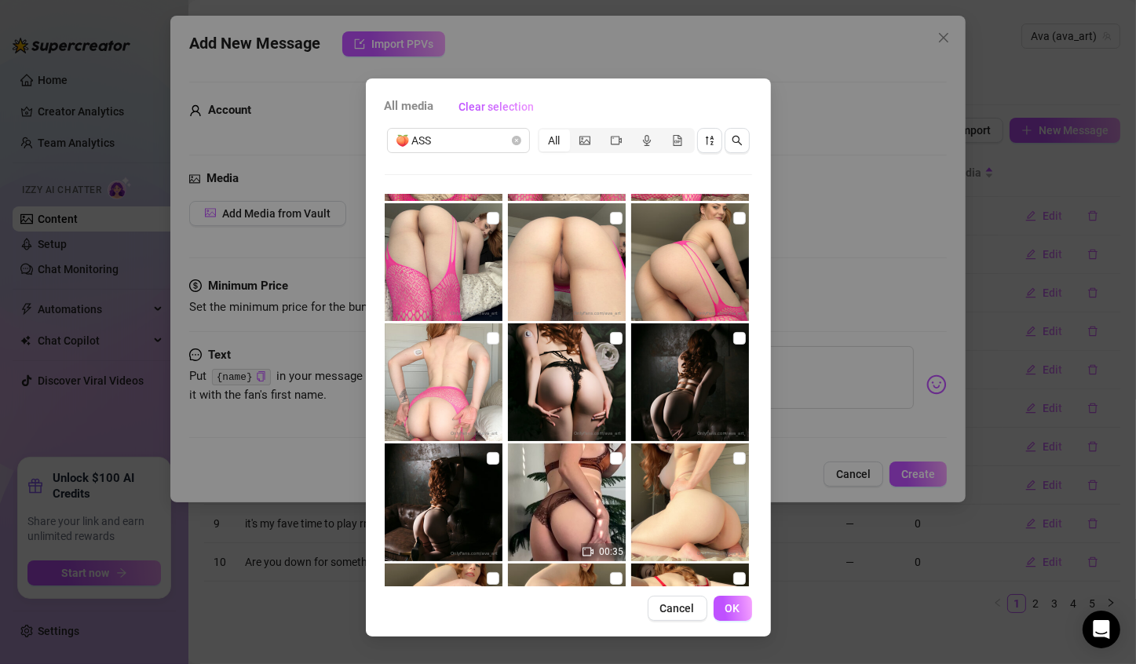
click at [570, 473] on img at bounding box center [567, 502] width 118 height 118
click at [611, 459] on input "checkbox" at bounding box center [616, 458] width 13 height 13
checkbox input "true"
click at [734, 603] on span "OK" at bounding box center [732, 608] width 15 height 13
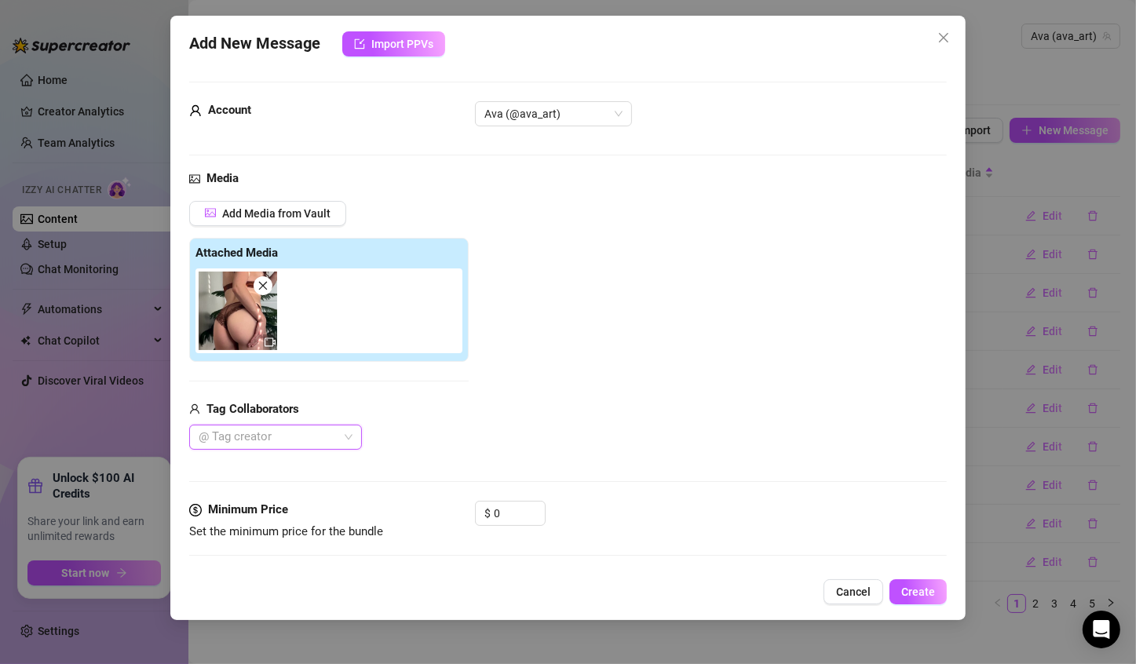
click at [231, 321] on img at bounding box center [238, 311] width 78 height 78
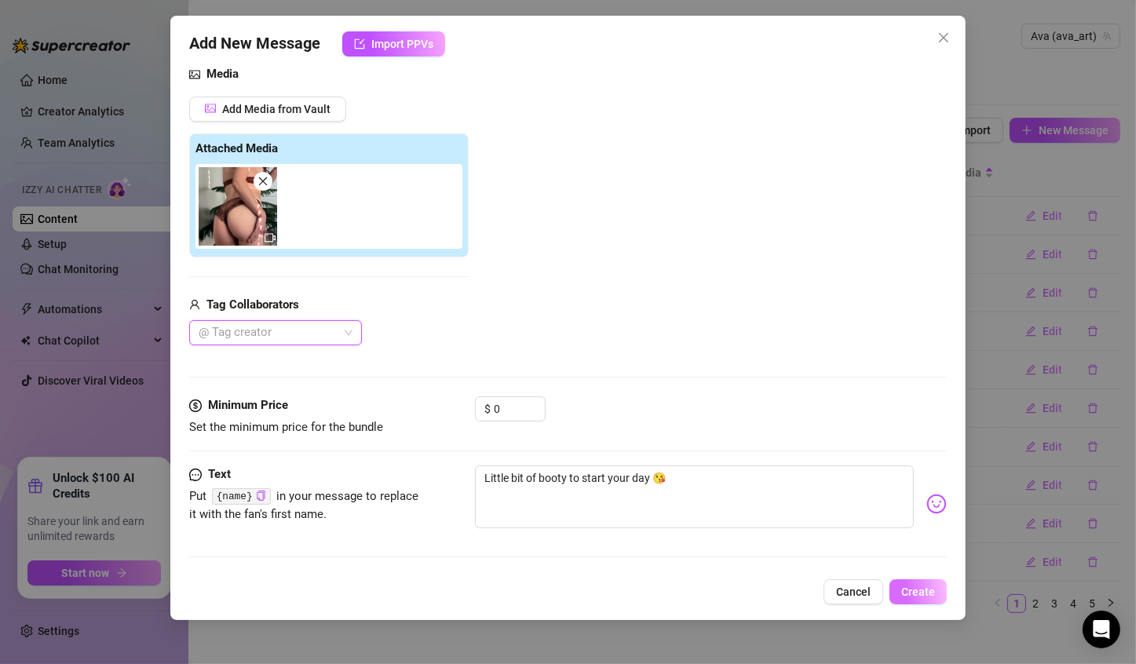
click at [906, 593] on span "Create" at bounding box center [918, 591] width 34 height 13
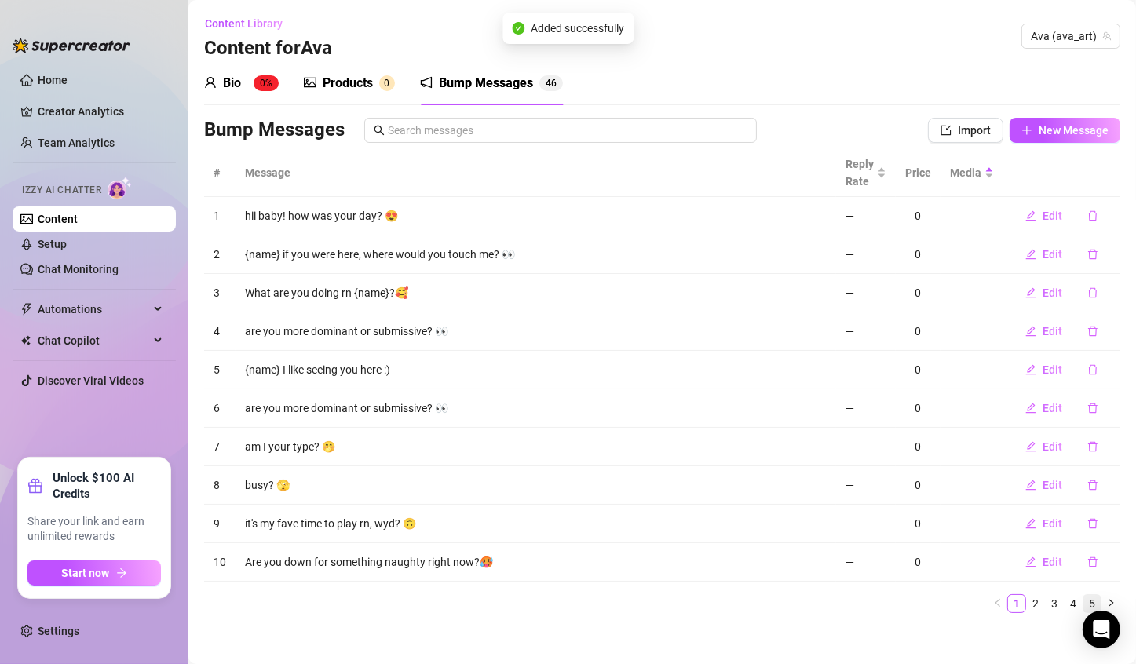
click at [1083, 602] on link "5" at bounding box center [1091, 603] width 17 height 17
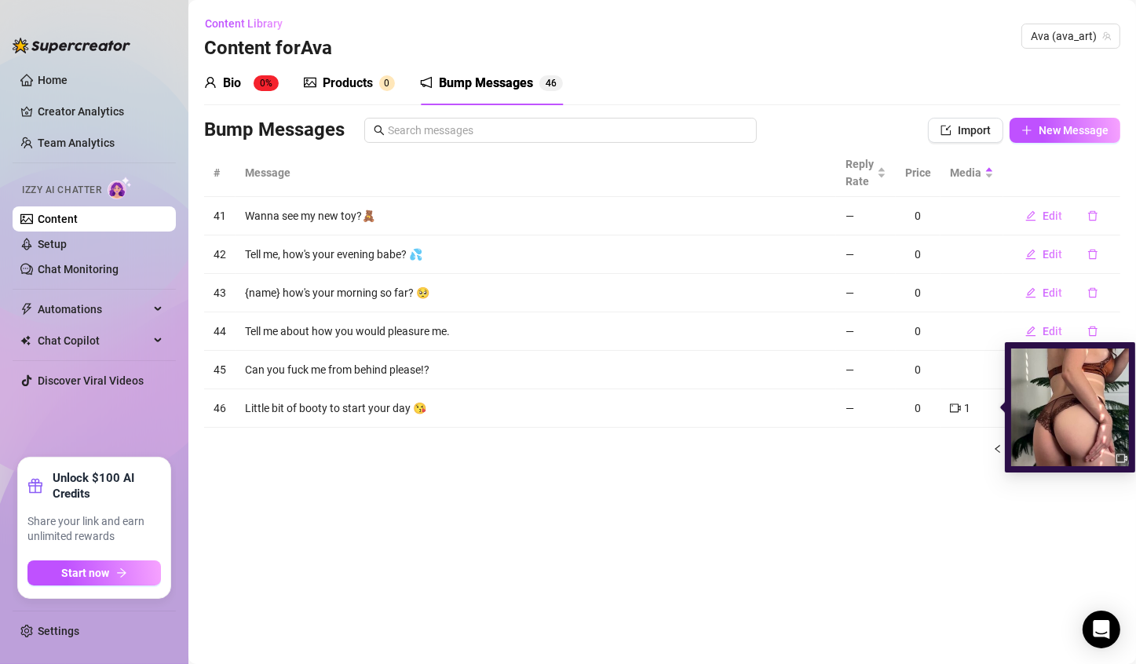
click at [1058, 411] on img at bounding box center [1070, 407] width 118 height 118
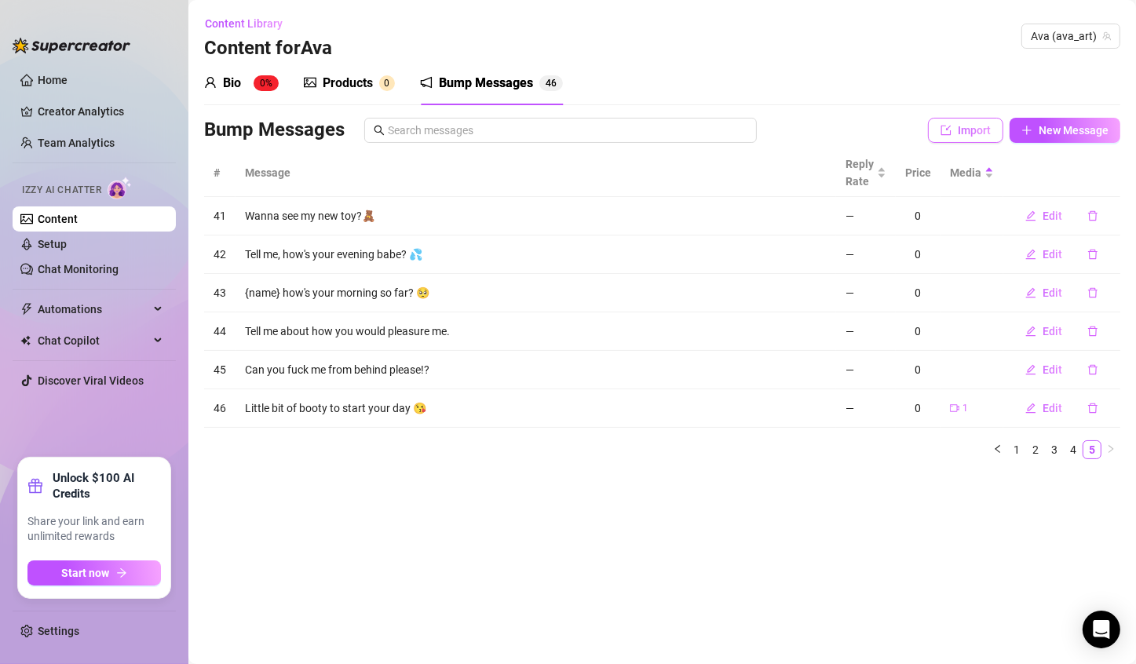
click at [951, 138] on button "Import" at bounding box center [965, 130] width 75 height 25
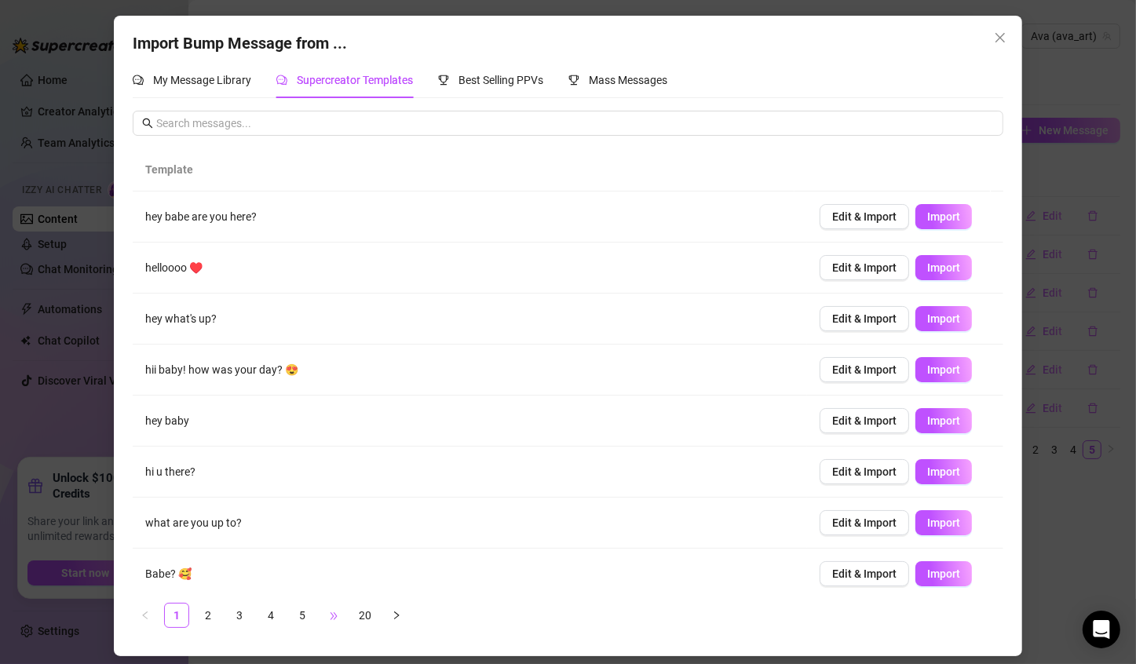
click at [335, 613] on span "•••" at bounding box center [333, 615] width 25 height 25
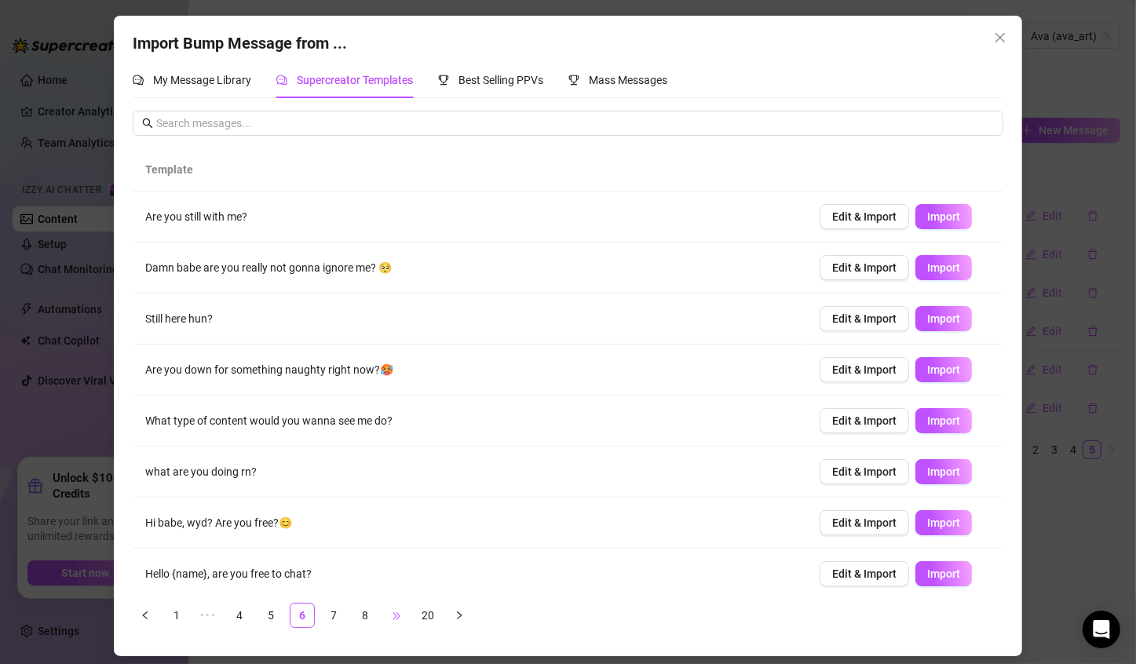
click at [393, 610] on span "•••" at bounding box center [396, 615] width 25 height 25
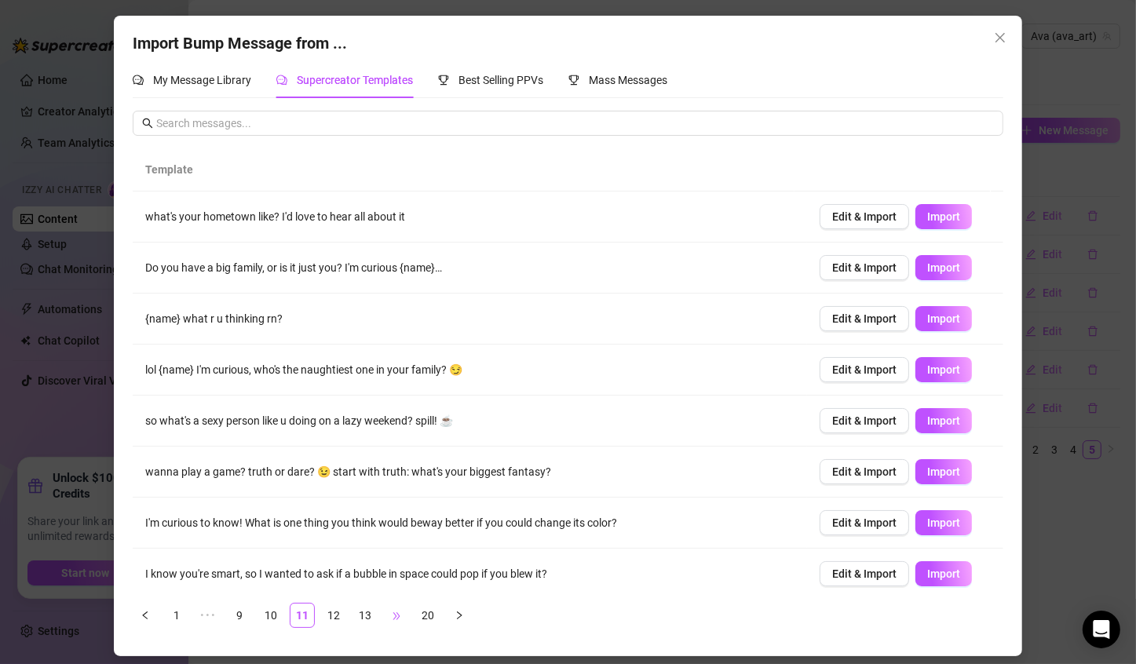
click at [393, 610] on span "•••" at bounding box center [396, 615] width 25 height 25
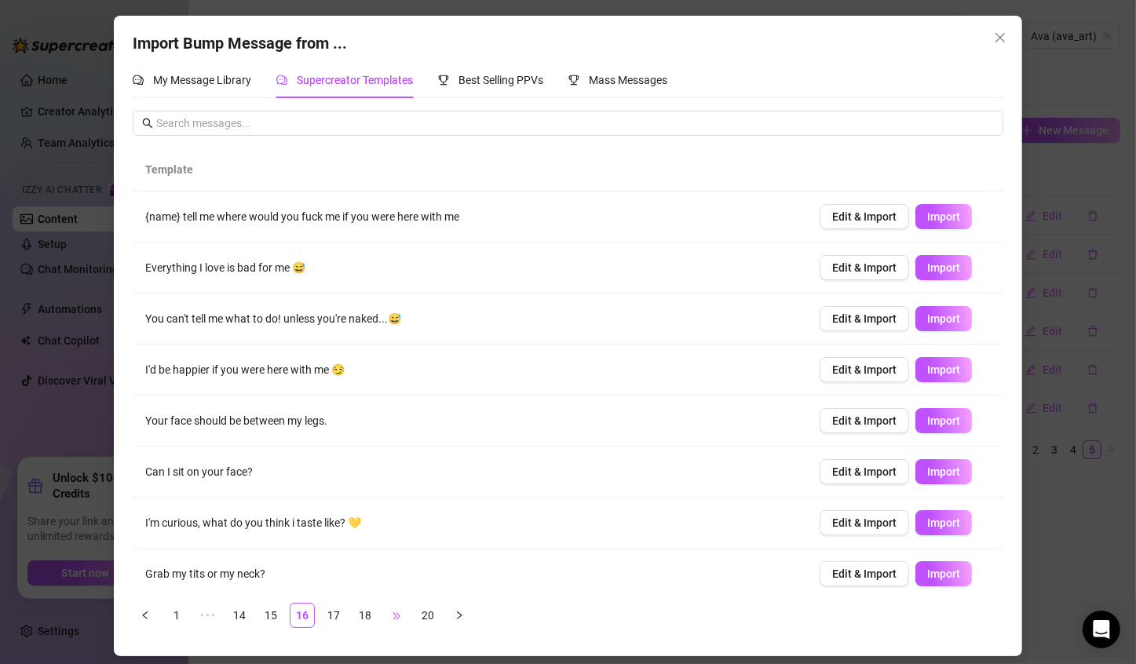
click at [386, 613] on span "•••" at bounding box center [396, 615] width 25 height 25
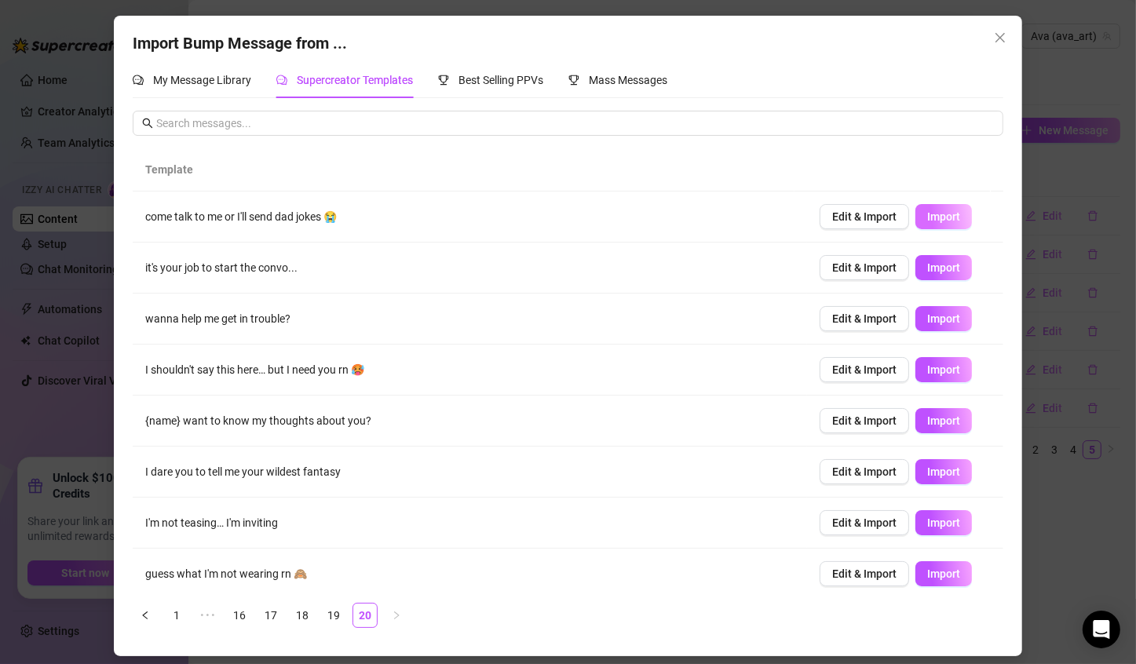
click at [927, 221] on span "Import" at bounding box center [943, 216] width 33 height 13
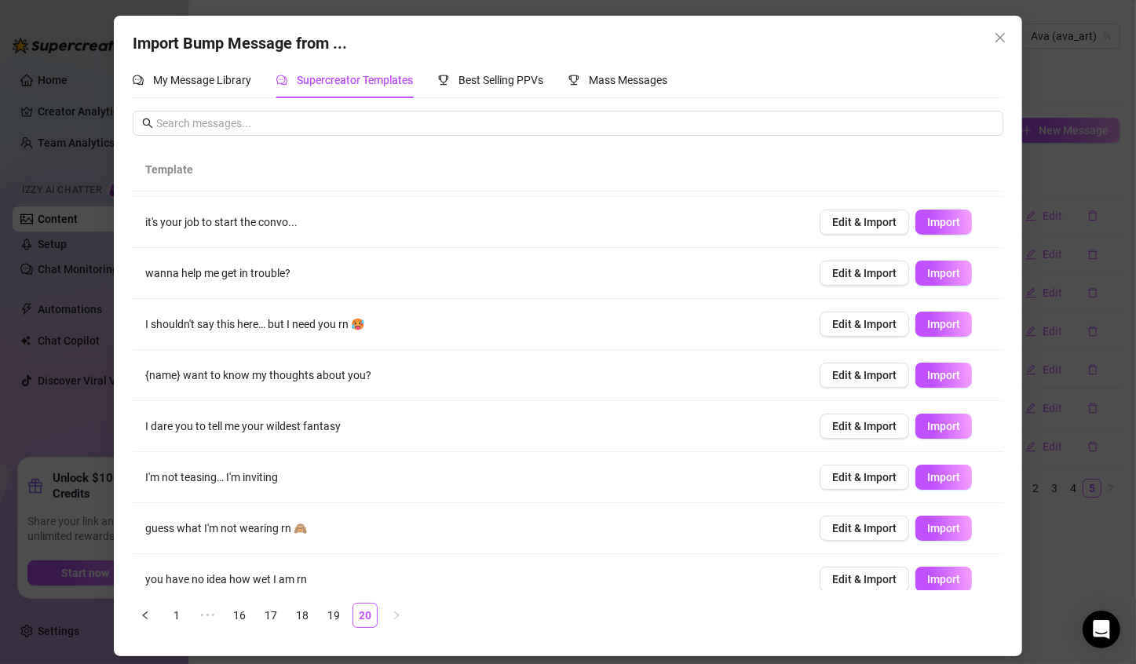
scroll to position [49, 0]
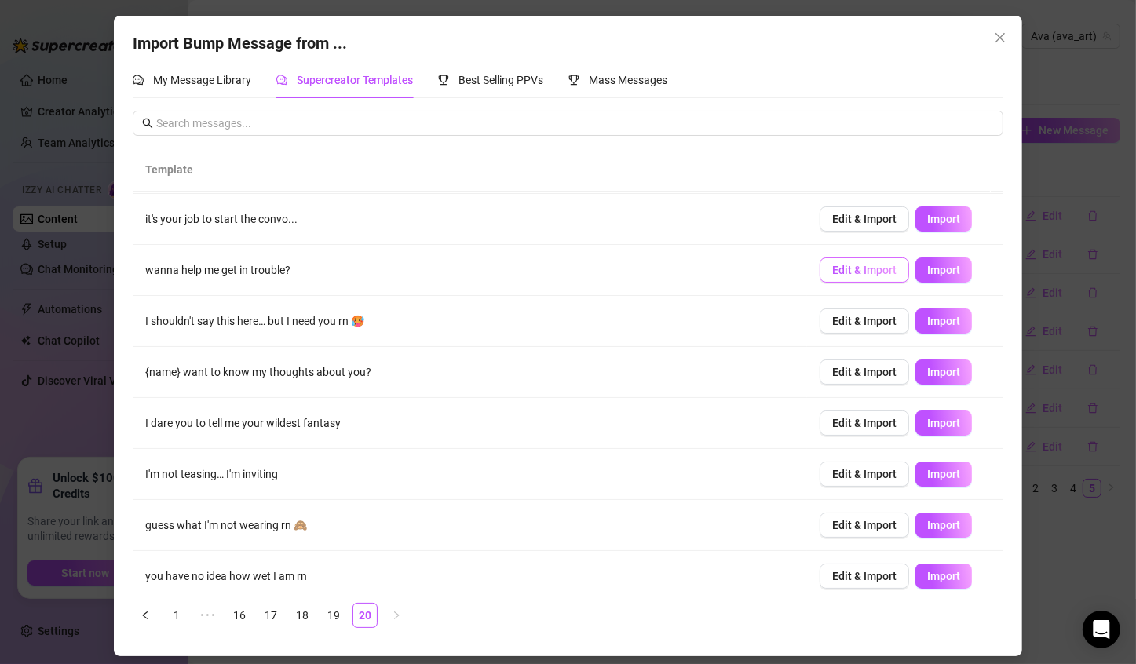
click at [851, 267] on span "Edit & Import" at bounding box center [864, 270] width 64 height 13
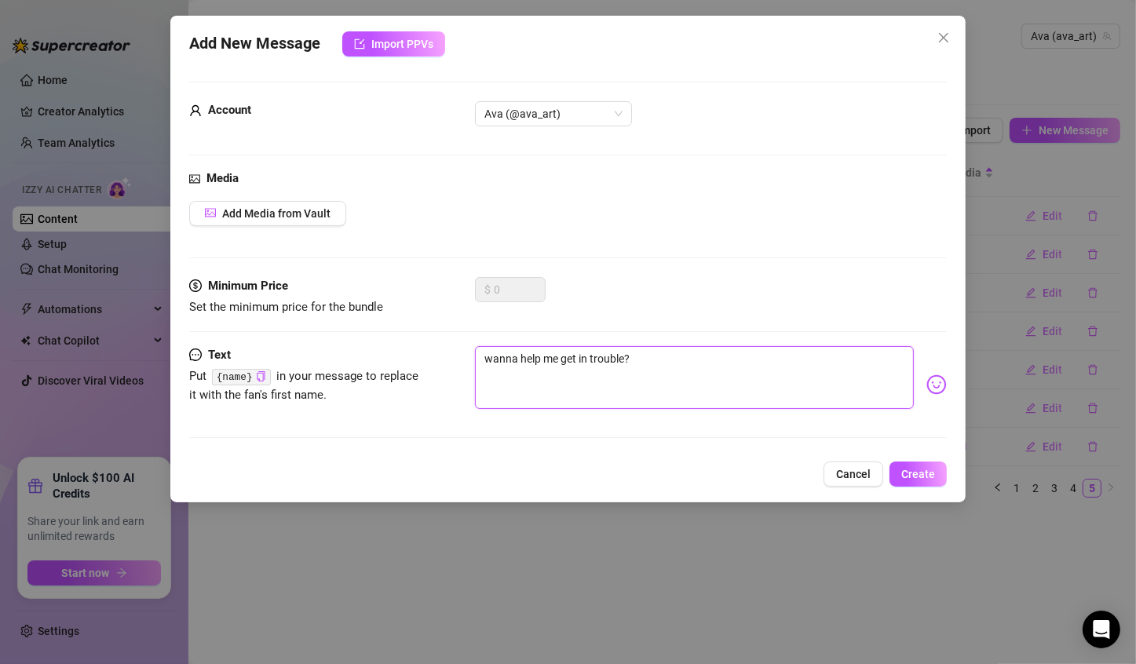
click at [724, 360] on textarea "wanna help me get in trouble?" at bounding box center [694, 377] width 439 height 63
type textarea "wanna help me get in trouble?"
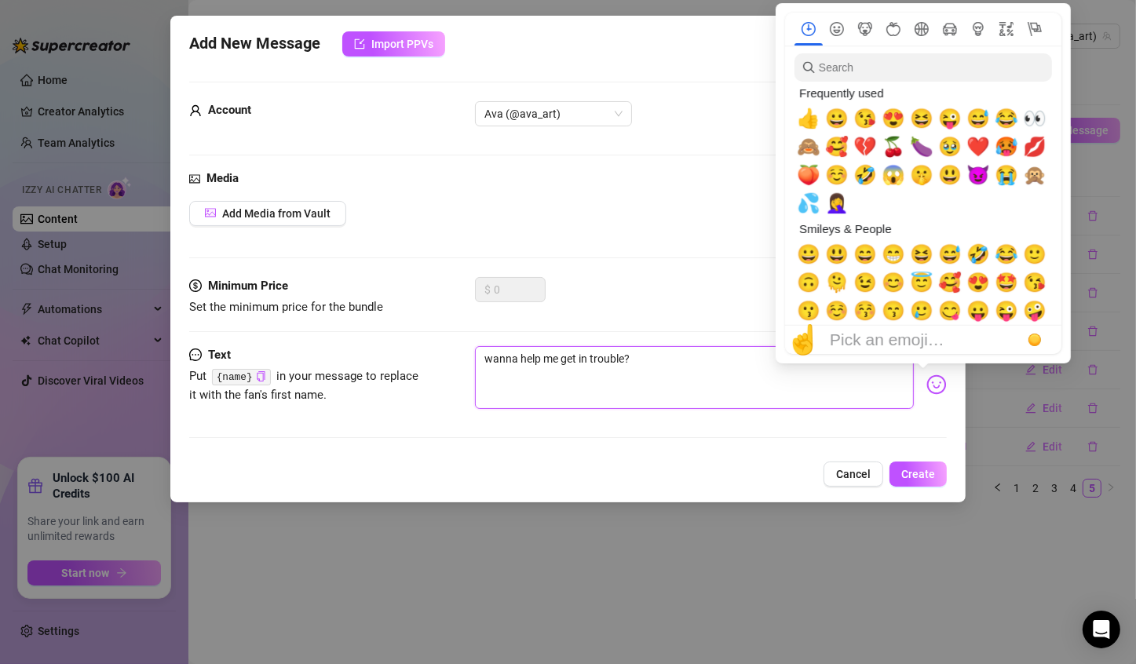
type textarea "wanna help me get in trouble?"
click at [928, 376] on img at bounding box center [936, 384] width 20 height 20
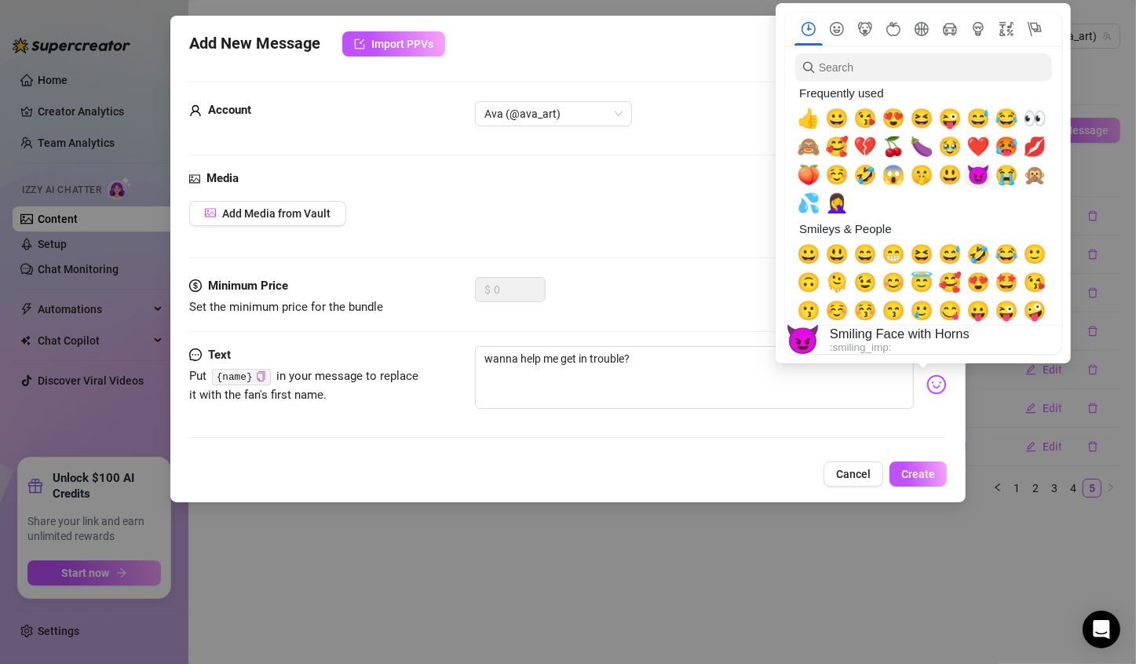
click at [975, 185] on span "😈" at bounding box center [978, 175] width 24 height 22
type textarea "wanna help me get in trouble? 😈"
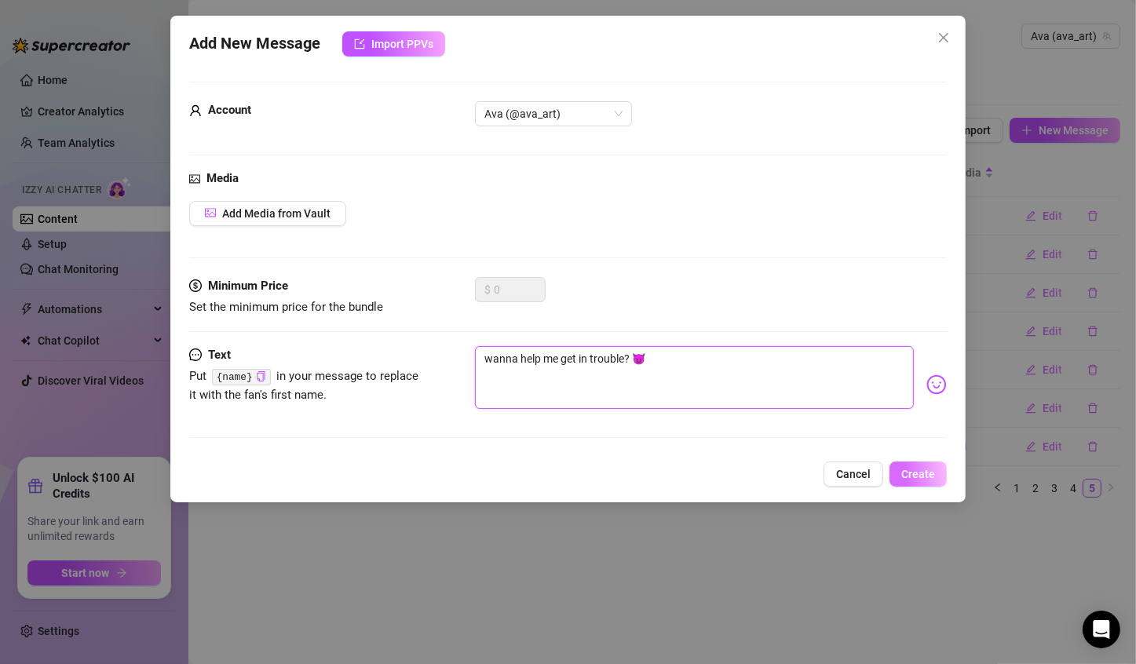
type textarea "wanna help me get in trouble? 😈"
click at [922, 478] on span "Create" at bounding box center [918, 474] width 34 height 13
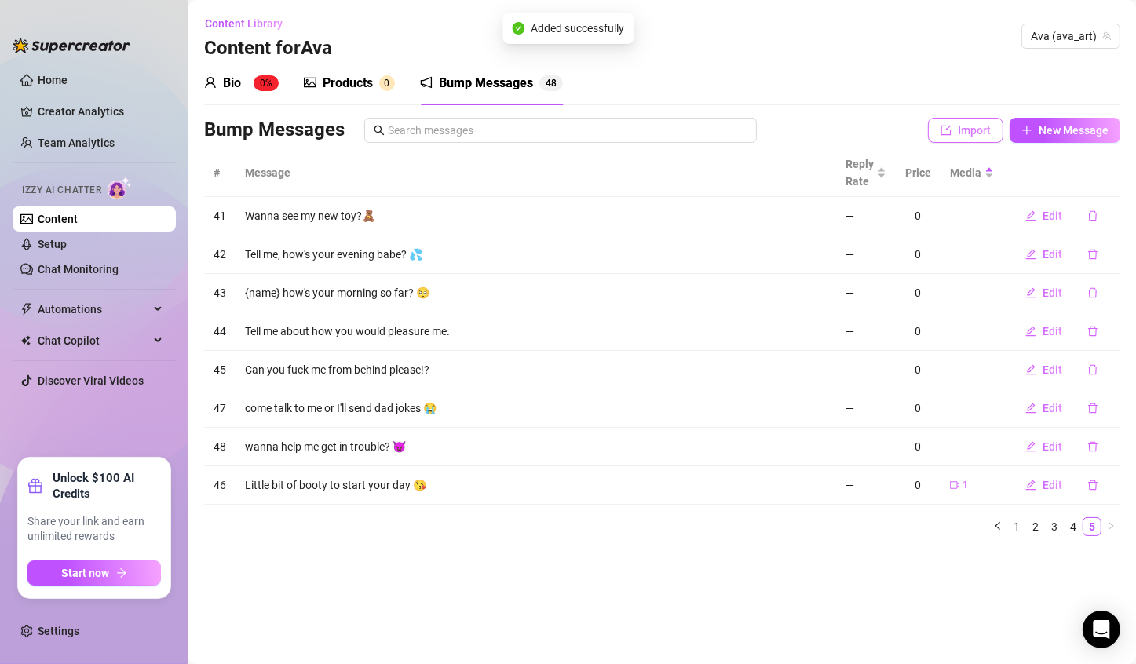
click at [969, 132] on span "Import" at bounding box center [973, 130] width 33 height 13
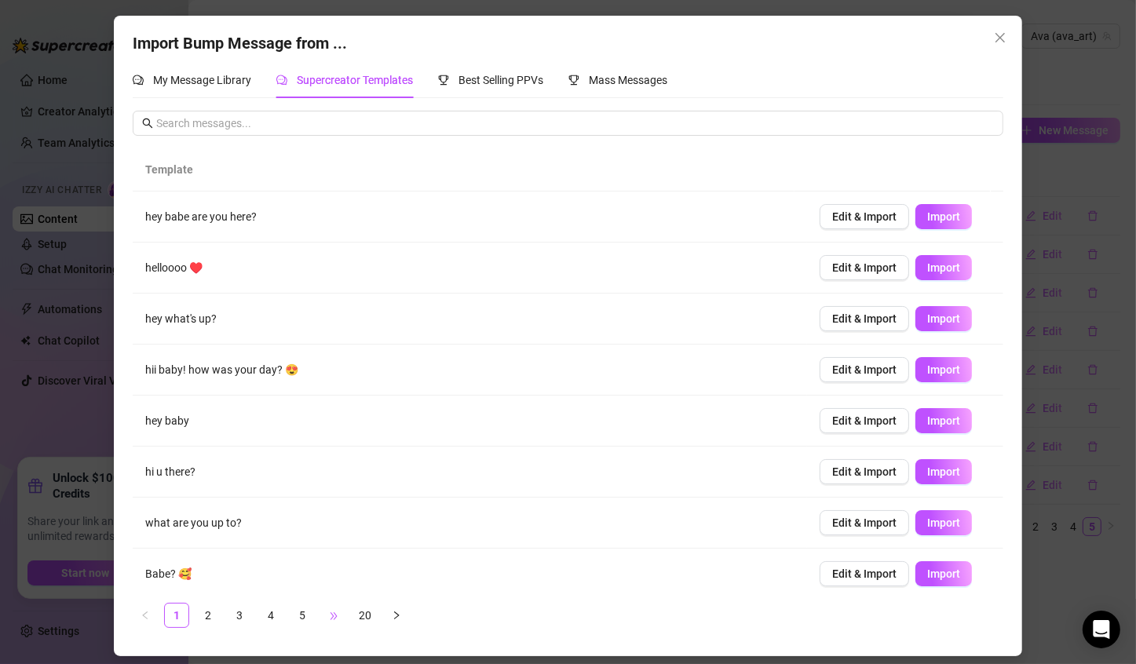
click at [341, 609] on span "•••" at bounding box center [333, 615] width 25 height 25
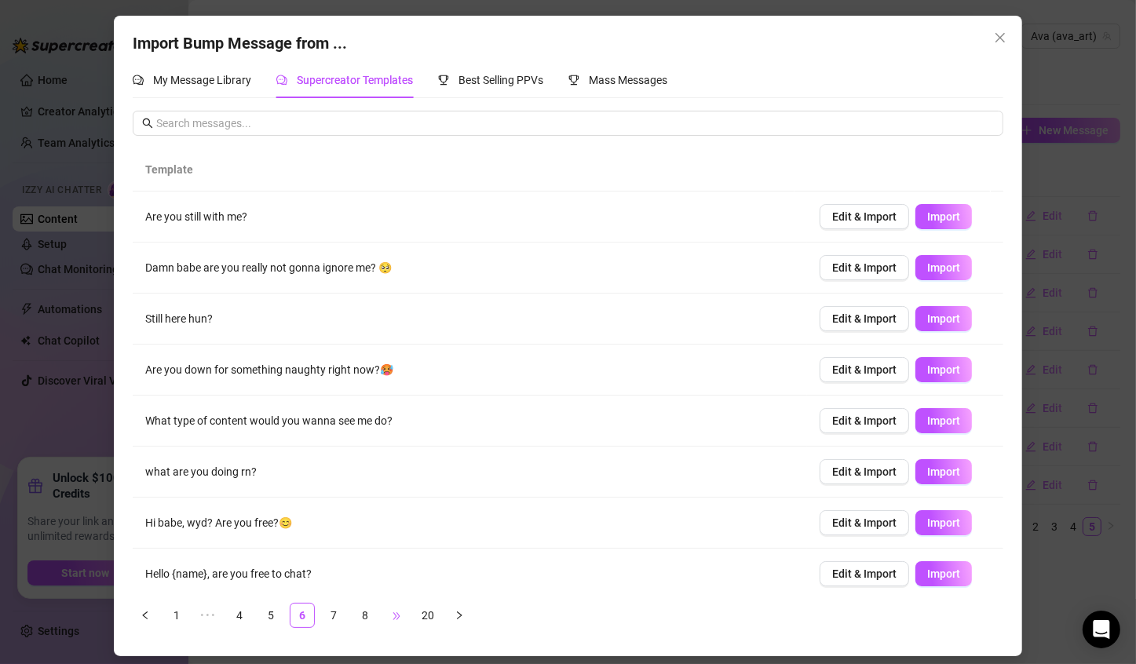
click at [392, 612] on span "•••" at bounding box center [396, 615] width 25 height 25
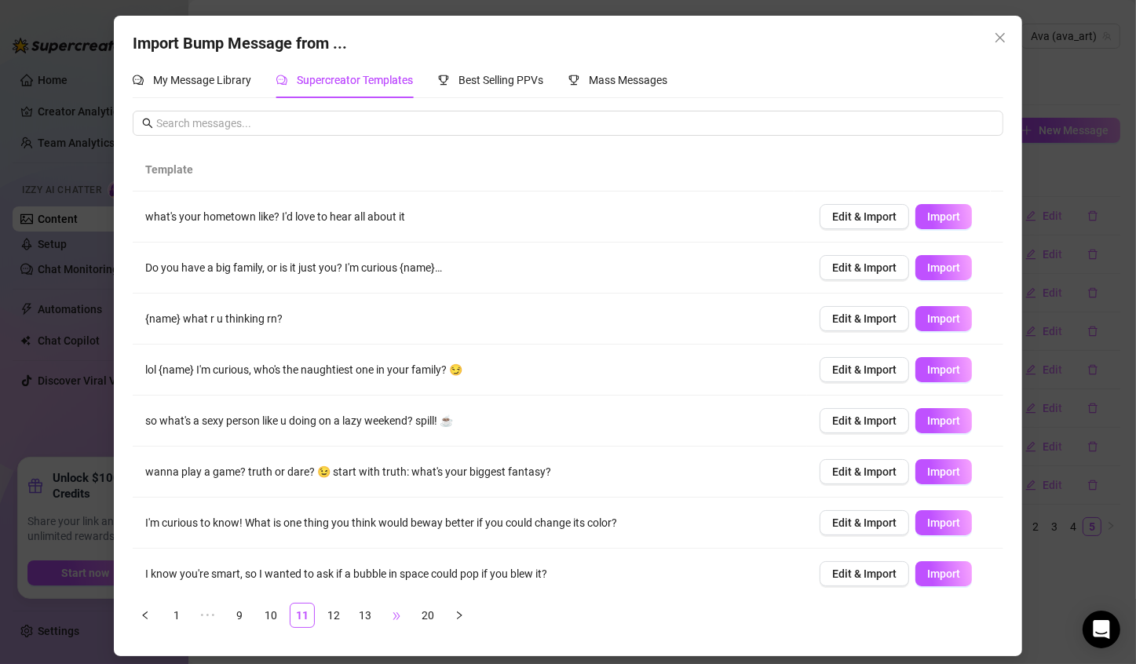
click at [402, 615] on span "•••" at bounding box center [396, 615] width 25 height 25
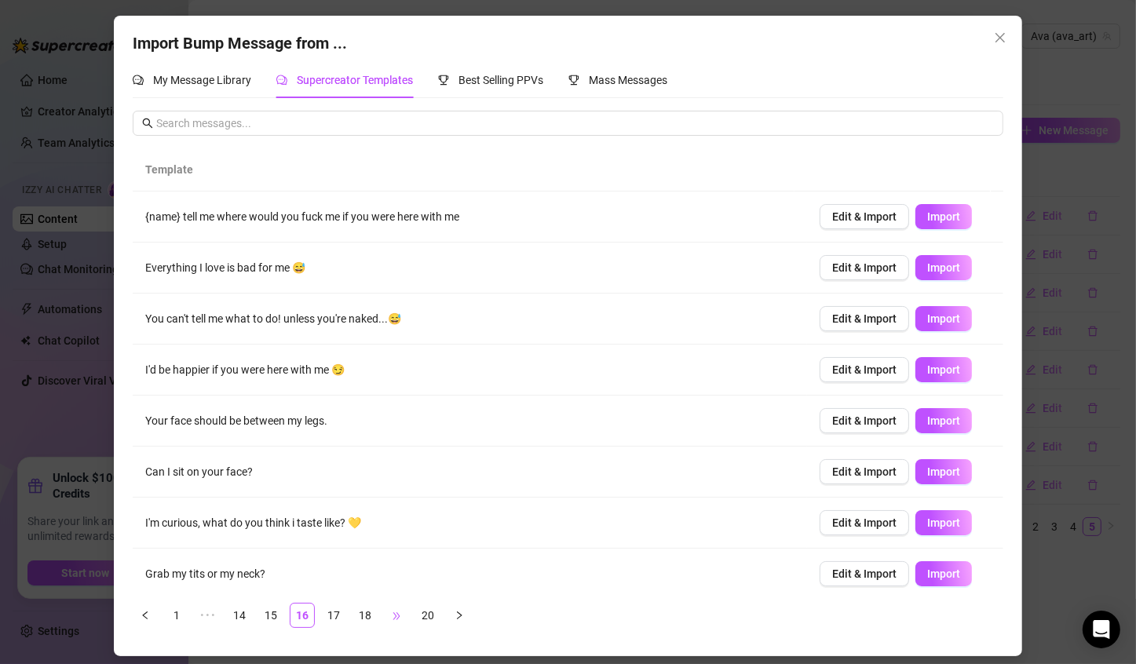
click at [402, 615] on span "•••" at bounding box center [396, 615] width 25 height 25
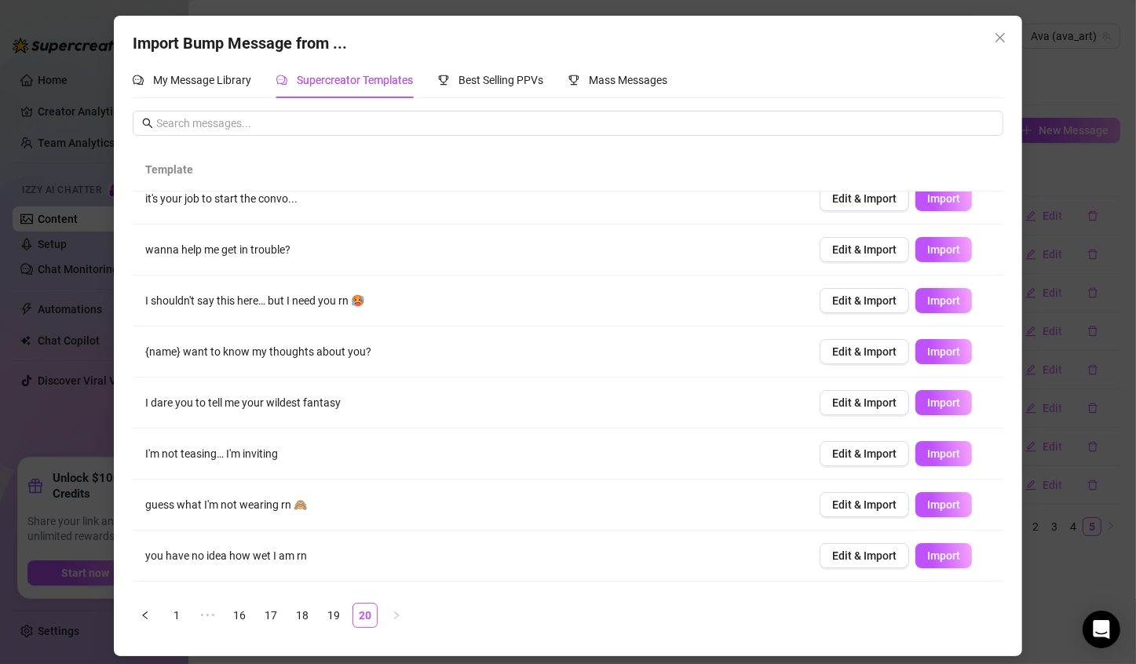
scroll to position [82, 0]
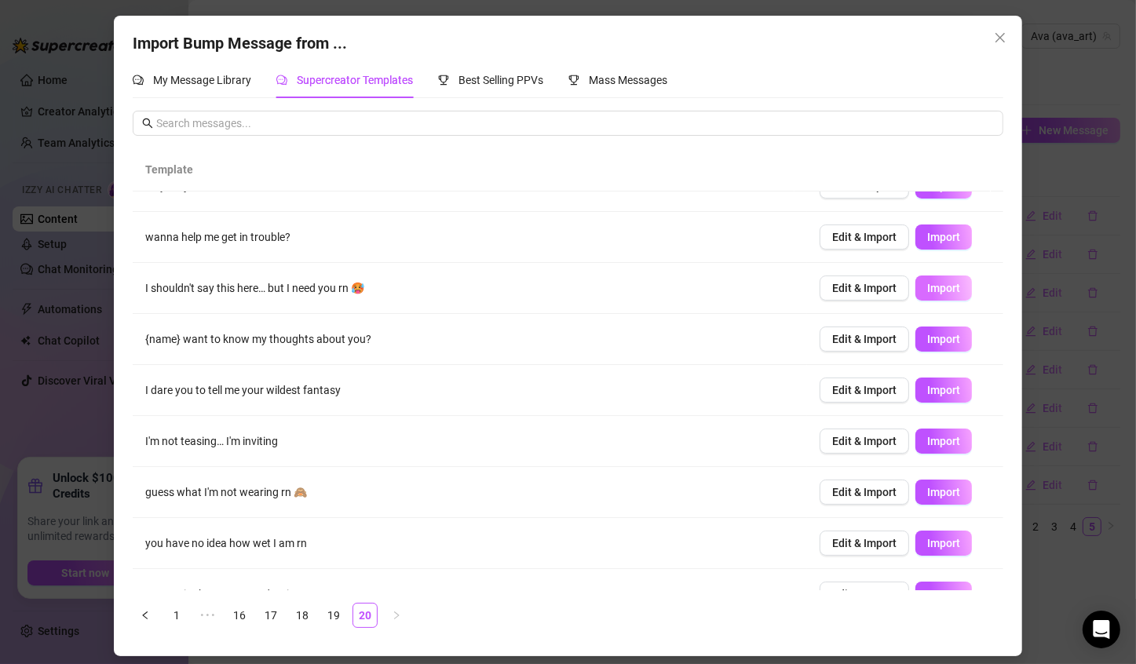
click at [927, 282] on span "Import" at bounding box center [943, 288] width 33 height 13
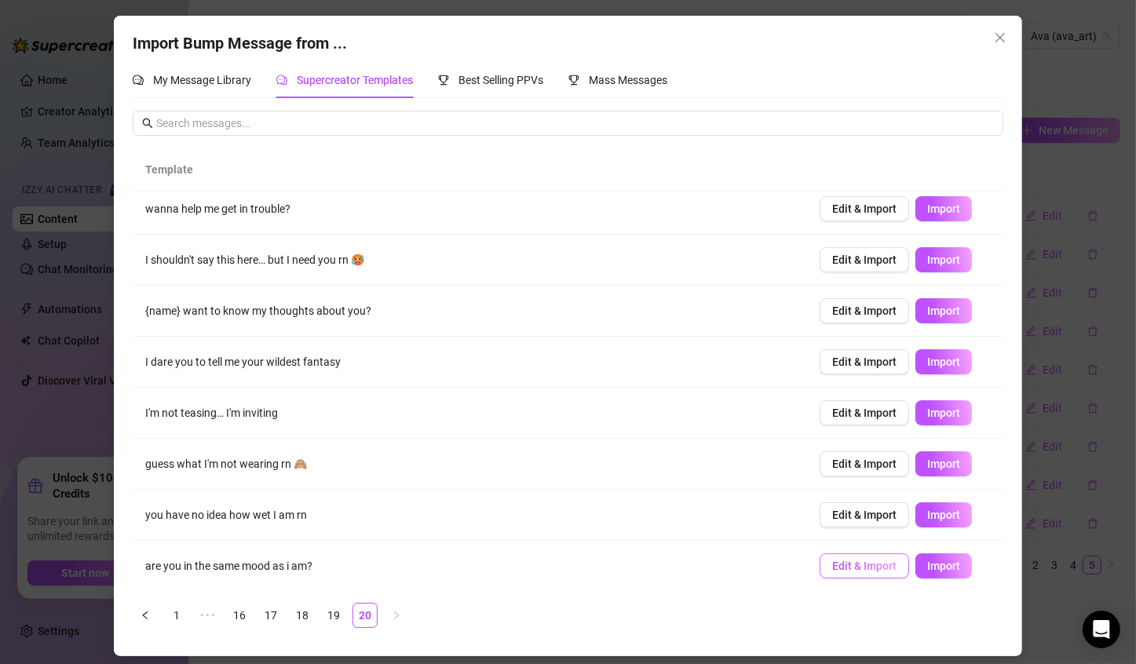
click at [844, 567] on span "Edit & Import" at bounding box center [864, 566] width 64 height 13
type textarea "are you in the same mood as i am?"
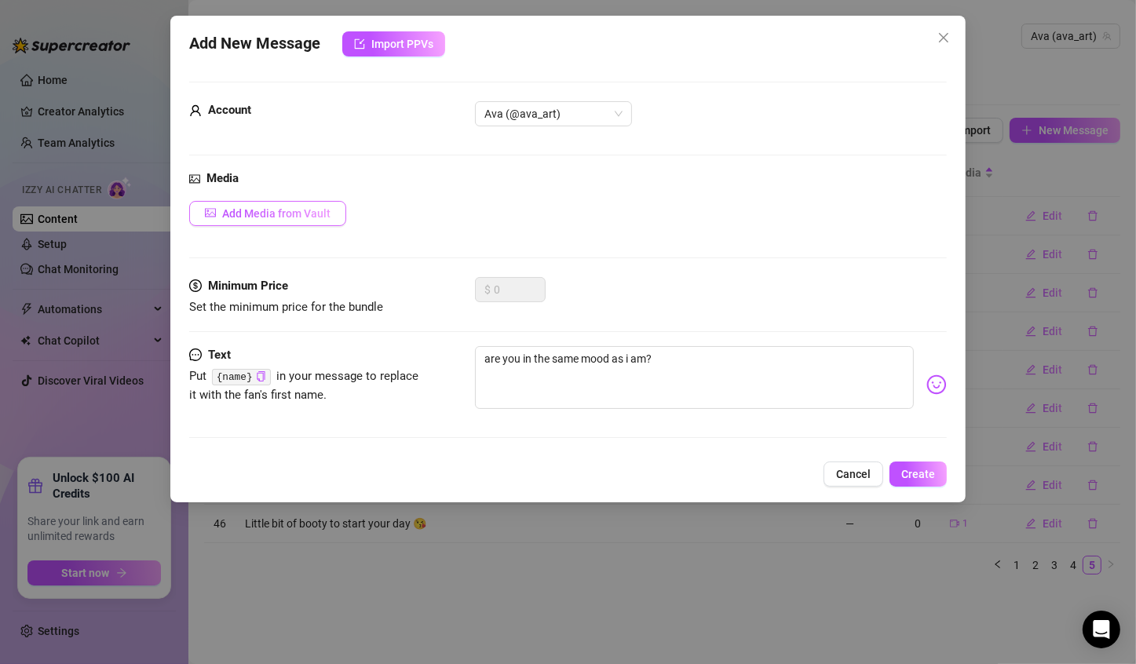
click at [290, 214] on span "Add Media from Vault" at bounding box center [276, 213] width 108 height 13
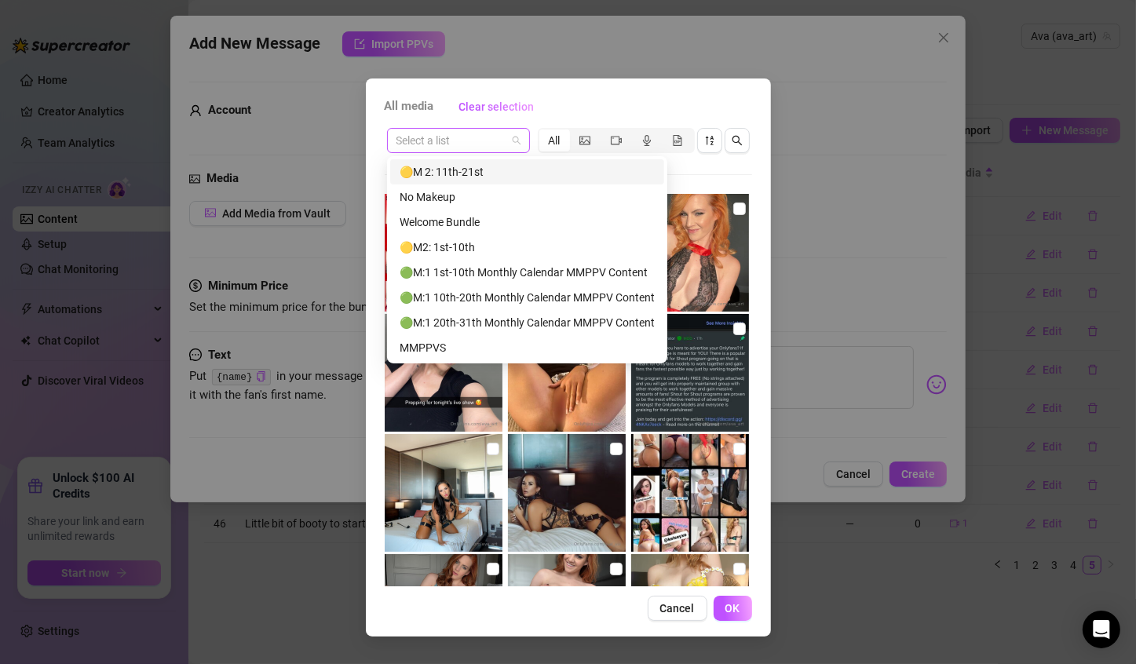
click at [514, 141] on span at bounding box center [458, 141] width 124 height 24
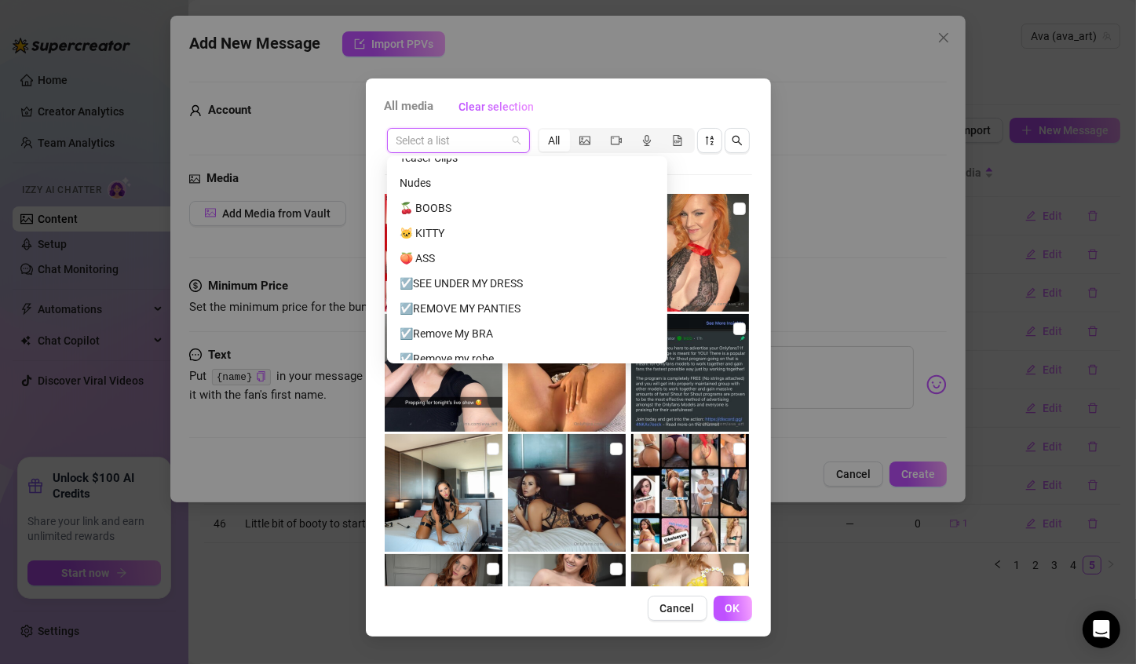
scroll to position [724, 0]
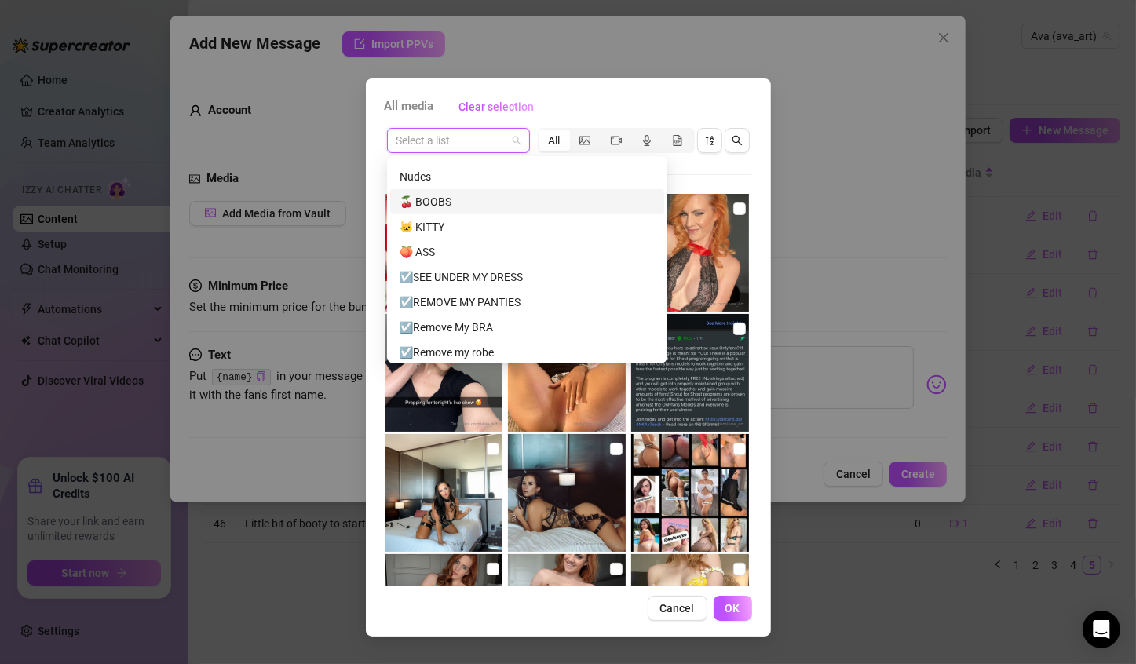
click at [485, 198] on div "🍒 BOOBS" at bounding box center [526, 201] width 255 height 17
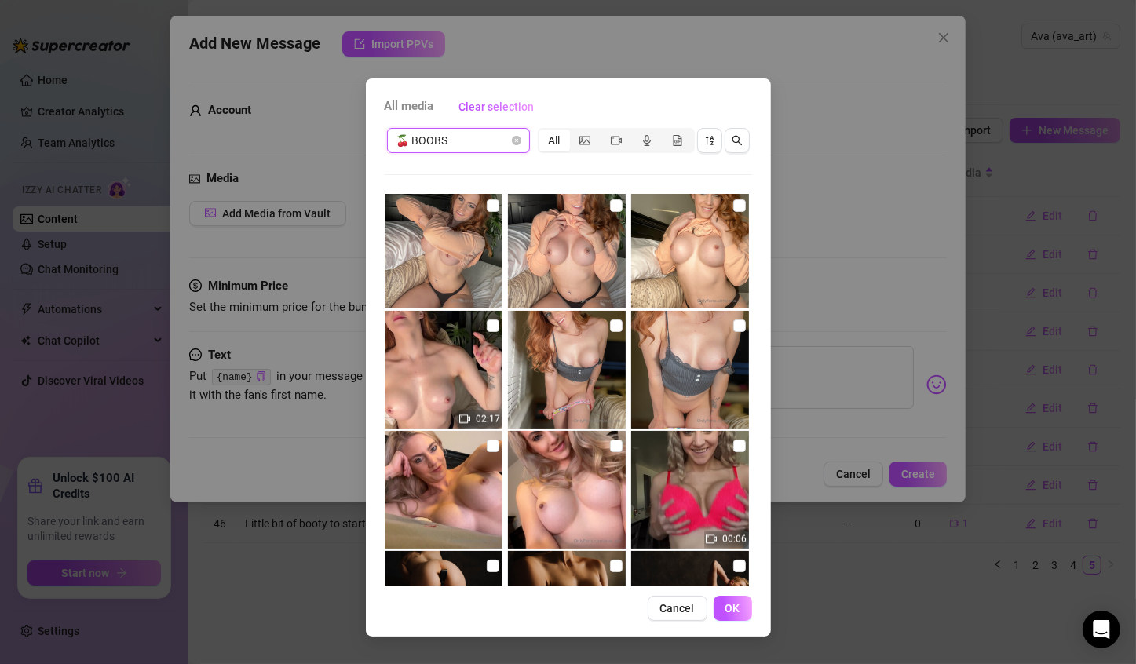
scroll to position [2036, 0]
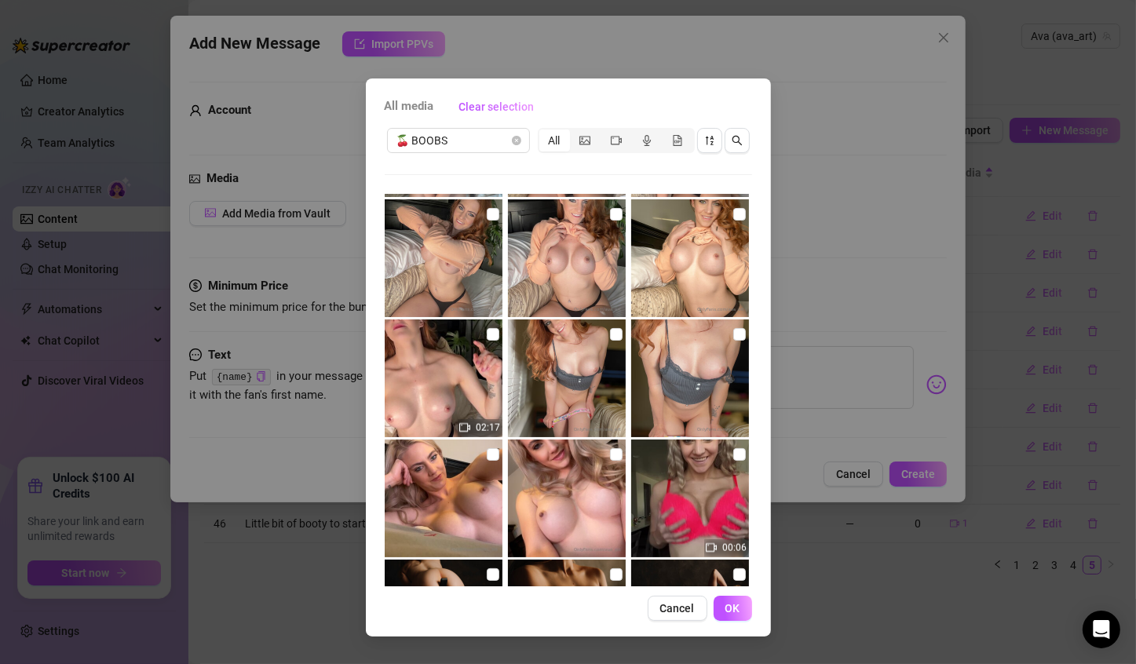
click at [819, 242] on div "All media Clear selection 🍒 BOOBS All 00:58 02:17 00:06 07:17 No more media Can…" at bounding box center [568, 332] width 1136 height 664
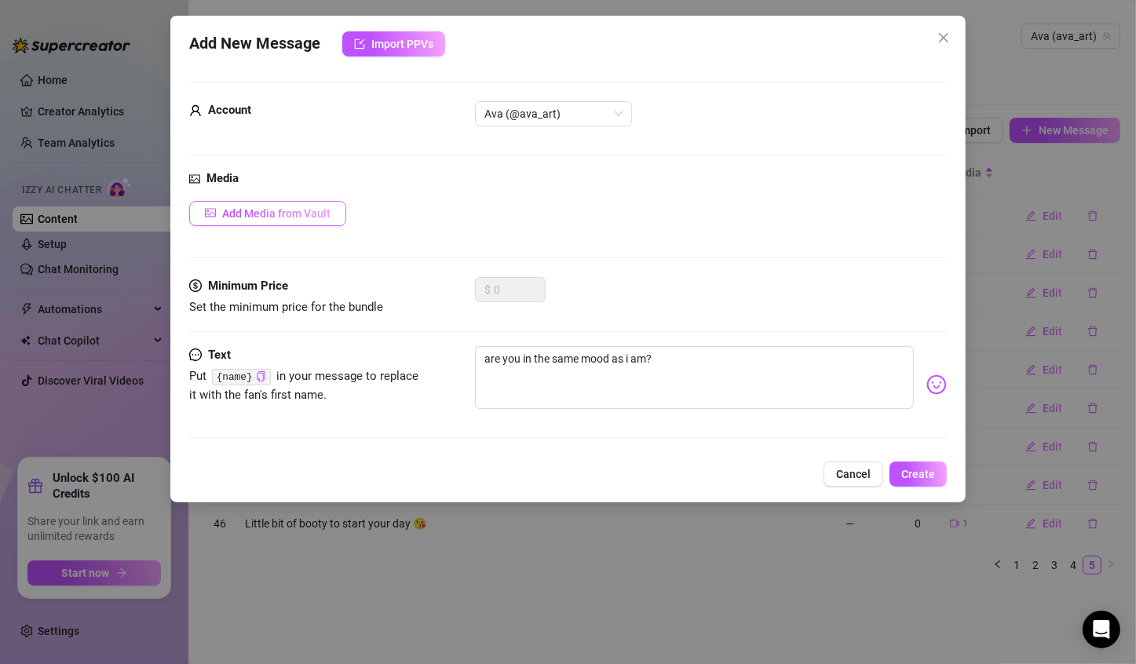
click at [299, 211] on span "Add Media from Vault" at bounding box center [276, 213] width 108 height 13
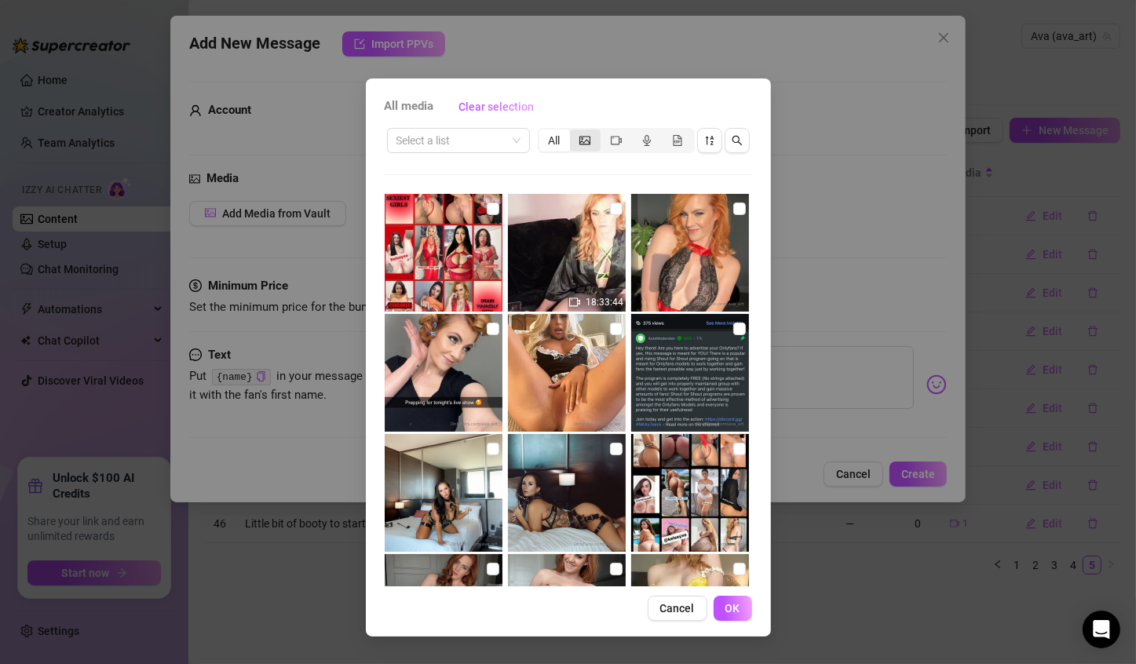
click at [592, 147] on div "segmented control" at bounding box center [585, 140] width 31 height 22
click at [574, 132] on input "segmented control" at bounding box center [574, 132] width 0 height 0
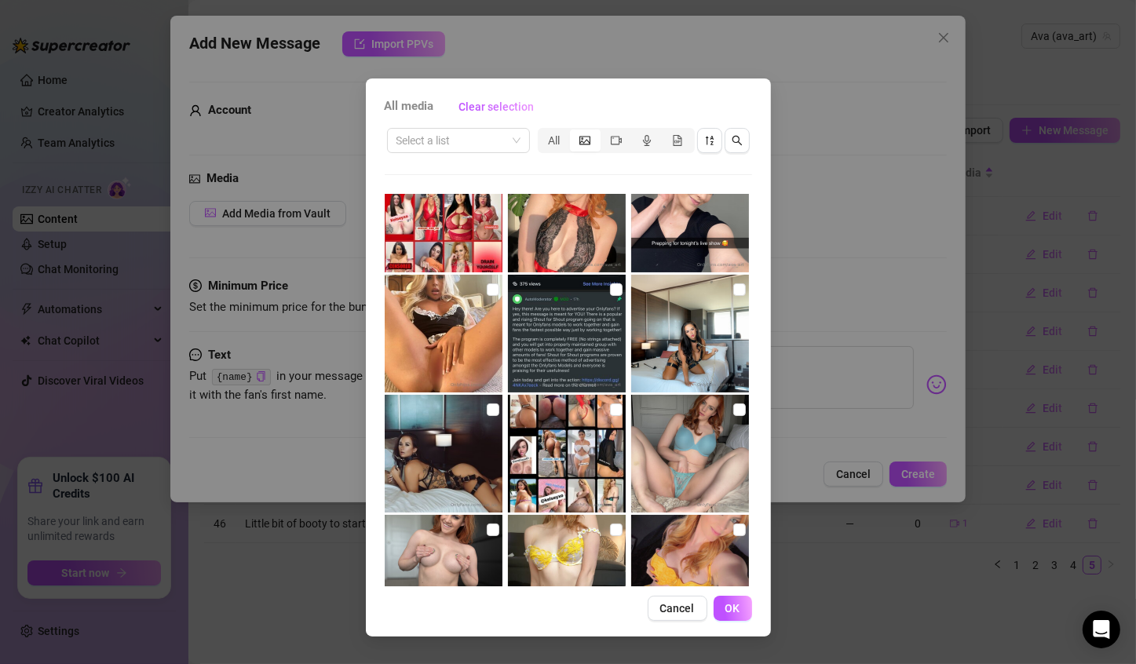
scroll to position [0, 0]
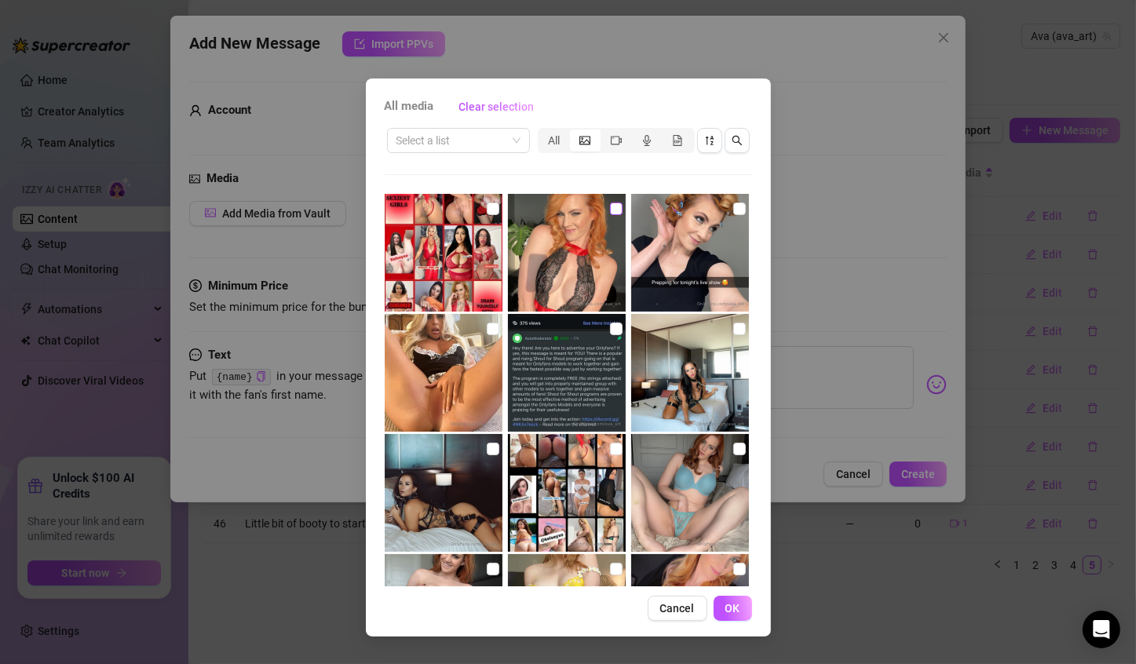
click at [611, 213] on input "checkbox" at bounding box center [616, 208] width 13 height 13
checkbox input "true"
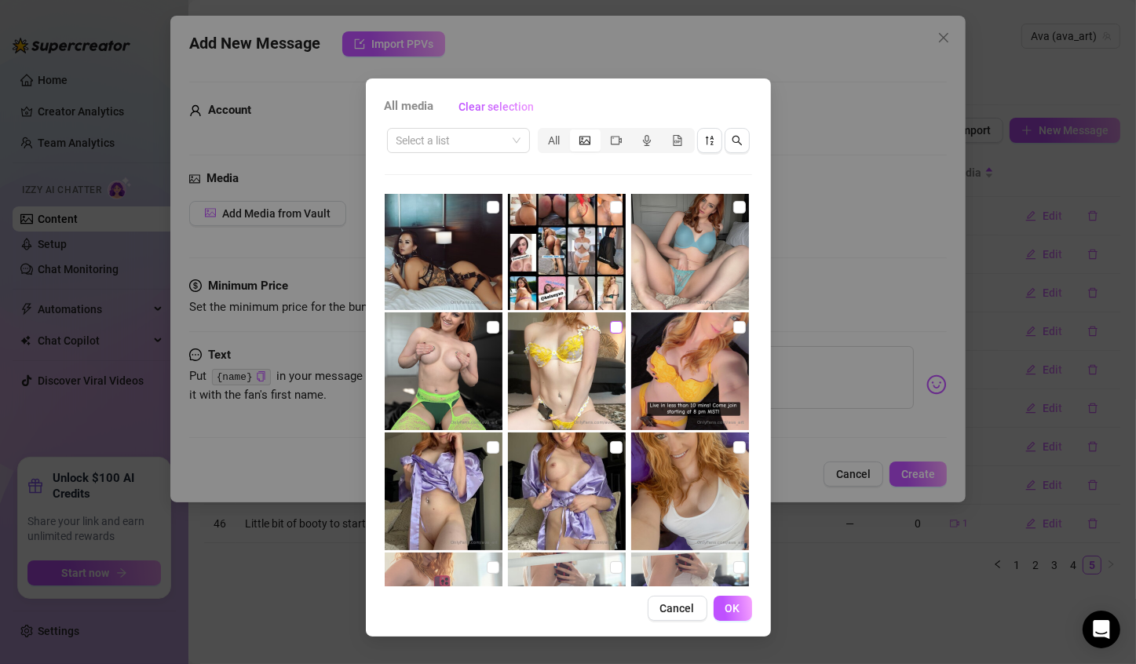
scroll to position [292, 0]
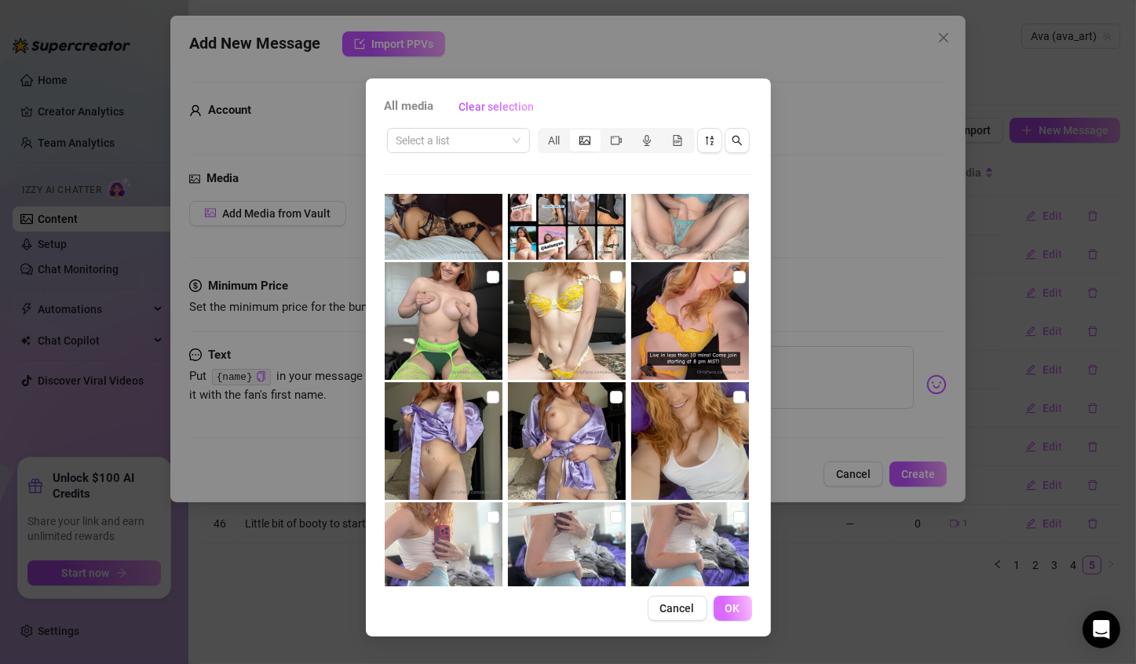
click at [738, 598] on button "OK" at bounding box center [732, 608] width 38 height 25
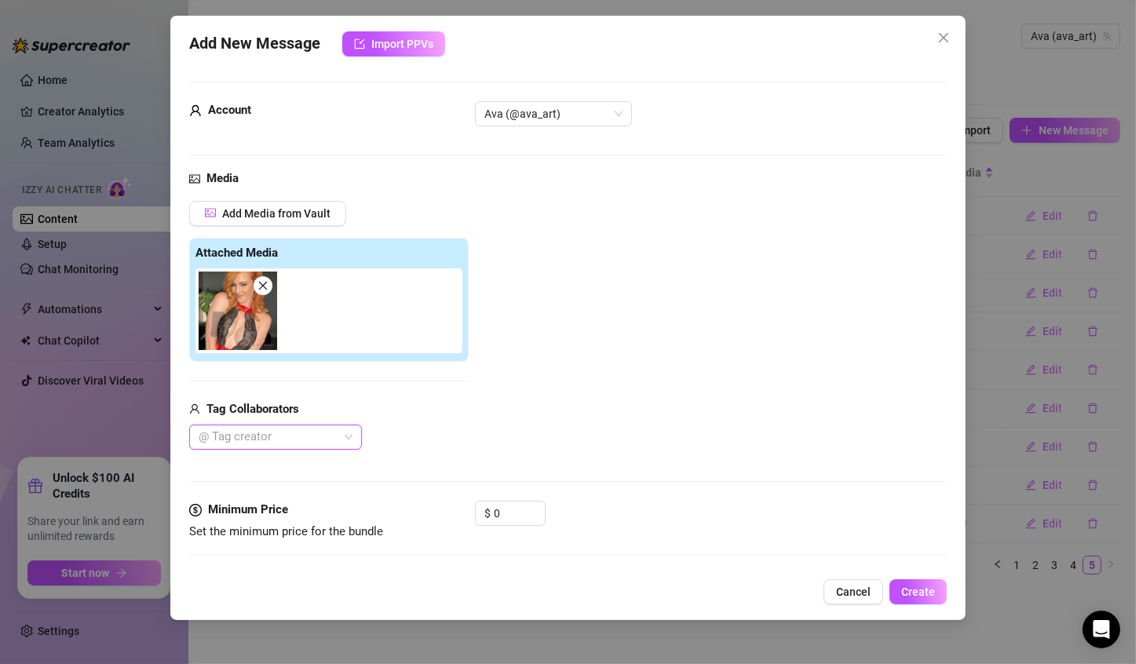
scroll to position [104, 0]
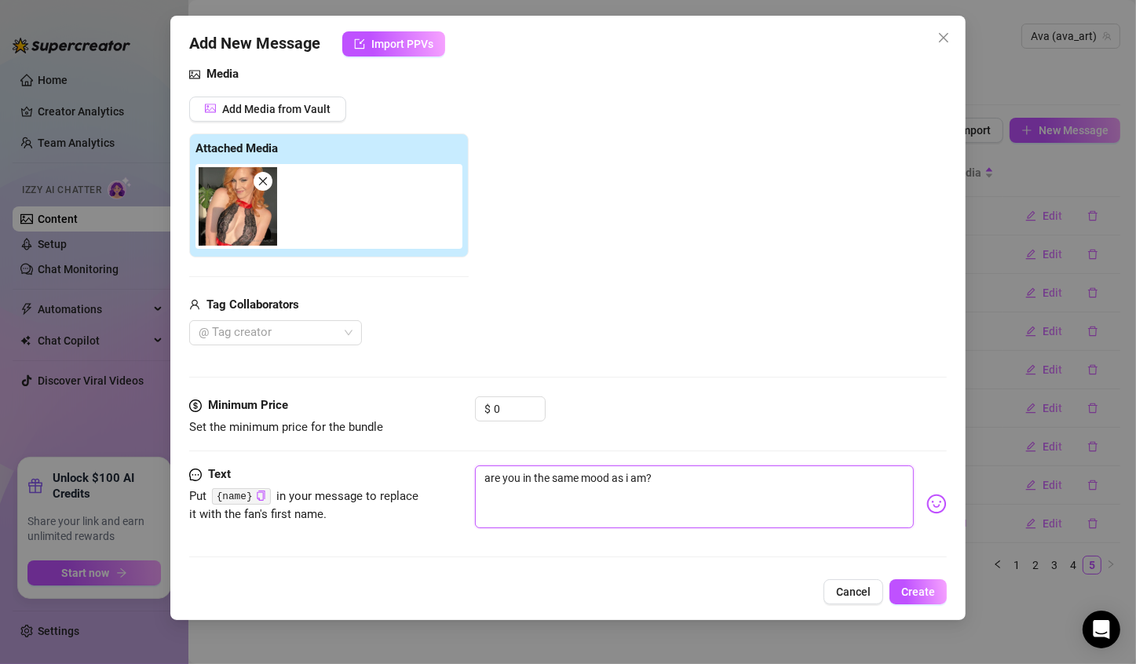
click at [773, 493] on textarea "are you in the same mood as i am?" at bounding box center [694, 496] width 439 height 63
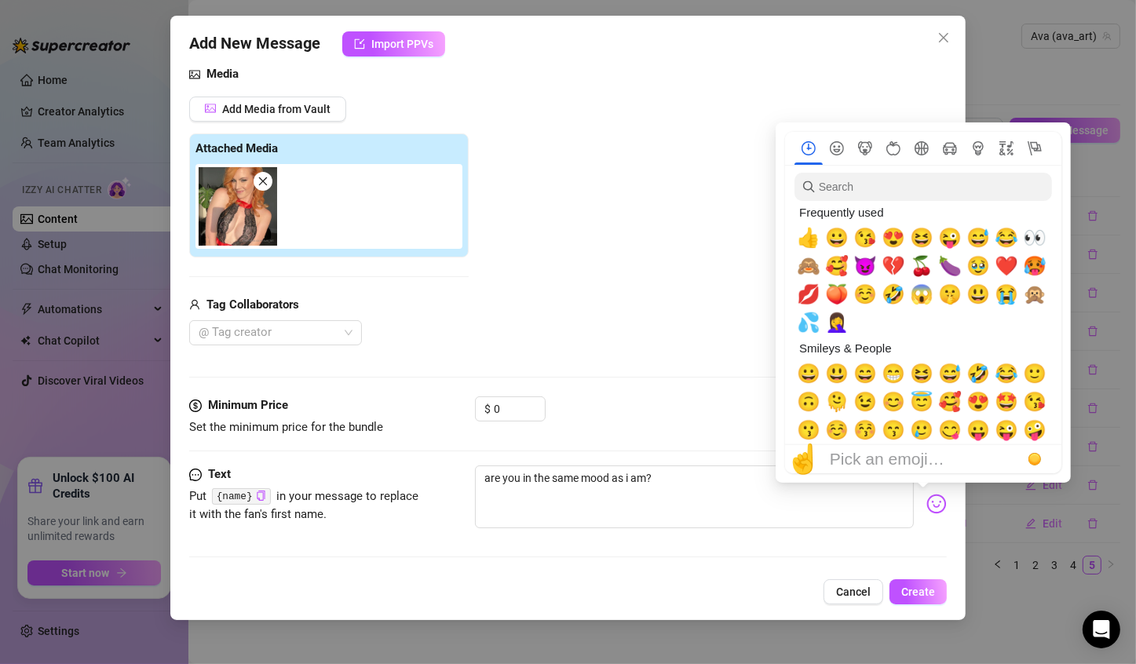
click at [931, 498] on img at bounding box center [936, 504] width 20 height 20
click at [939, 199] on input "search" at bounding box center [922, 187] width 257 height 28
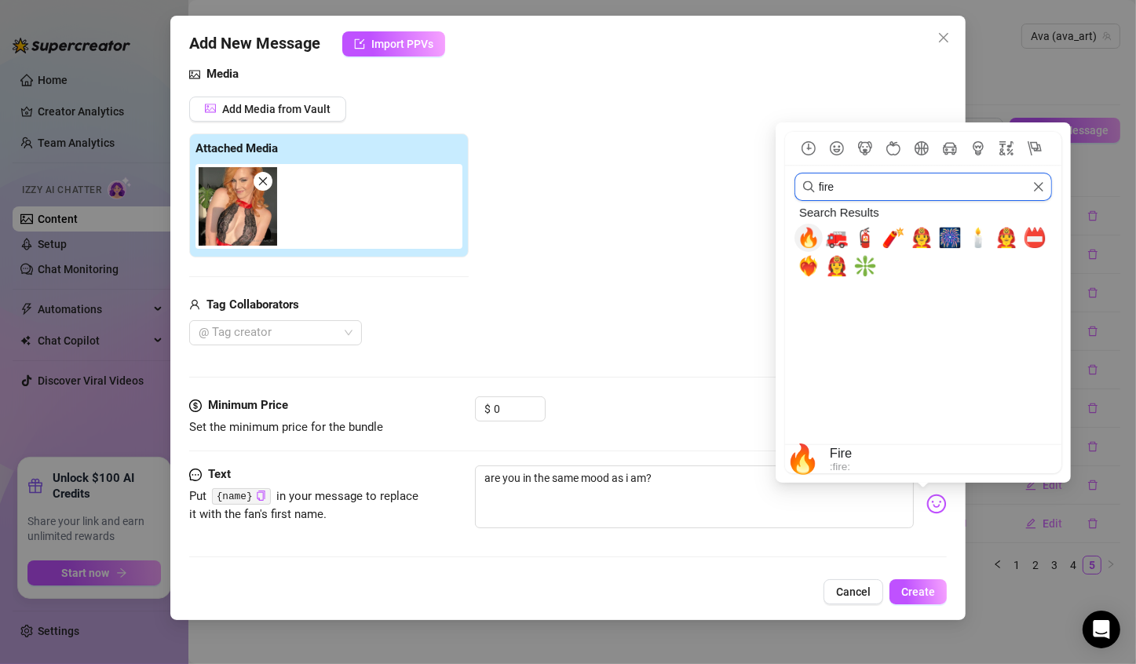
click at [803, 248] on span "🔥" at bounding box center [808, 238] width 24 height 22
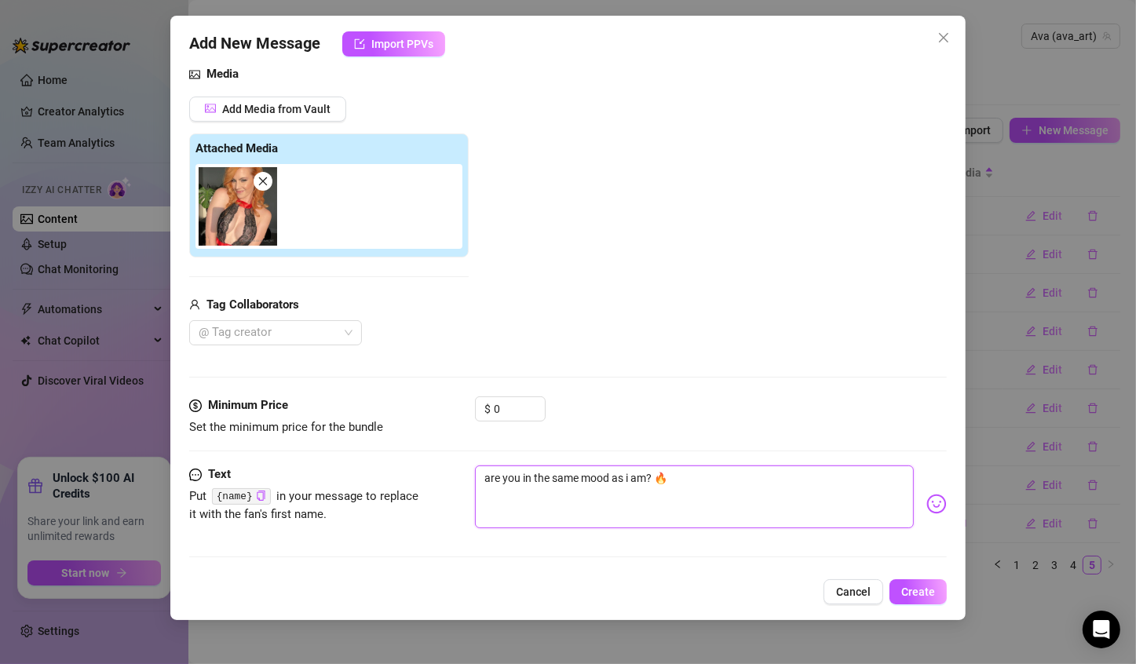
click at [489, 476] on textarea "are you in the same mood as i am? 🔥" at bounding box center [694, 496] width 439 height 63
click at [647, 481] on textarea "Are you in the same mood as i am? 🔥" at bounding box center [694, 496] width 439 height 63
click at [702, 483] on textarea "Are you in the same mood as me? 🔥" at bounding box center [694, 496] width 439 height 63
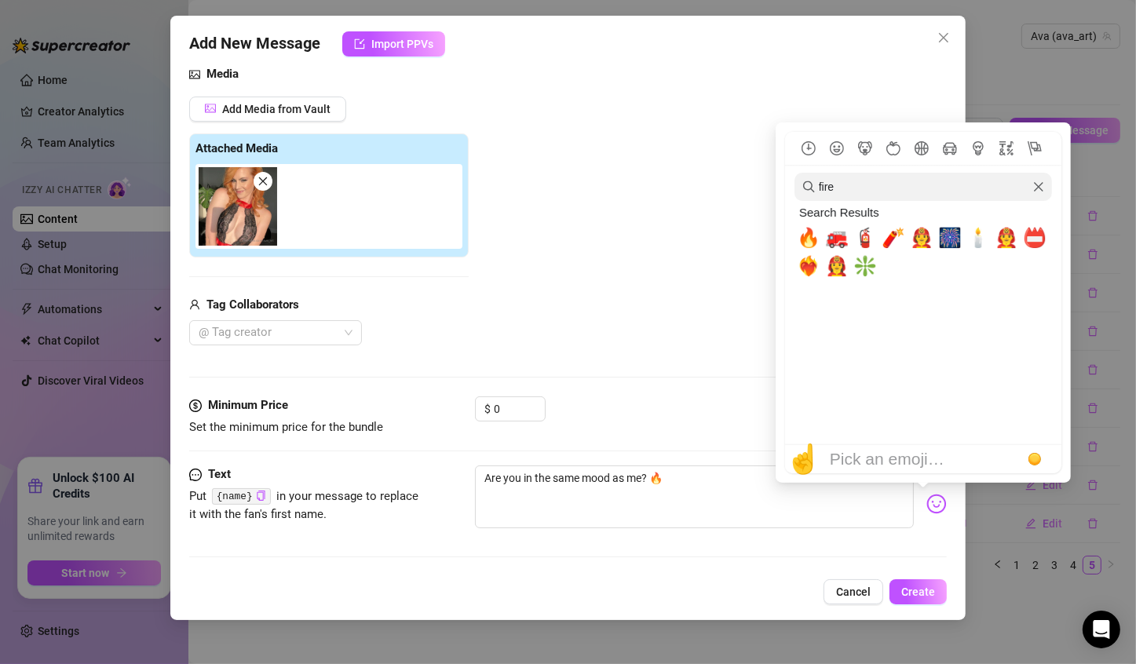
click at [926, 508] on img at bounding box center [936, 504] width 20 height 20
click at [1033, 186] on icon "Clear" at bounding box center [1038, 186] width 11 height 11
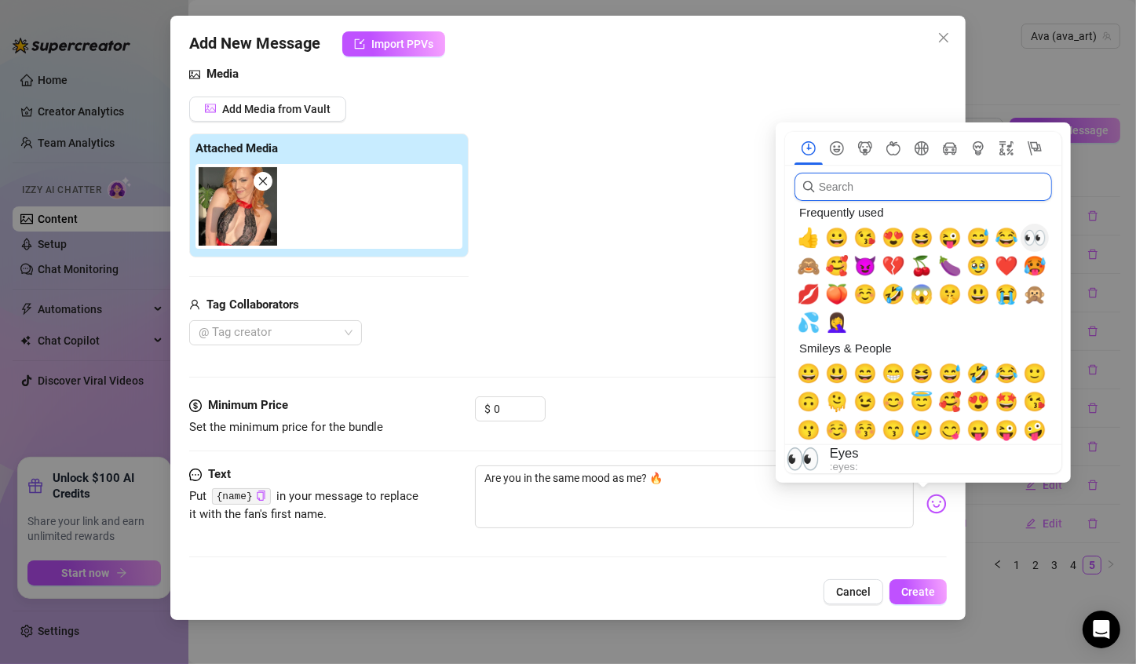
click at [1037, 230] on span "👀" at bounding box center [1034, 238] width 24 height 22
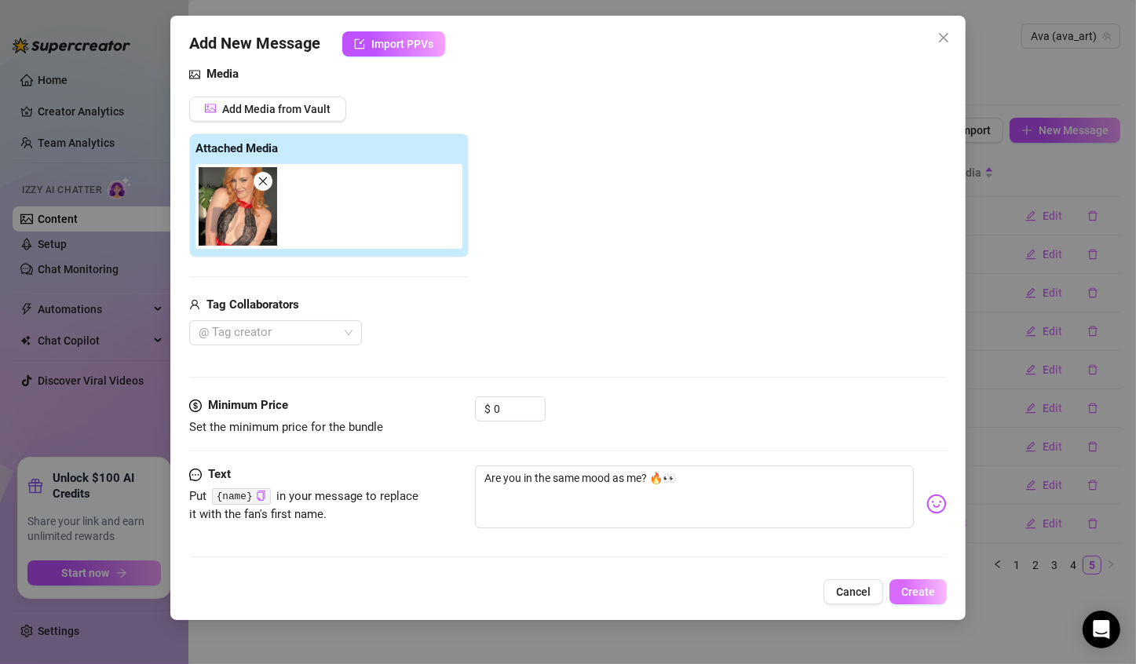
click at [924, 592] on span "Create" at bounding box center [918, 591] width 34 height 13
